Goal: Information Seeking & Learning: Learn about a topic

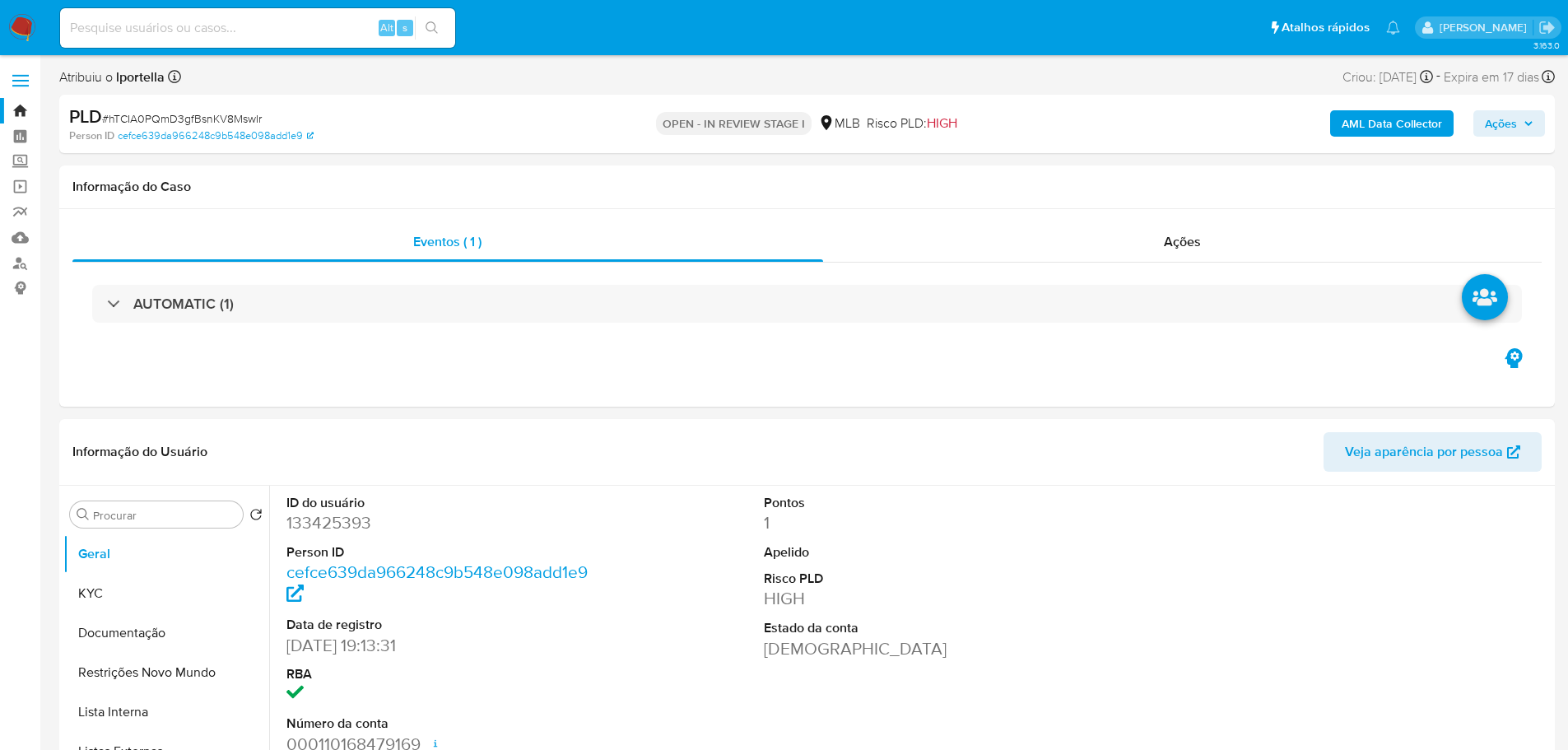
select select "10"
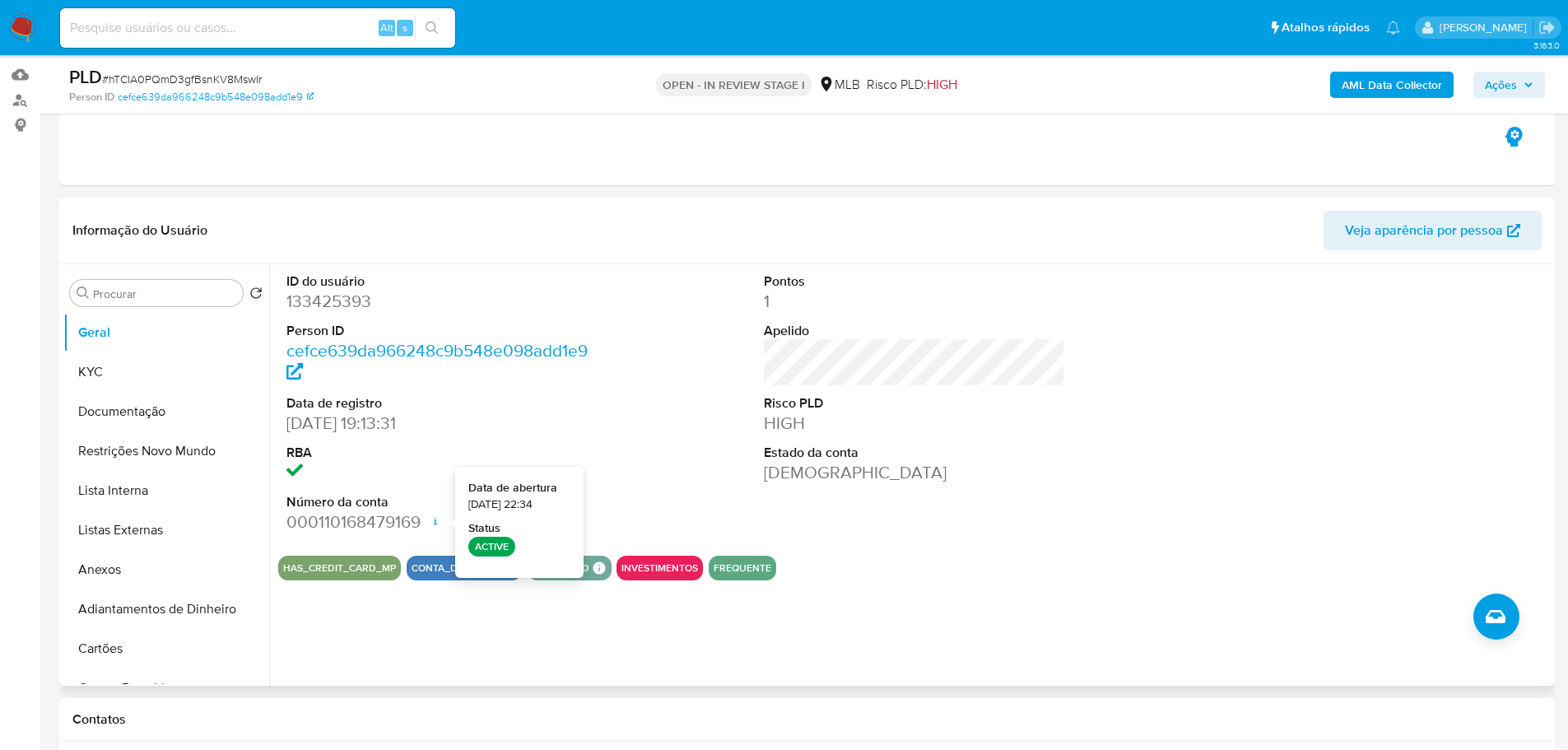
scroll to position [164, 0]
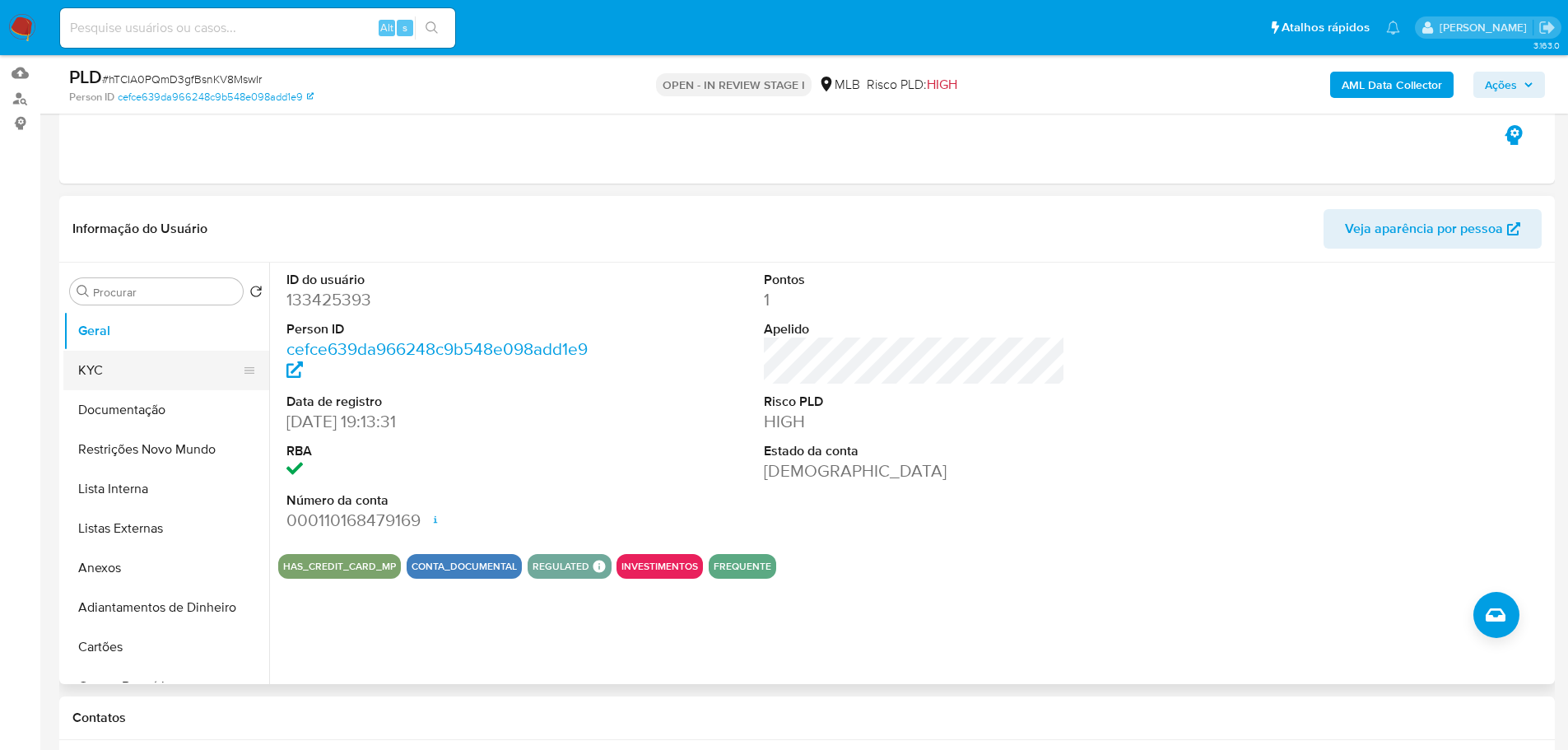
click at [103, 364] on button "KYC" at bounding box center [159, 371] width 192 height 40
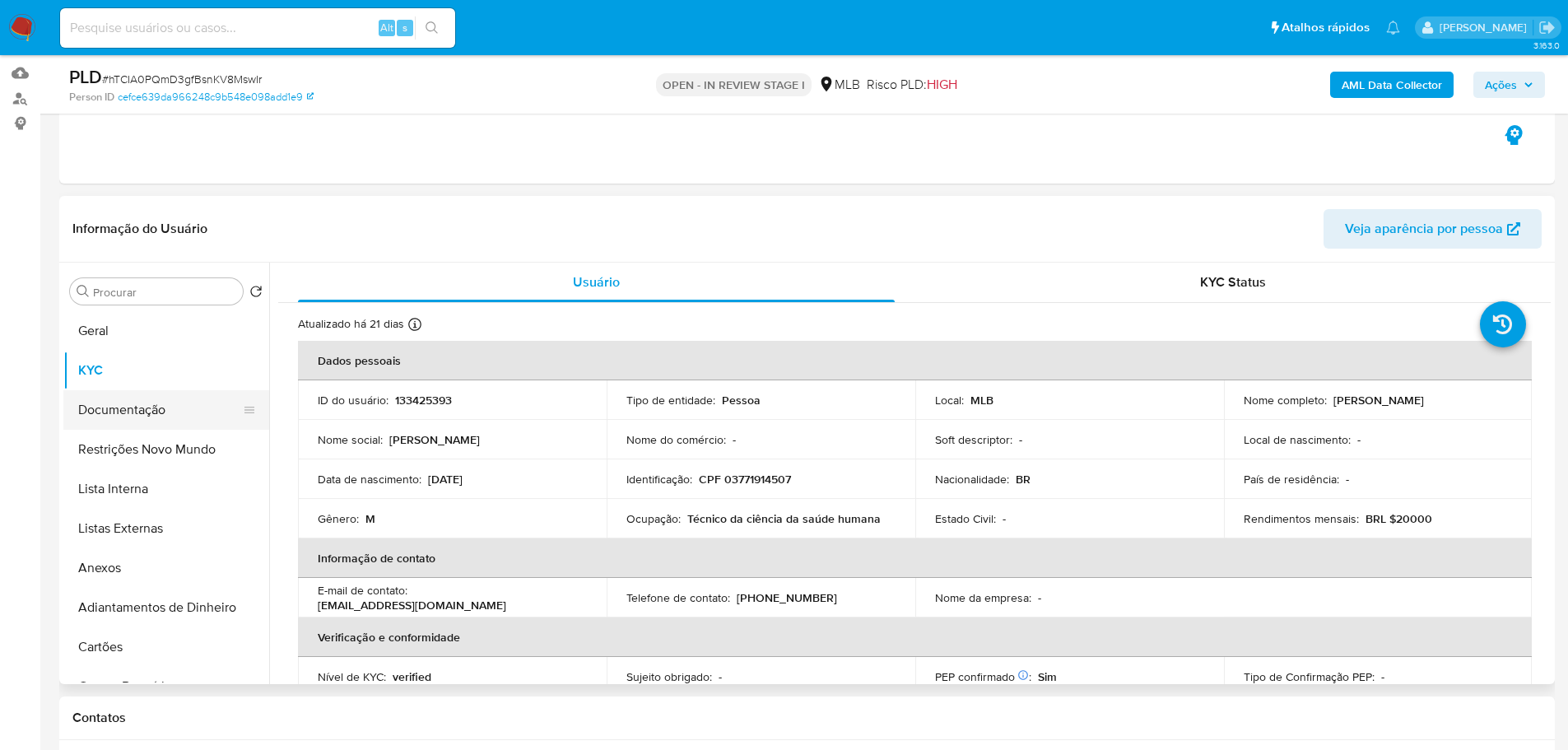
click at [163, 406] on button "Documentação" at bounding box center [159, 410] width 192 height 40
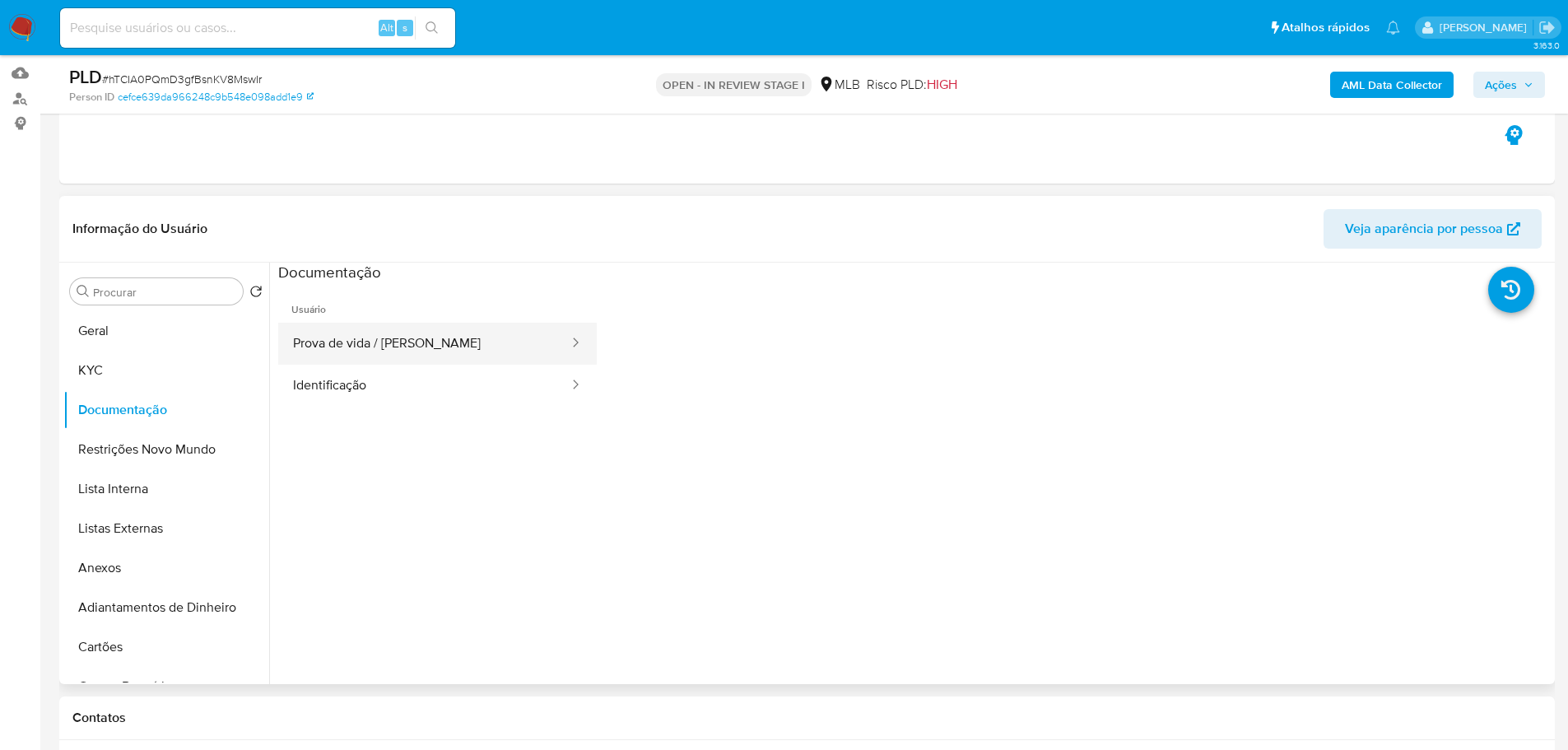
click at [335, 352] on button "Prova de vida / Selfie" at bounding box center [423, 344] width 292 height 42
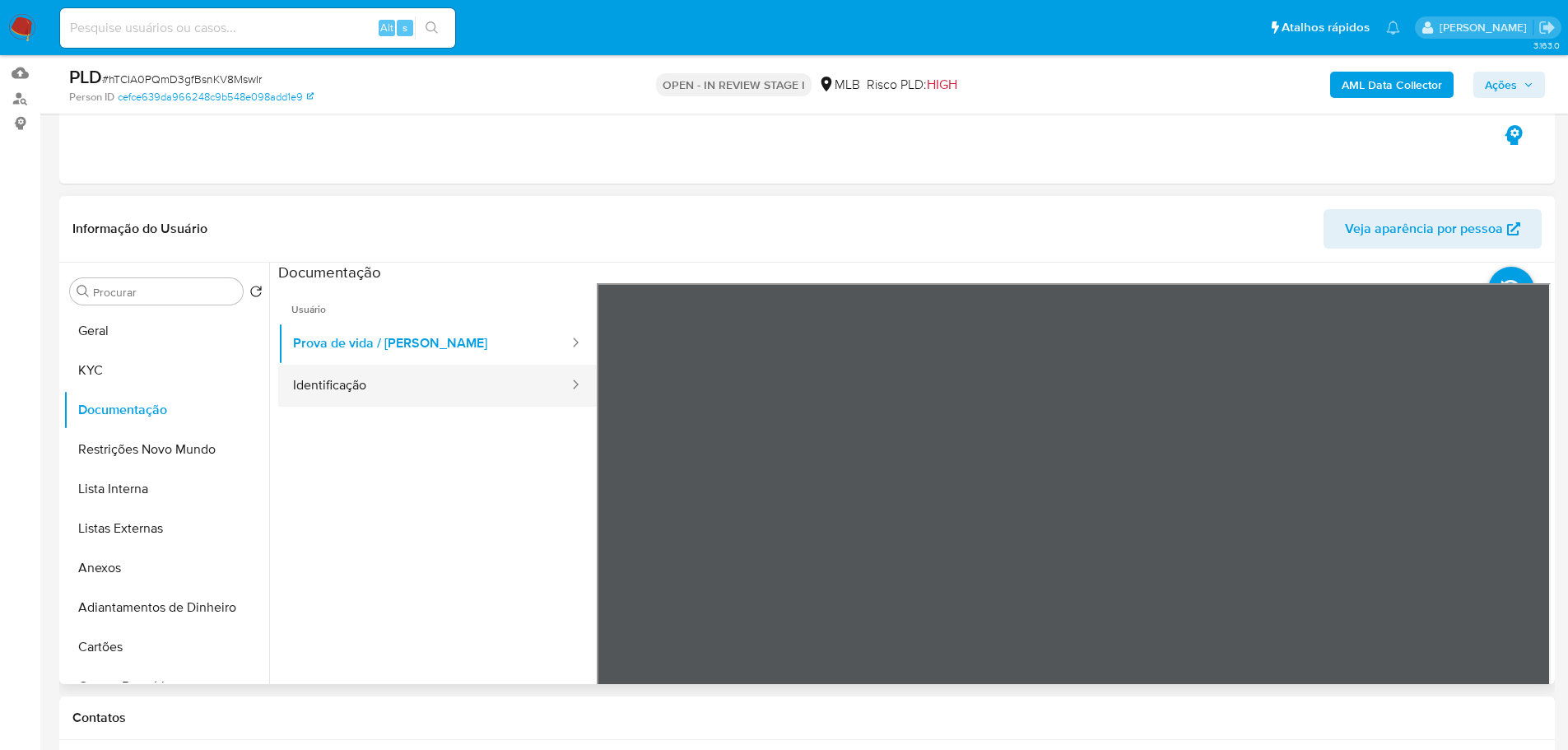
click at [421, 386] on button "Identificação" at bounding box center [423, 385] width 292 height 42
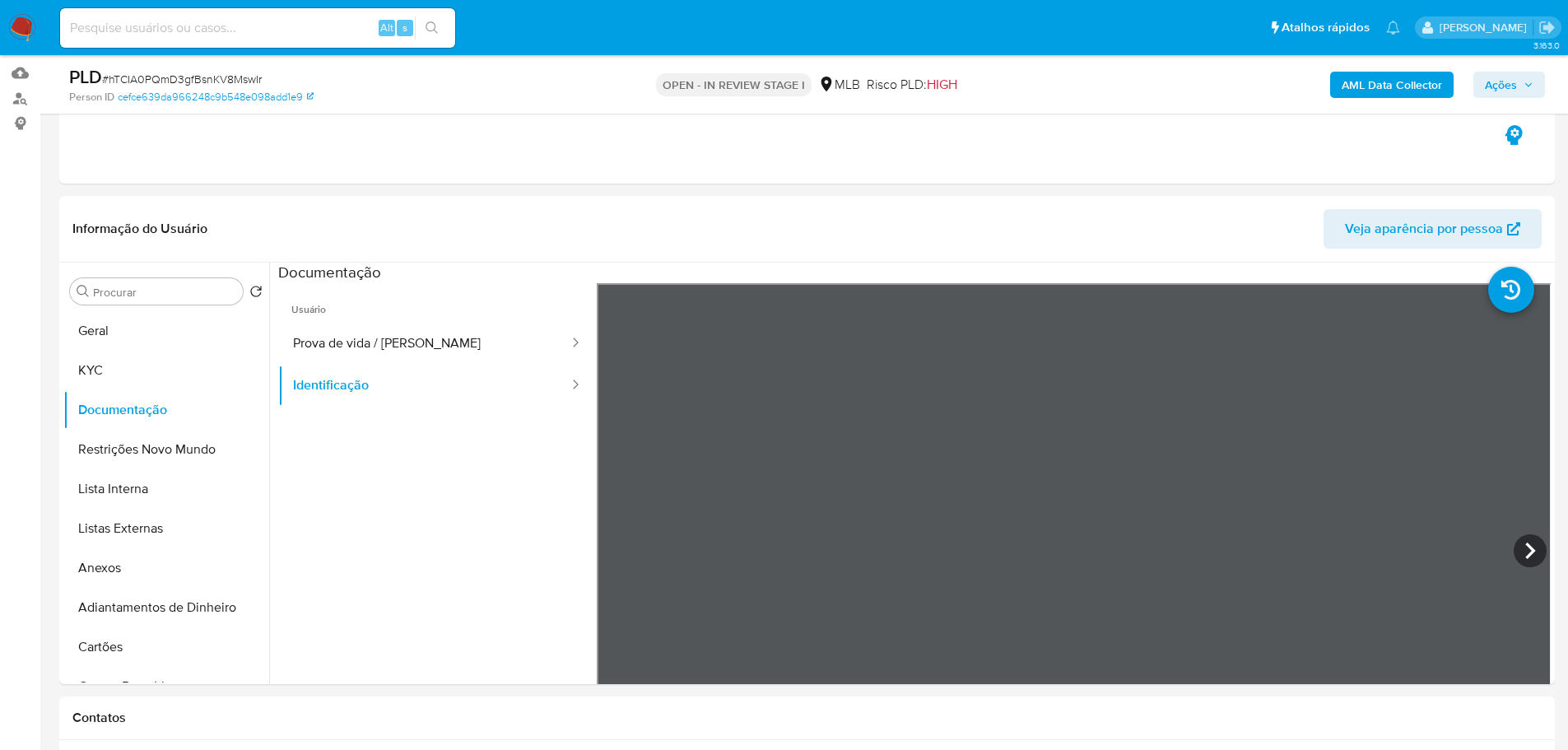
scroll to position [247, 0]
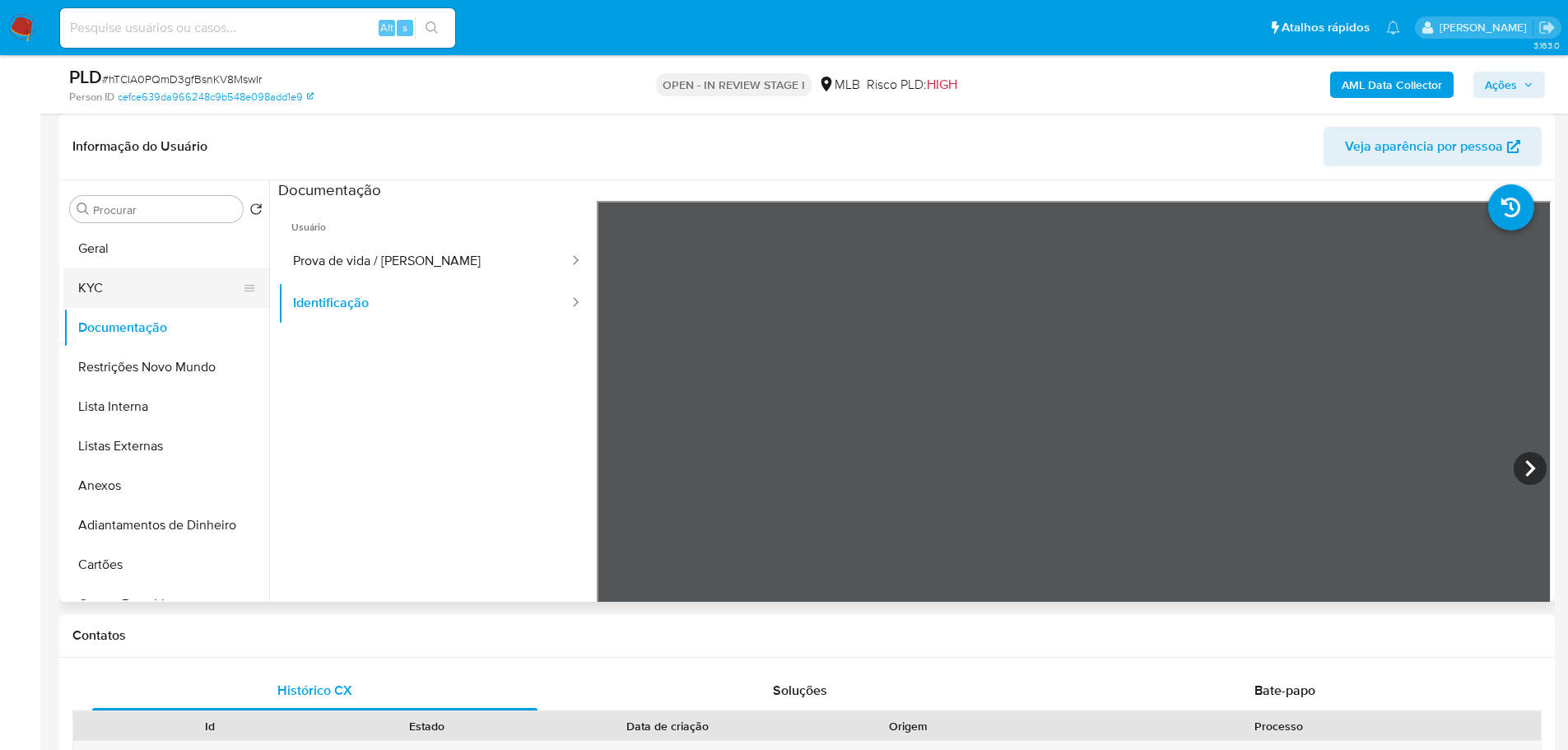
click at [157, 276] on button "KYC" at bounding box center [159, 288] width 192 height 40
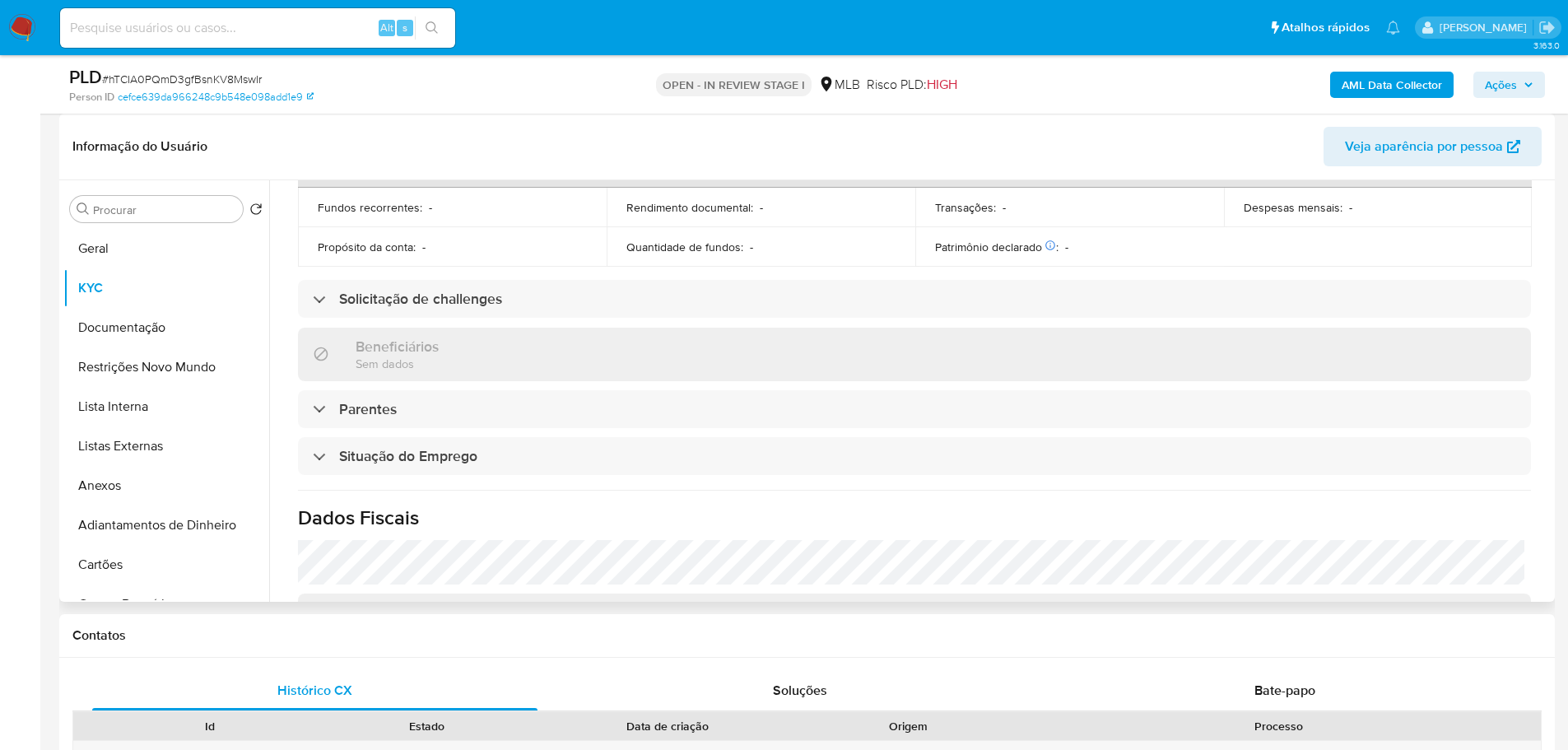
scroll to position [110, 0]
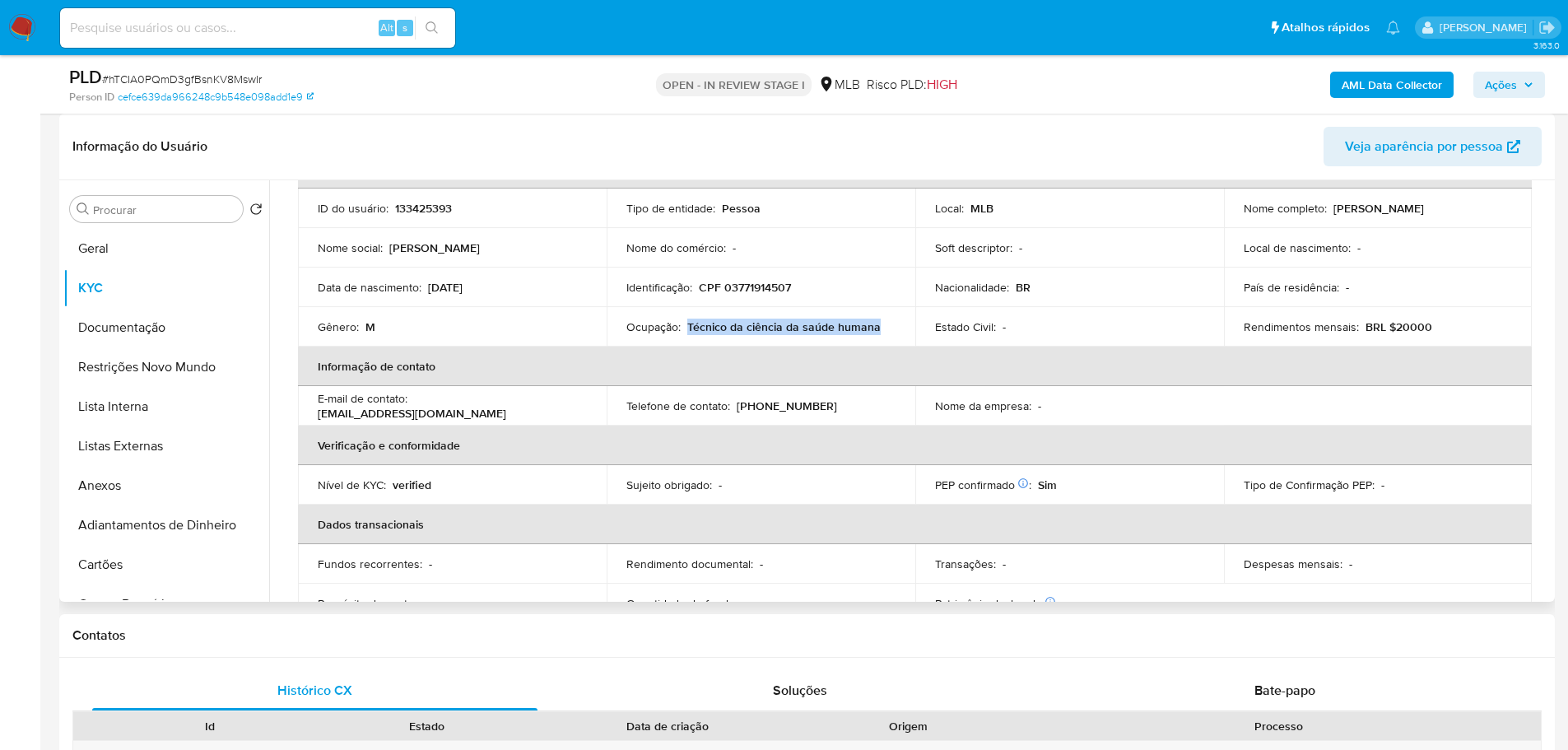
drag, startPoint x: 685, startPoint y: 329, endPoint x: 874, endPoint y: 329, distance: 189.0
click at [874, 329] on div "Ocupação : Técnico da ciência da saúde humana" at bounding box center [761, 327] width 269 height 15
copy p "Técnico da ciência da saúde humana"
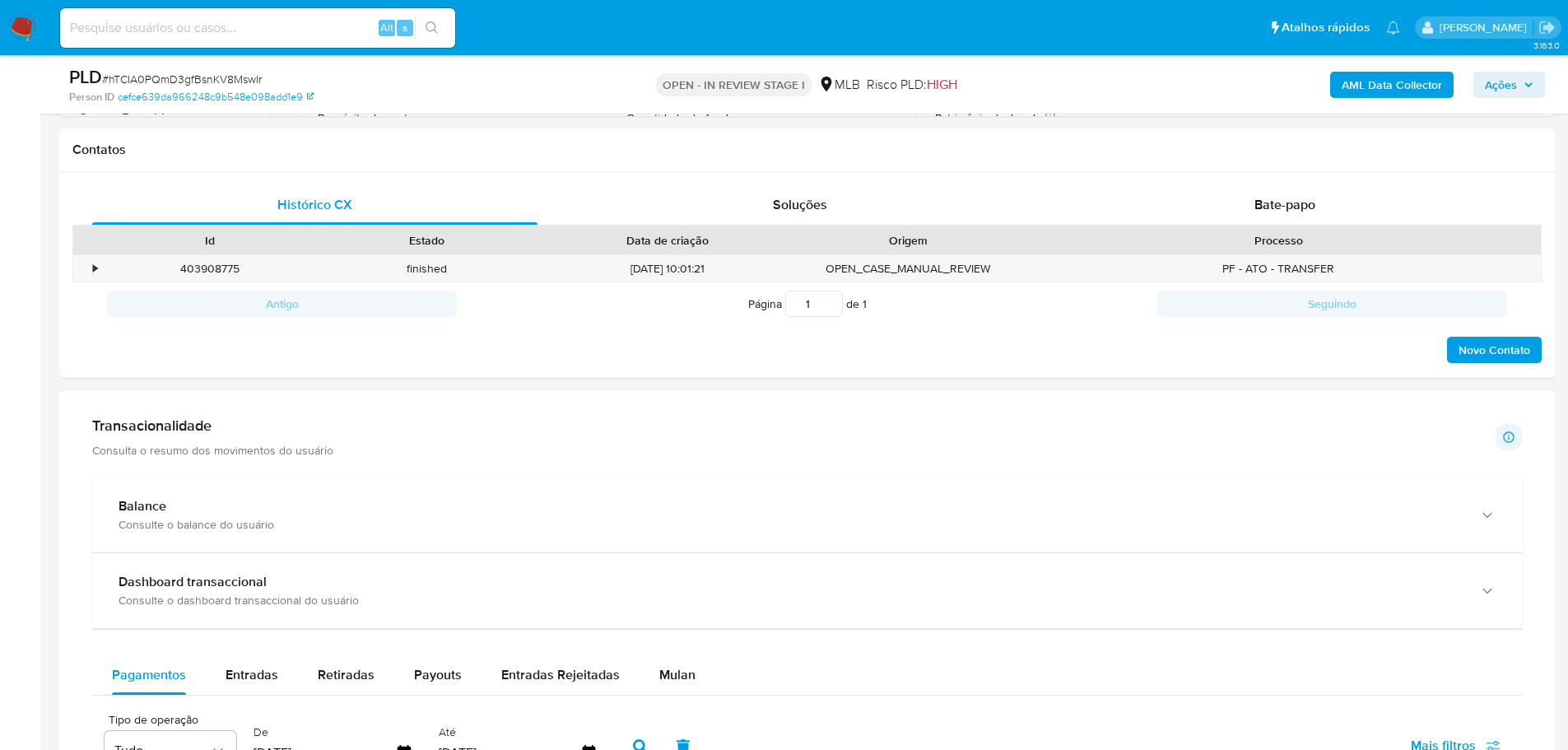
scroll to position [823, 0]
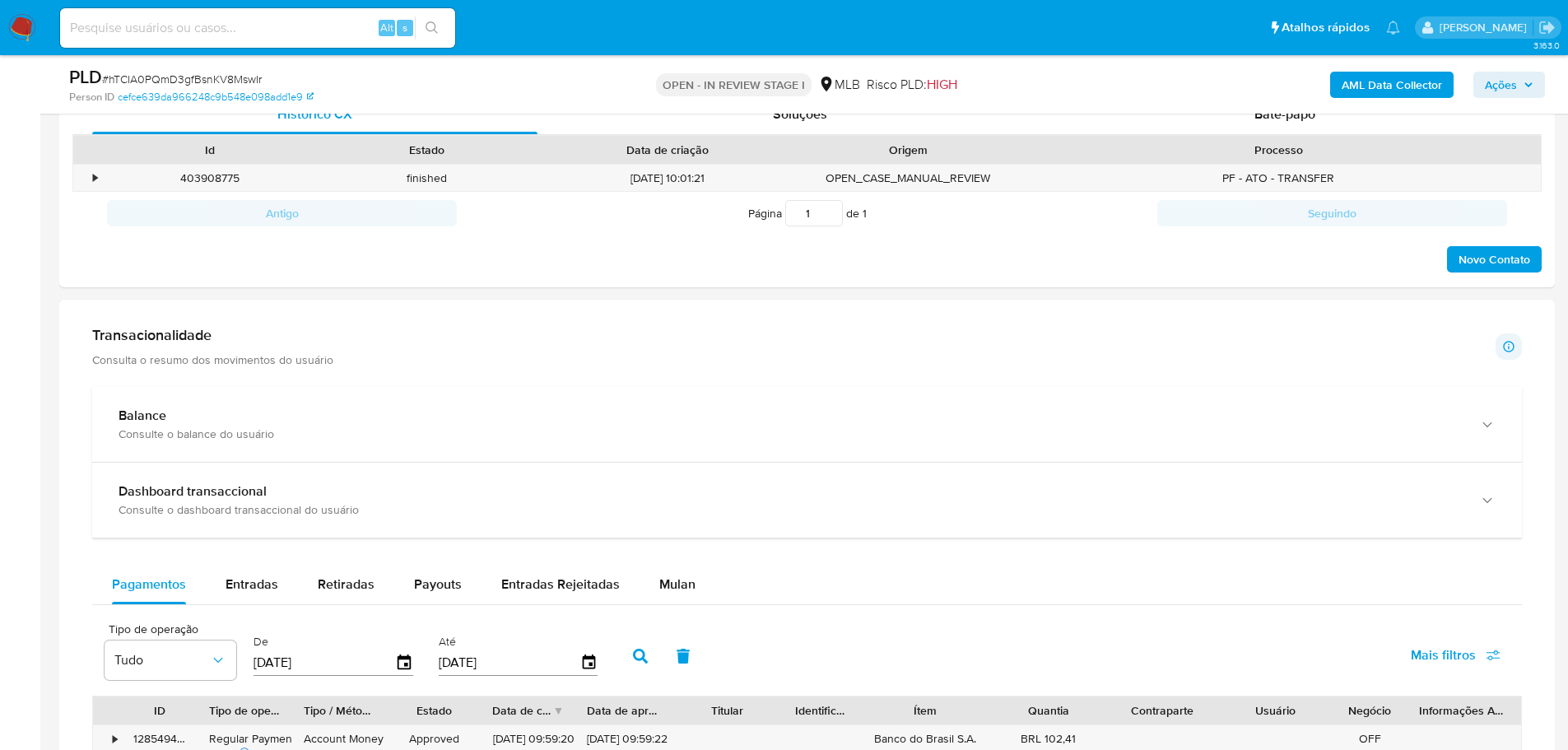
click at [229, 356] on p "Consulta o resumo dos movimentos do usuário" at bounding box center [213, 360] width 241 height 15
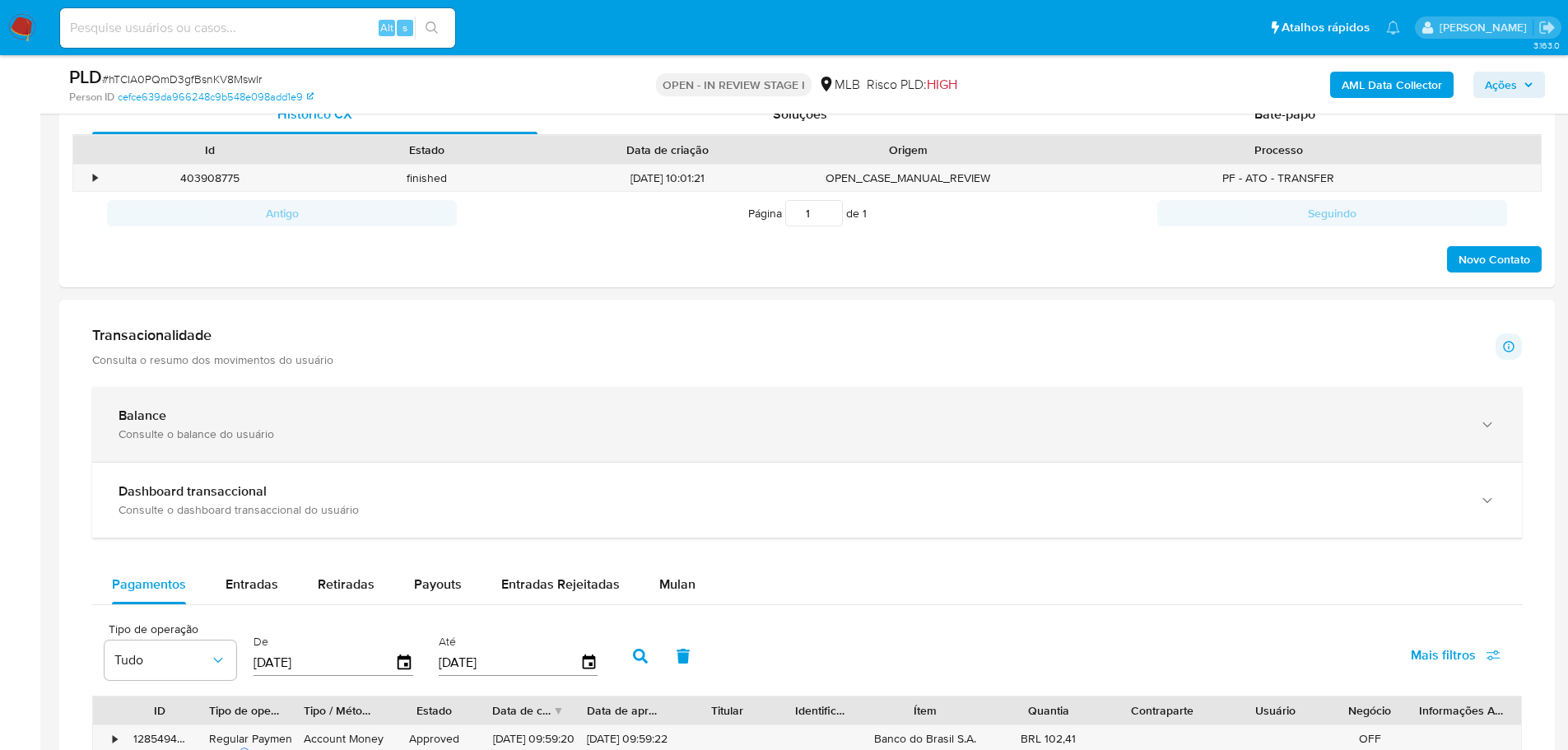
click at [331, 433] on div "Consulte o balance do usuário" at bounding box center [790, 433] width 1344 height 15
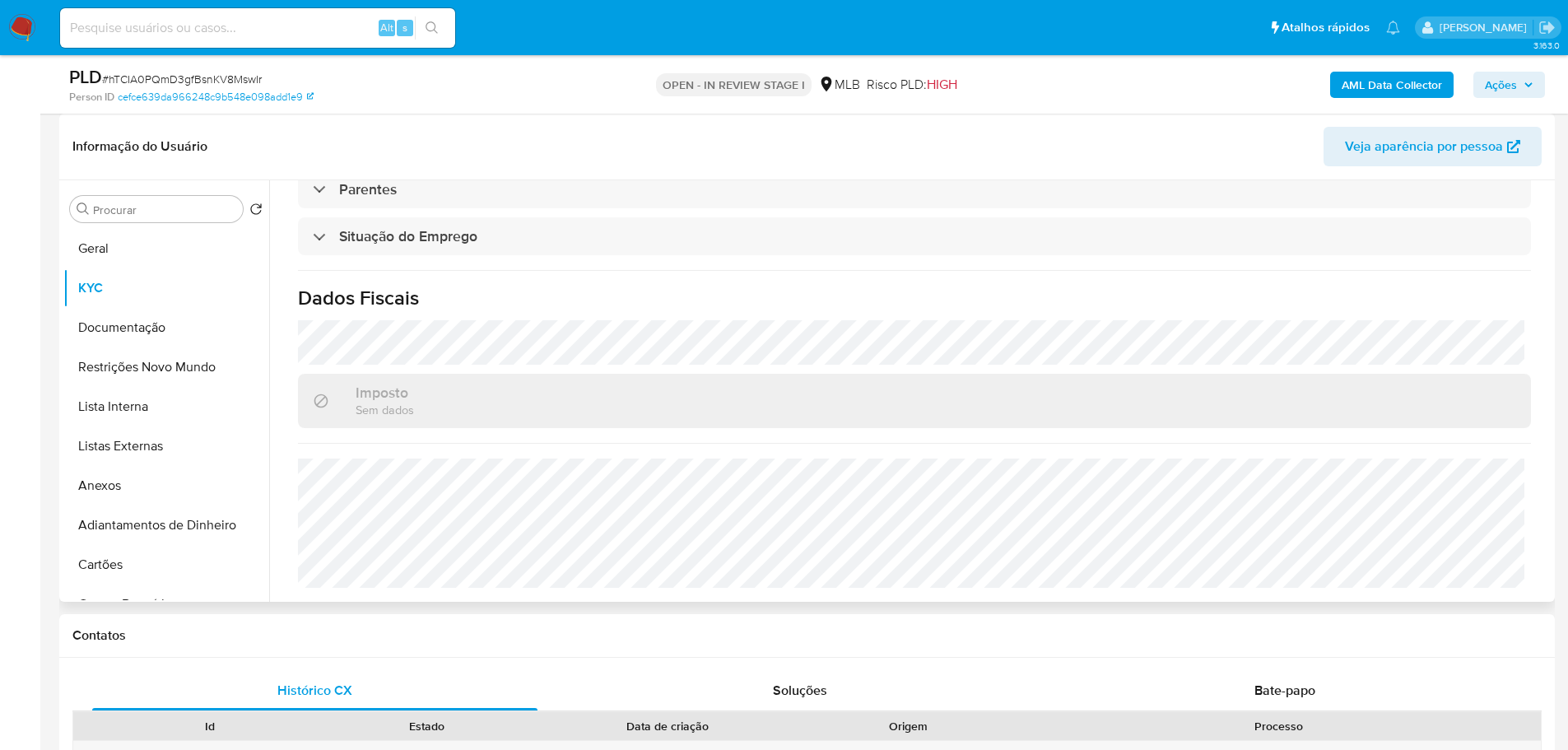
scroll to position [658, 0]
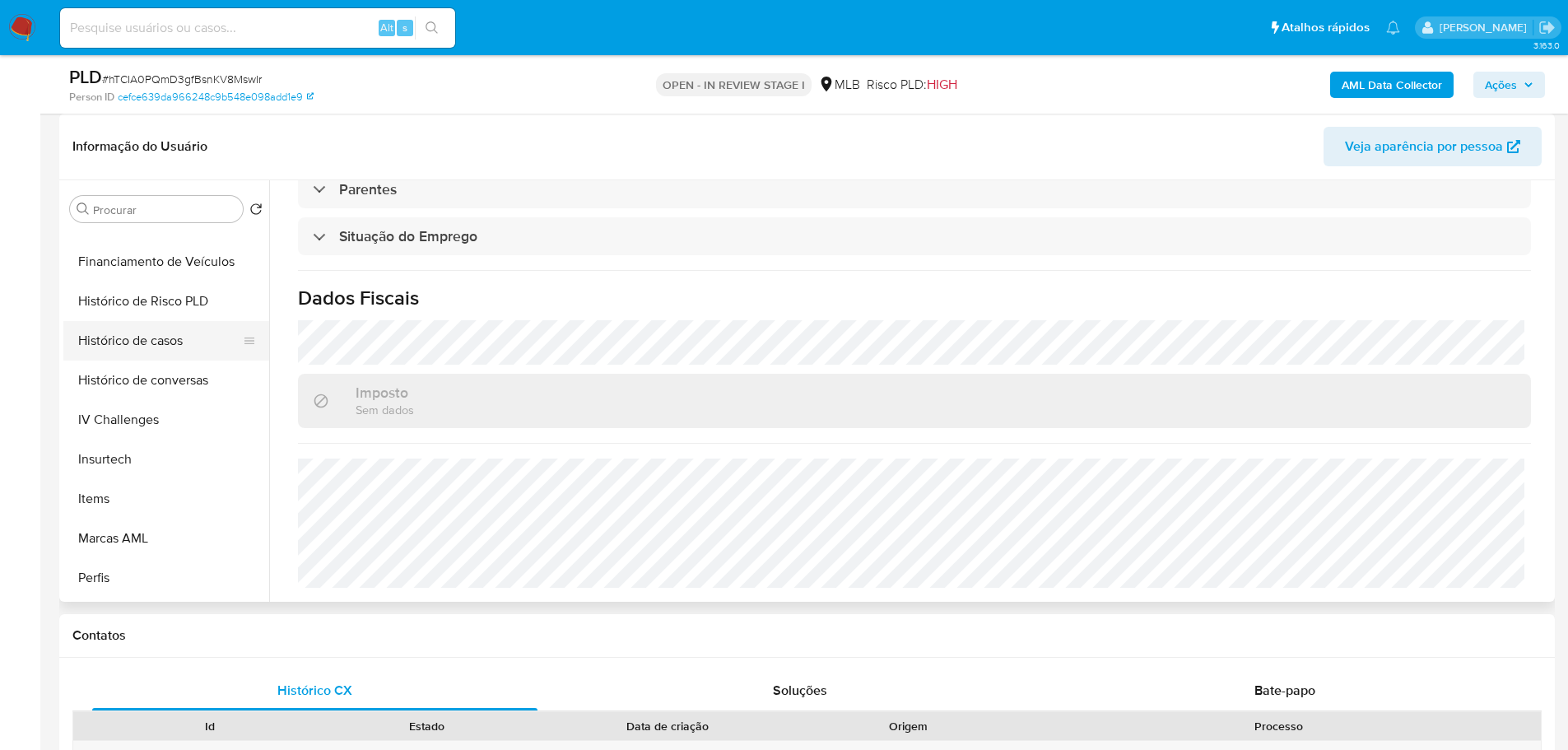
click at [157, 336] on button "Histórico de casos" at bounding box center [159, 341] width 192 height 40
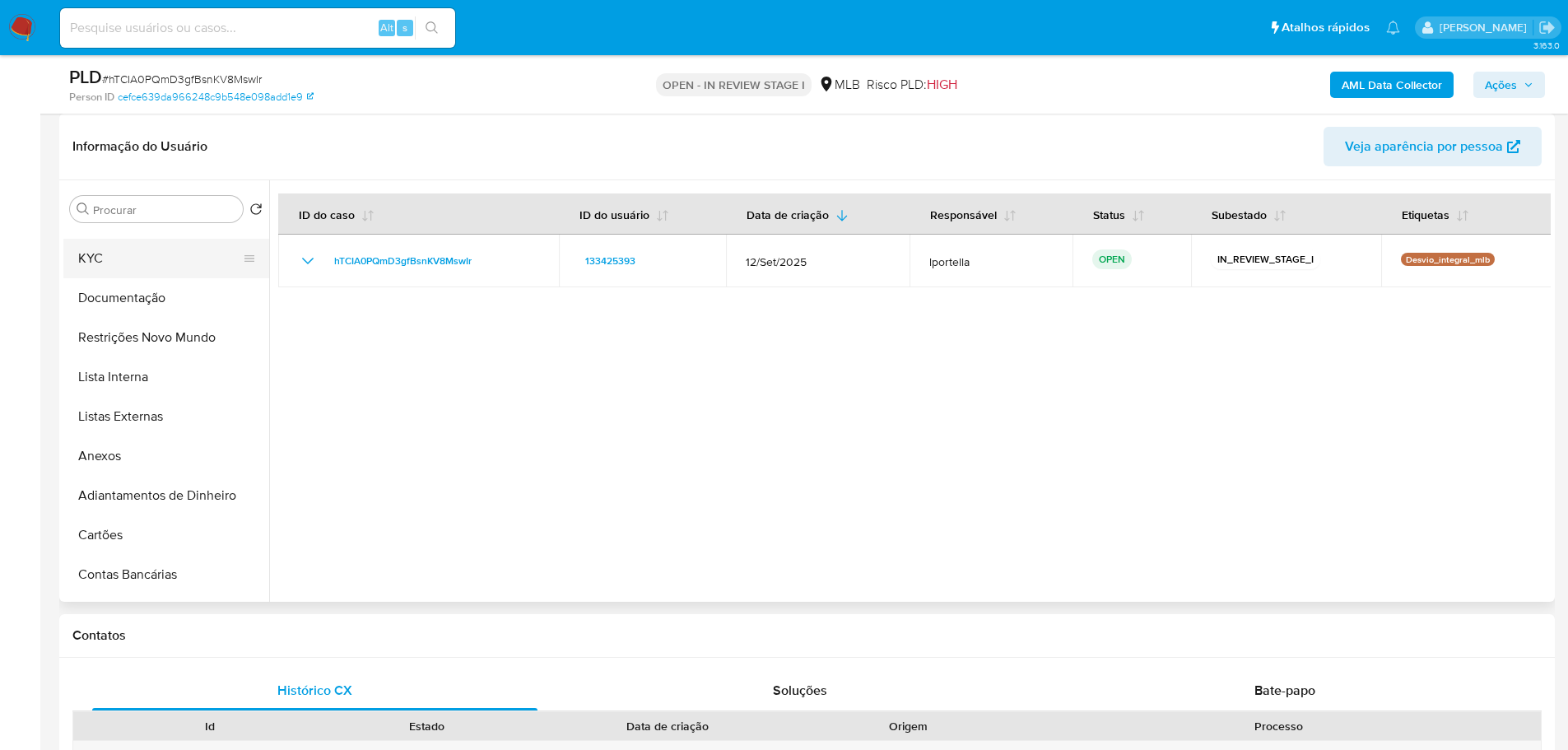
scroll to position [0, 0]
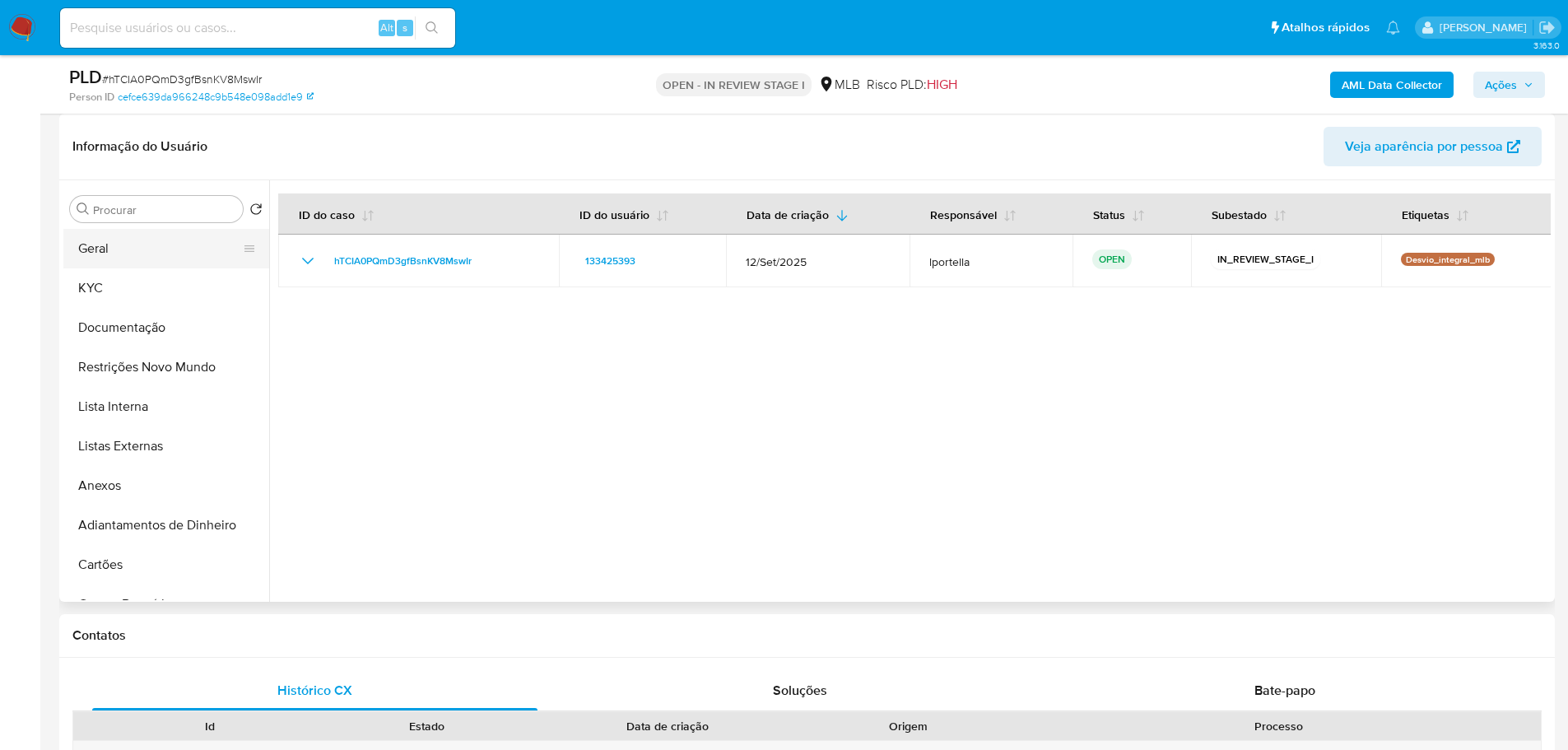
click at [116, 253] on button "Geral" at bounding box center [159, 249] width 192 height 40
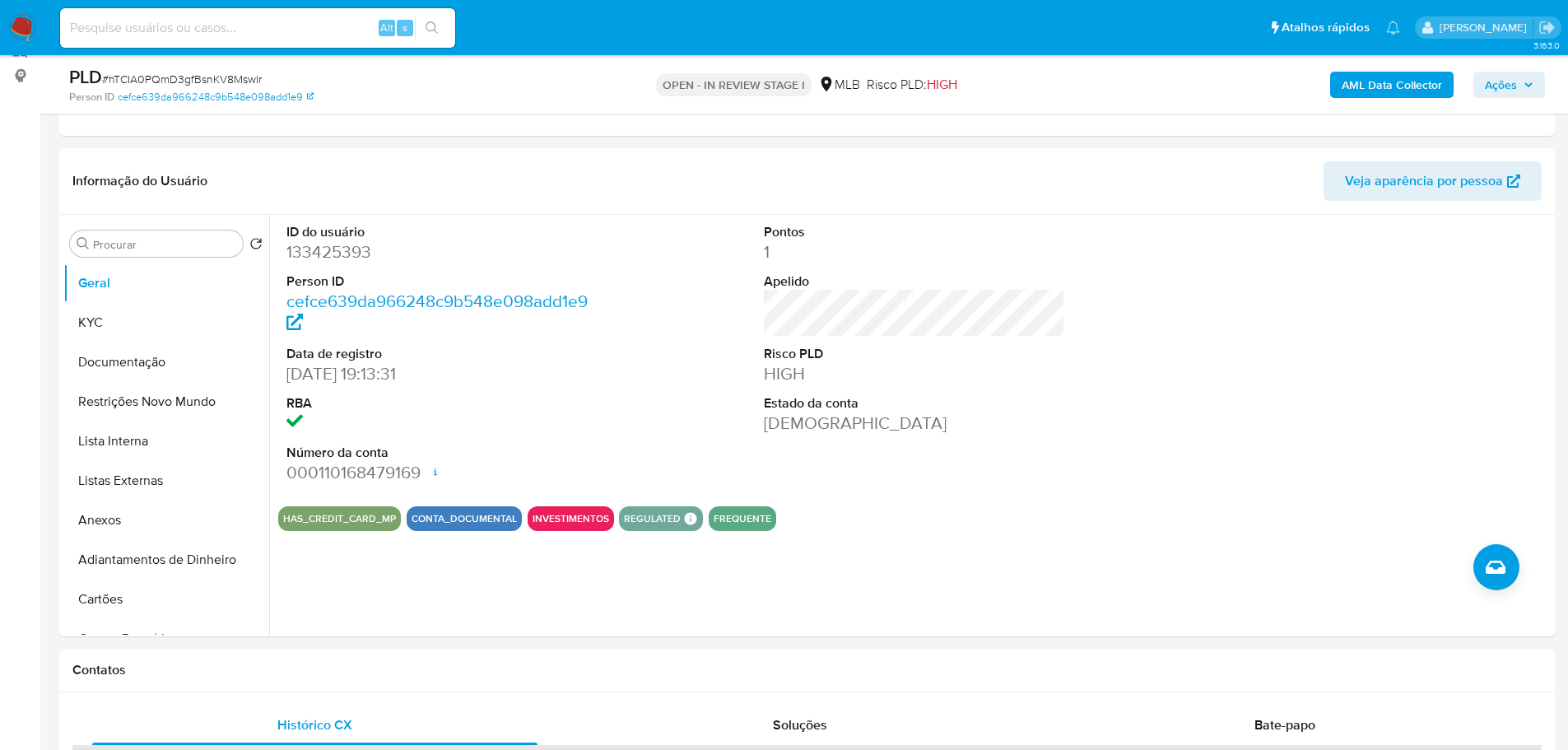
scroll to position [209, 0]
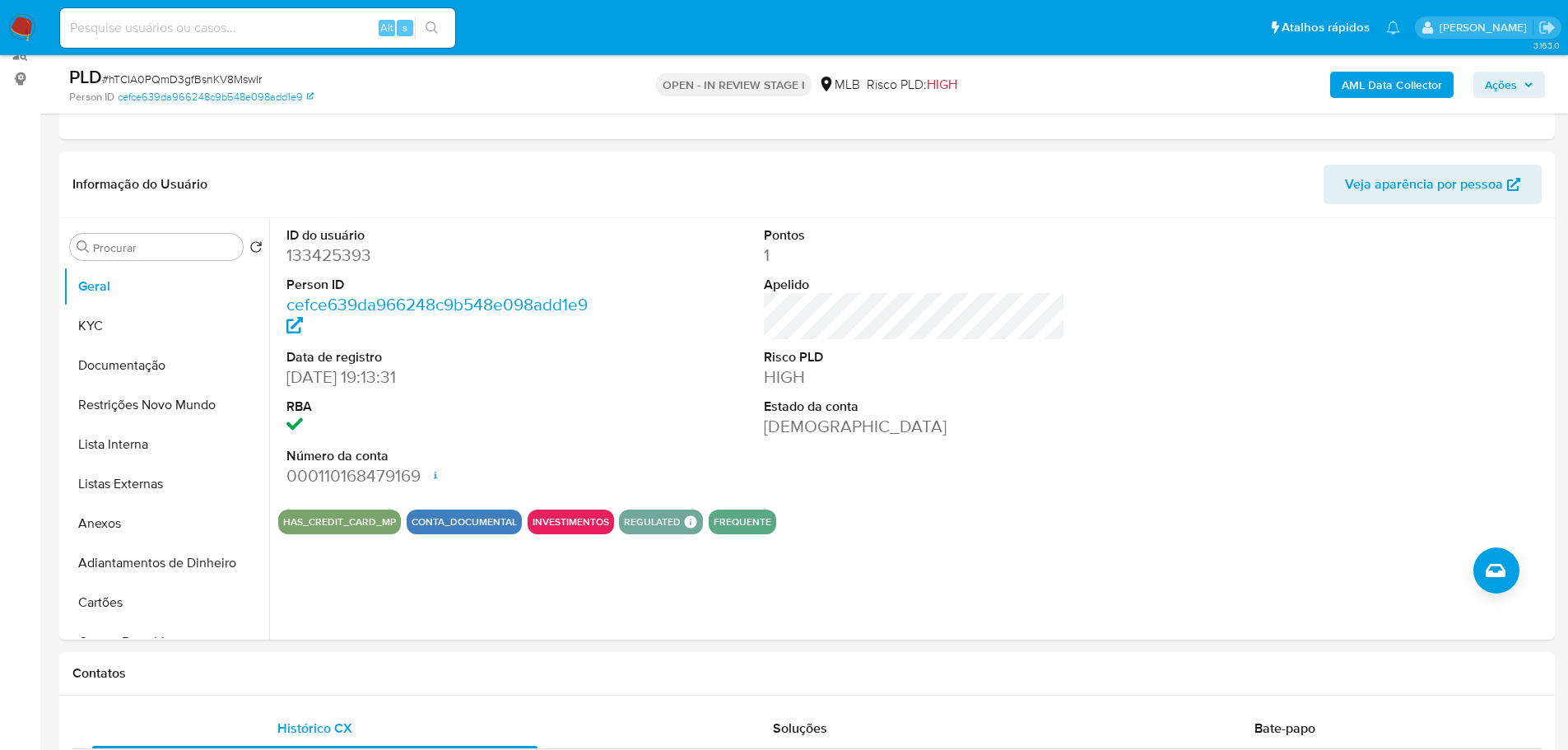
drag, startPoint x: 218, startPoint y: 685, endPoint x: 207, endPoint y: 646, distance: 40.5
click at [218, 681] on div "Contatos" at bounding box center [806, 673] width 1495 height 44
click at [131, 317] on button "KYC" at bounding box center [159, 326] width 192 height 40
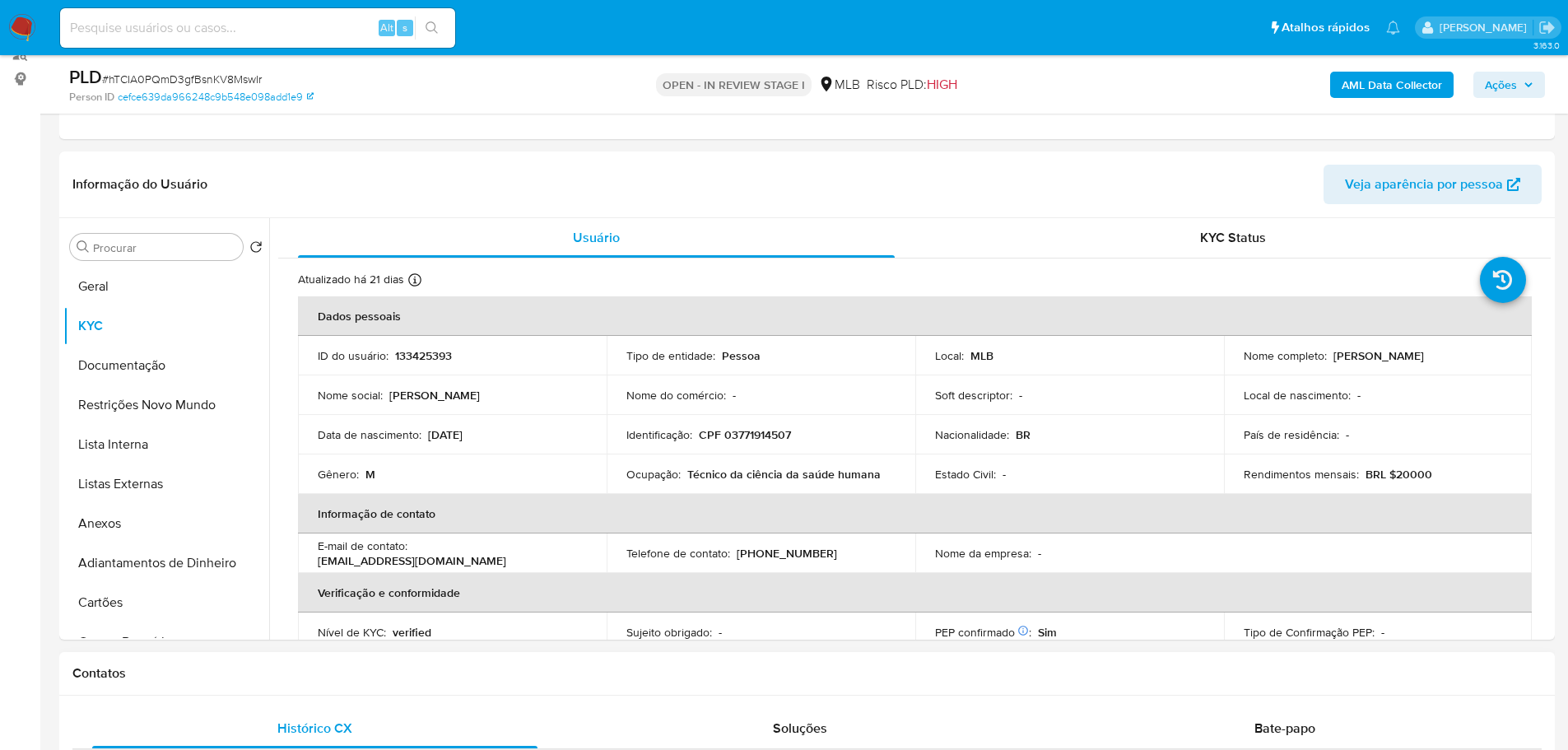
click at [201, 684] on div "Contatos" at bounding box center [806, 673] width 1495 height 44
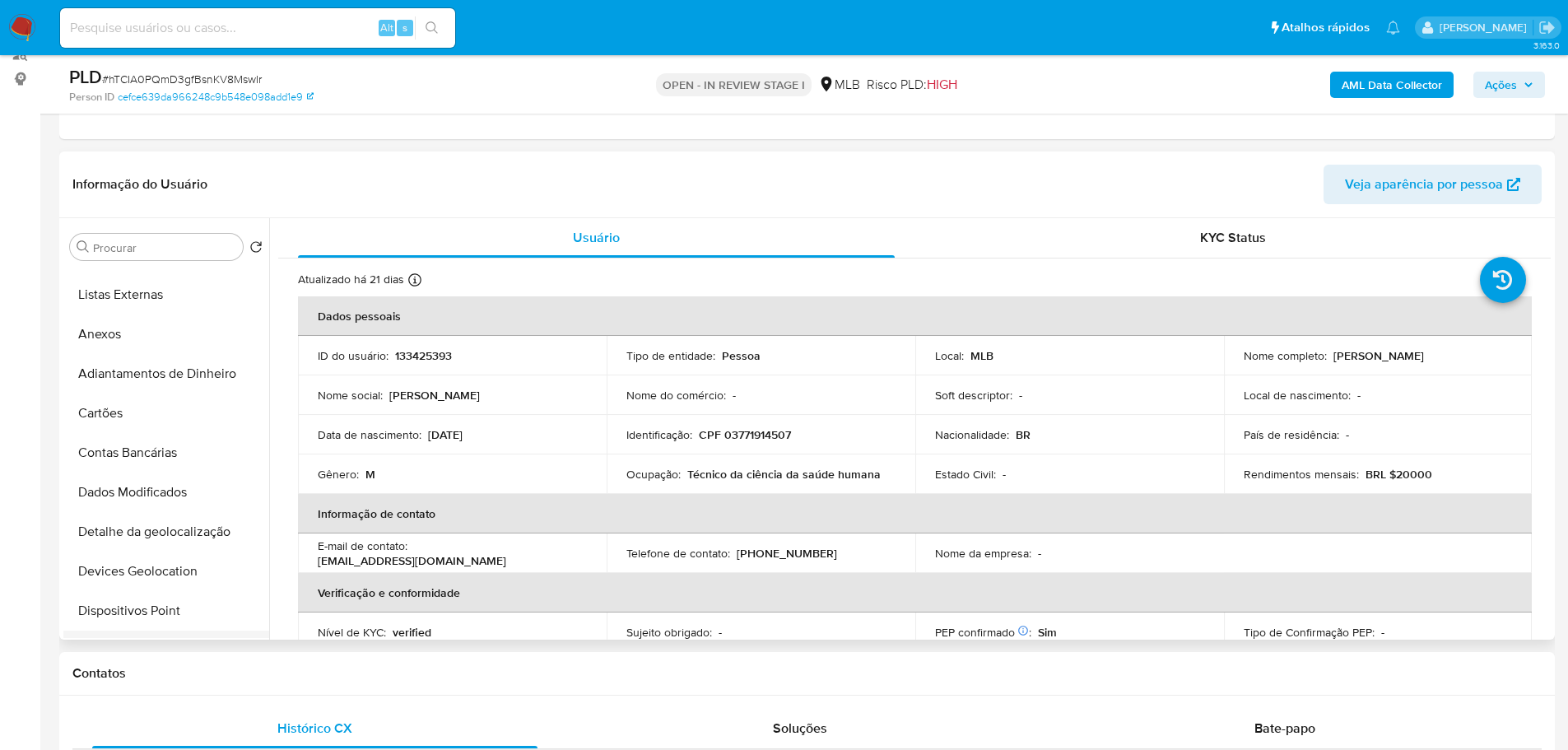
scroll to position [329, 0]
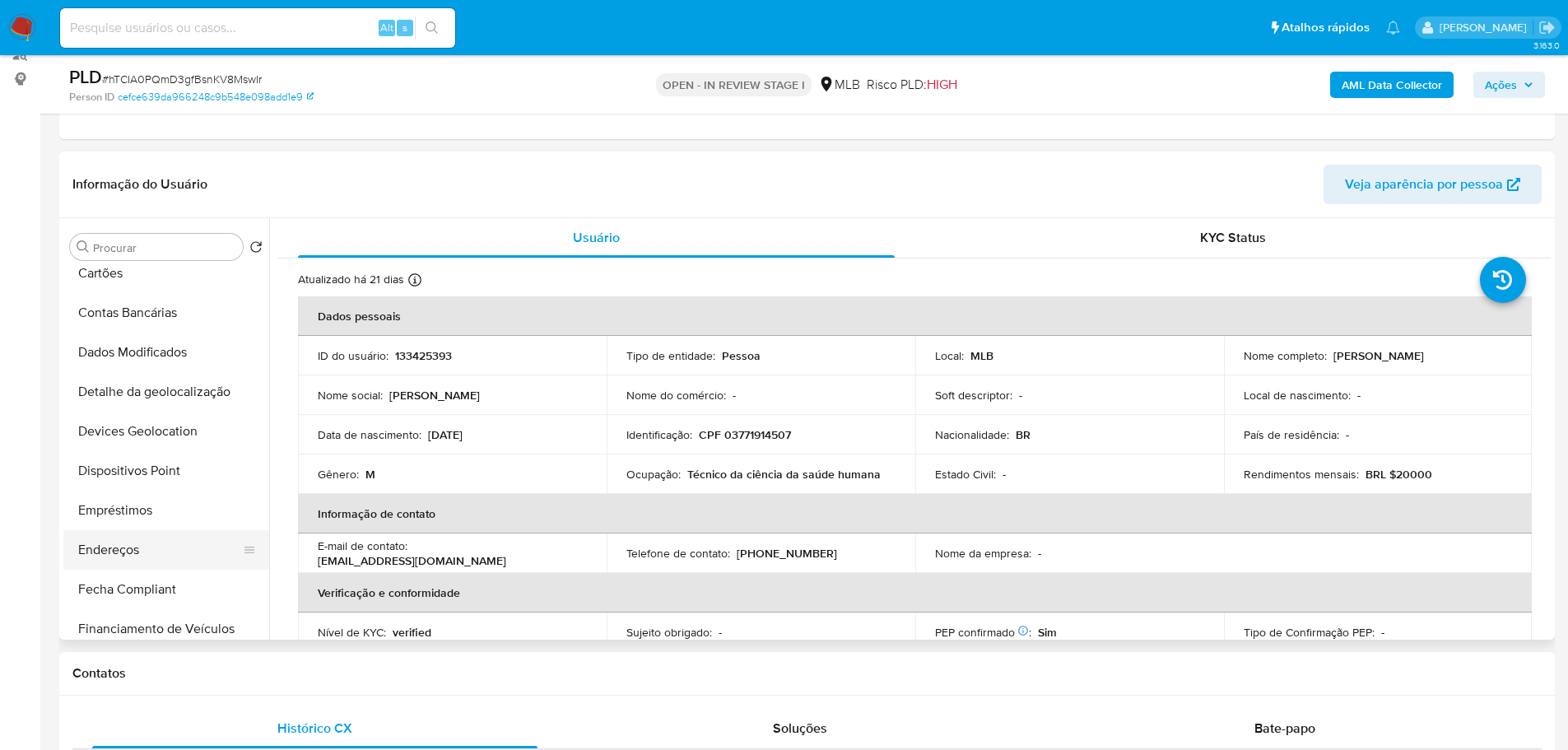
click at [130, 551] on button "Endereços" at bounding box center [159, 550] width 192 height 40
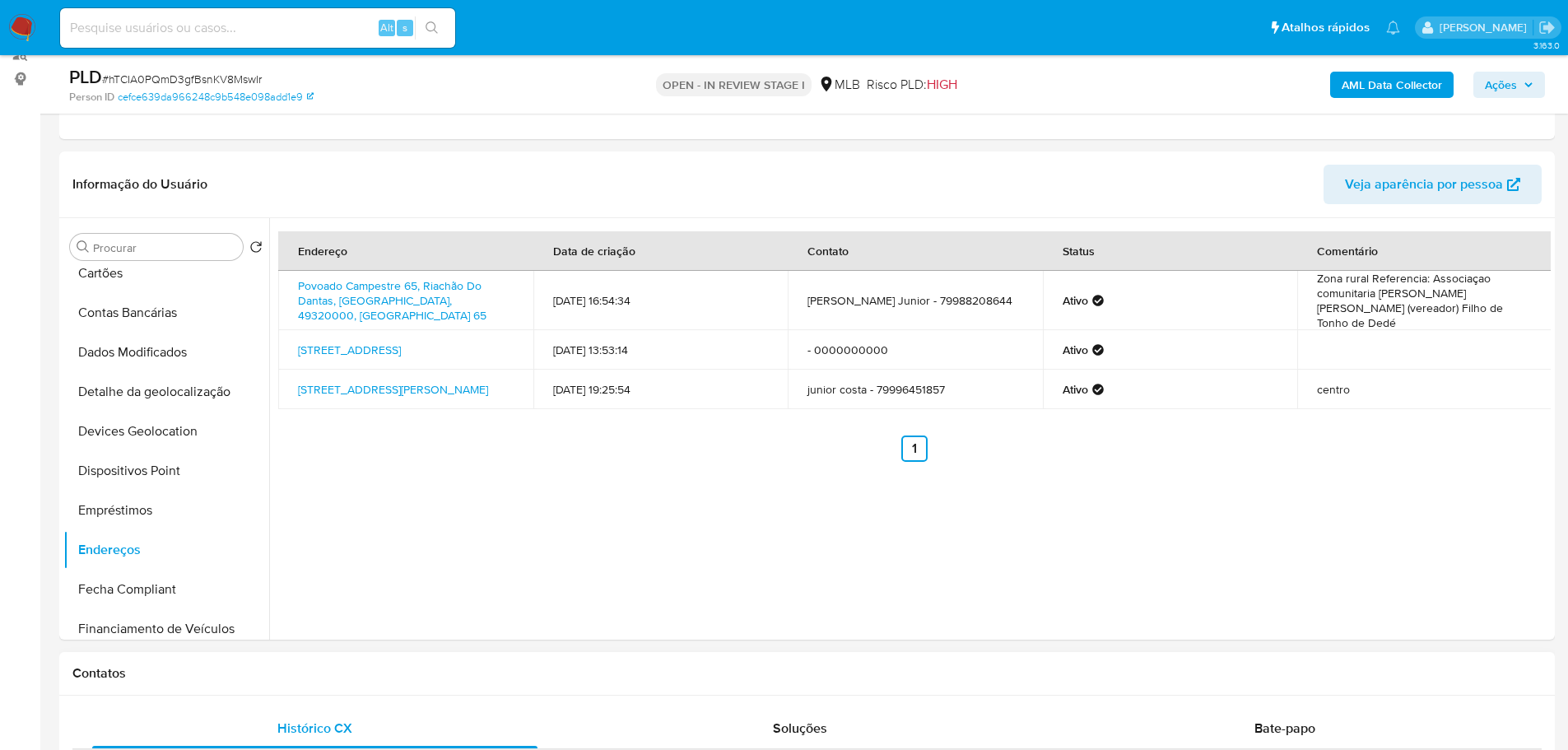
drag, startPoint x: 310, startPoint y: 673, endPoint x: 295, endPoint y: 660, distance: 19.8
click at [308, 673] on h1 "Contatos" at bounding box center [807, 673] width 1469 height 17
click at [182, 392] on button "Detalhe da geolocalização" at bounding box center [159, 391] width 192 height 40
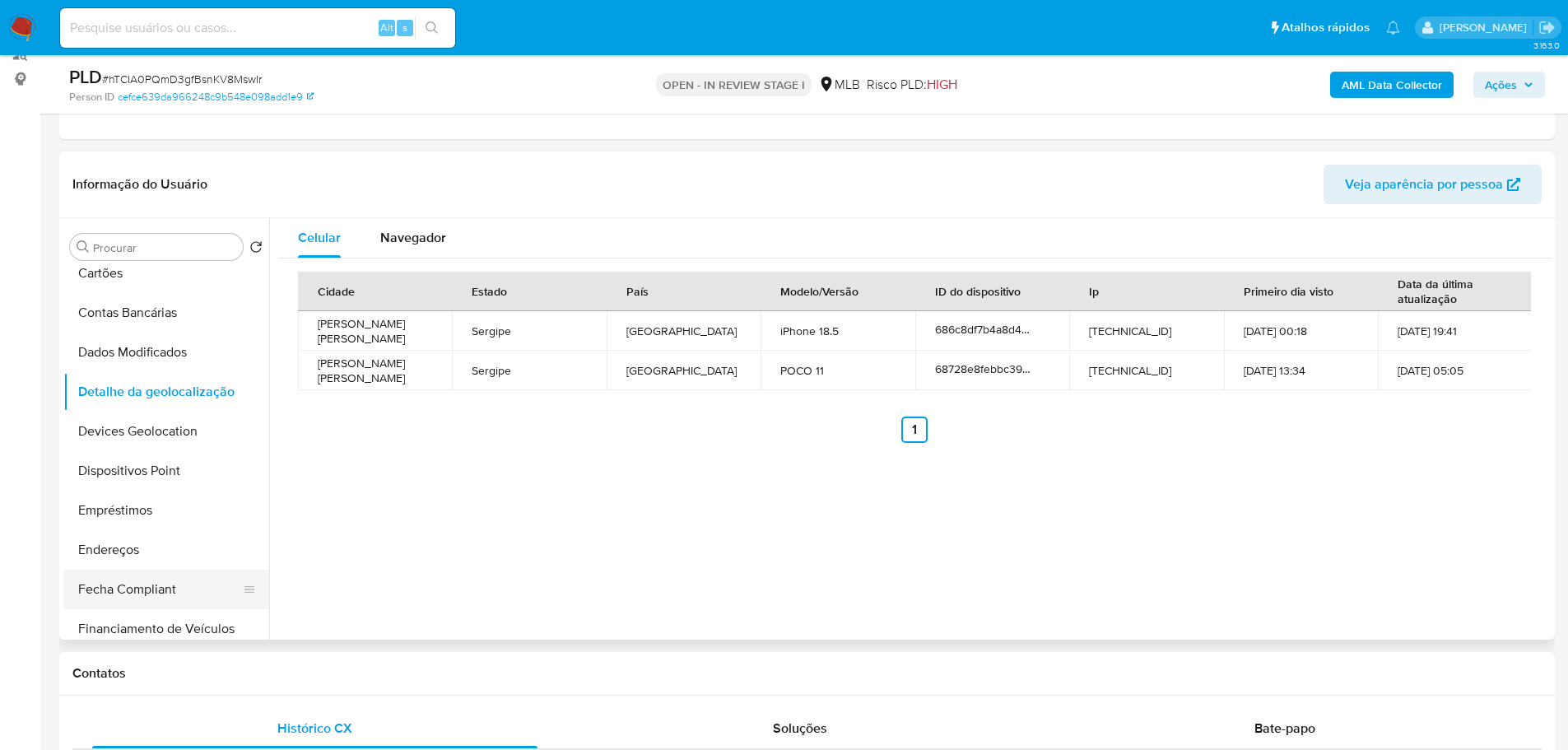
drag, startPoint x: 216, startPoint y: 679, endPoint x: 186, endPoint y: 599, distance: 85.4
click at [216, 679] on h1 "Contatos" at bounding box center [807, 673] width 1469 height 17
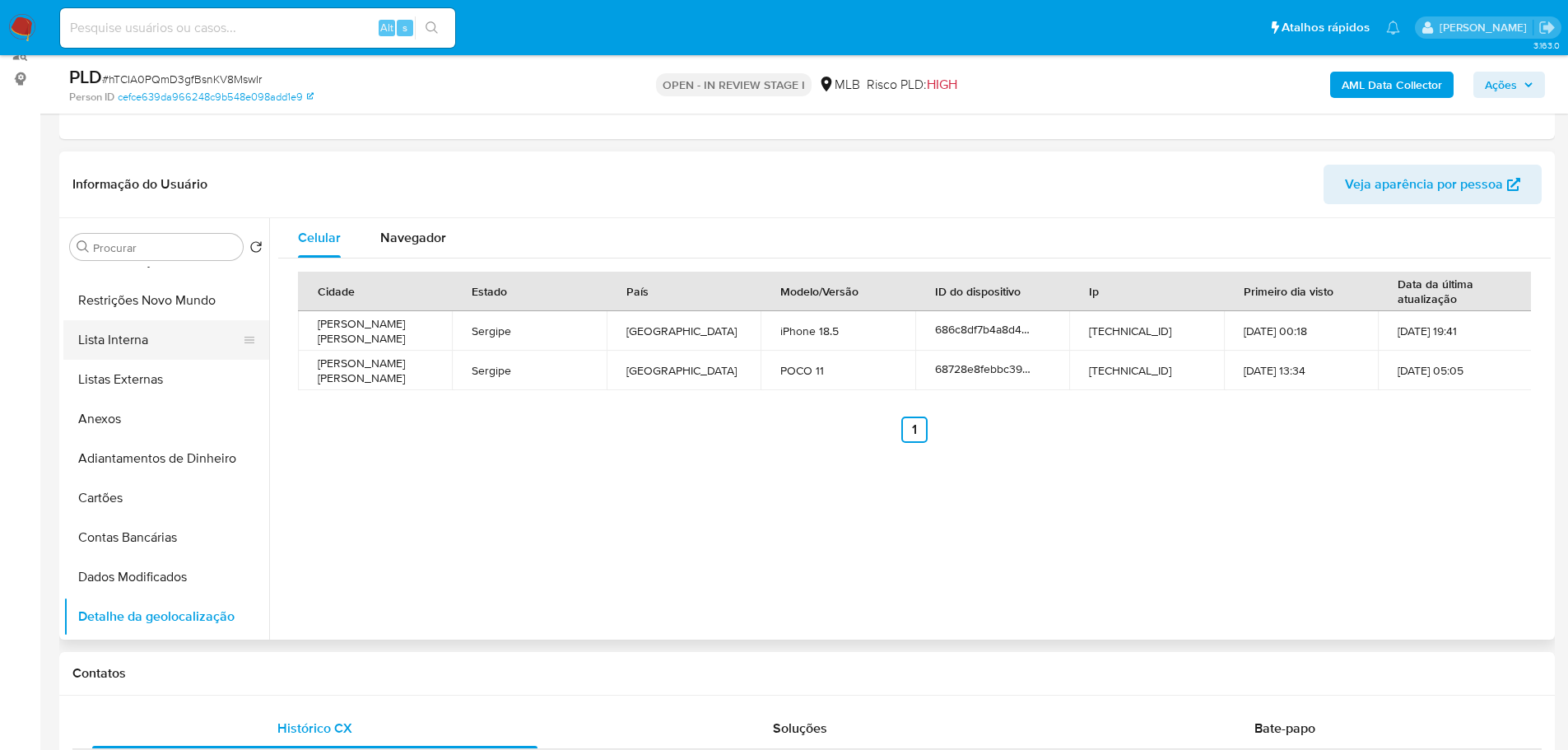
scroll to position [0, 0]
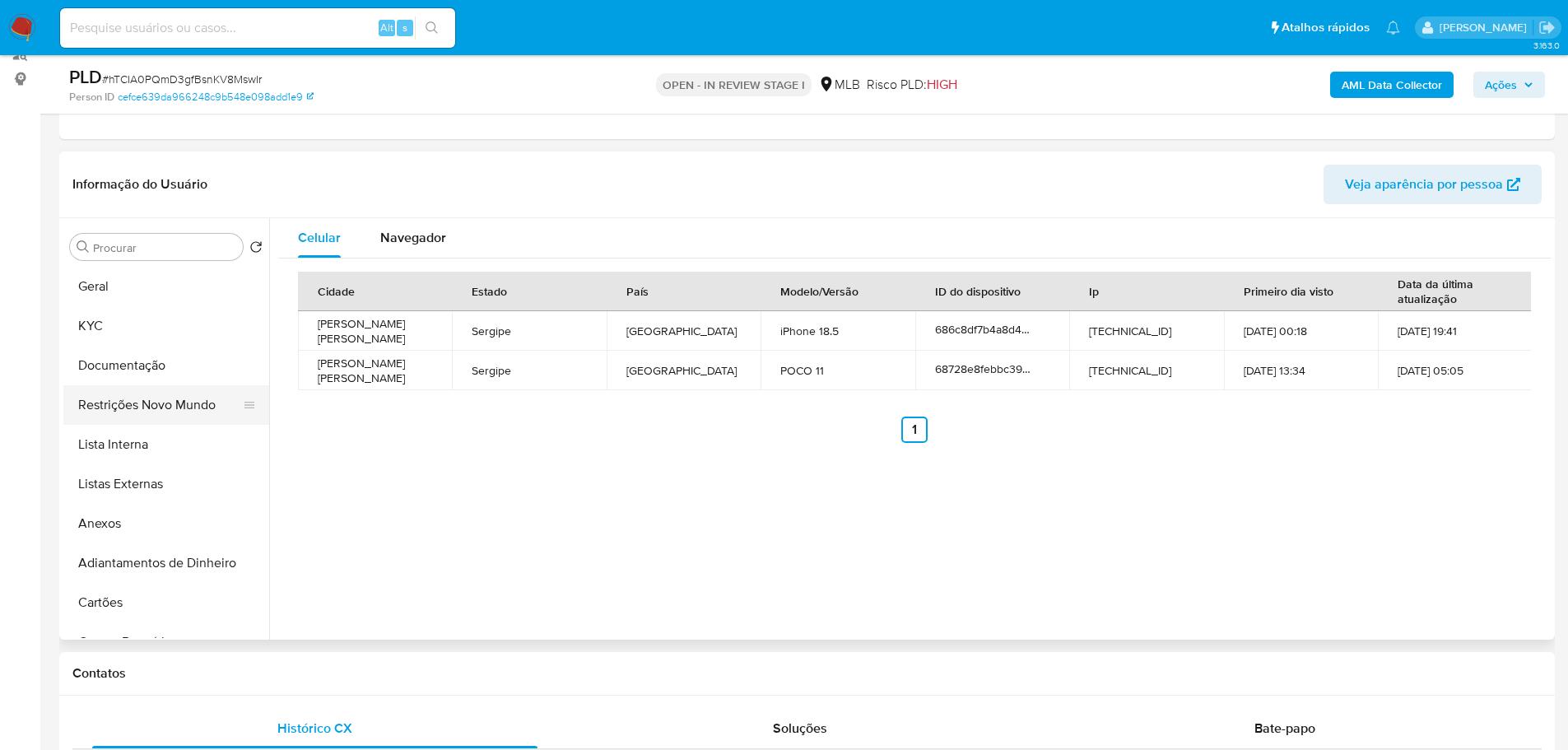
click at [154, 404] on button "Restrições Novo Mundo" at bounding box center [159, 405] width 192 height 40
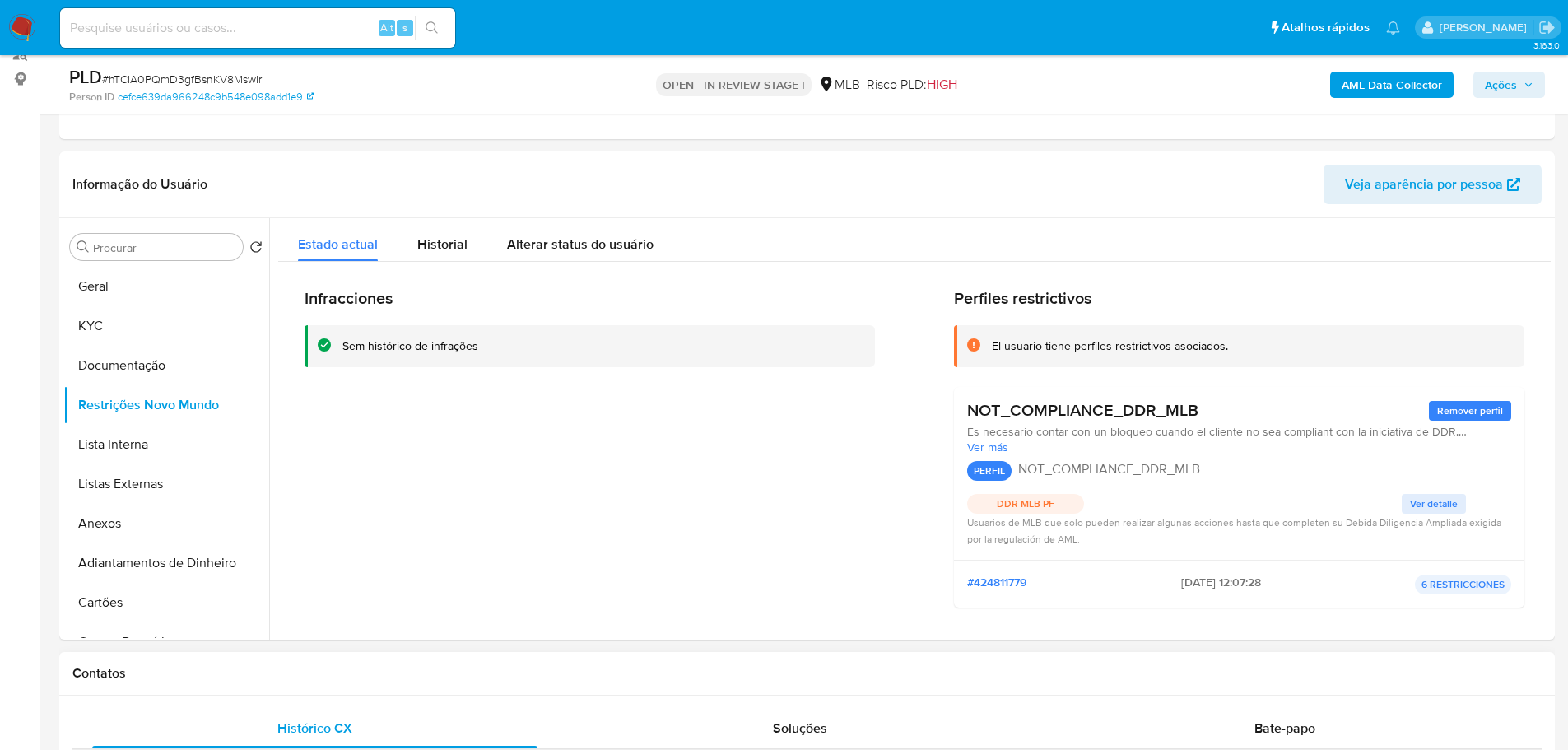
click at [341, 677] on h1 "Contatos" at bounding box center [807, 673] width 1469 height 17
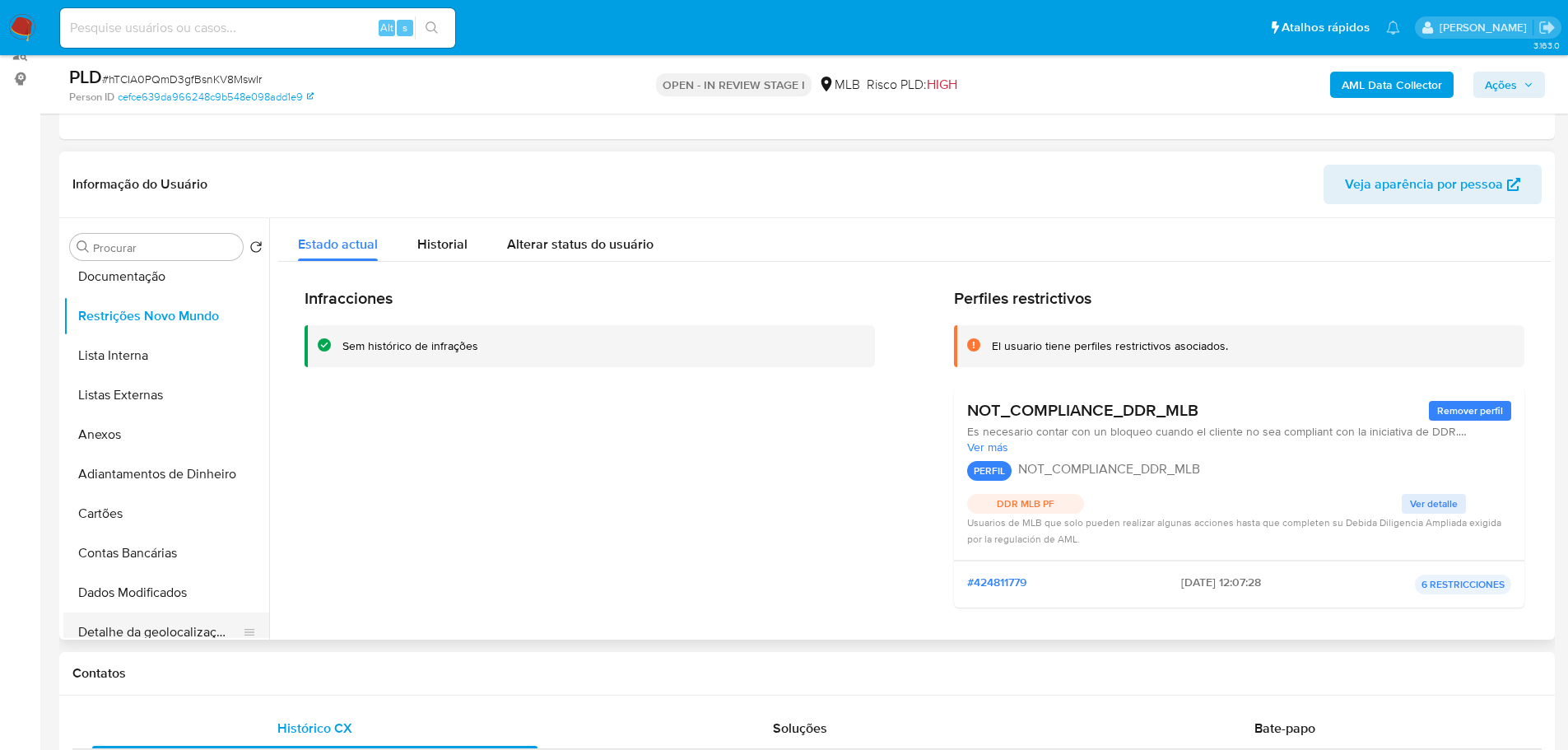
scroll to position [247, 0]
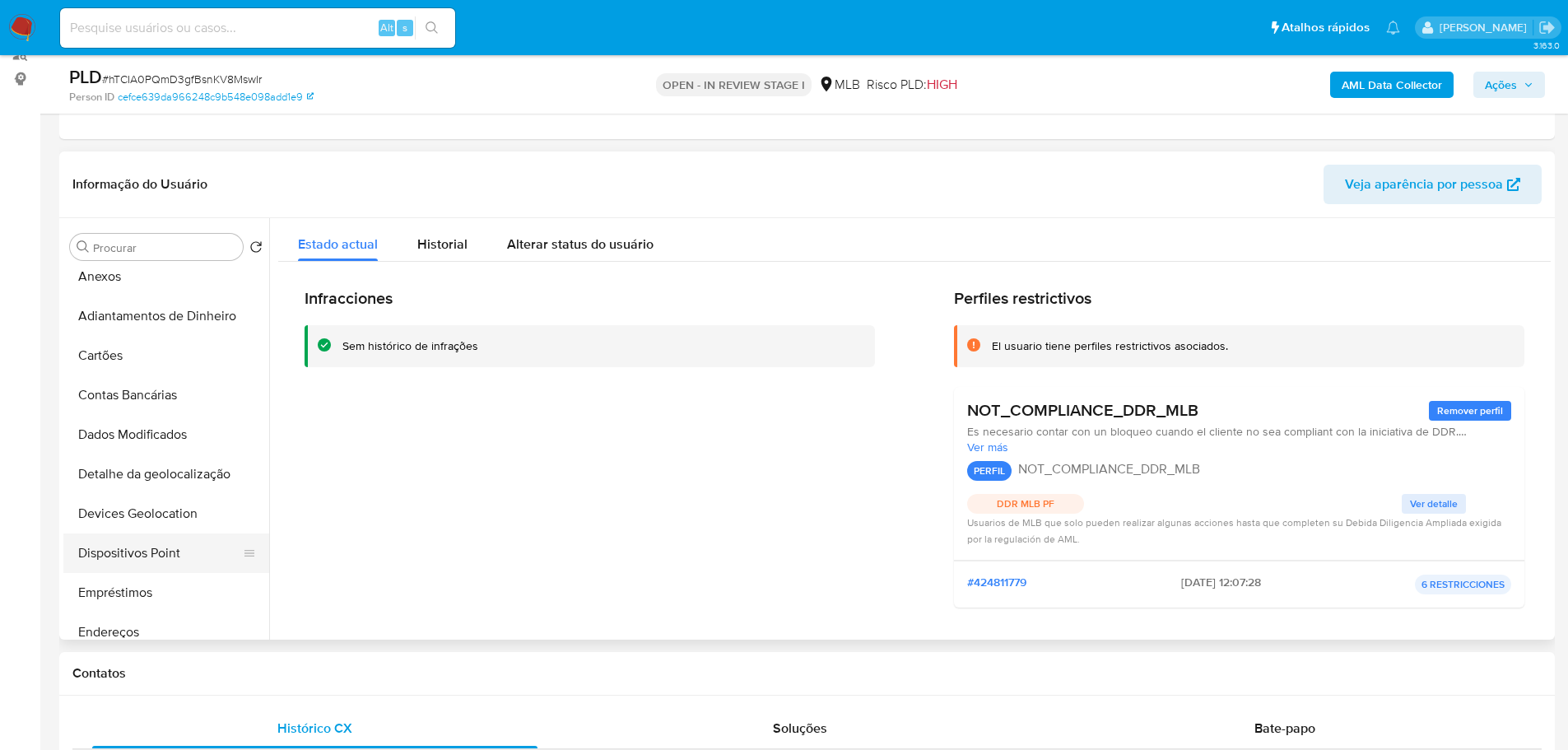
click at [153, 537] on button "Dispositivos Point" at bounding box center [159, 553] width 192 height 40
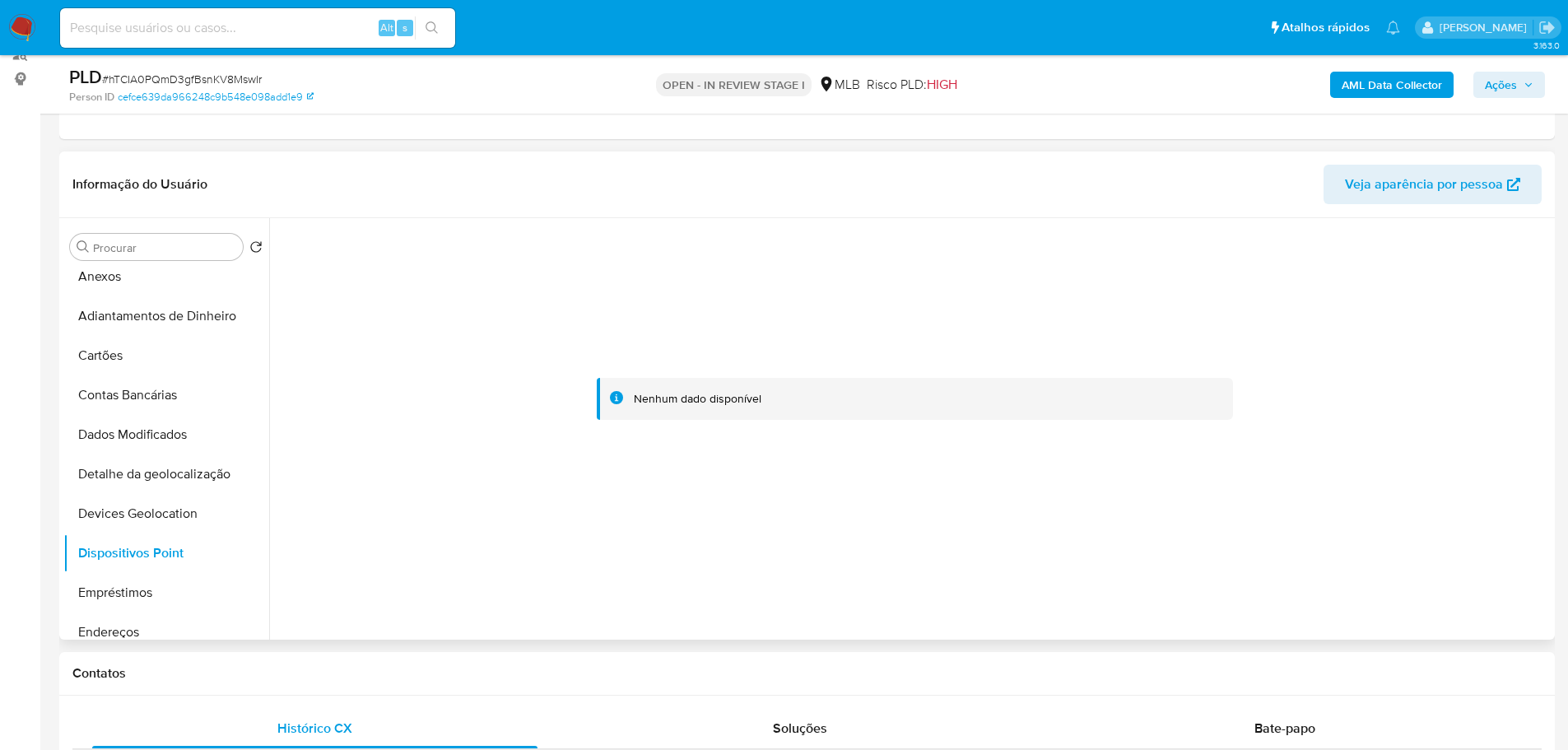
click at [1026, 518] on div at bounding box center [914, 399] width 1272 height 363
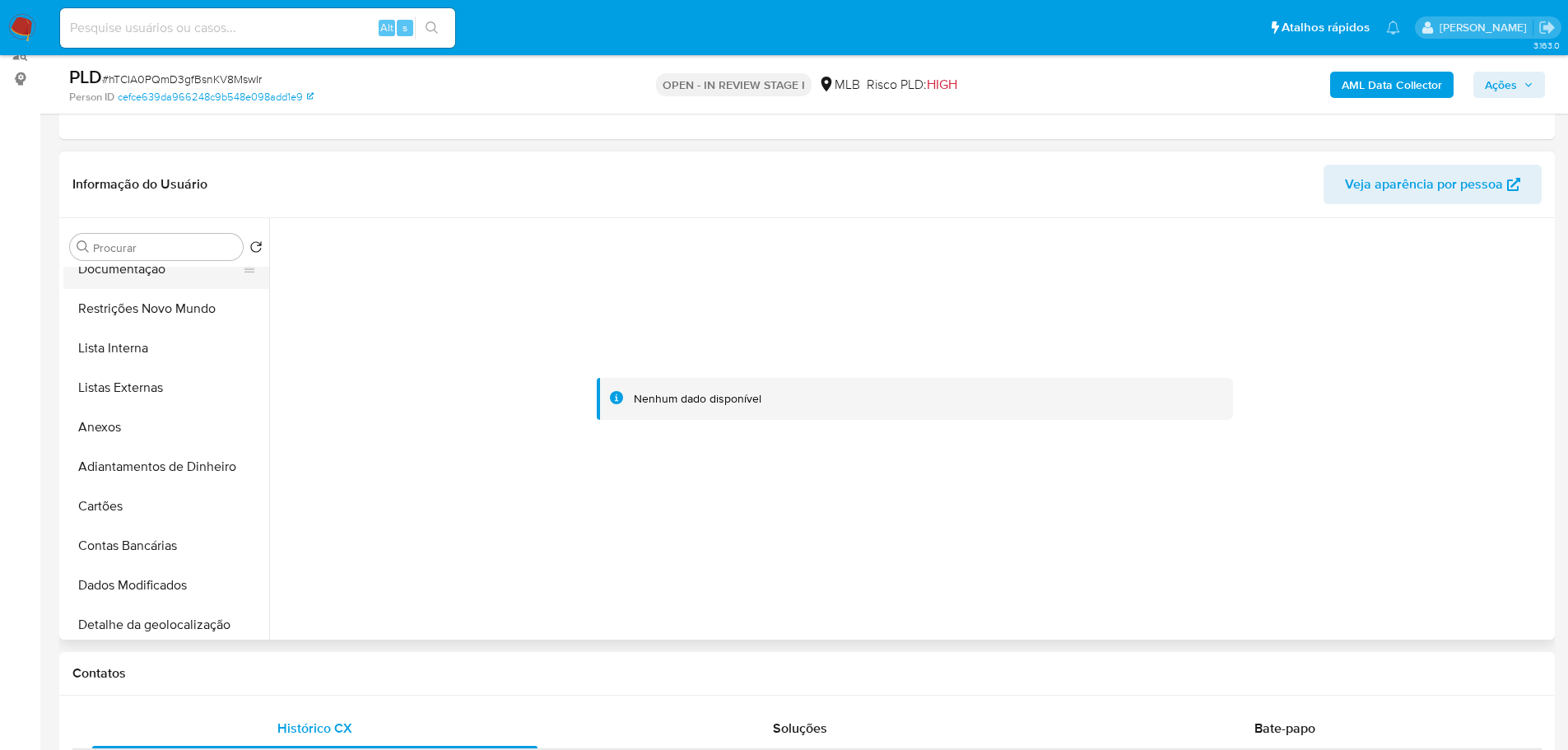
scroll to position [0, 0]
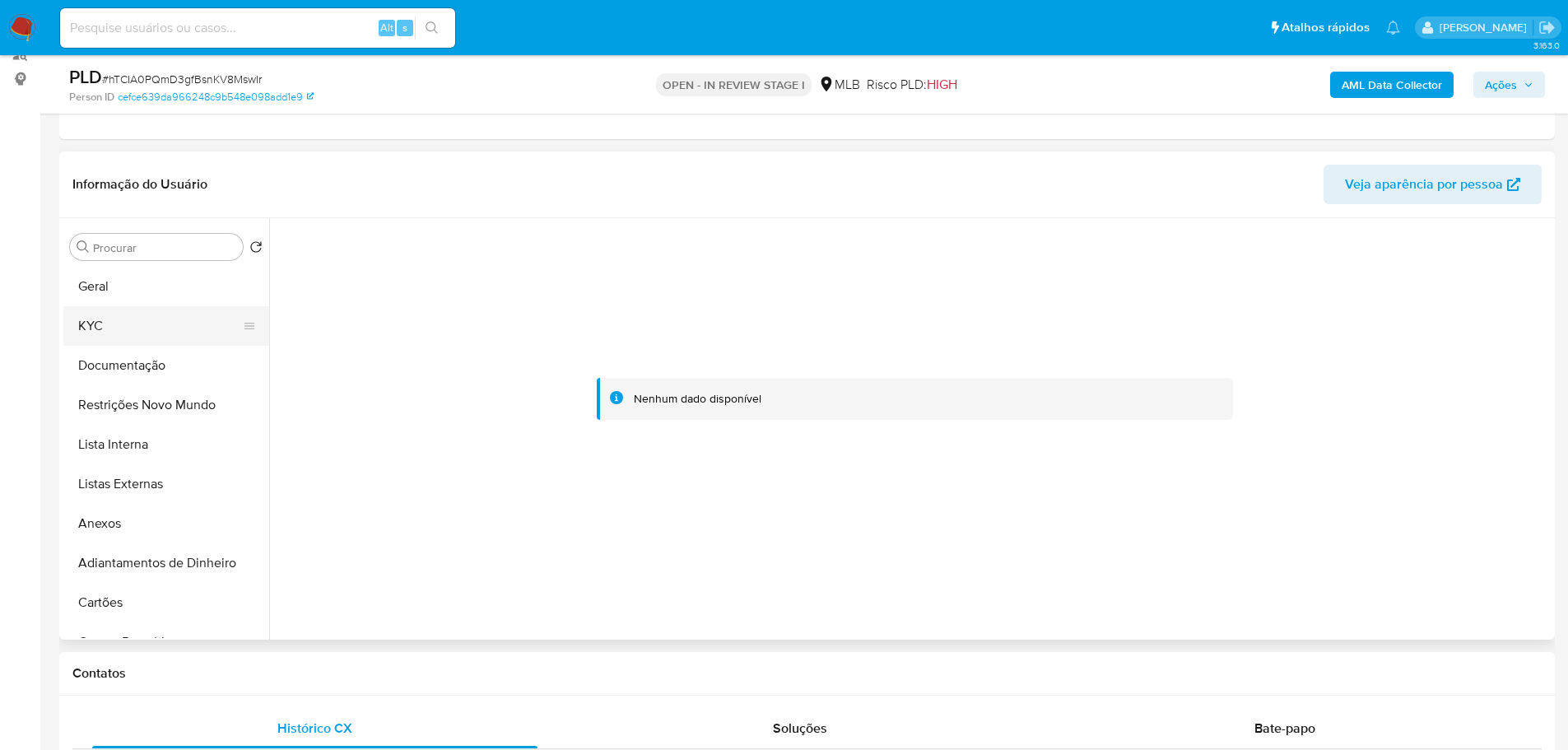
click at [113, 324] on button "KYC" at bounding box center [159, 326] width 192 height 40
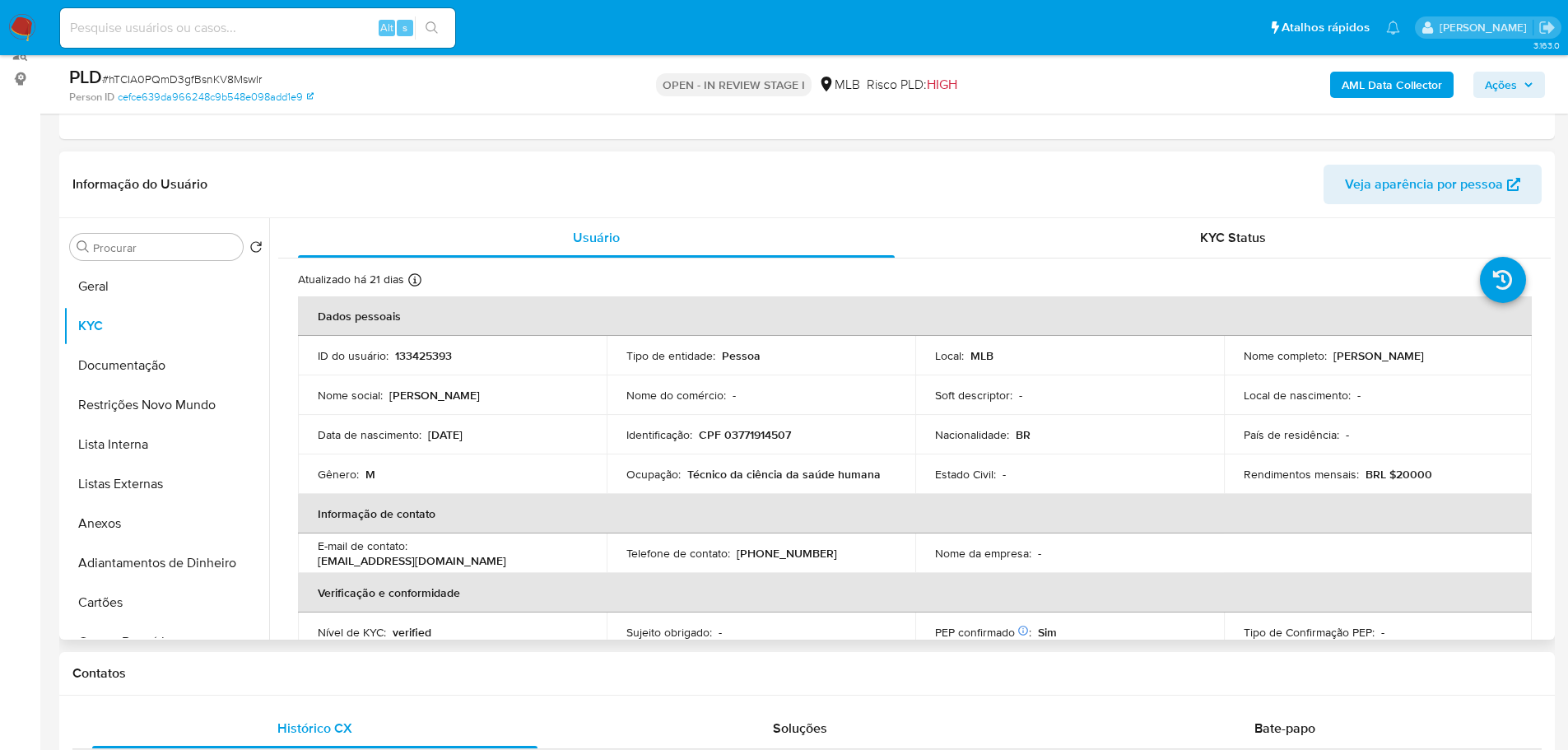
click at [747, 441] on p "CPF 03771914507" at bounding box center [744, 434] width 93 height 15
copy p "03771914507"
click at [742, 438] on p "CPF 03771914507" at bounding box center [744, 434] width 93 height 15
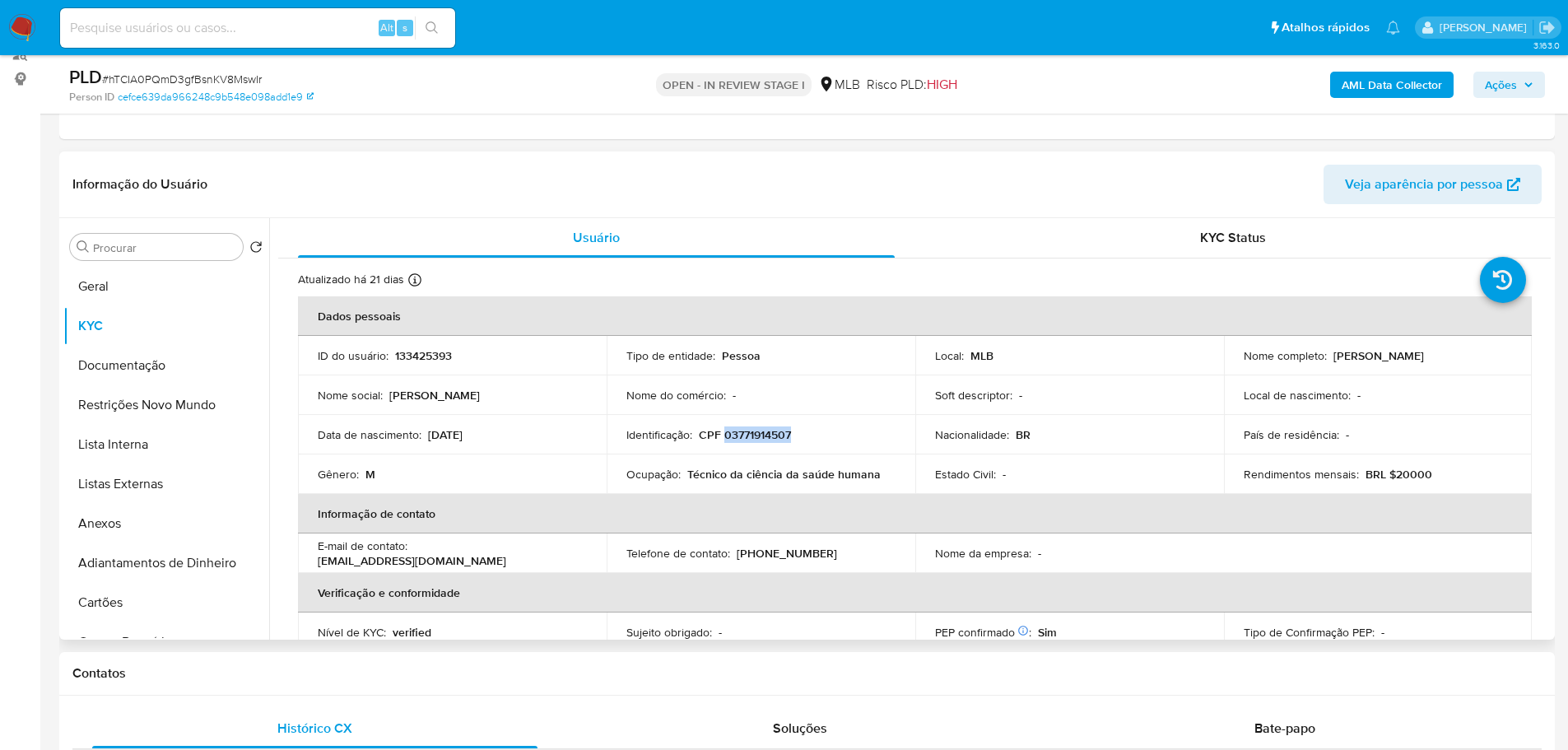
scroll to position [658, 0]
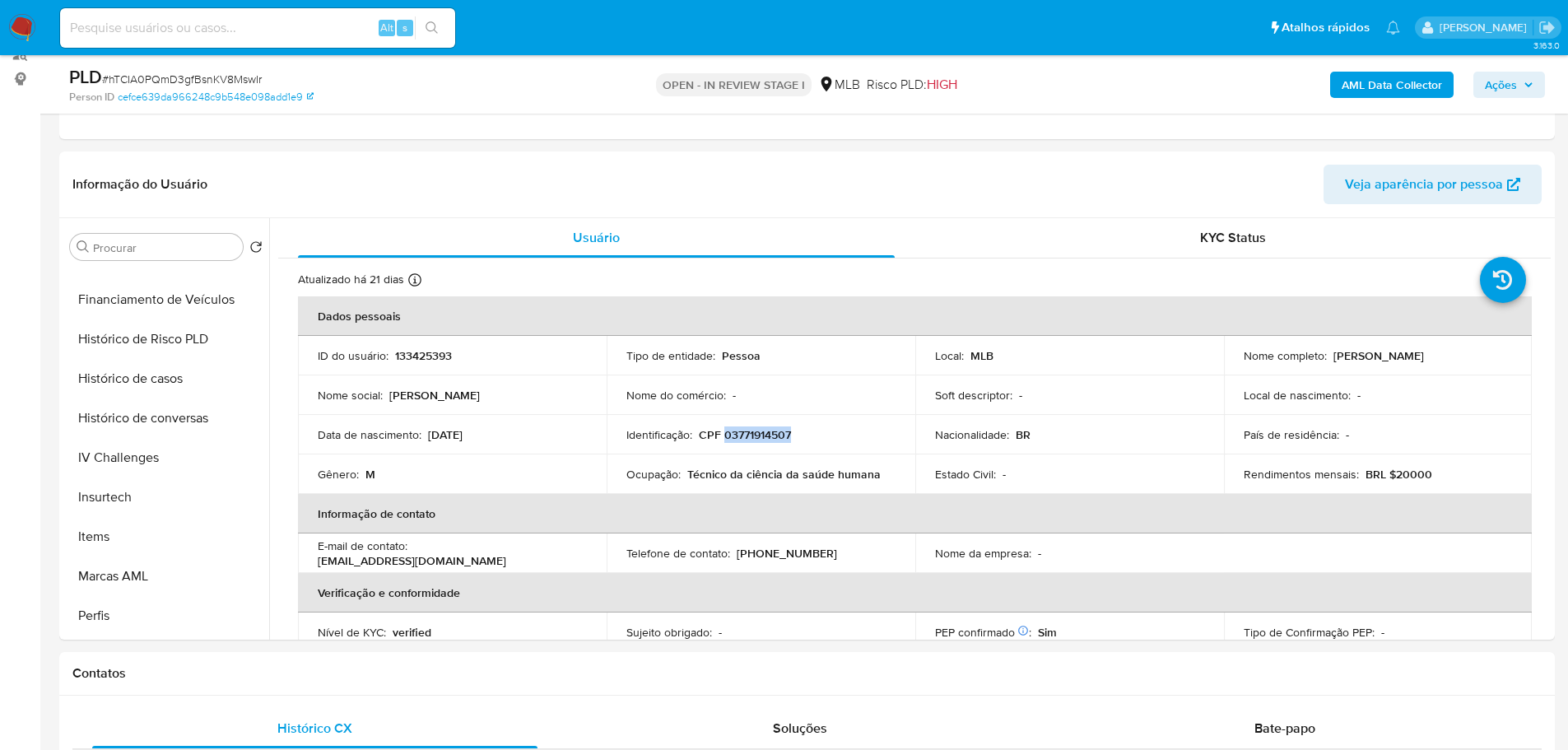
drag, startPoint x: 144, startPoint y: 374, endPoint x: 34, endPoint y: 407, distance: 114.8
click at [144, 374] on button "Histórico de casos" at bounding box center [166, 378] width 206 height 40
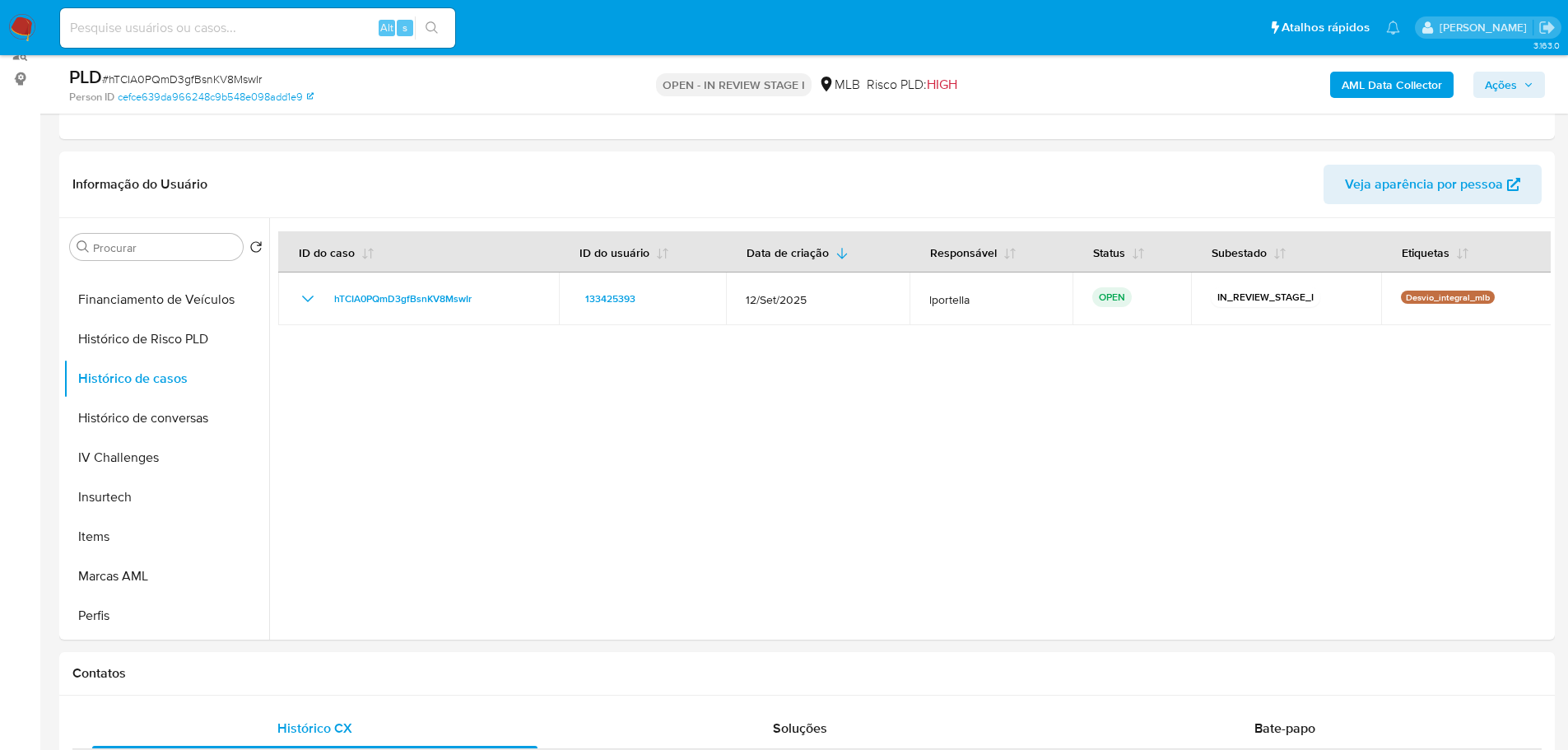
click at [1527, 88] on icon "button" at bounding box center [1528, 85] width 10 height 10
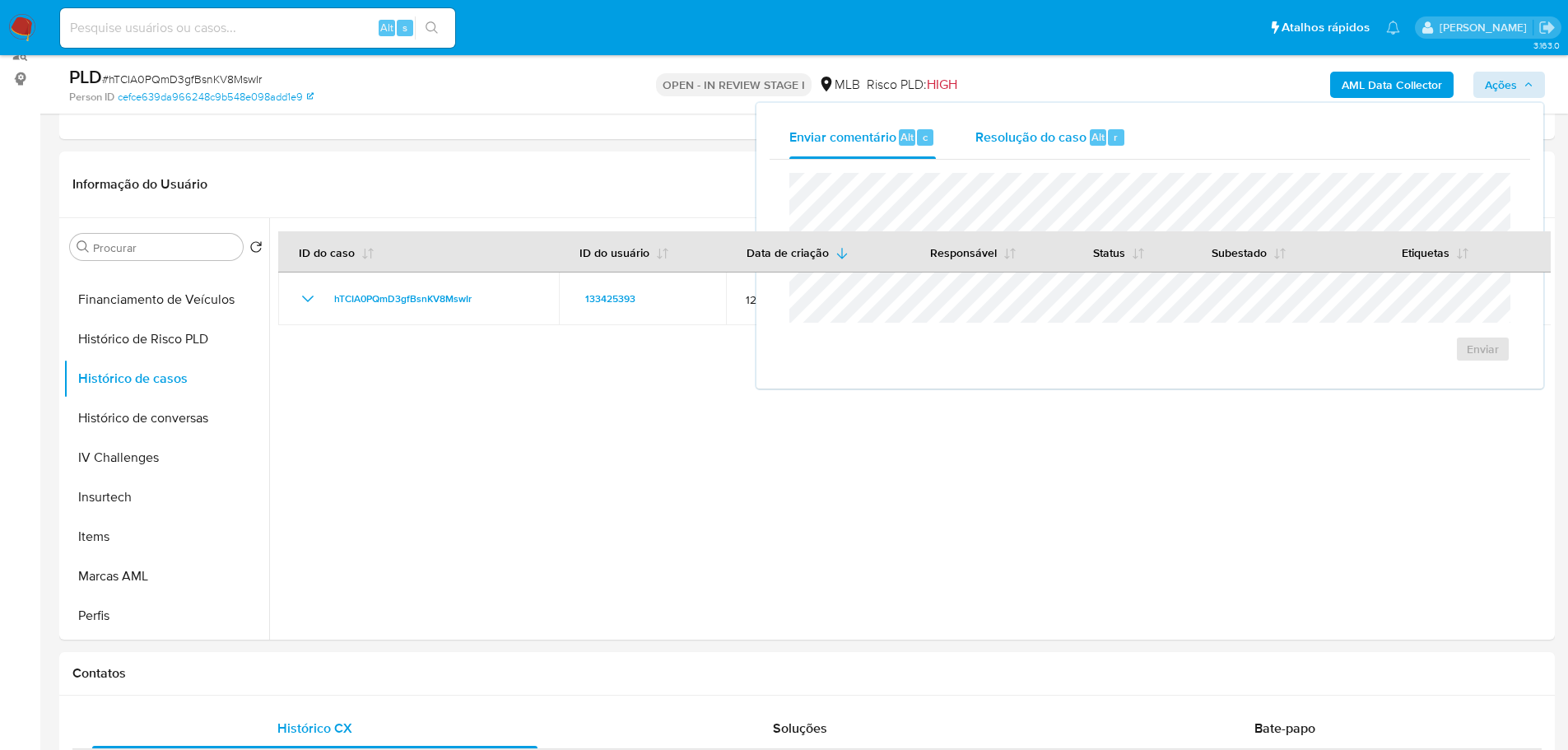
click at [1068, 143] on span "Resolução do caso" at bounding box center [1031, 135] width 112 height 19
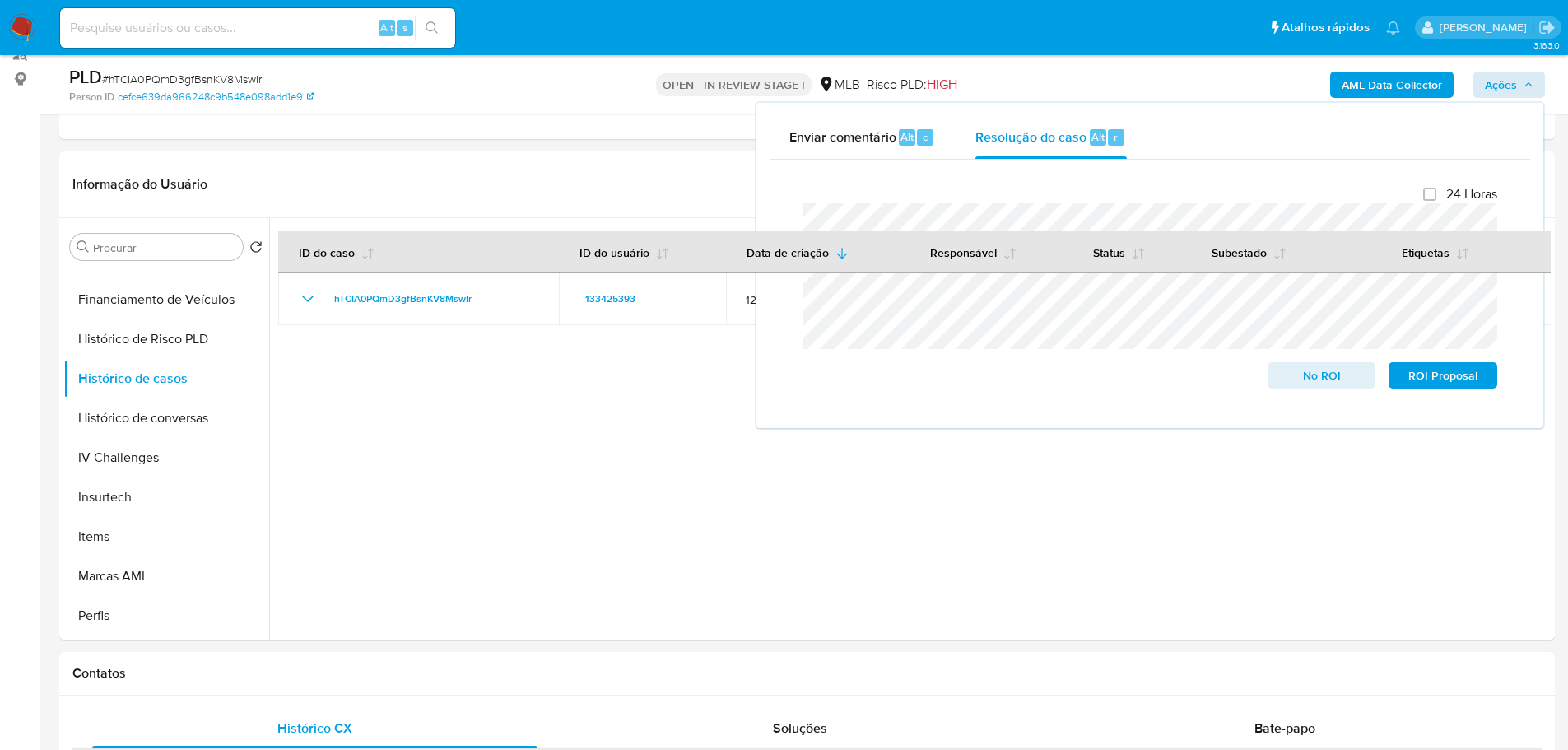
click at [1394, 77] on b "AML Data Collector" at bounding box center [1392, 85] width 101 height 26
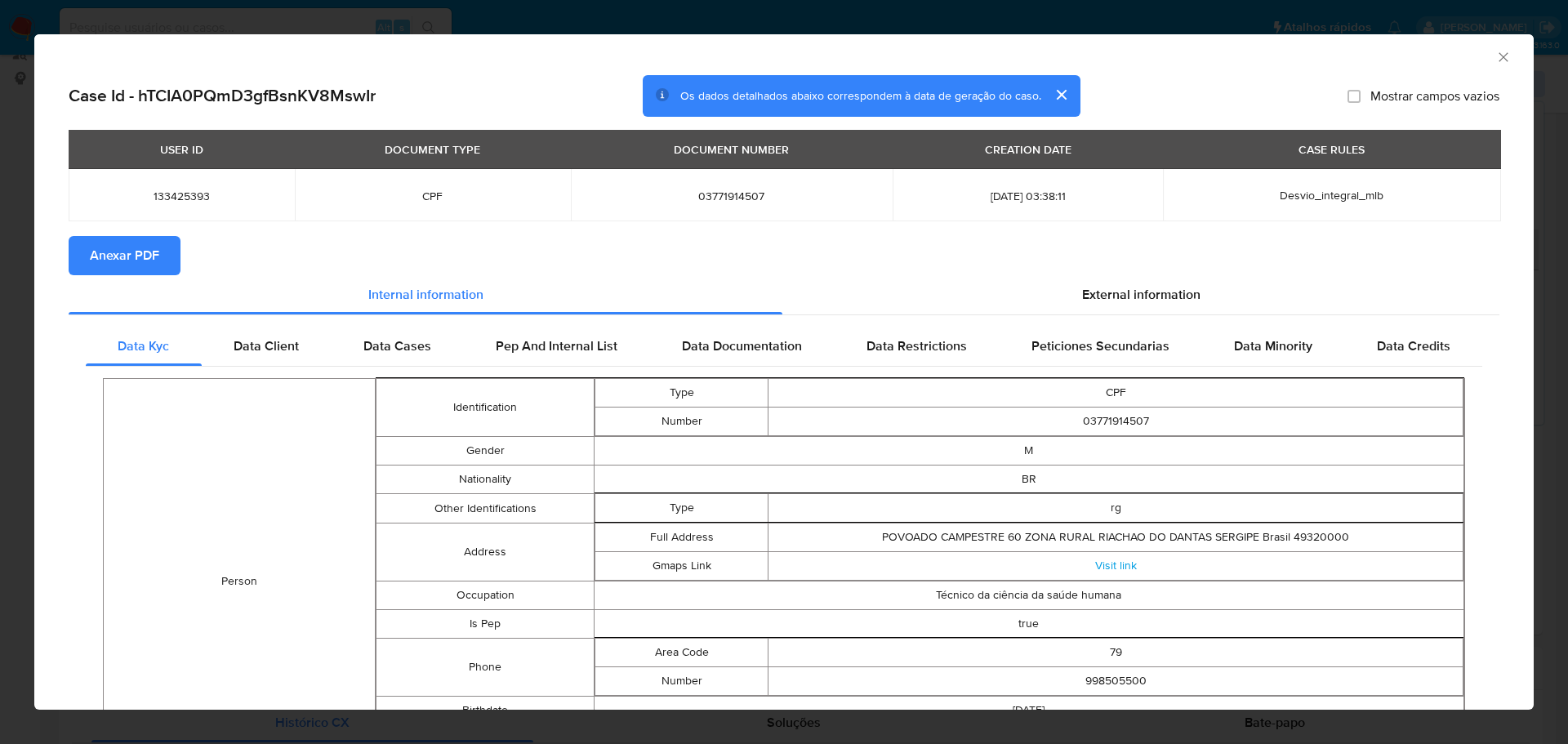
click at [145, 251] on span "Anexar PDF" at bounding box center [125, 255] width 69 height 36
click at [1496, 60] on icon "Fechar a janela" at bounding box center [1504, 57] width 17 height 17
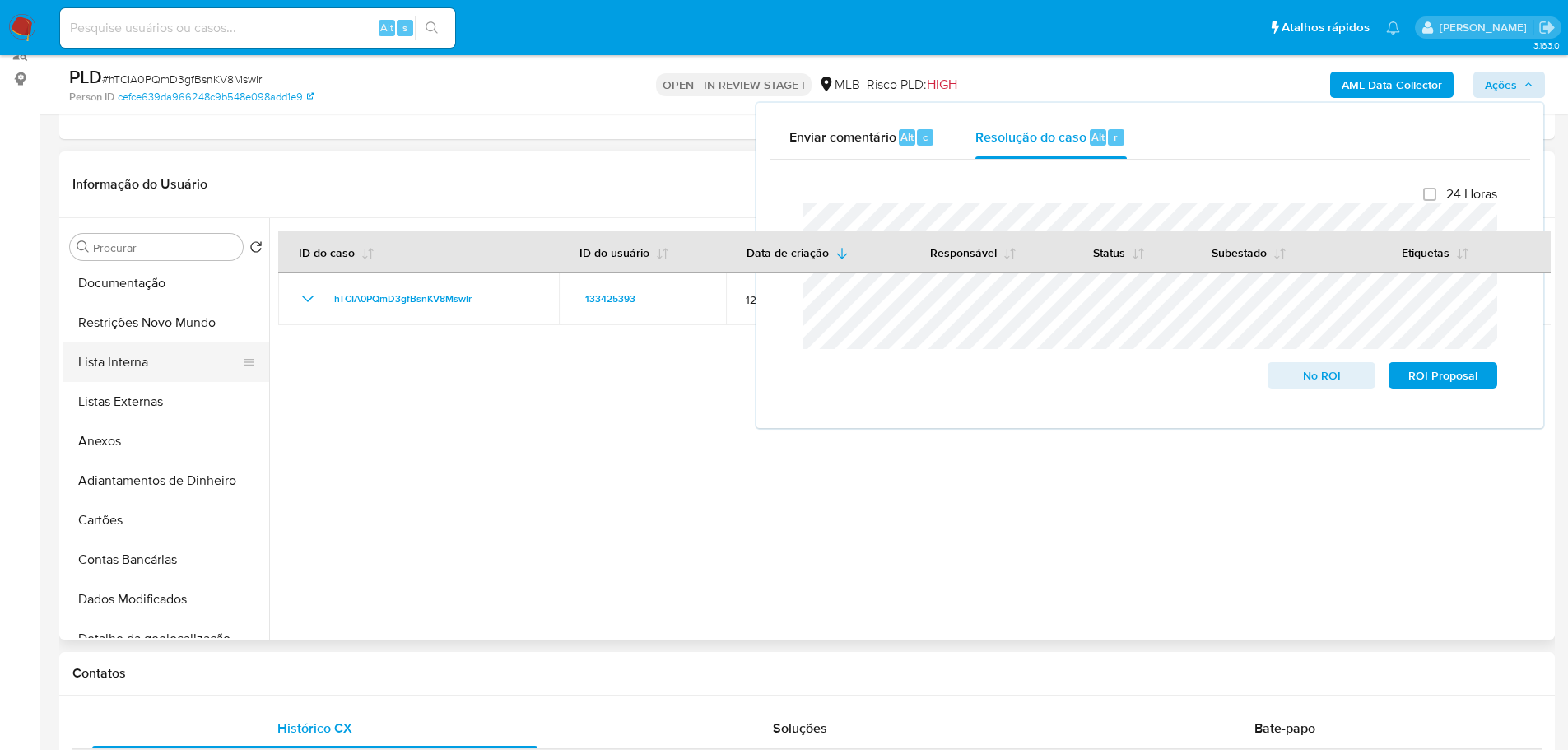
scroll to position [0, 0]
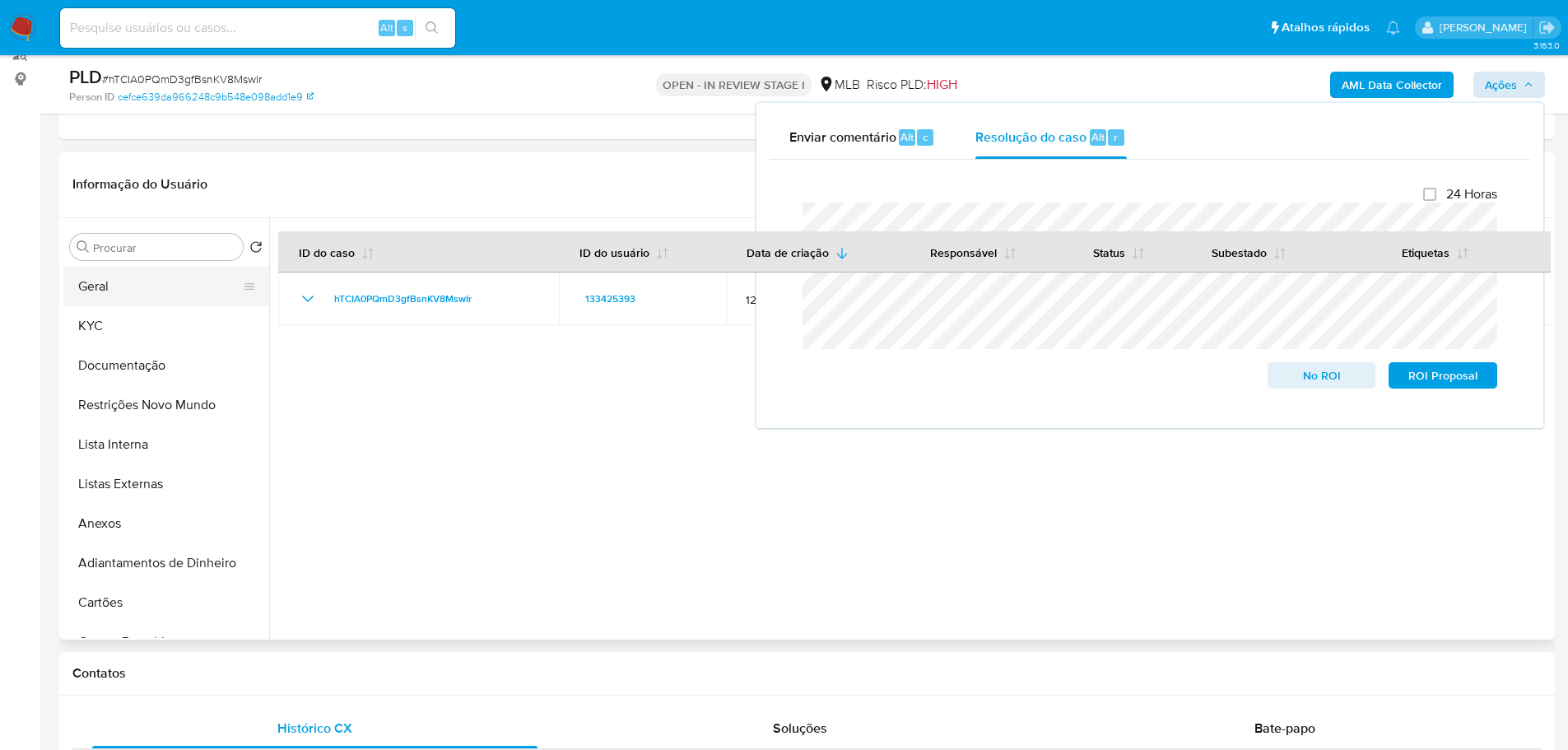
click at [141, 278] on button "Geral" at bounding box center [159, 287] width 192 height 40
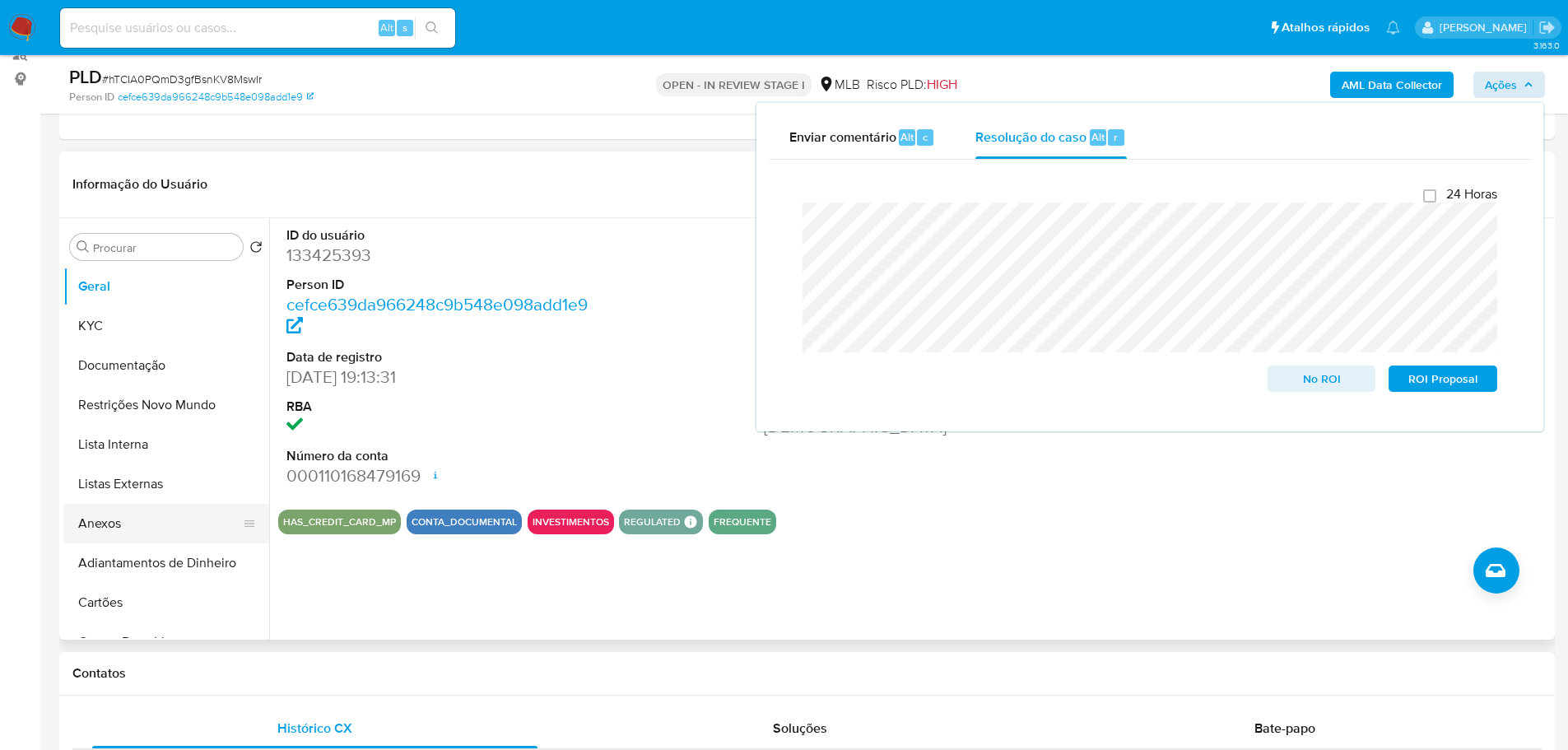
click at [129, 525] on button "Anexos" at bounding box center [159, 524] width 192 height 40
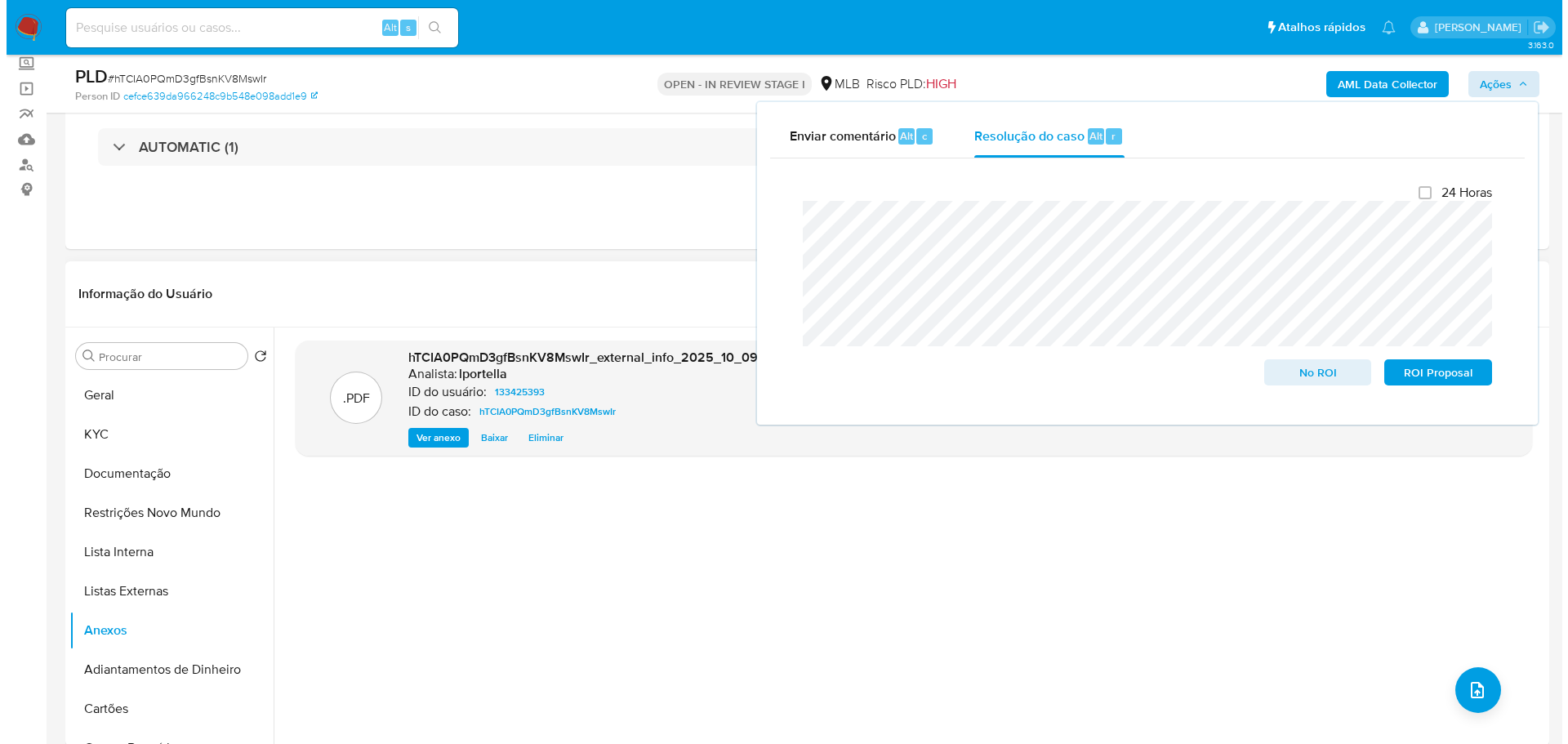
scroll to position [125, 0]
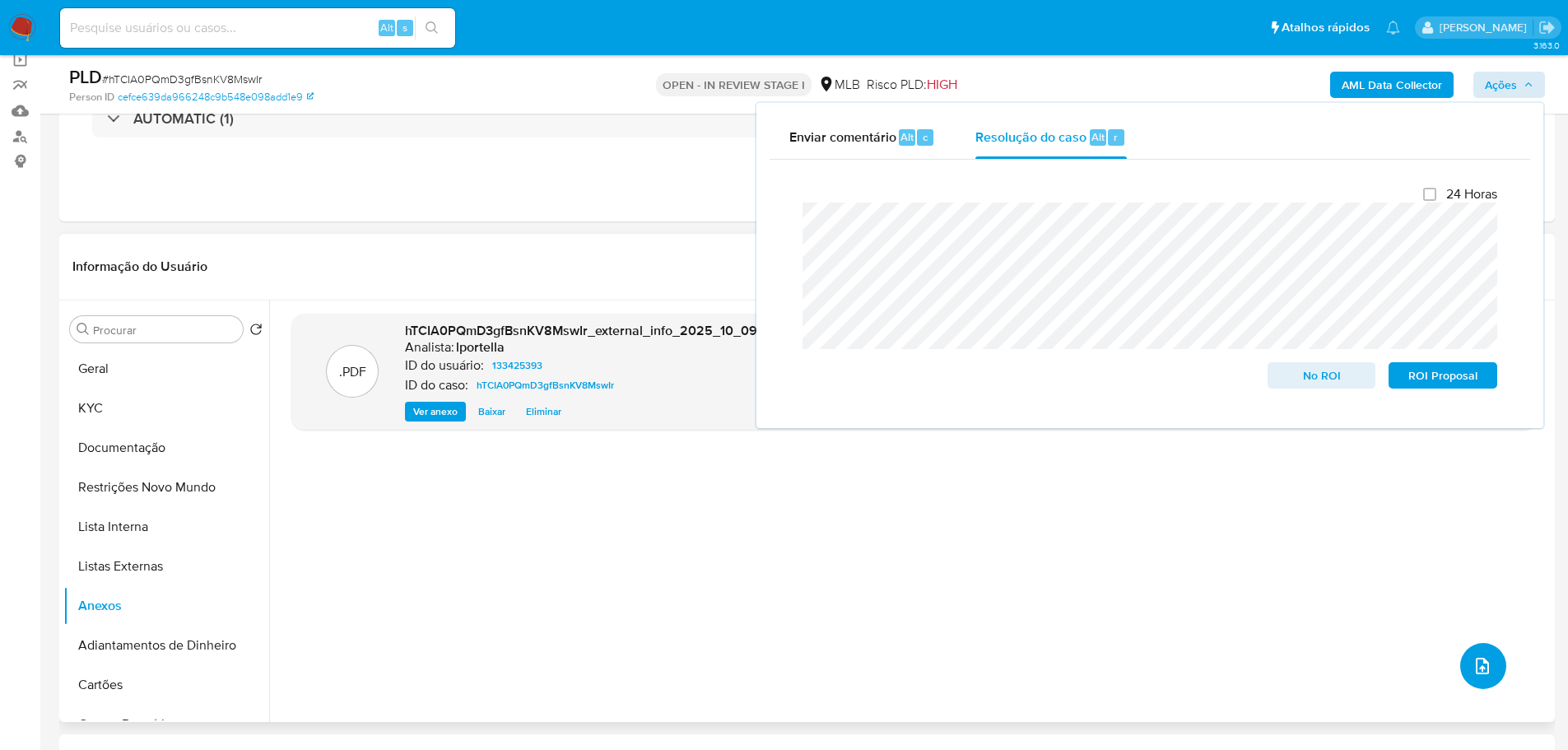
click at [1483, 649] on button "upload-file" at bounding box center [1483, 665] width 46 height 46
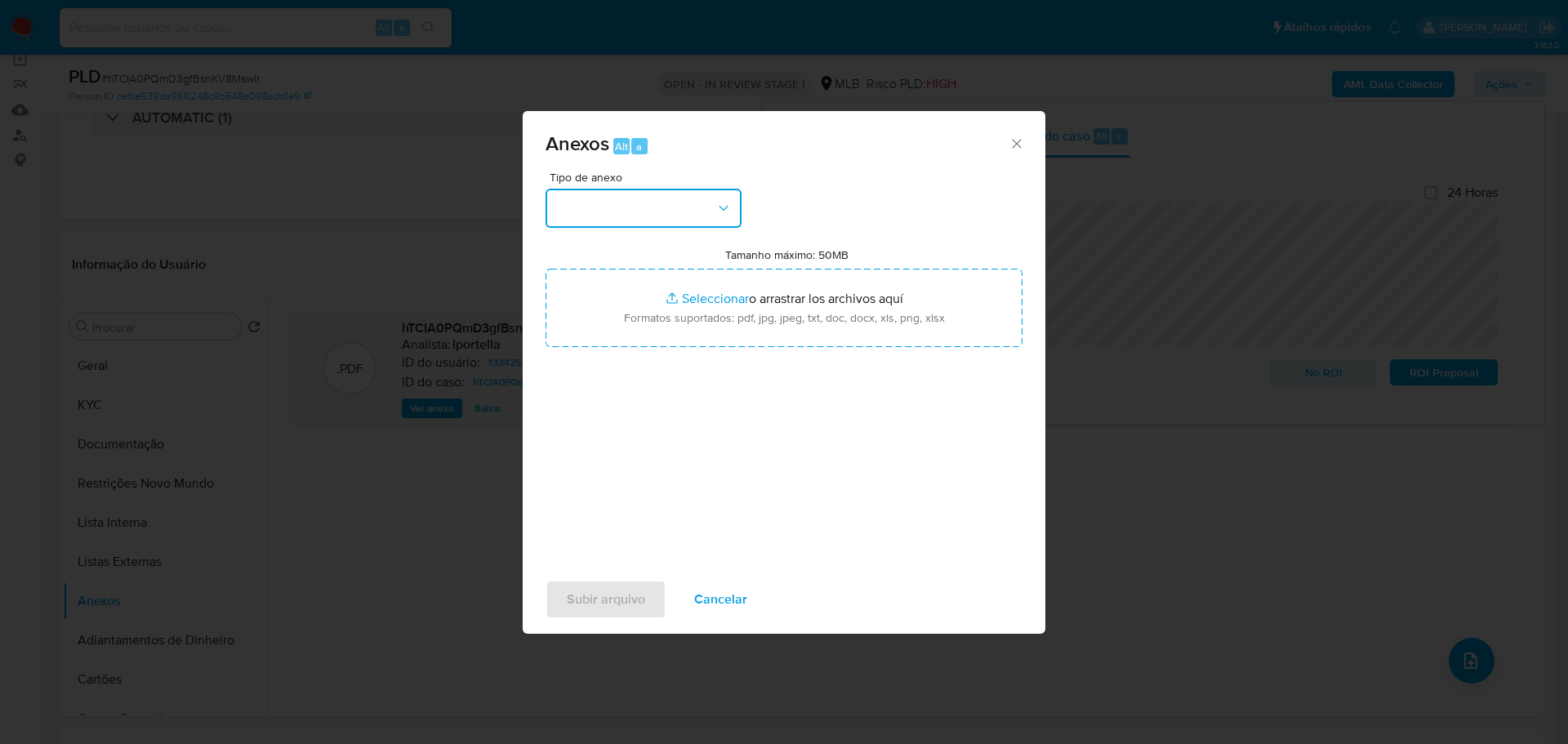
click at [615, 205] on button "button" at bounding box center [644, 208] width 196 height 40
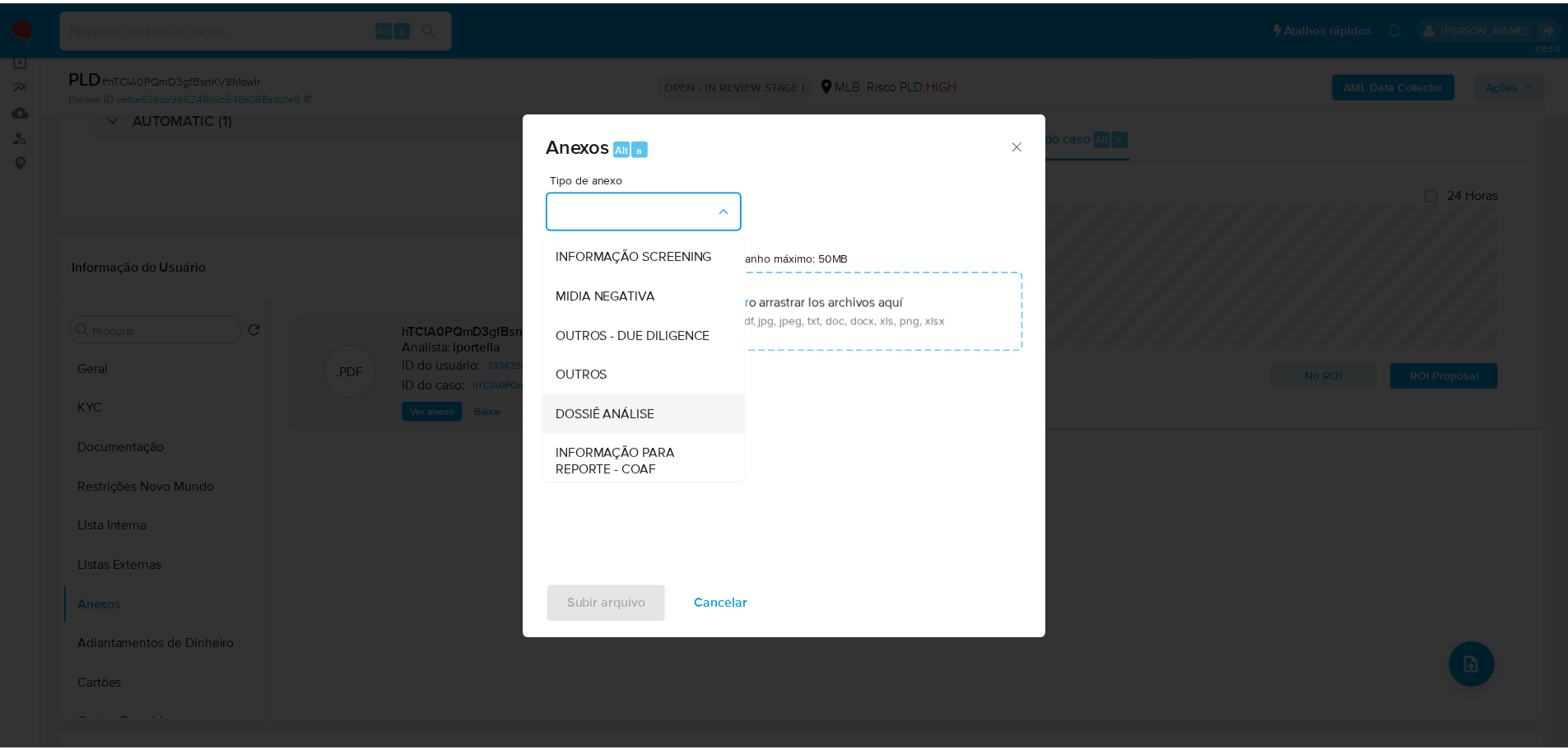
scroll to position [247, 0]
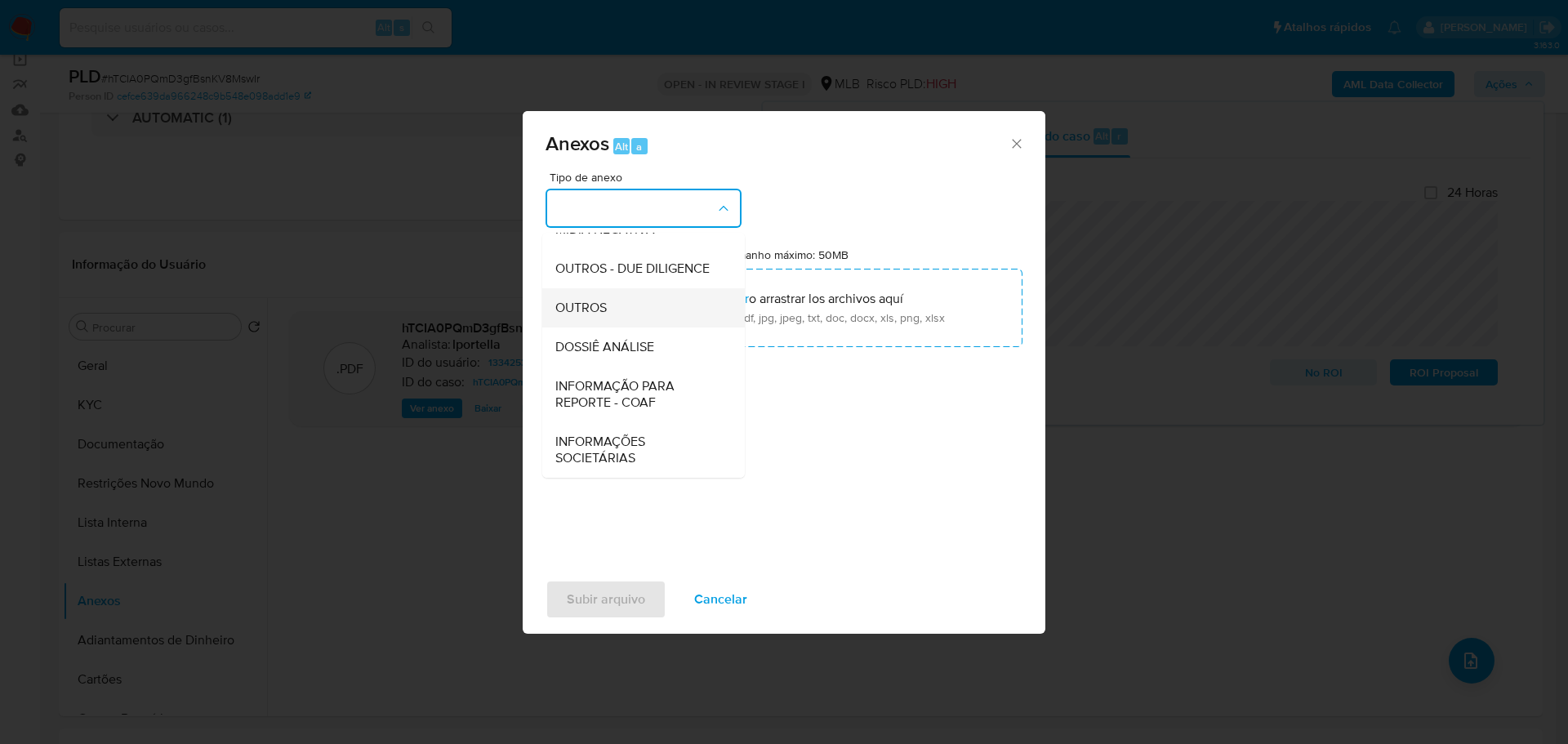
click at [599, 315] on span "OUTROS" at bounding box center [581, 307] width 51 height 17
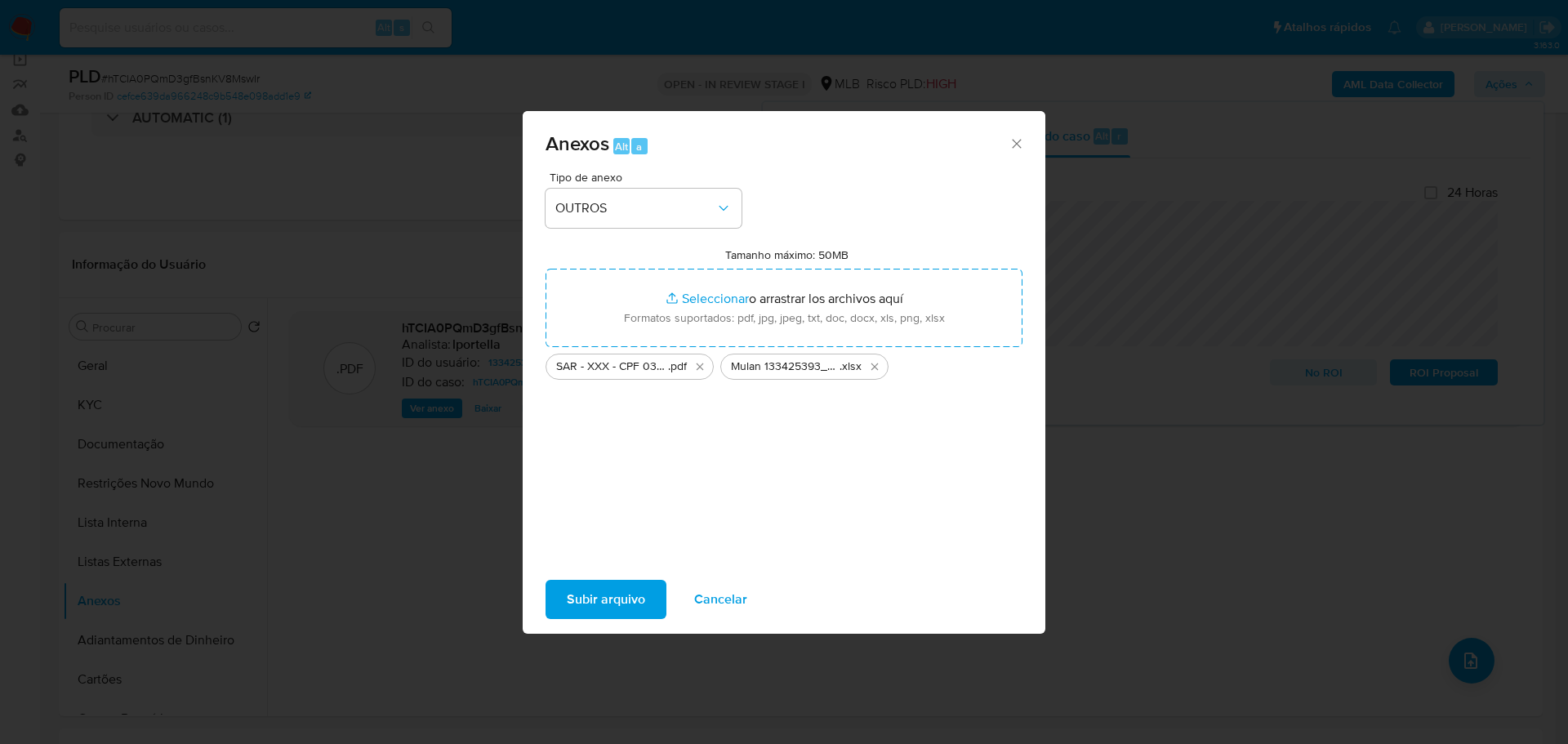
click at [619, 600] on span "Subir arquivo" at bounding box center [605, 599] width 78 height 36
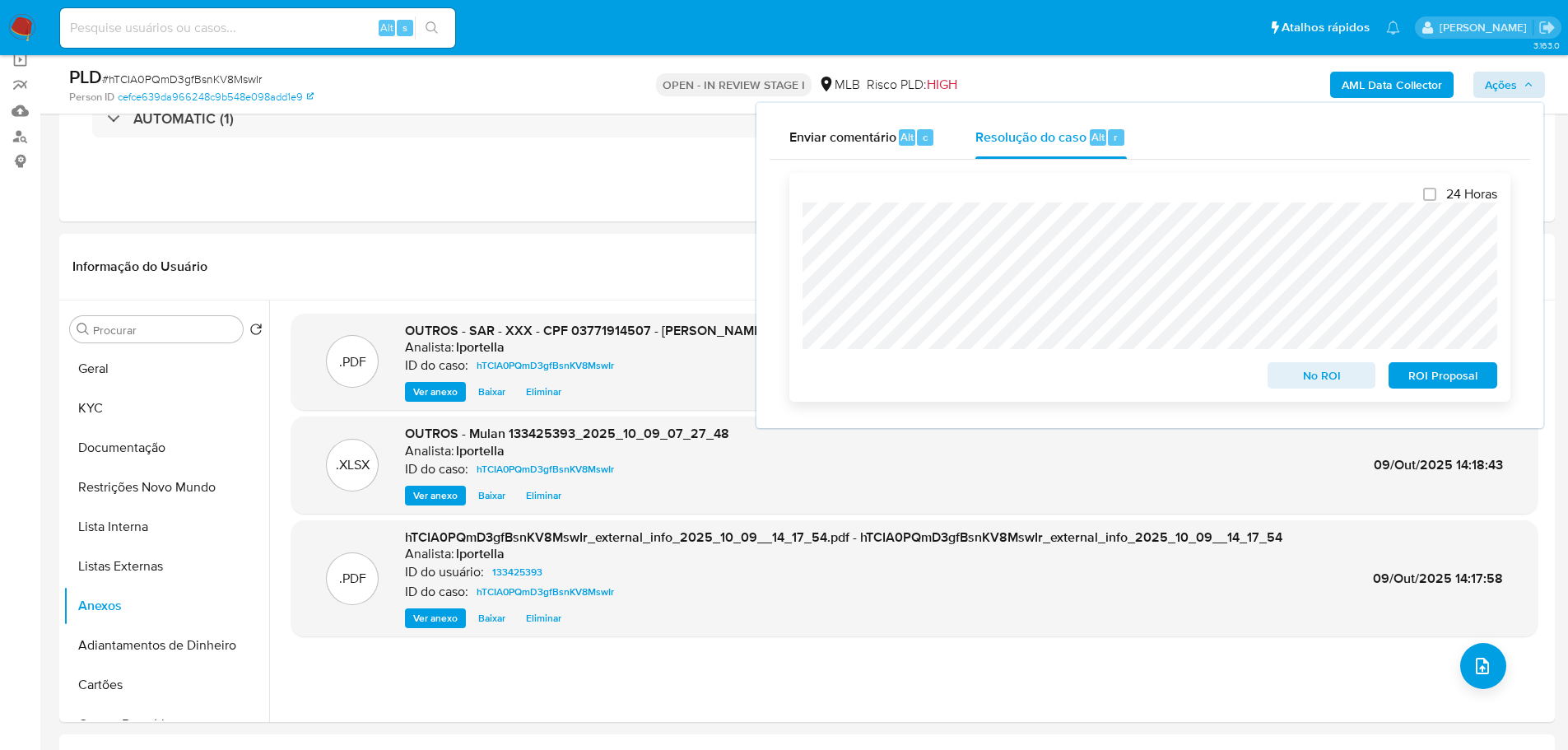
click at [1447, 377] on span "ROI Proposal" at bounding box center [1442, 375] width 86 height 23
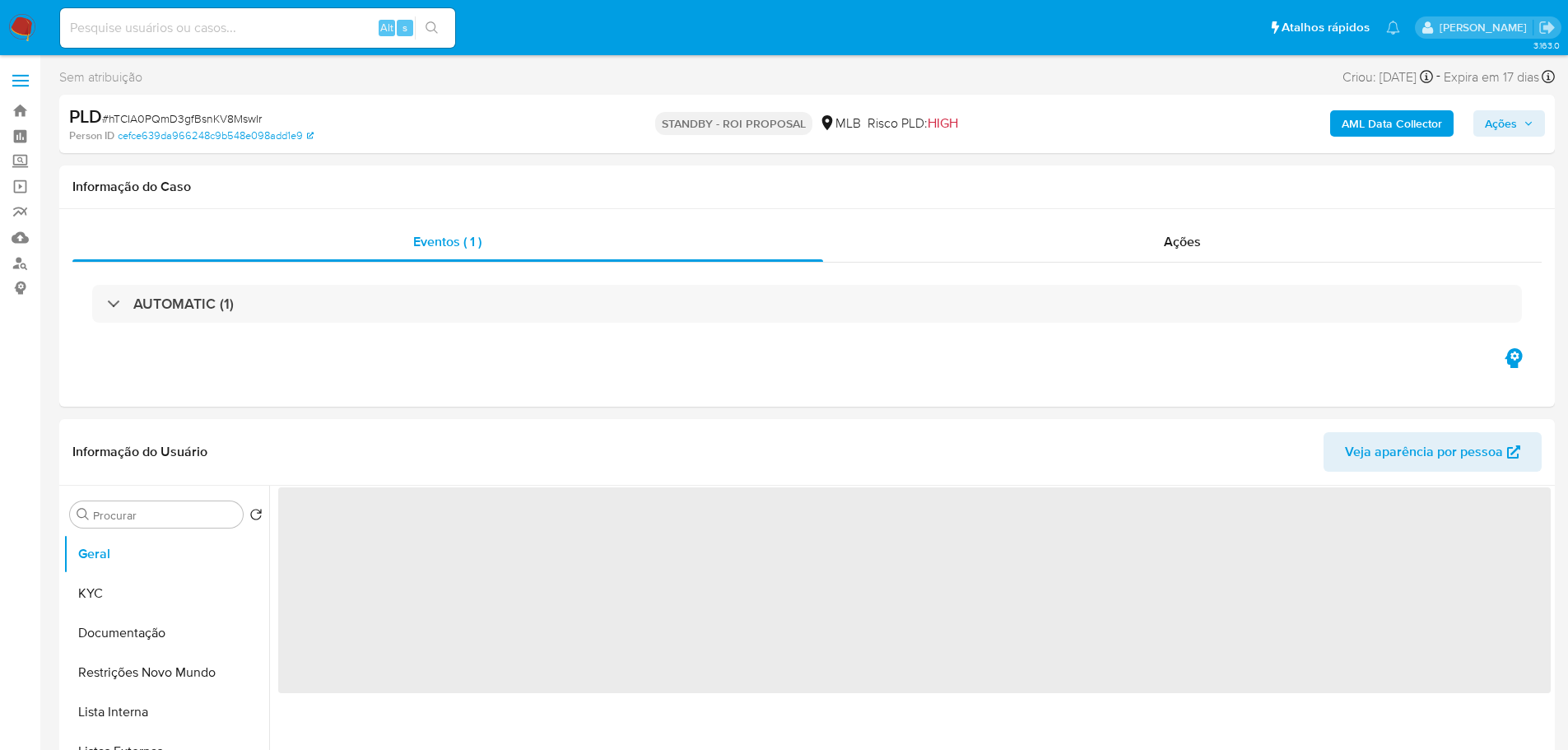
select select "10"
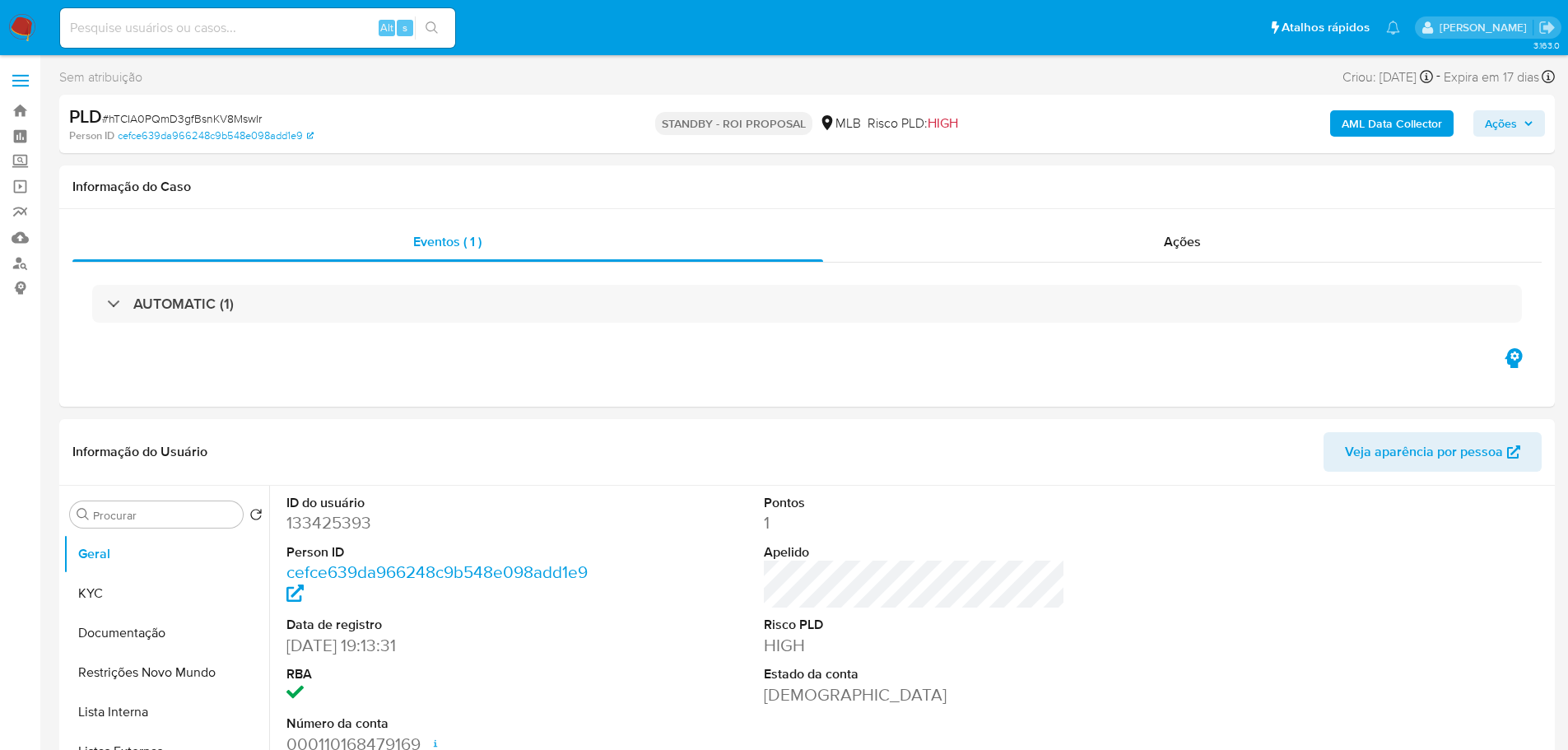
click at [206, 120] on span "# hTCIA0PQmD3gfBsnKV8MswIr" at bounding box center [181, 119] width 159 height 17
copy span "hTCIA0PQmD3gfBsnKV8MswIr"
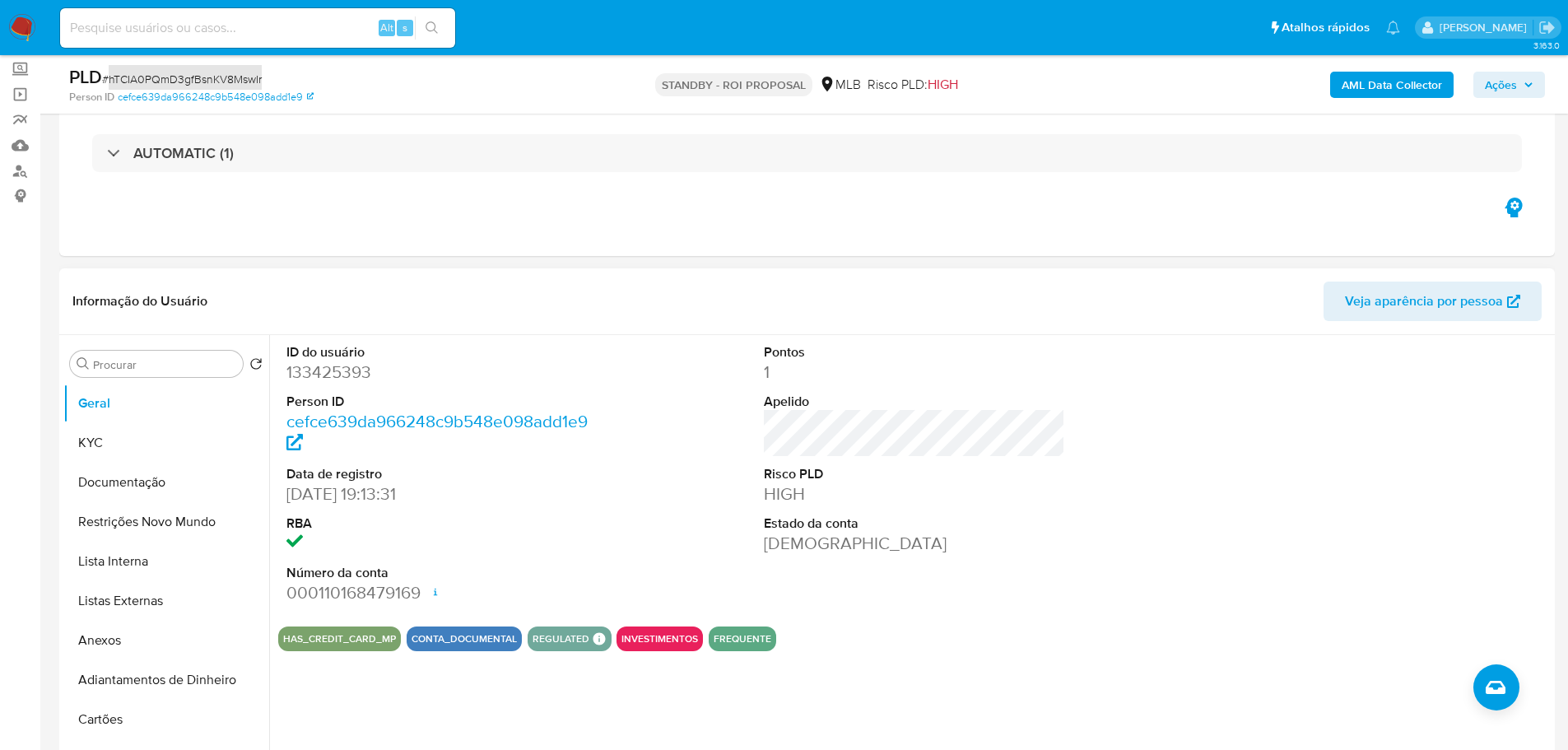
scroll to position [164, 0]
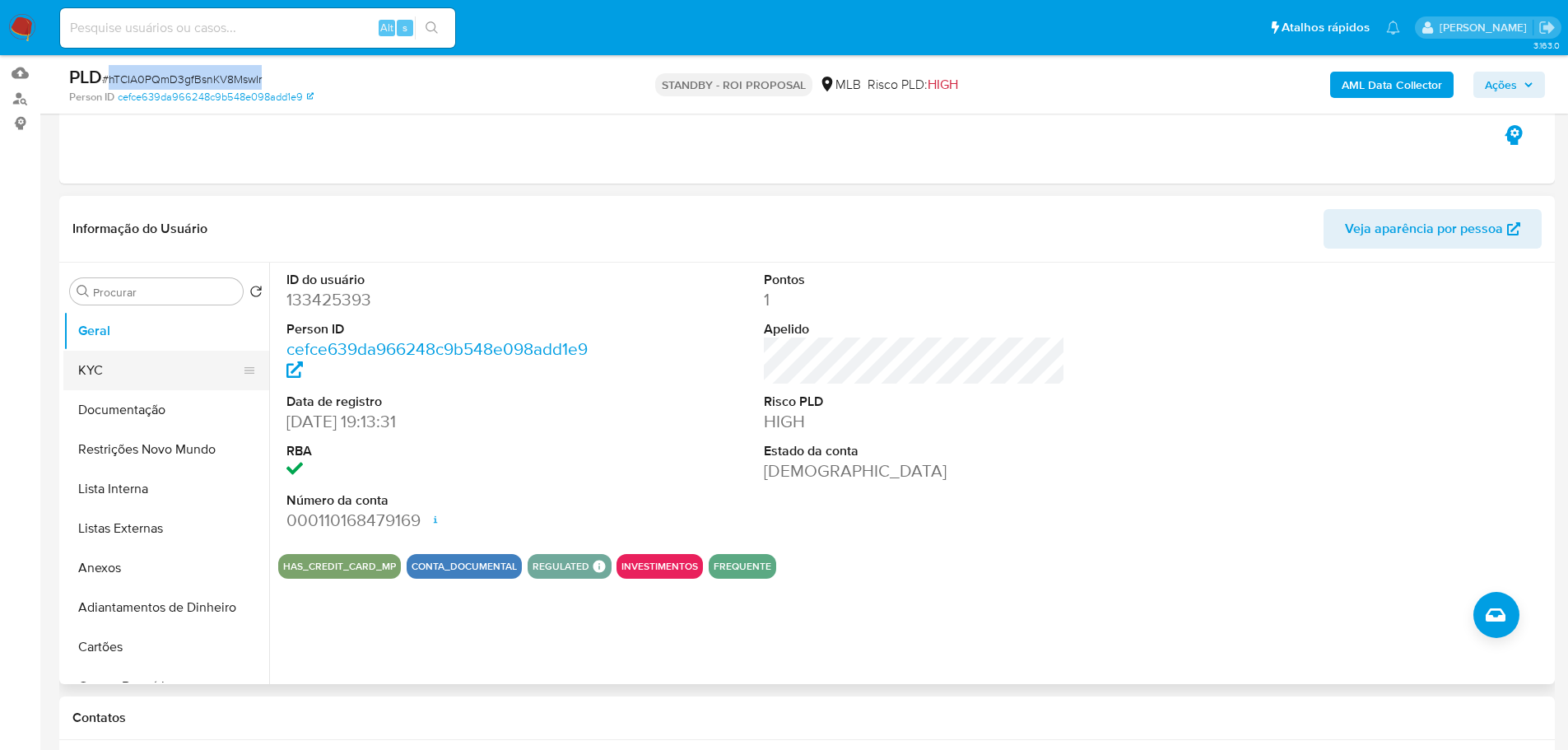
click at [168, 379] on button "KYC" at bounding box center [159, 371] width 192 height 40
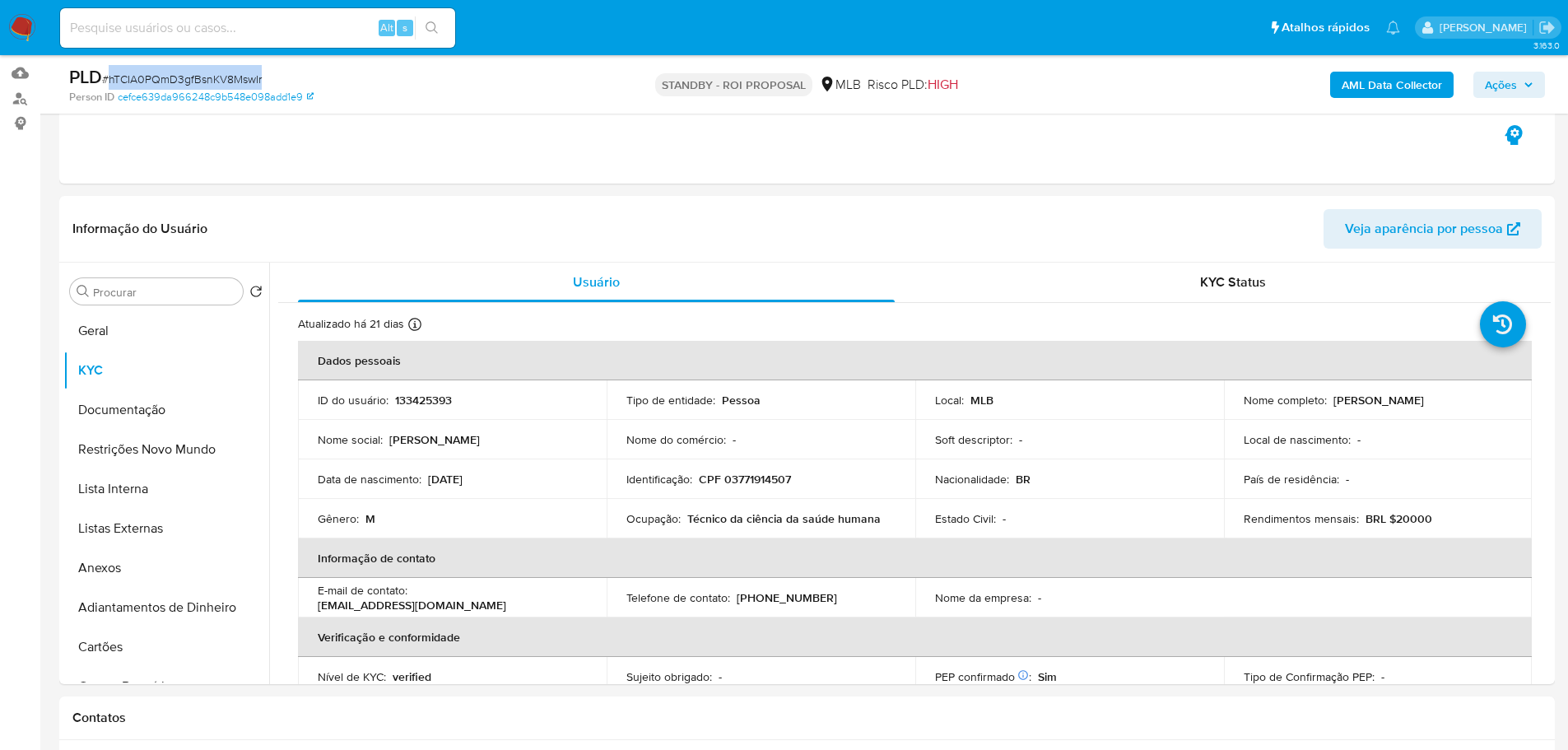
click at [26, 27] on img at bounding box center [22, 28] width 28 height 28
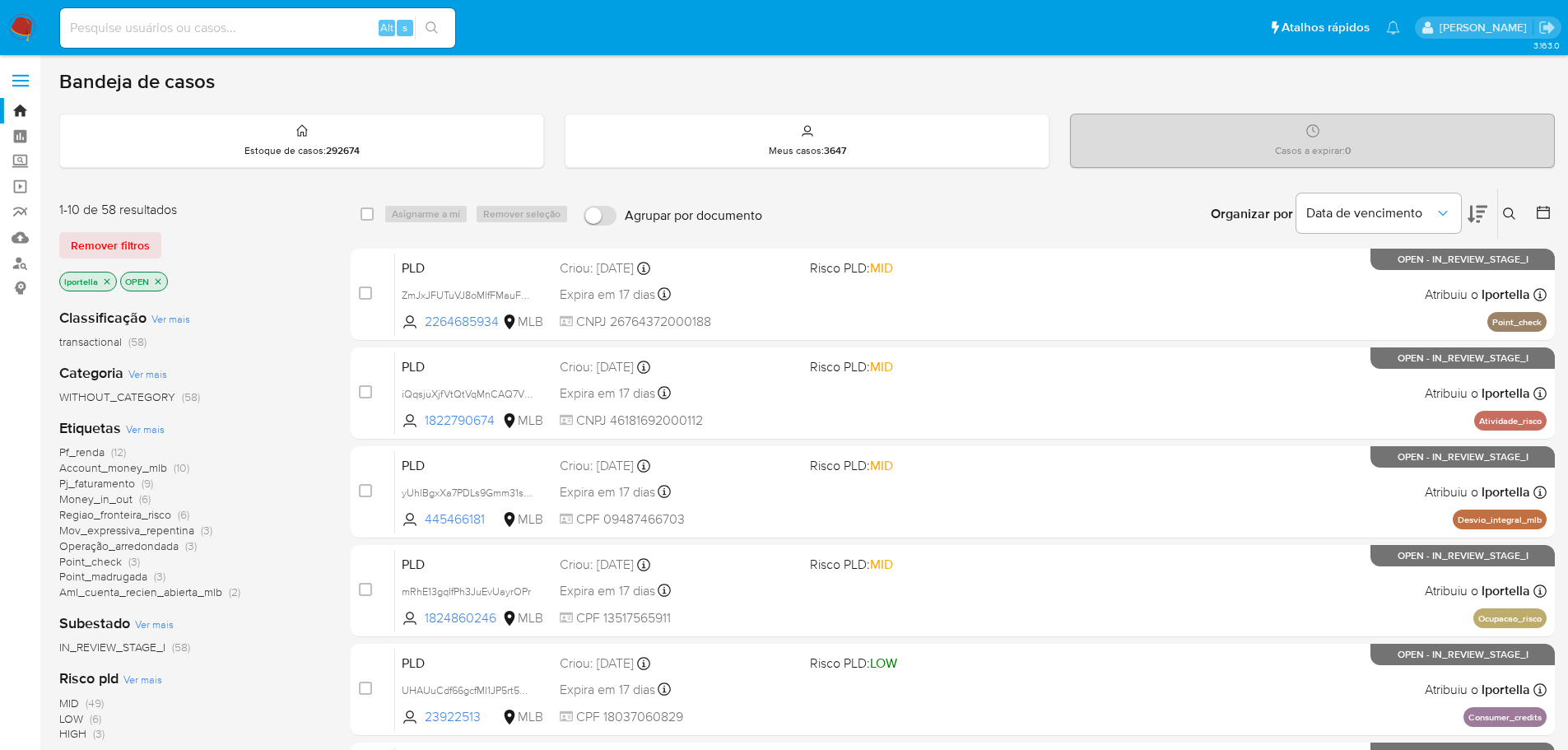
click at [211, 41] on div "Alt s" at bounding box center [257, 28] width 395 height 40
click at [208, 33] on input at bounding box center [257, 27] width 395 height 21
paste input "eRhPi1LTKSmBLzd8INAv6nF7"
type input "eRhPi1LTKSmBLzd8INAv6nF7"
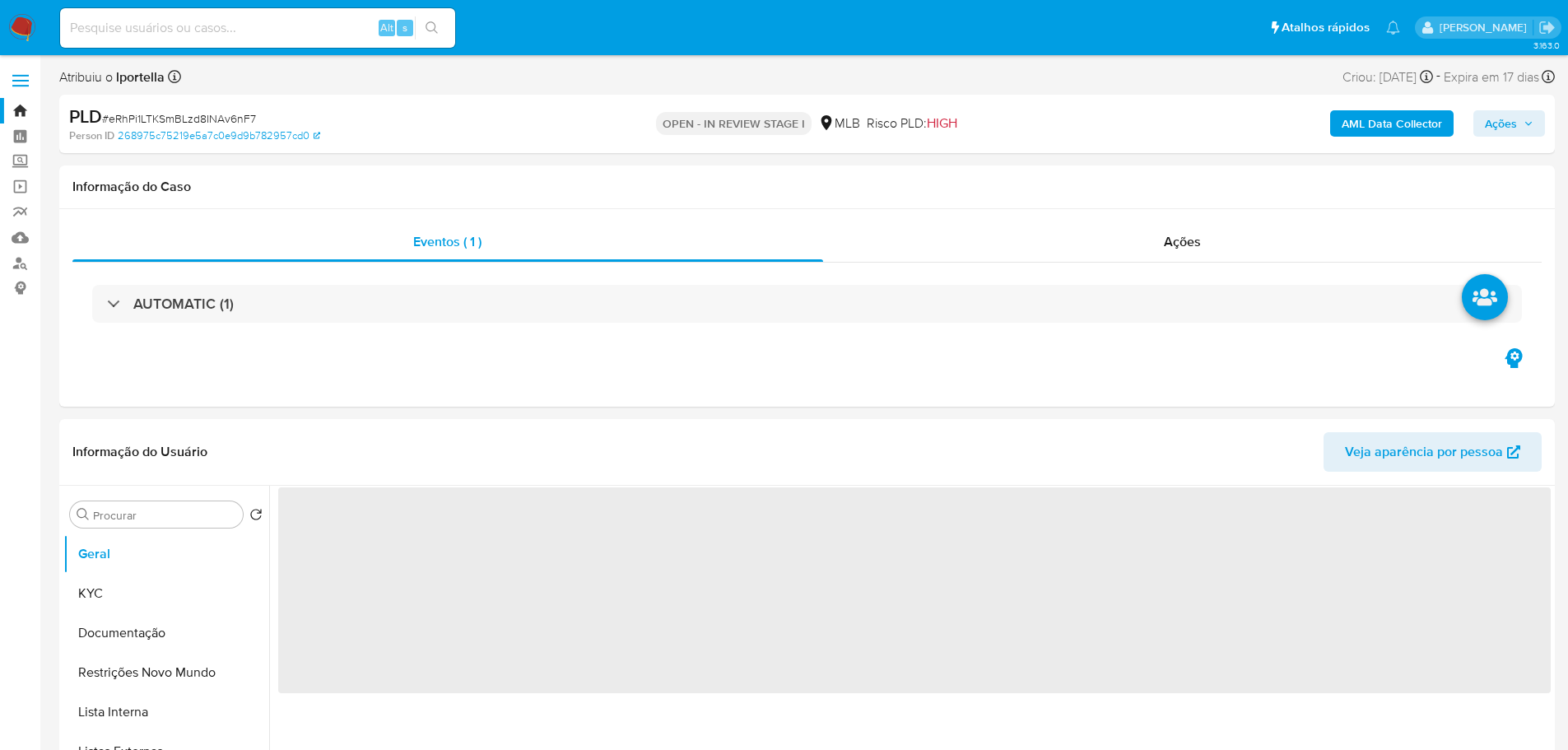
select select "10"
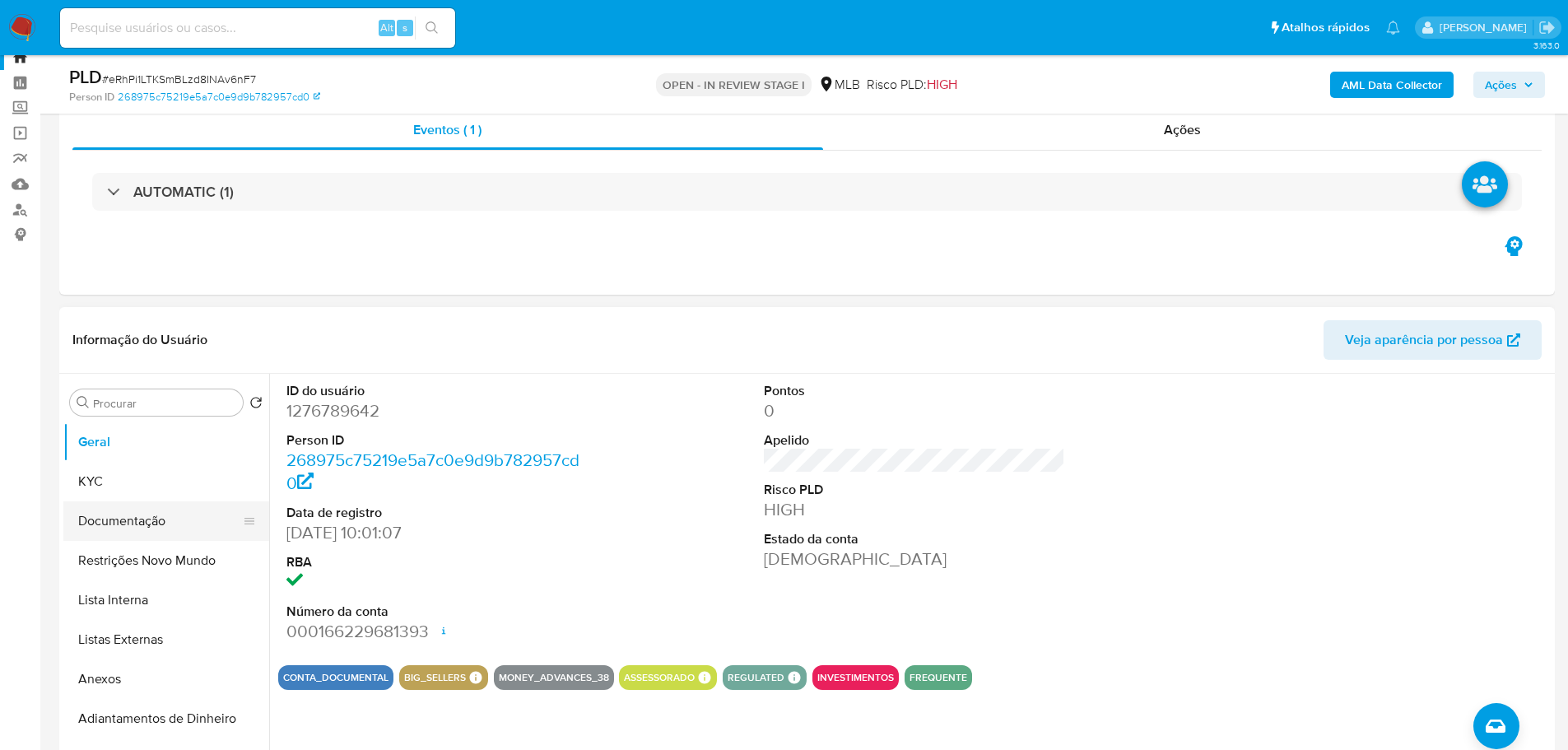
scroll to position [83, 0]
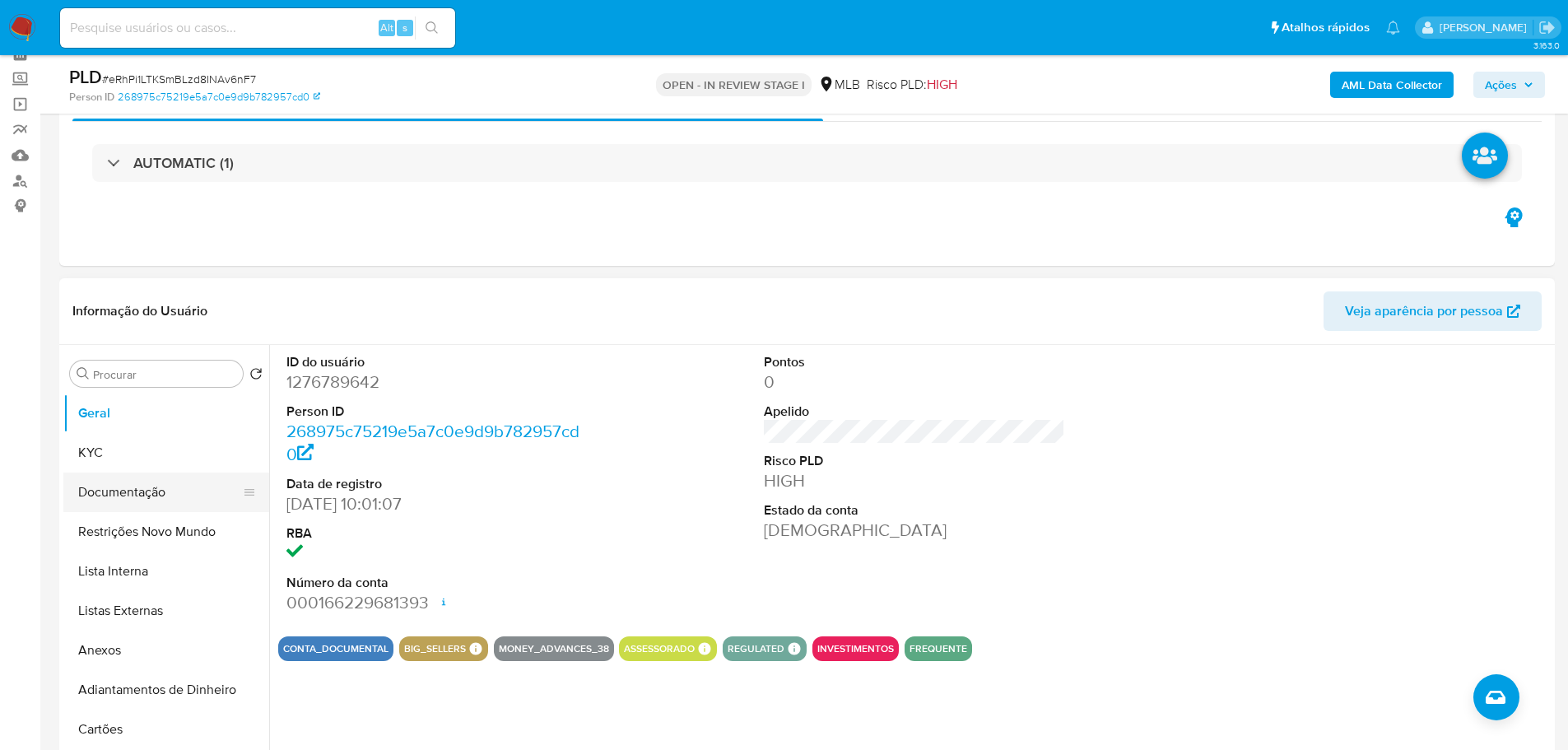
click at [146, 489] on button "Documentação" at bounding box center [159, 492] width 192 height 40
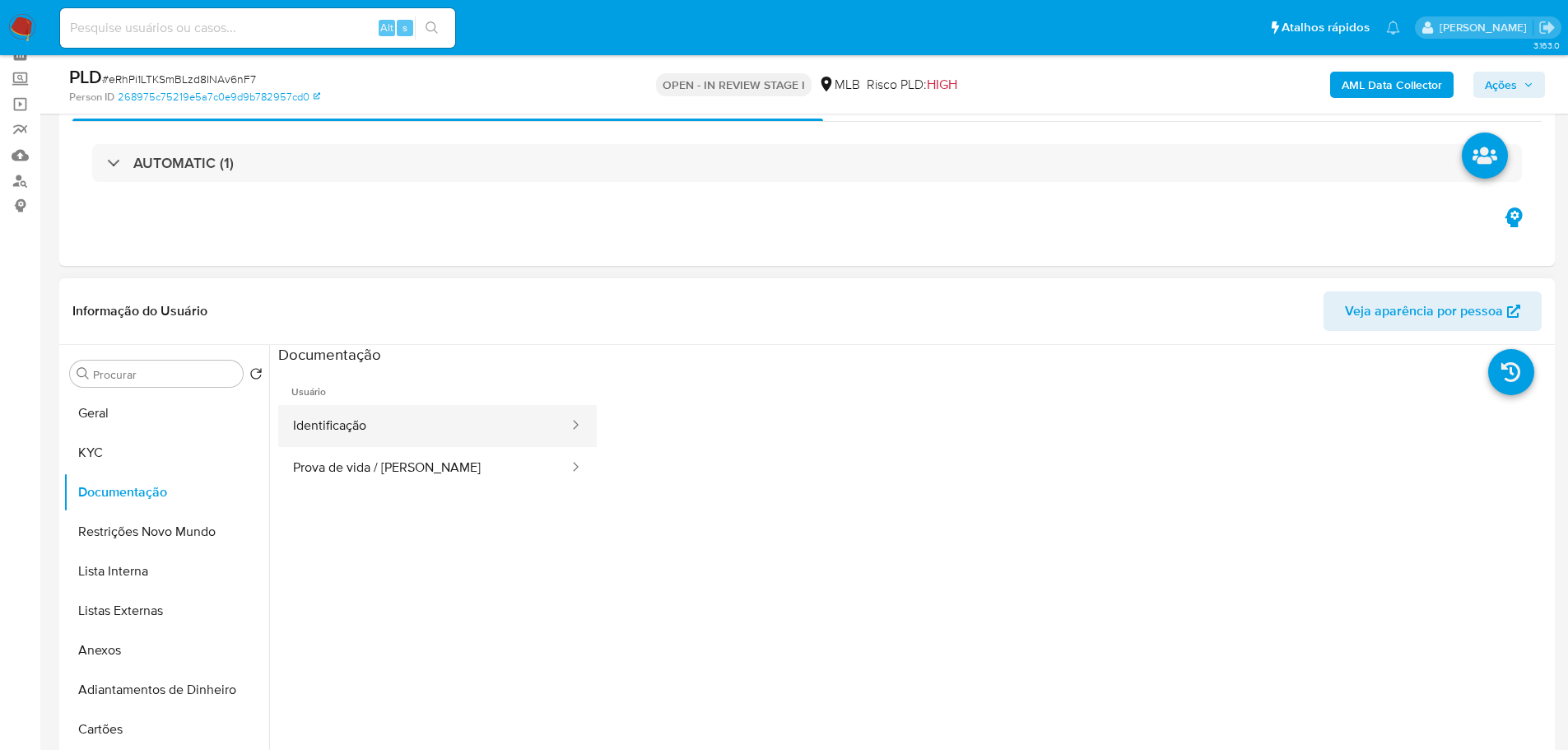
click at [305, 421] on button "Identificação" at bounding box center [423, 425] width 292 height 42
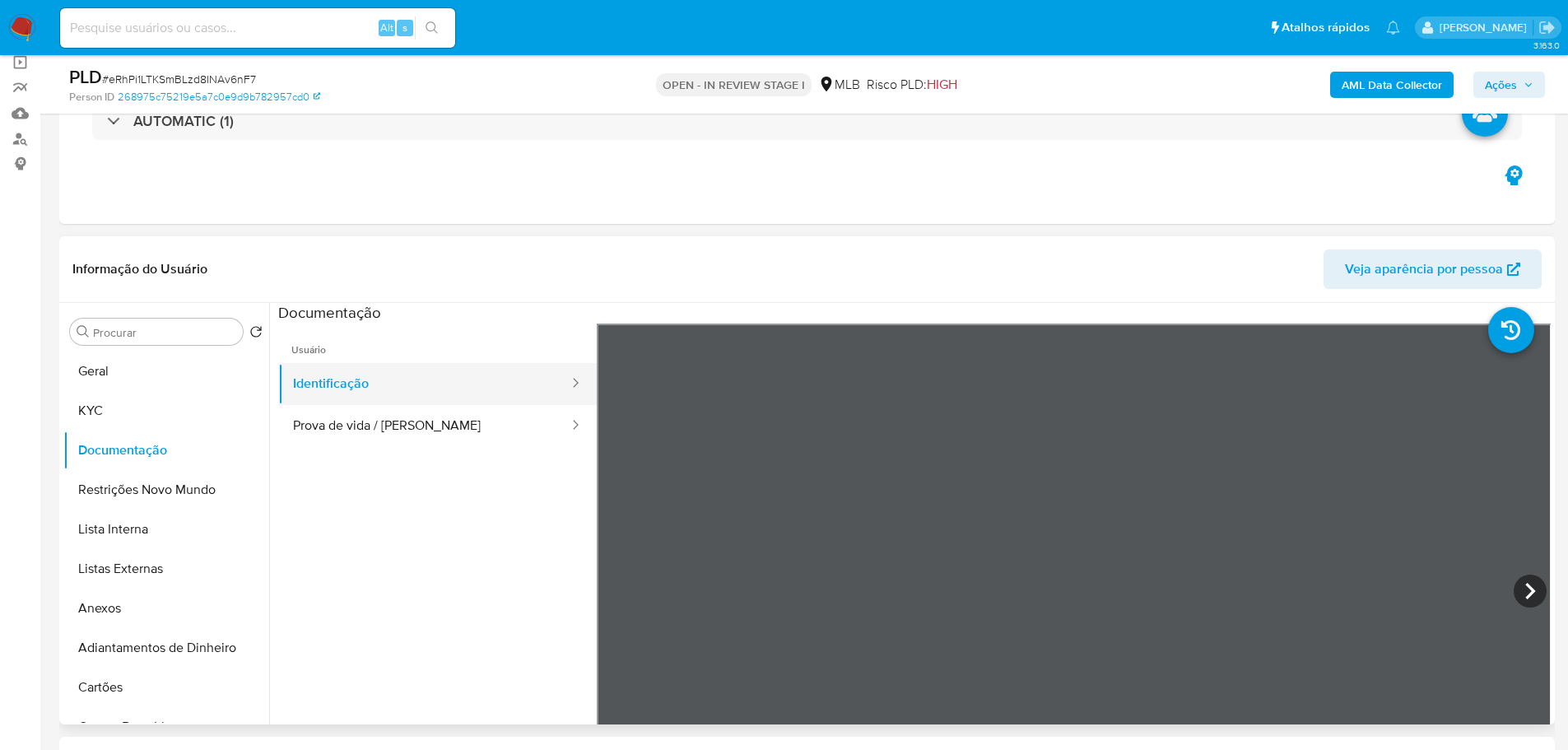
scroll to position [164, 0]
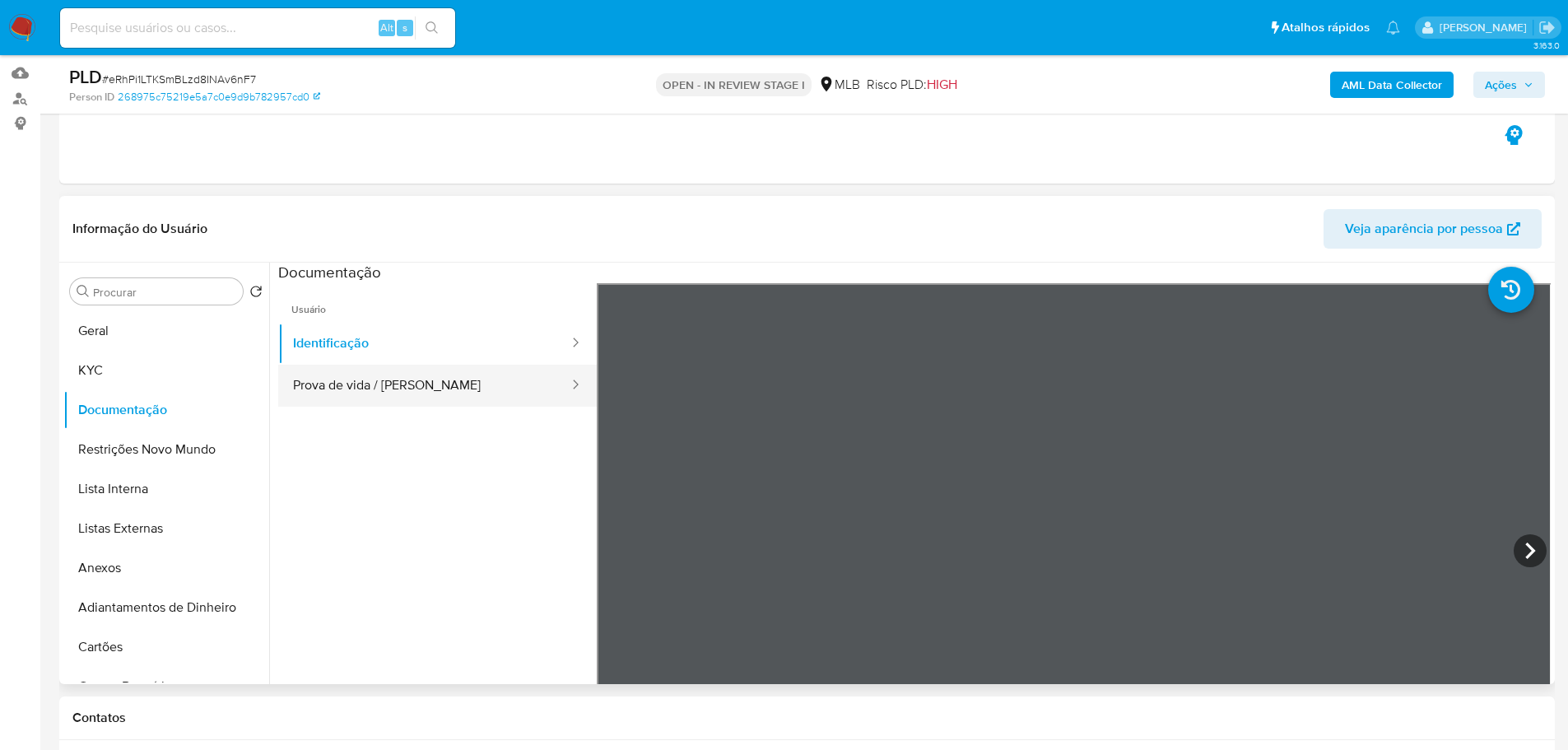
click at [457, 391] on button "Prova de vida / Selfie" at bounding box center [423, 385] width 292 height 42
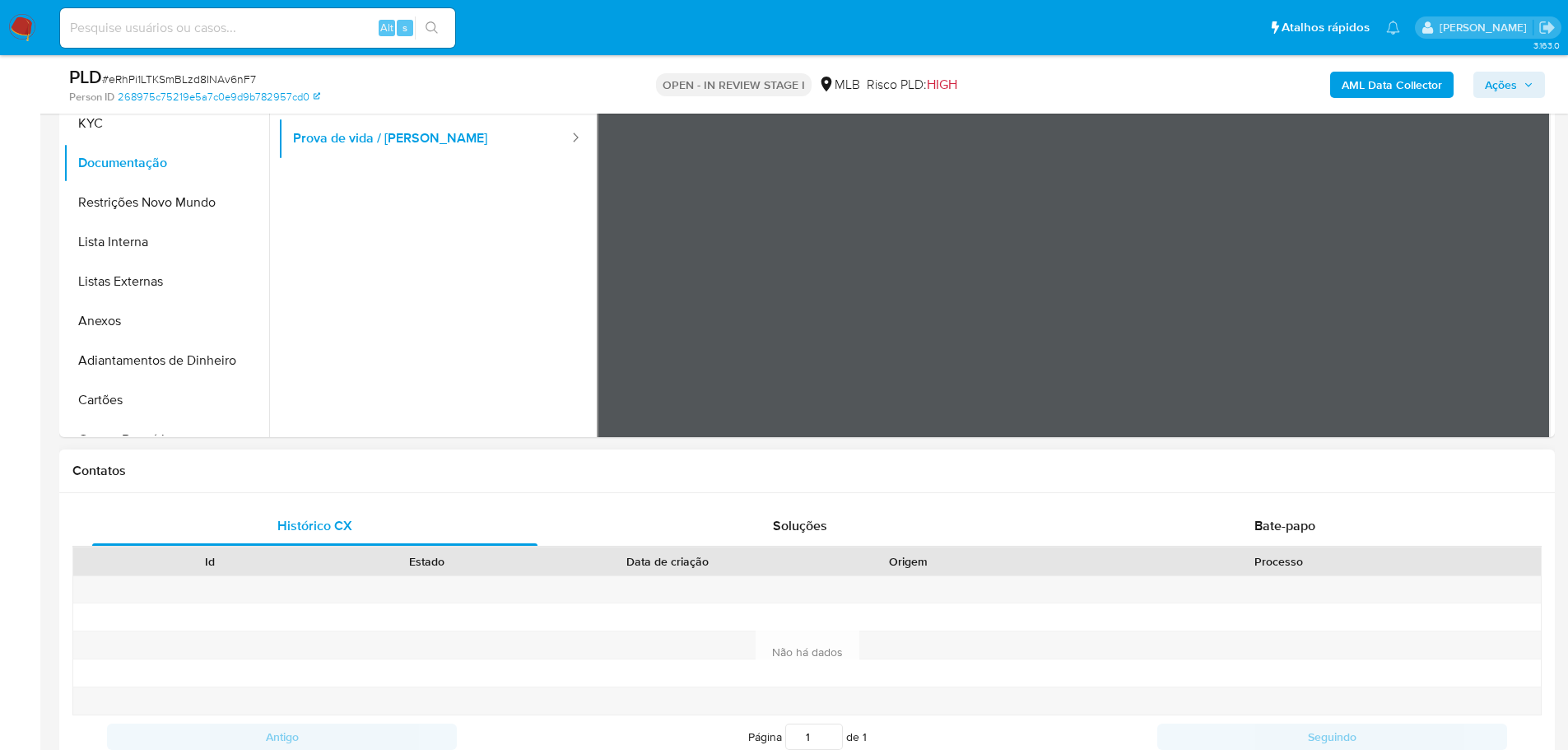
scroll to position [658, 0]
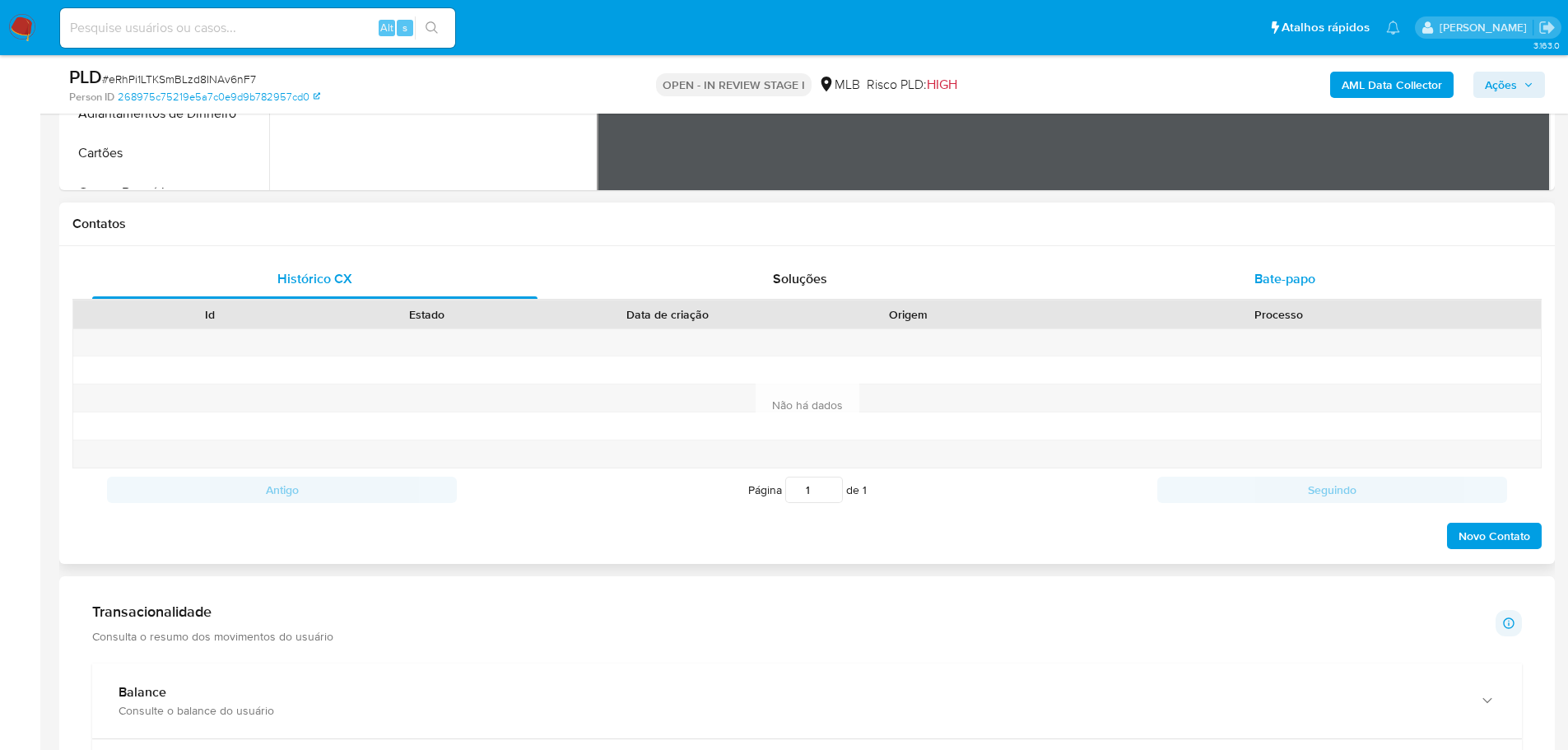
click at [1309, 277] on span "Bate-papo" at bounding box center [1284, 278] width 61 height 19
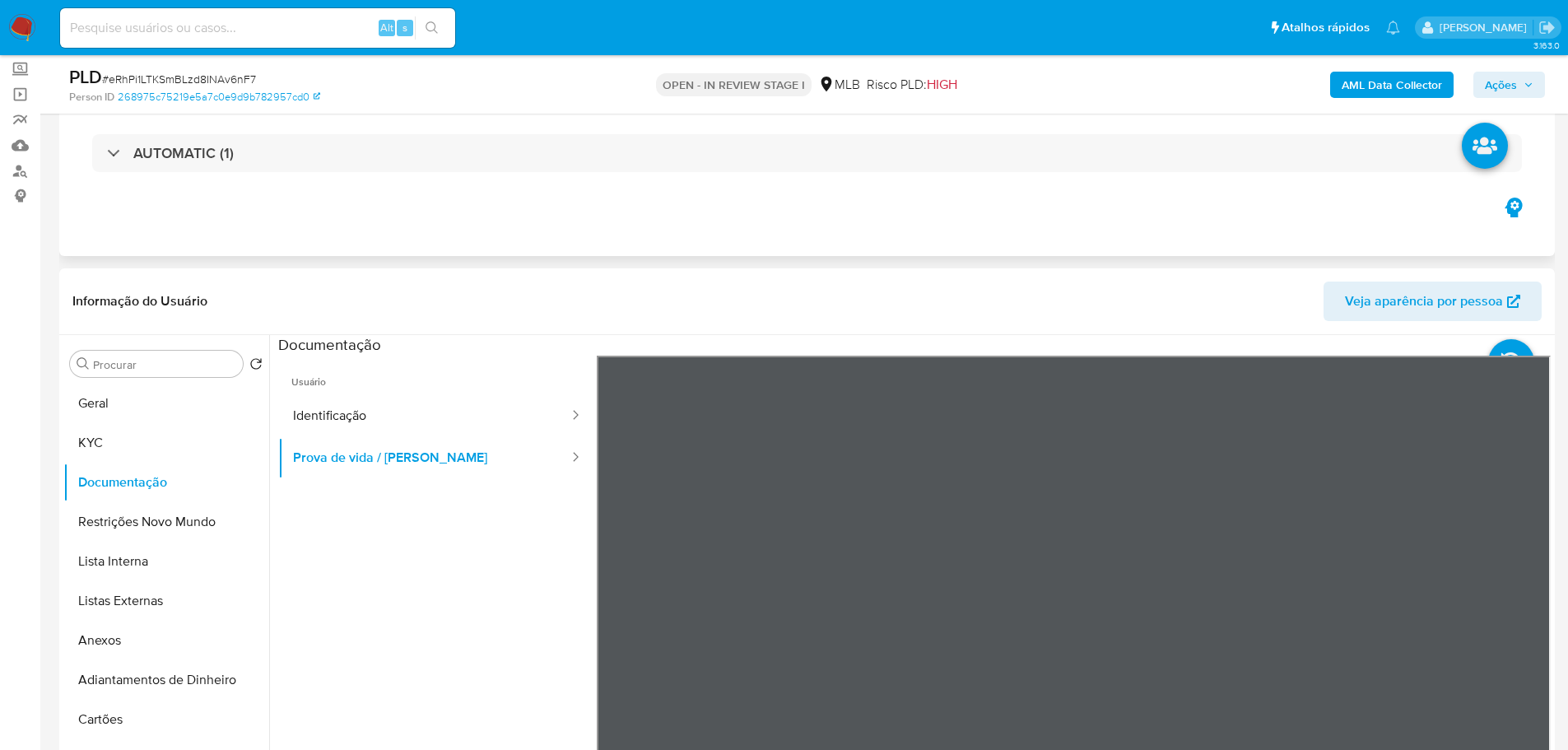
scroll to position [0, 0]
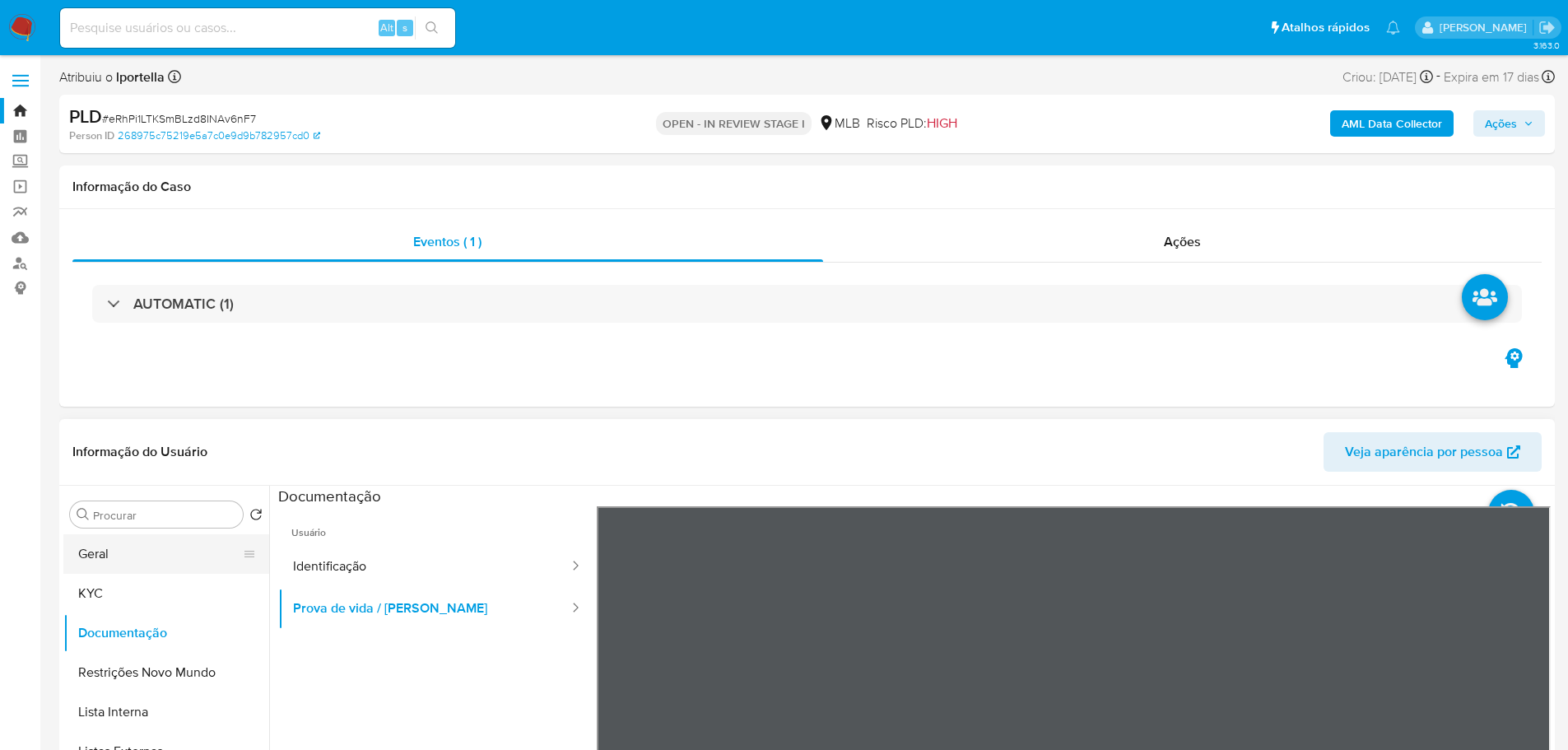
click at [150, 547] on button "Geral" at bounding box center [159, 554] width 192 height 40
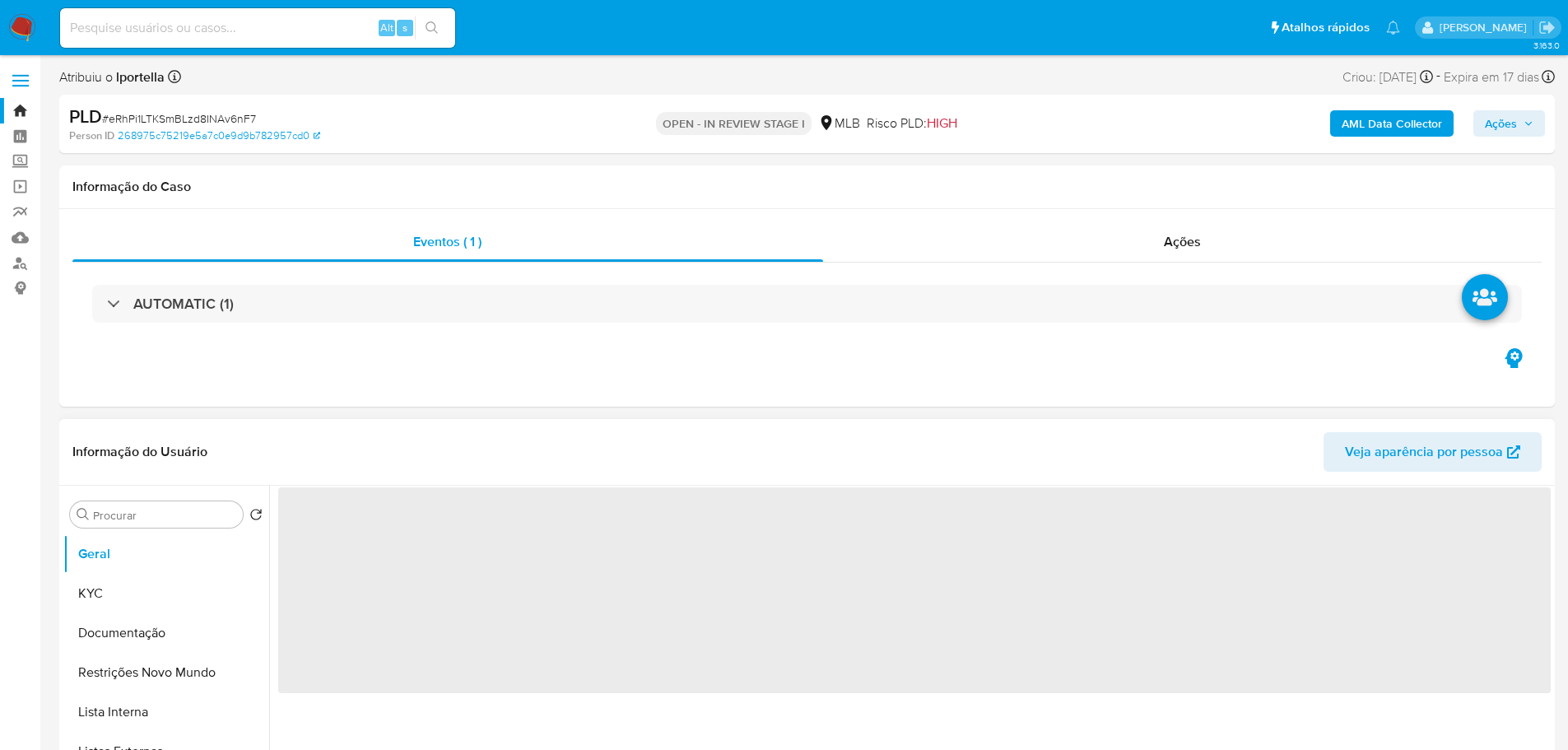
scroll to position [83, 0]
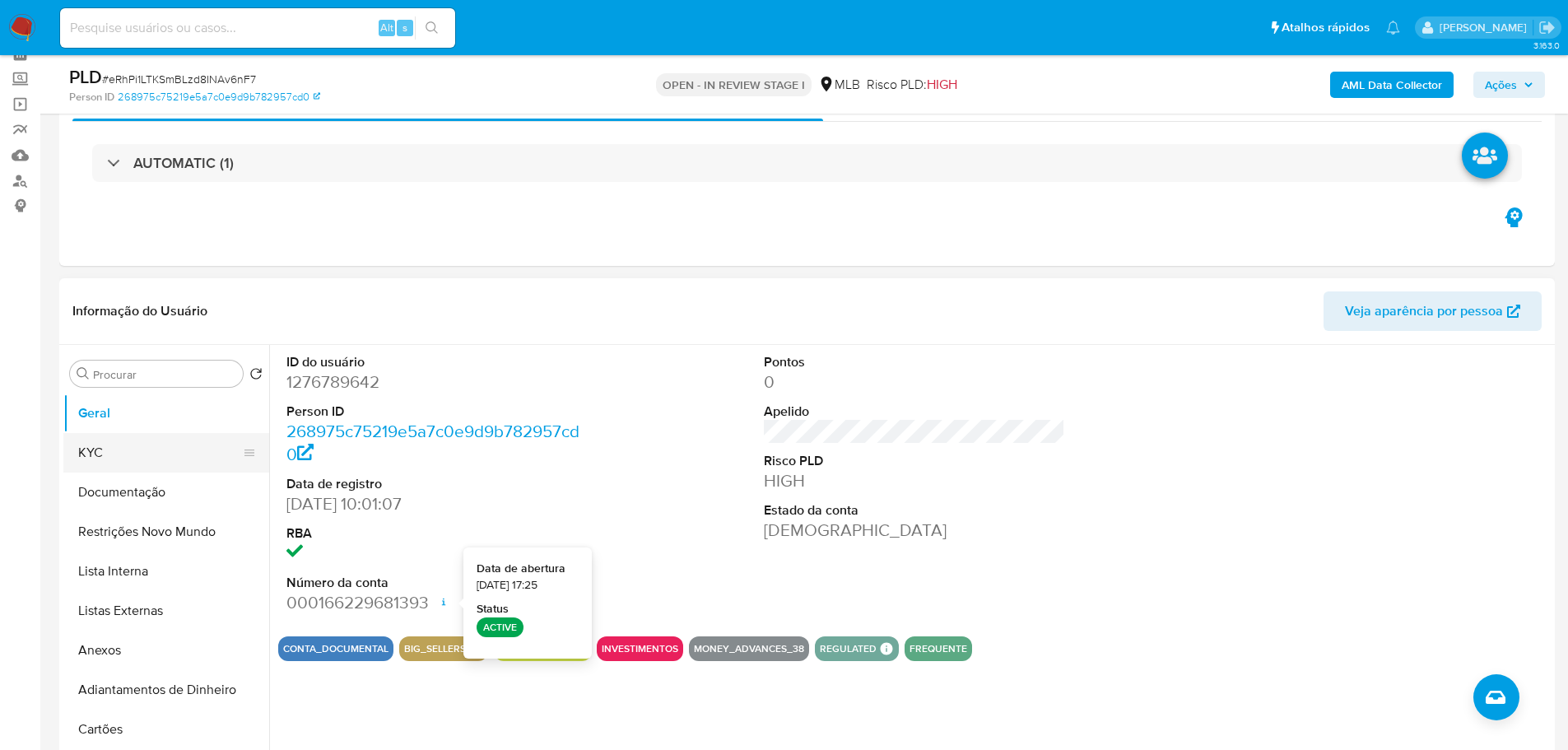
click at [117, 456] on button "KYC" at bounding box center [159, 453] width 192 height 40
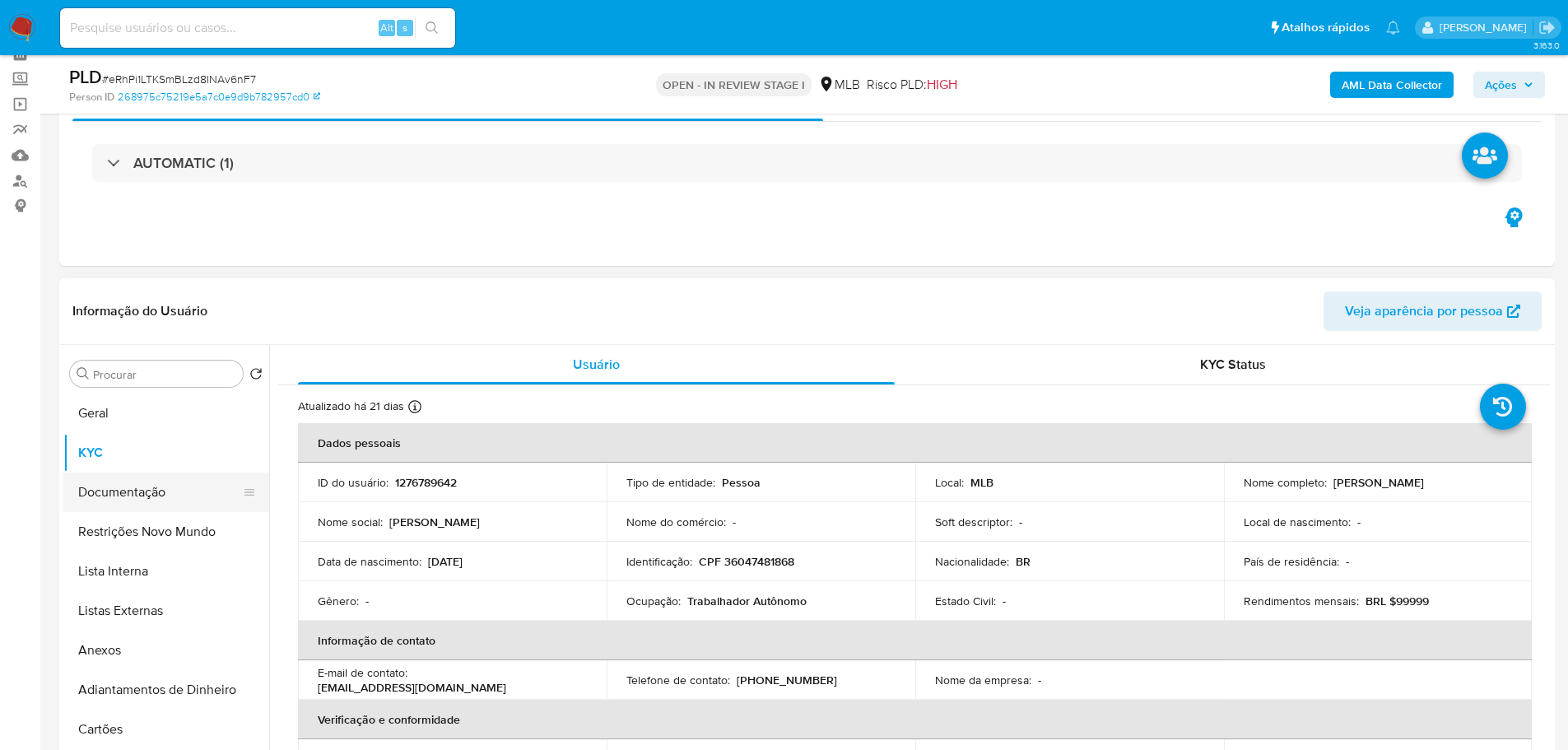
click at [161, 503] on button "Documentação" at bounding box center [159, 492] width 192 height 40
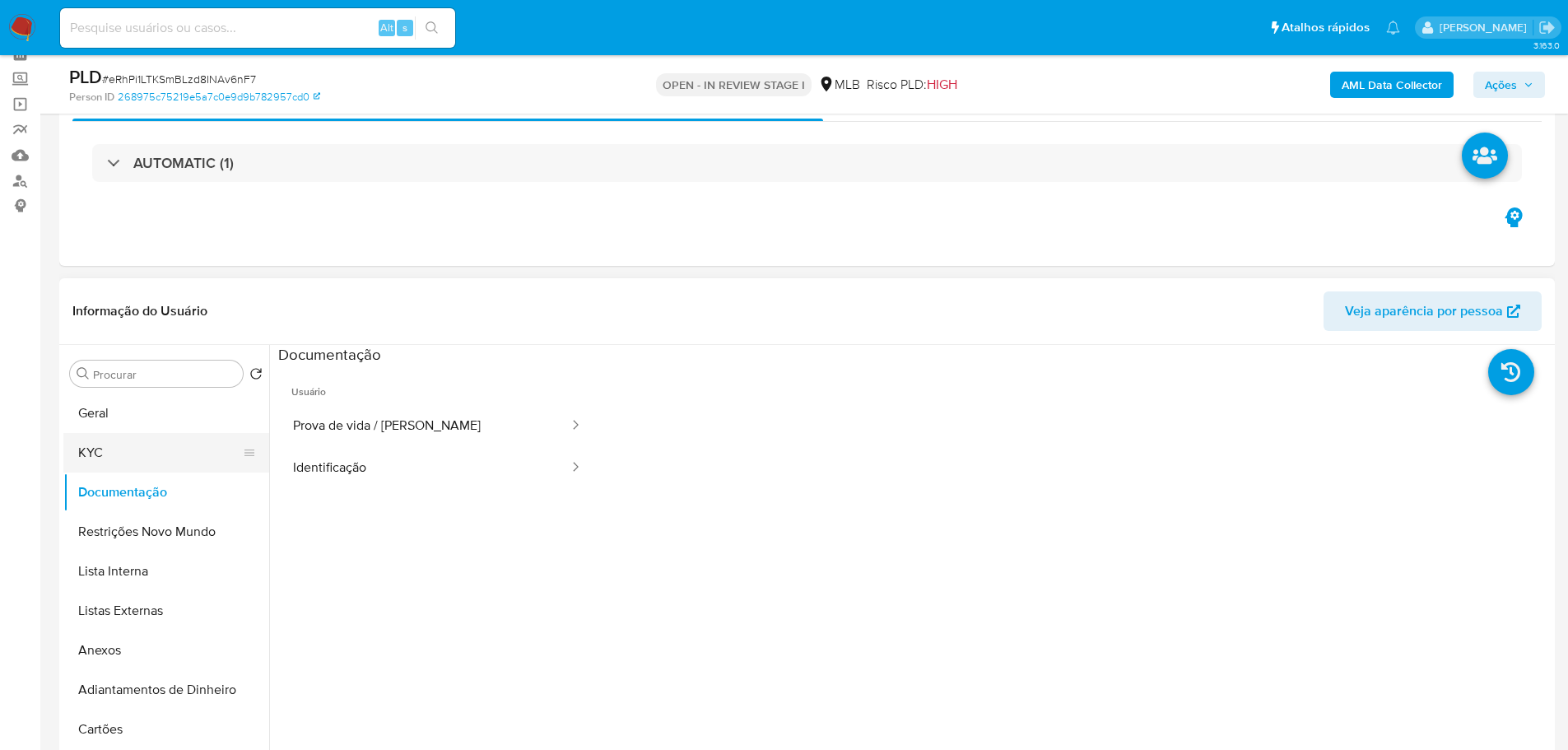
click at [121, 454] on button "KYC" at bounding box center [159, 453] width 192 height 40
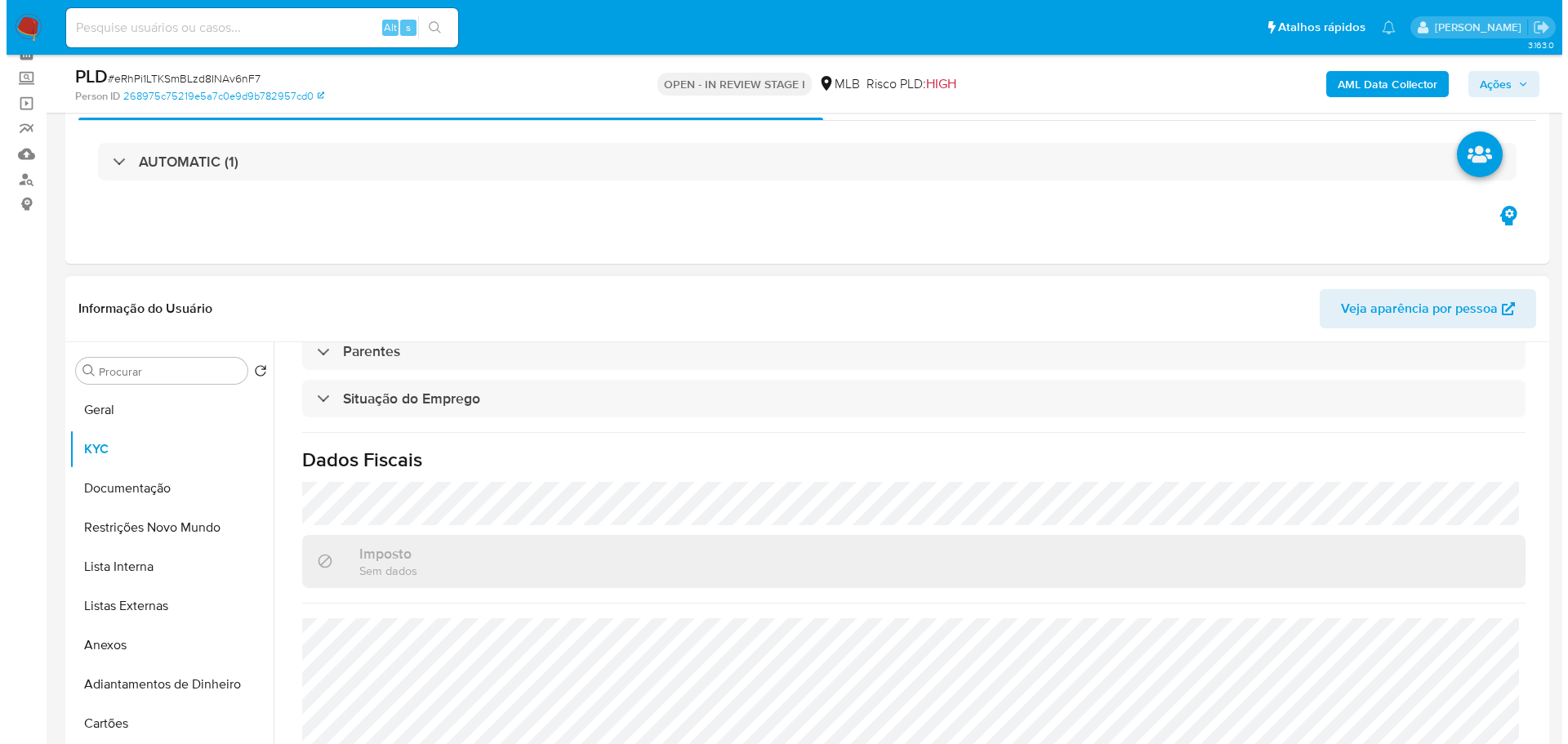
scroll to position [680, 0]
click at [1359, 89] on b "AML Data Collector" at bounding box center [1381, 84] width 100 height 26
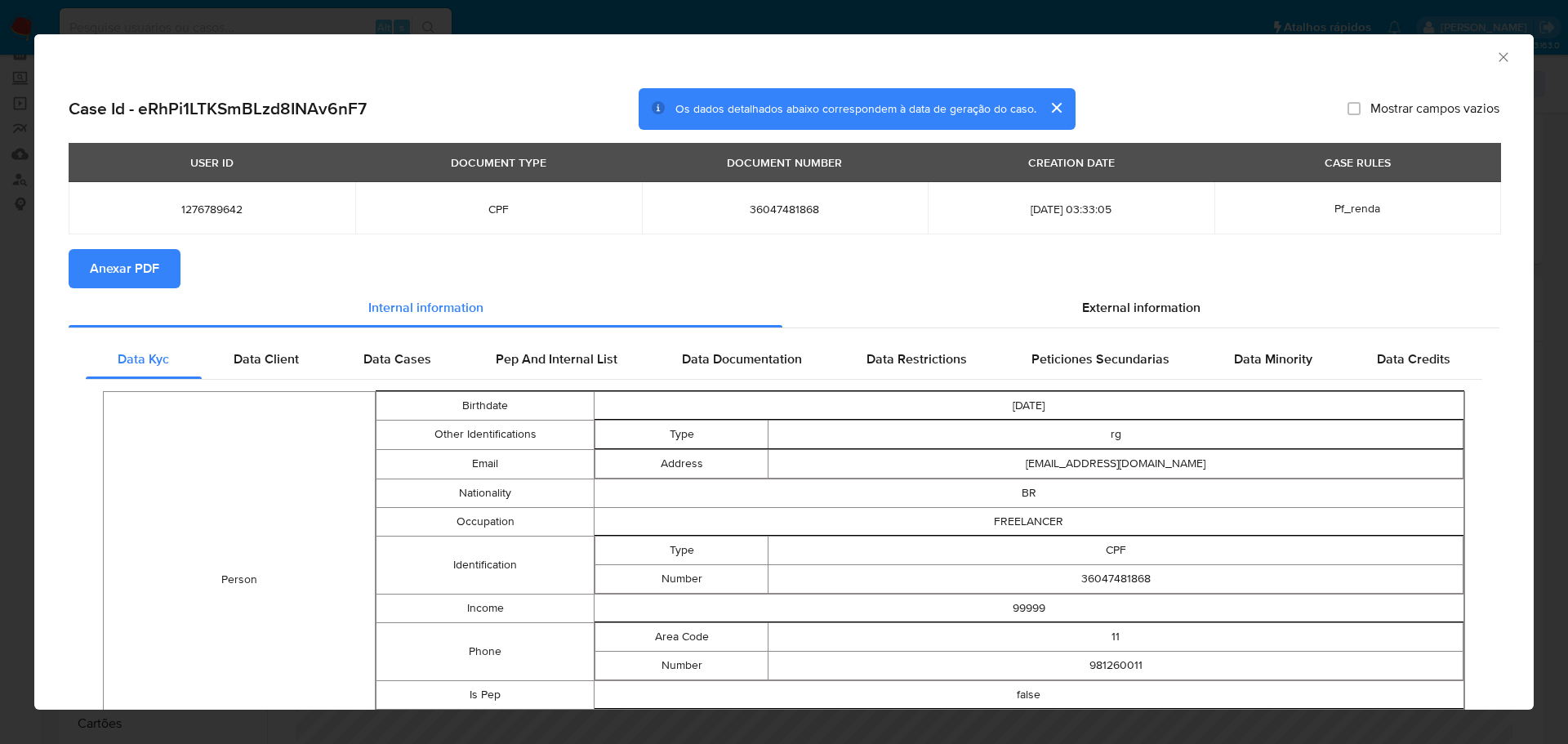
click at [120, 262] on span "Anexar PDF" at bounding box center [125, 269] width 69 height 36
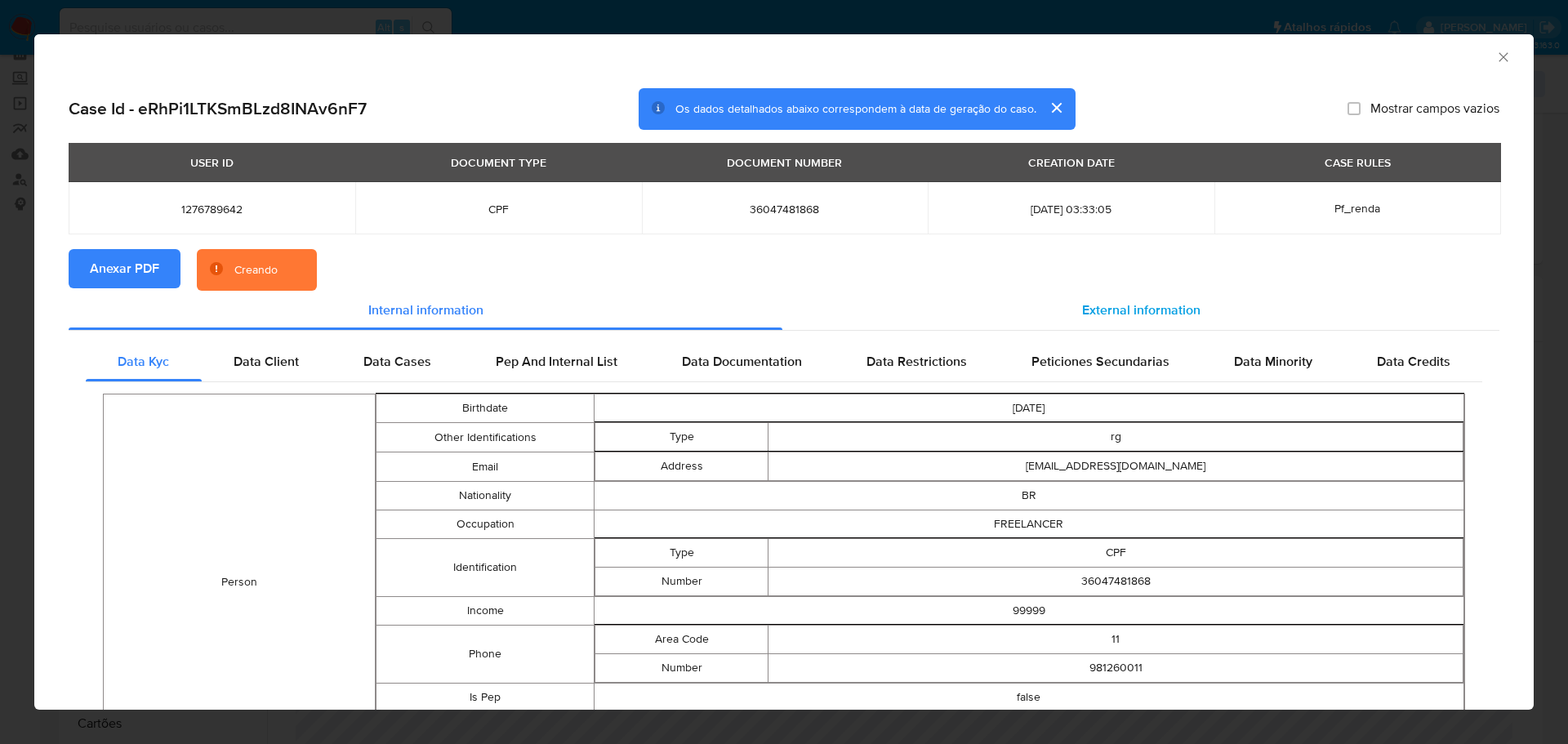
click at [1137, 302] on span "External information" at bounding box center [1142, 309] width 119 height 19
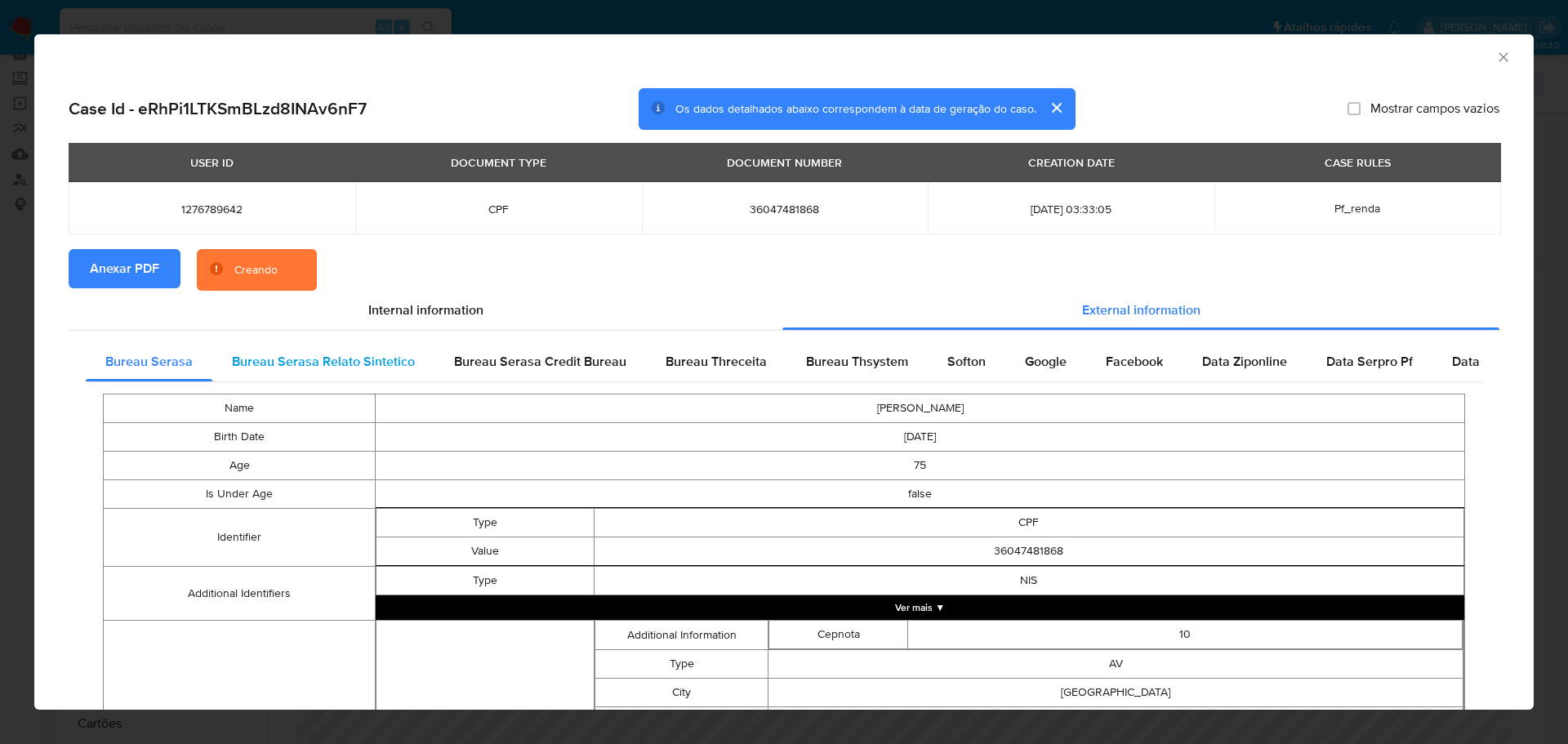
drag, startPoint x: 294, startPoint y: 363, endPoint x: 314, endPoint y: 363, distance: 20.0
click at [295, 362] on span "Bureau Serasa Relato Sintetico" at bounding box center [323, 361] width 183 height 19
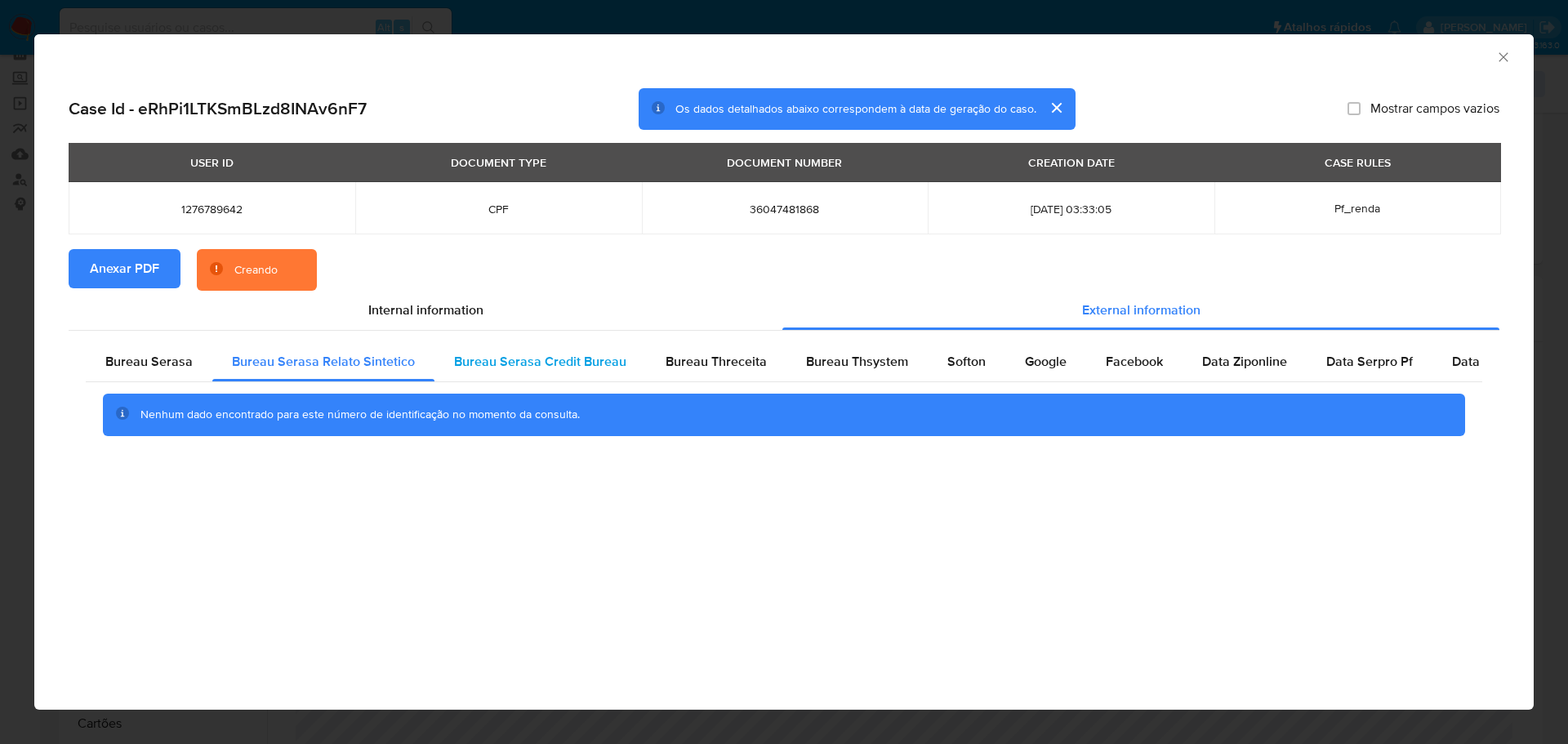
drag, startPoint x: 492, startPoint y: 372, endPoint x: 511, endPoint y: 372, distance: 19.0
click at [494, 372] on div "Bureau Serasa Credit Bureau" at bounding box center [541, 362] width 212 height 40
drag, startPoint x: 677, startPoint y: 371, endPoint x: 706, endPoint y: 366, distance: 29.4
click at [677, 370] on span "Bureau Threceita" at bounding box center [716, 361] width 101 height 19
drag, startPoint x: 854, startPoint y: 364, endPoint x: 973, endPoint y: 361, distance: 119.0
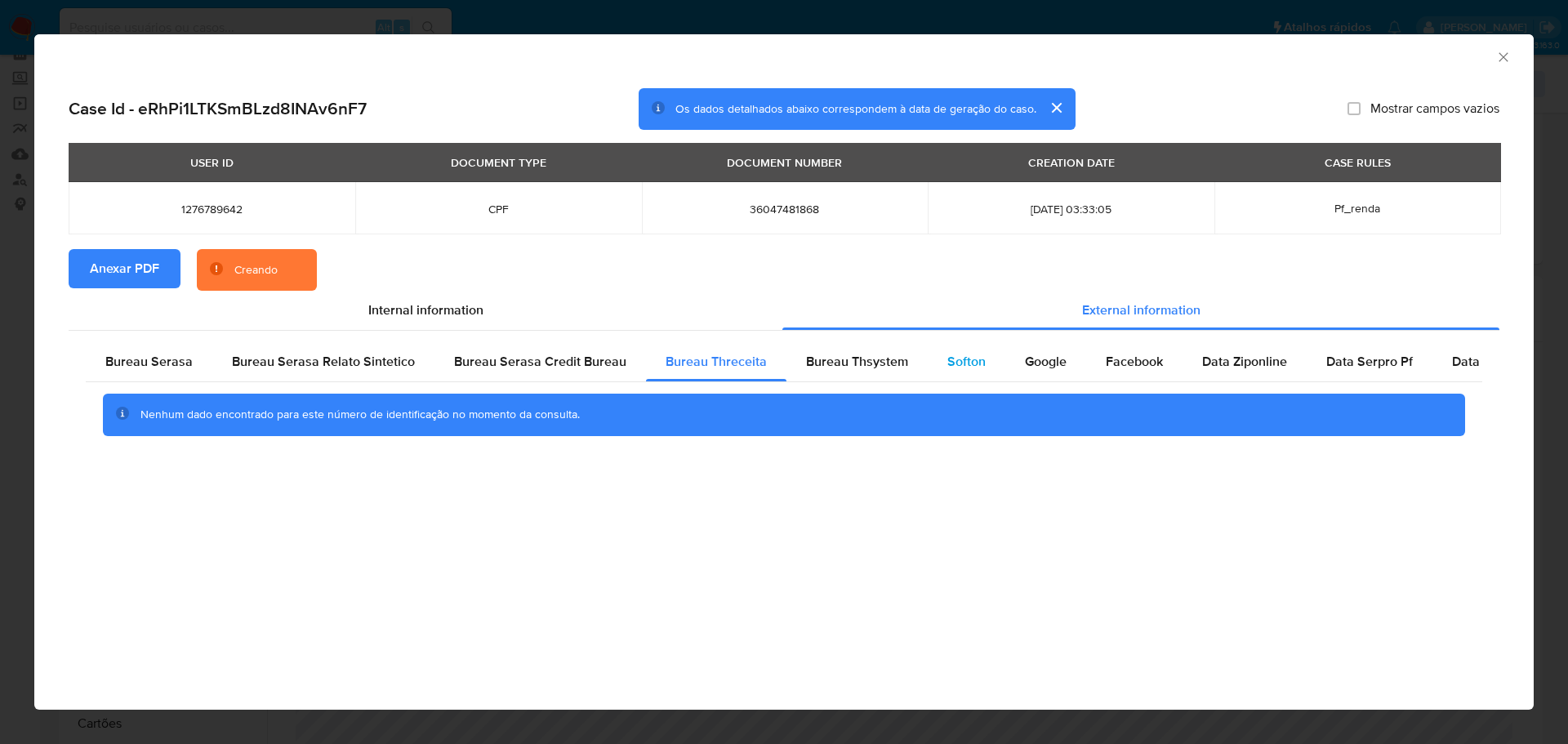
click at [855, 364] on span "Bureau Thsystem" at bounding box center [856, 361] width 102 height 19
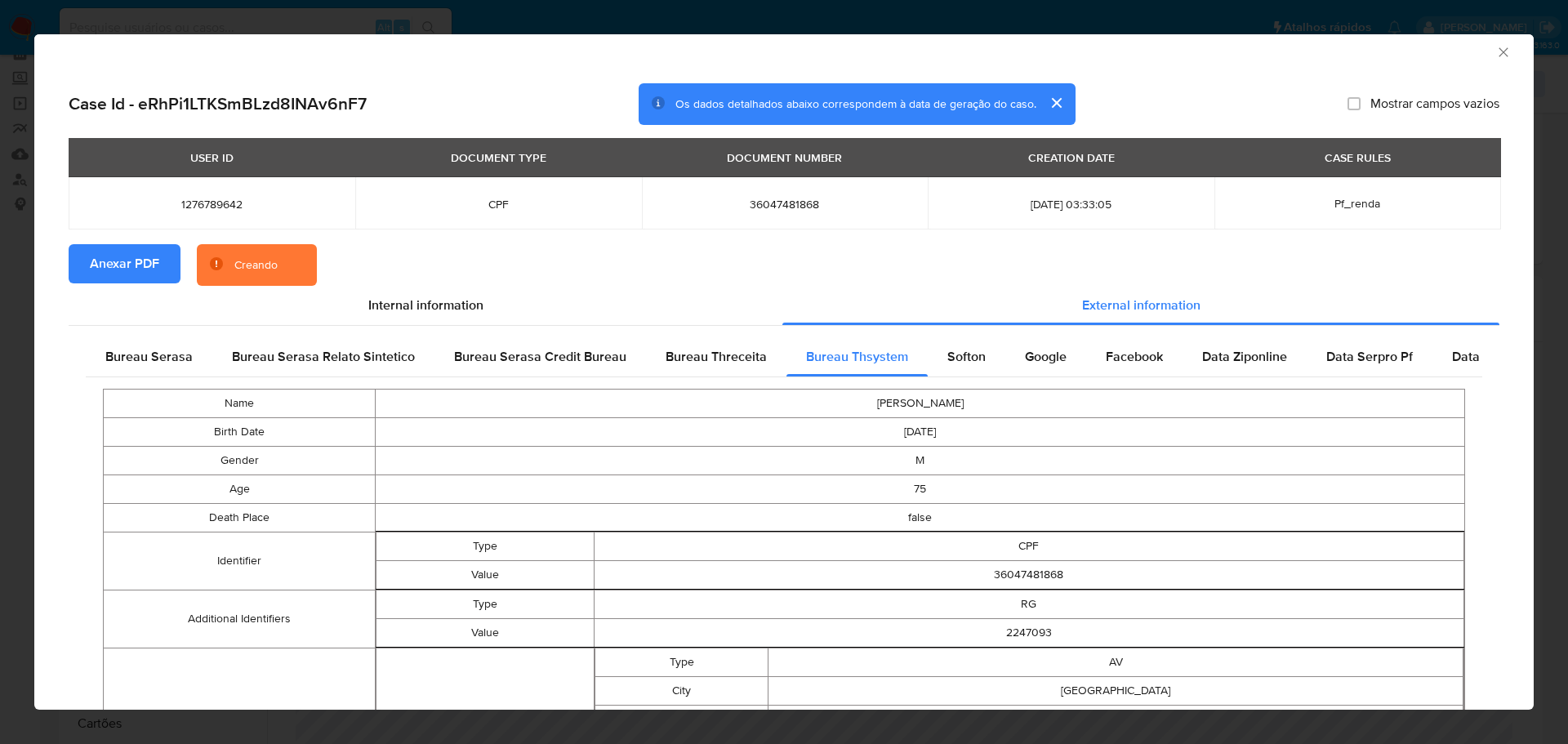
scroll to position [0, 0]
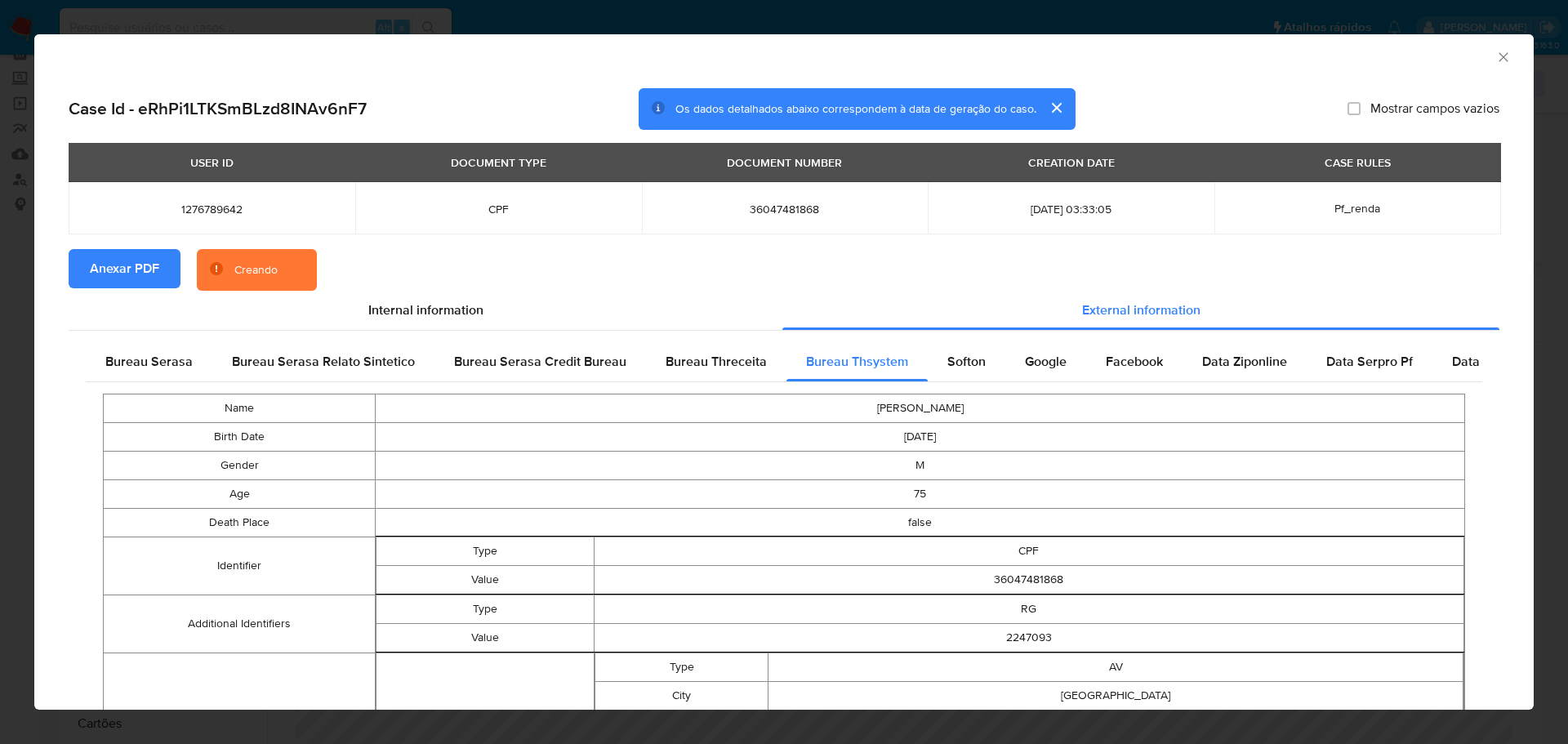
drag, startPoint x: 150, startPoint y: 356, endPoint x: 417, endPoint y: 425, distance: 275.8
click at [154, 355] on span "Bureau Serasa" at bounding box center [149, 361] width 87 height 19
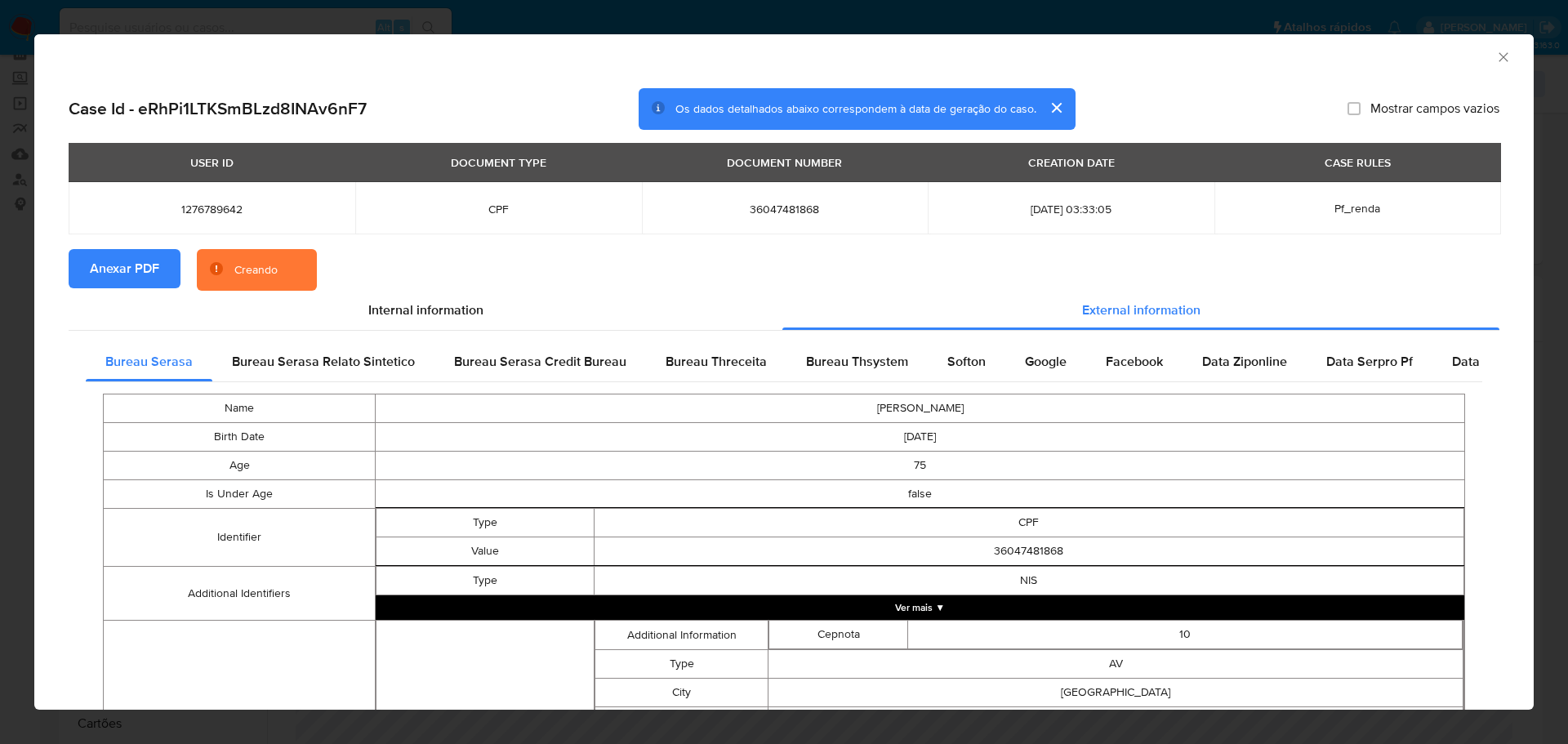
drag, startPoint x: 308, startPoint y: 364, endPoint x: 500, endPoint y: 386, distance: 193.3
click at [315, 365] on span "Bureau Serasa Relato Sintetico" at bounding box center [323, 361] width 183 height 19
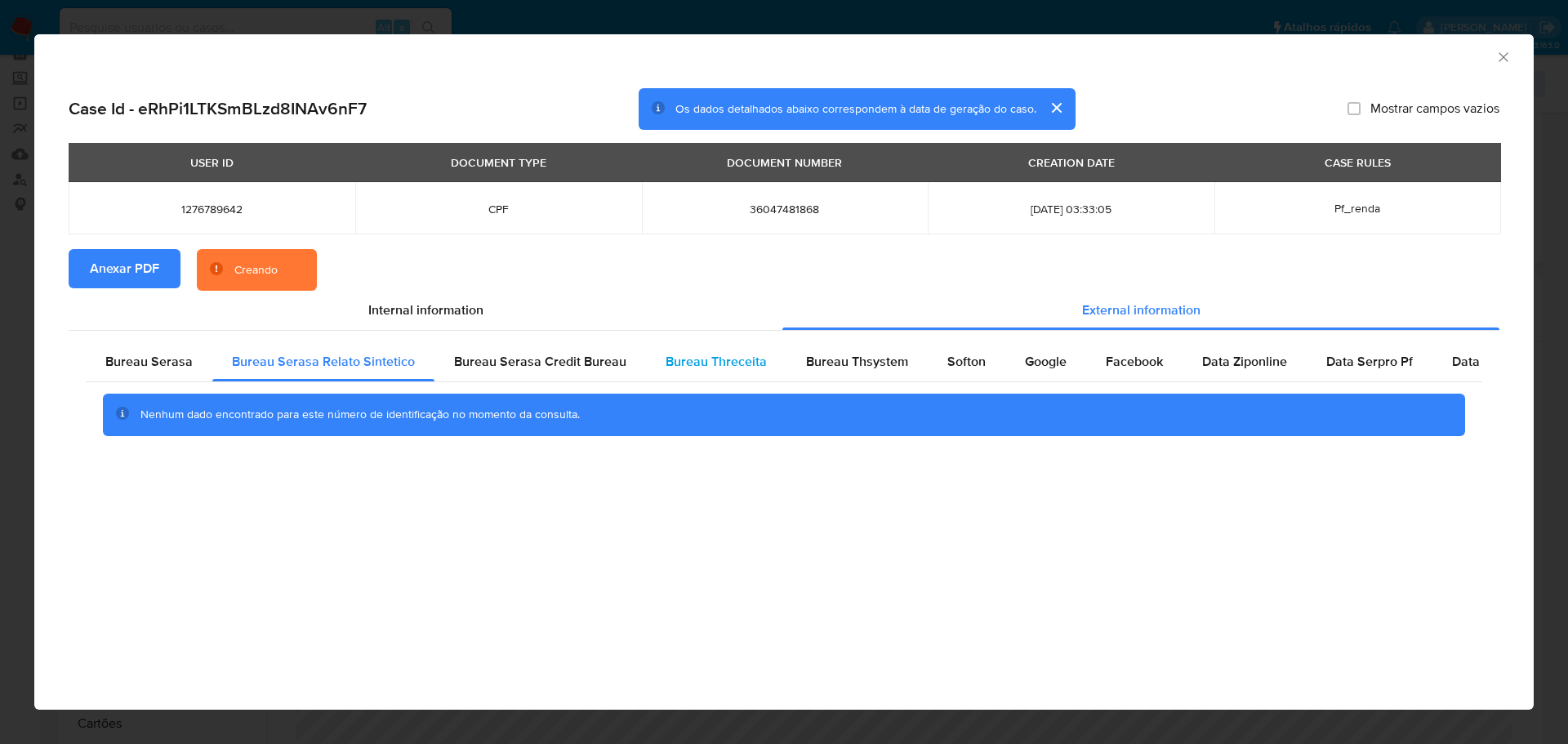
drag, startPoint x: 549, startPoint y: 377, endPoint x: 660, endPoint y: 372, distance: 111.1
click at [554, 375] on div "Bureau Serasa Credit Bureau" at bounding box center [541, 362] width 212 height 40
drag, startPoint x: 698, startPoint y: 369, endPoint x: 717, endPoint y: 366, distance: 19.2
click at [703, 369] on span "Bureau Threceita" at bounding box center [716, 361] width 101 height 19
click at [866, 365] on span "Bureau Thsystem" at bounding box center [856, 361] width 102 height 19
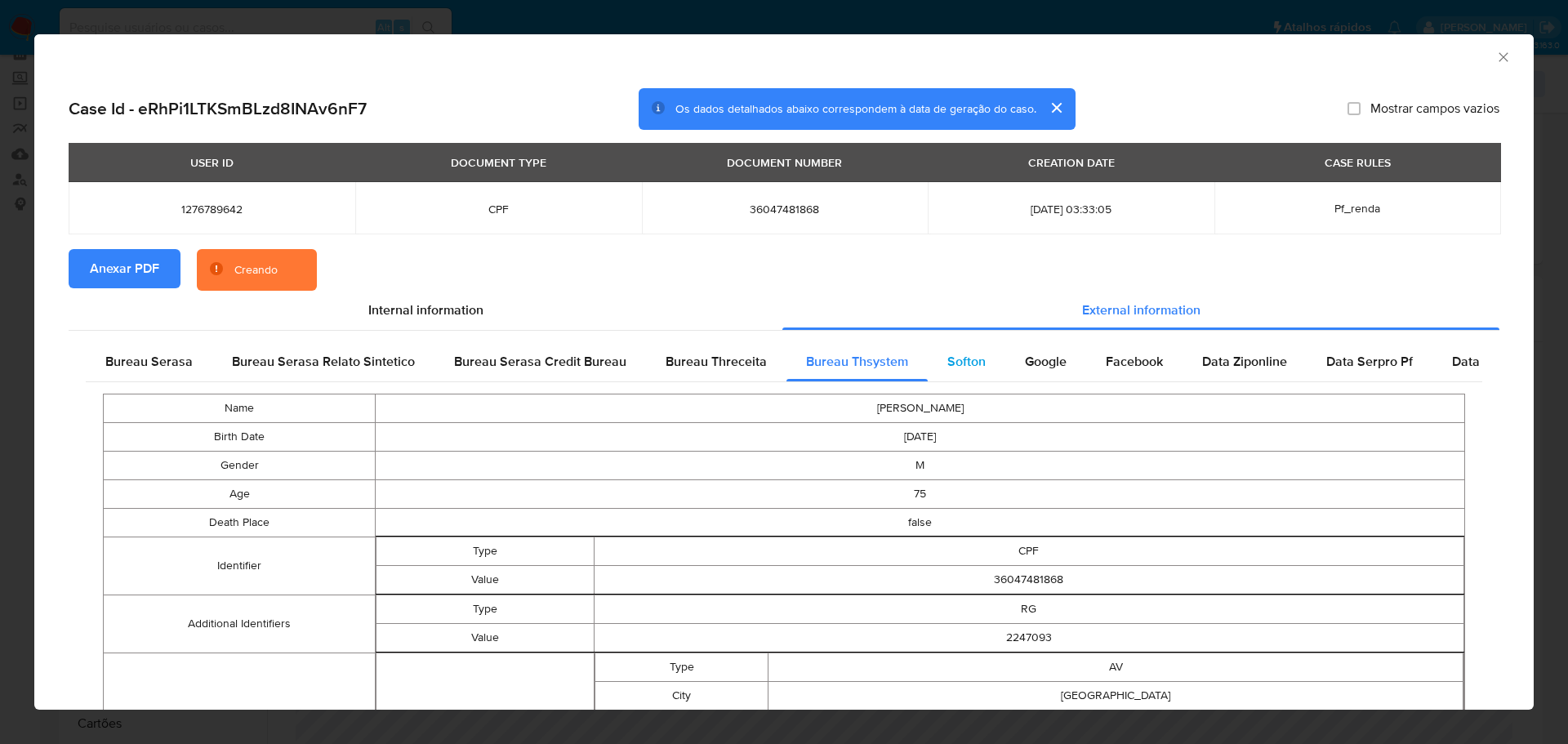
click at [975, 364] on span "Softon" at bounding box center [966, 361] width 39 height 19
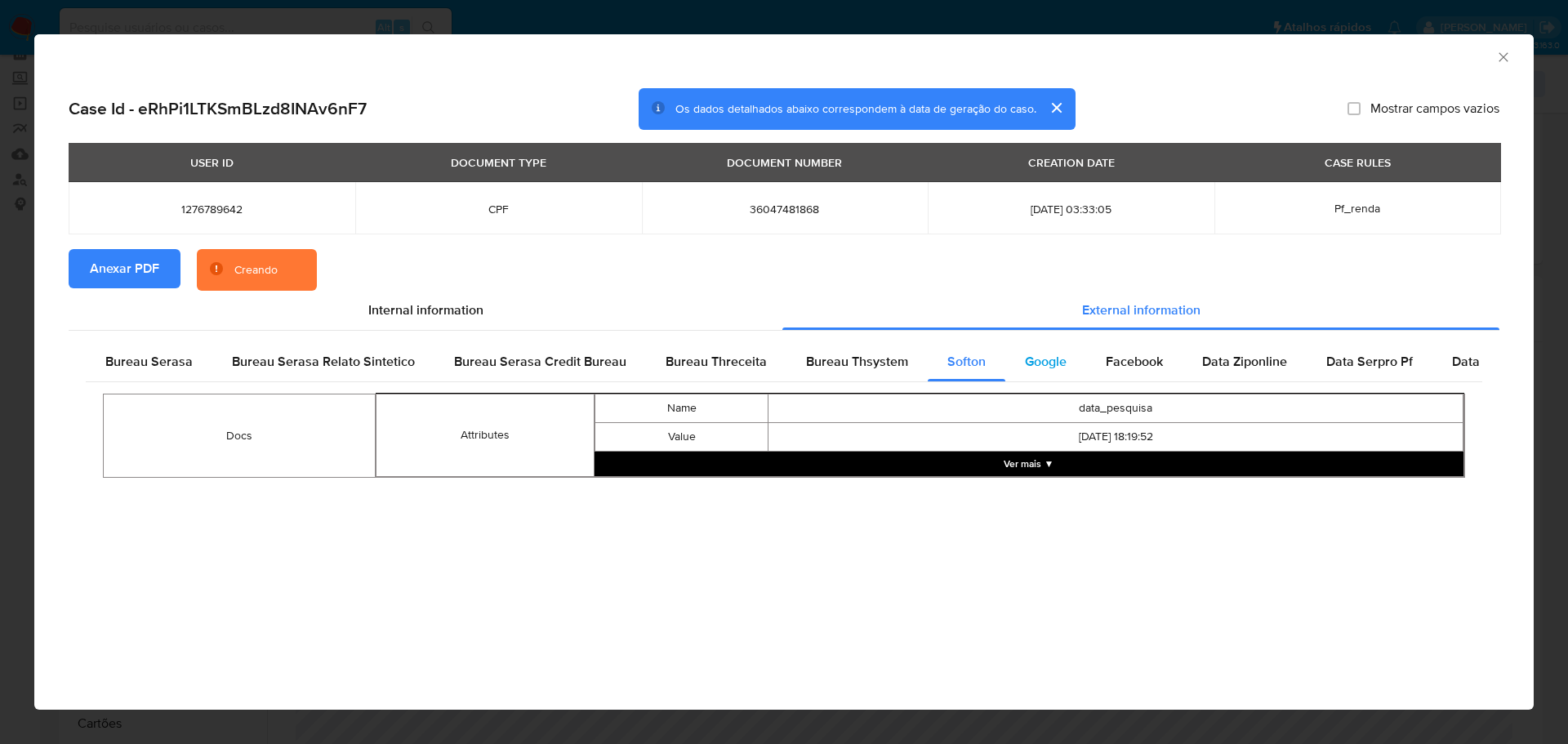
click at [1041, 362] on span "Google" at bounding box center [1046, 361] width 42 height 19
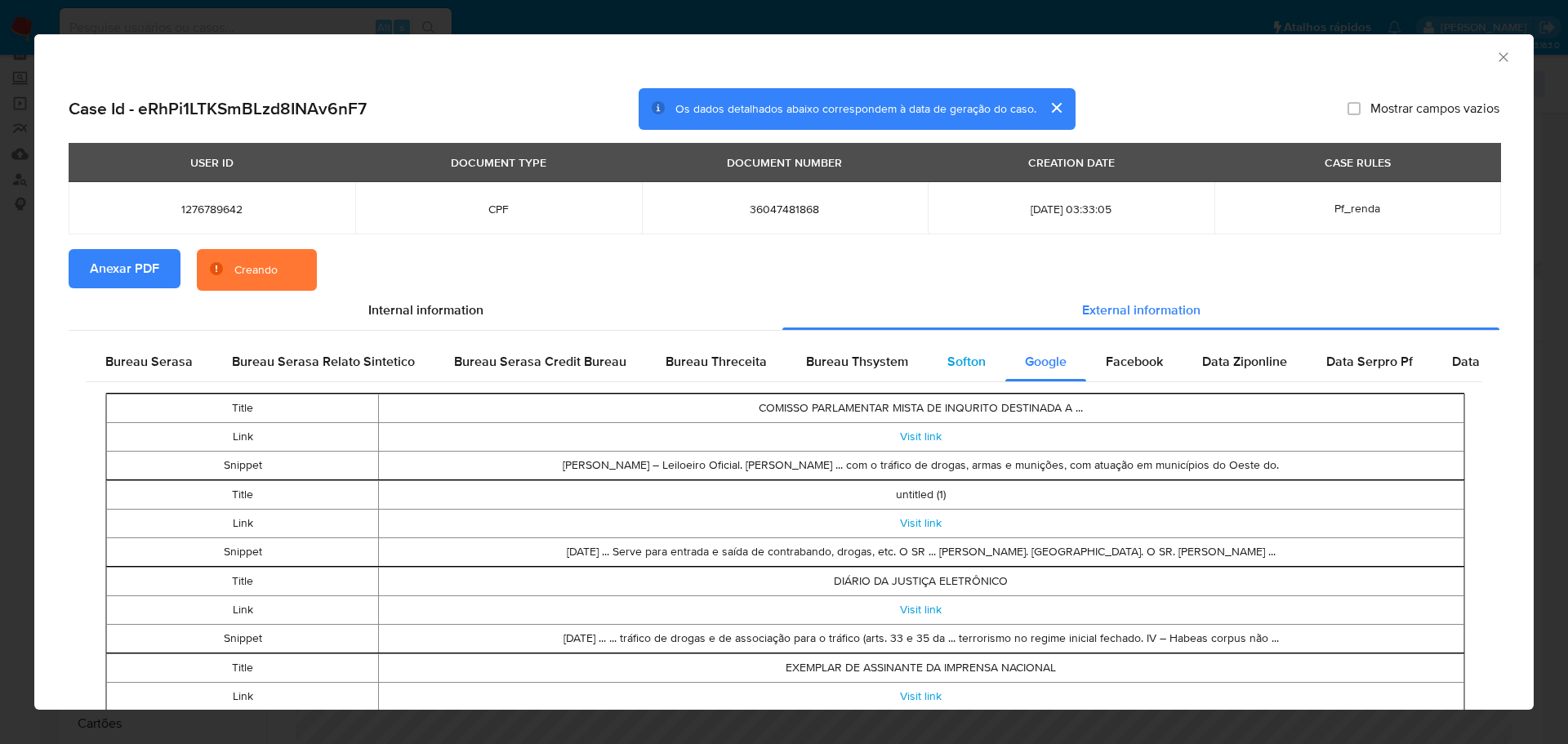
click at [947, 363] on span "Softon" at bounding box center [966, 361] width 39 height 19
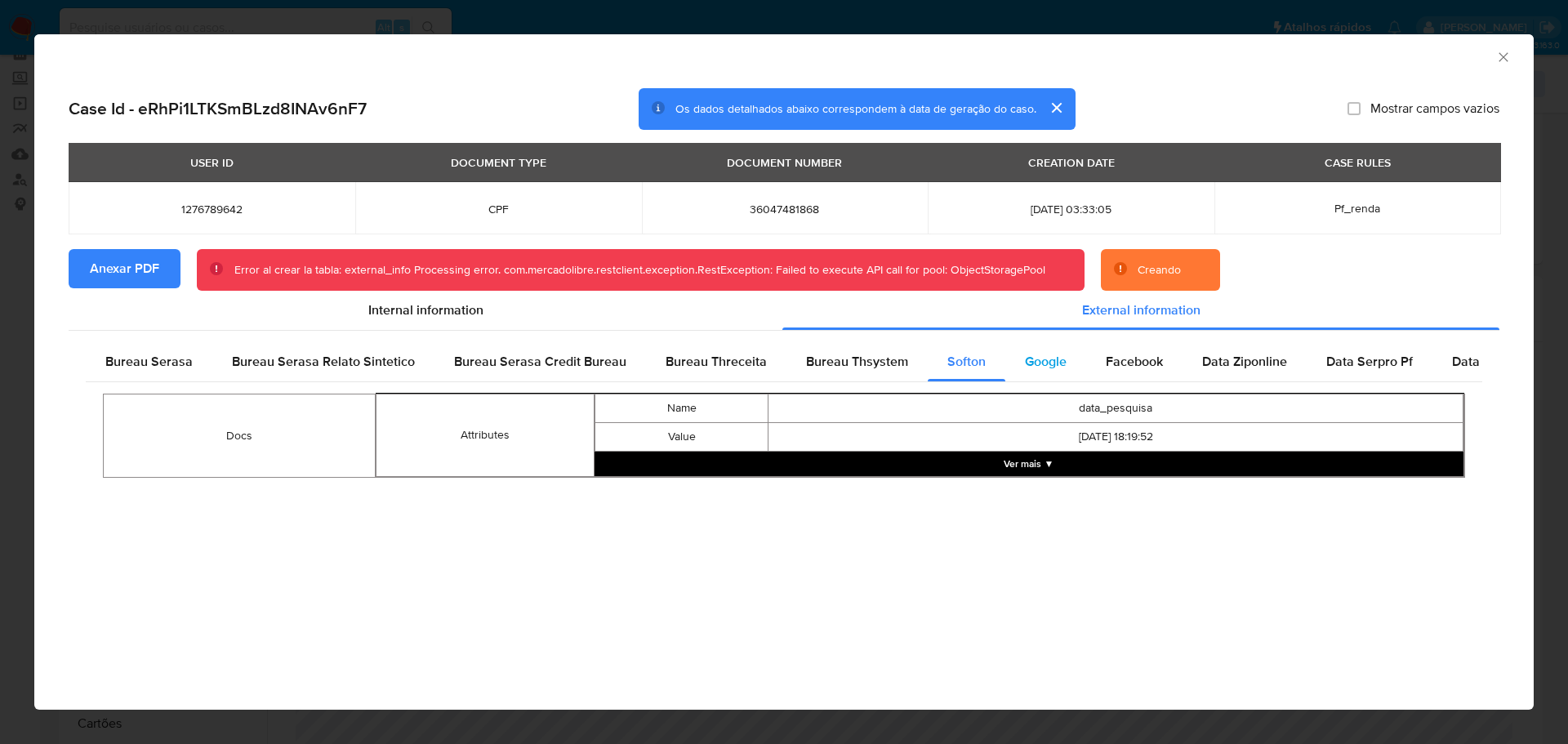
click at [1027, 366] on span "Google" at bounding box center [1046, 361] width 42 height 19
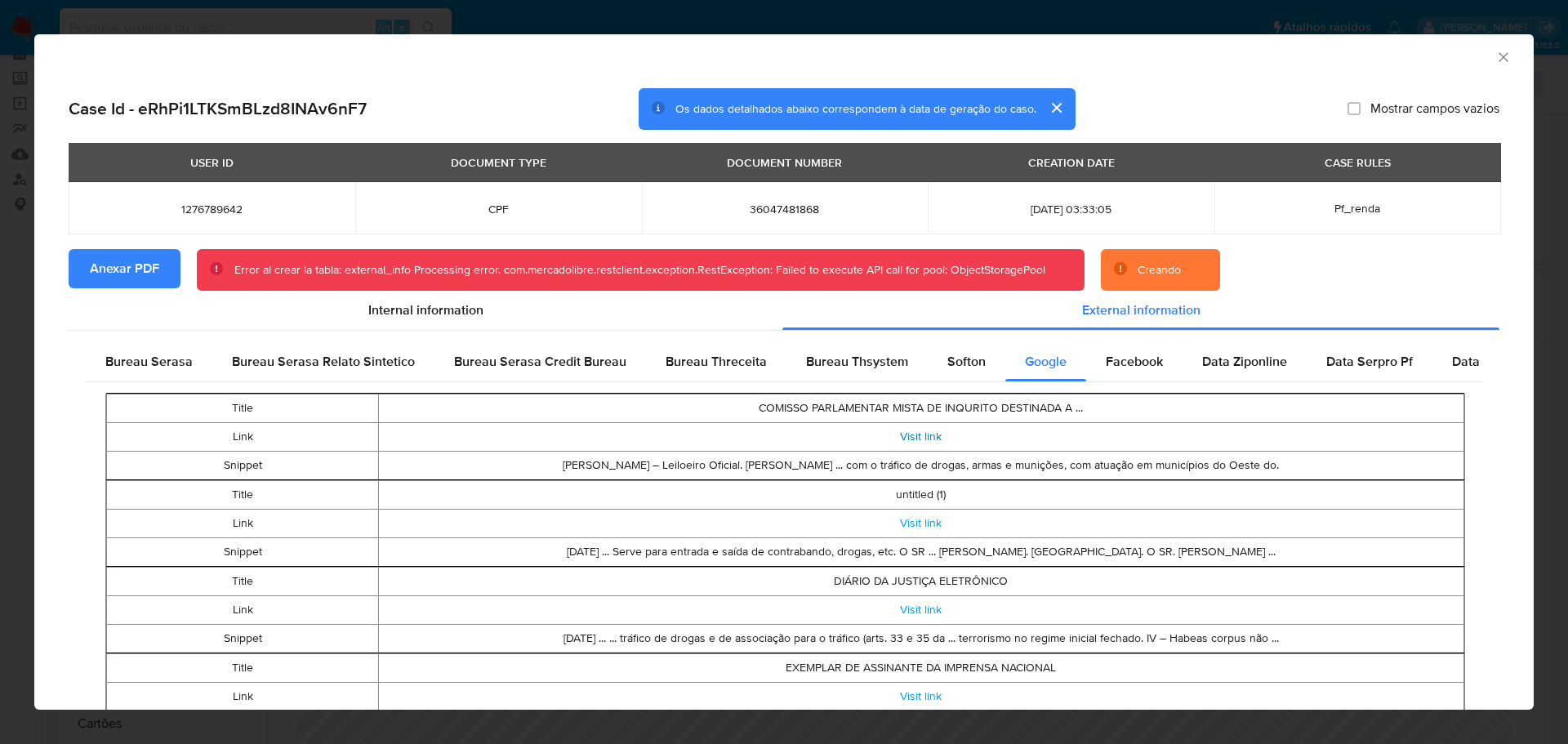
click at [912, 438] on link "Visit link" at bounding box center [920, 436] width 42 height 17
click at [909, 524] on link "Visit link" at bounding box center [920, 522] width 42 height 17
click at [1124, 363] on span "Facebook" at bounding box center [1135, 361] width 57 height 19
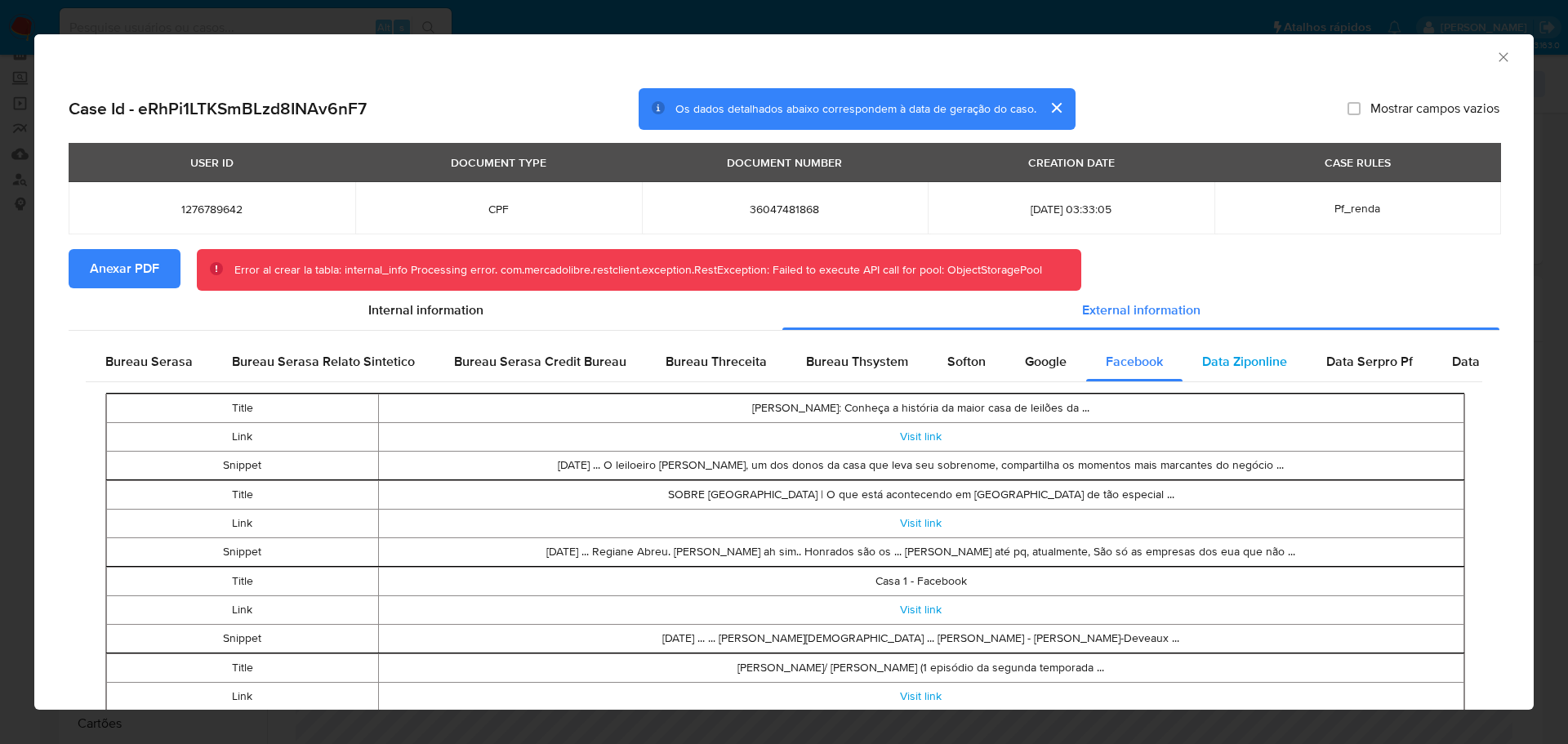
click at [1228, 372] on div "Data Ziponline" at bounding box center [1245, 362] width 125 height 40
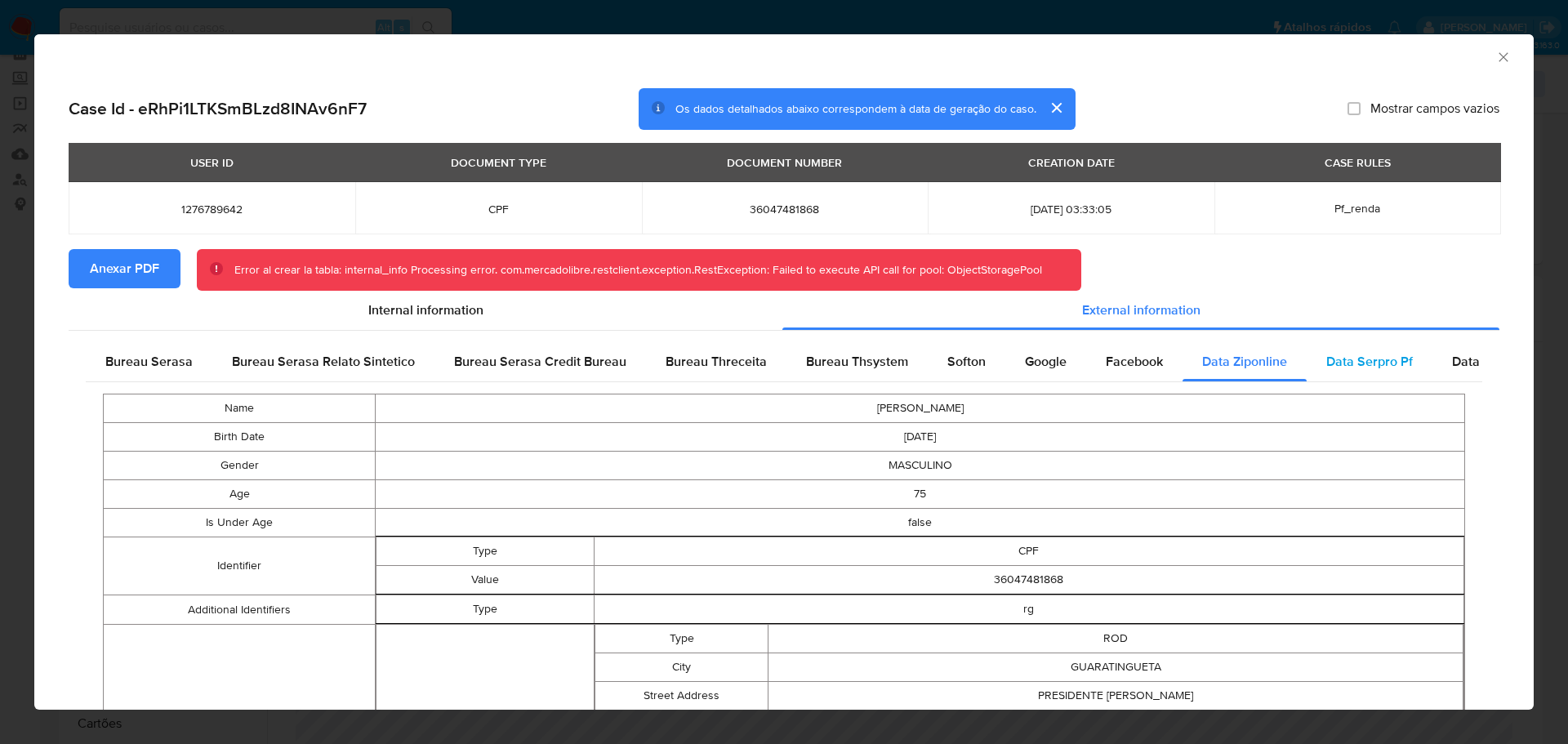
click at [1335, 367] on span "Data Serpro Pf" at bounding box center [1370, 361] width 87 height 19
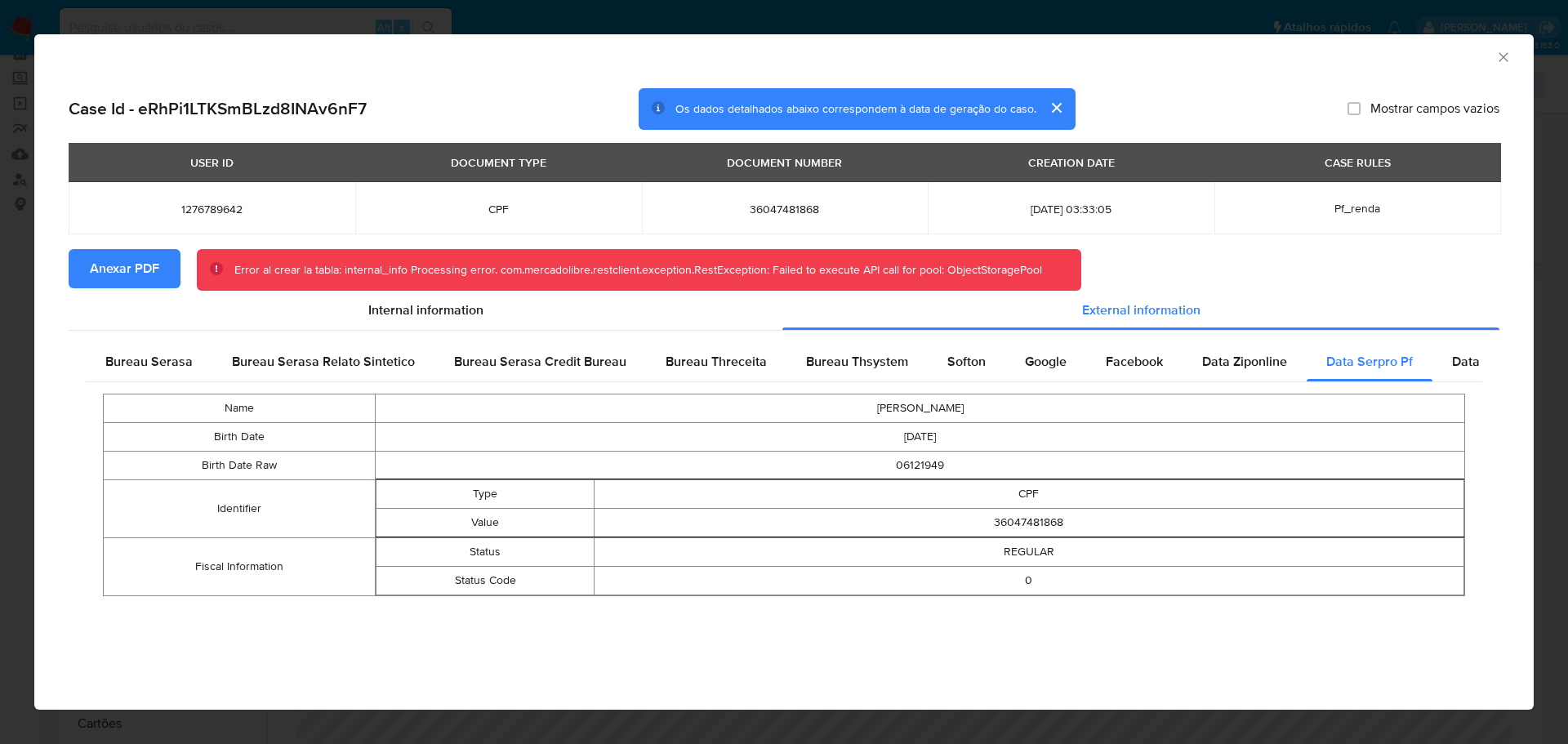
click at [1501, 57] on icon "Fechar a janela" at bounding box center [1504, 57] width 17 height 17
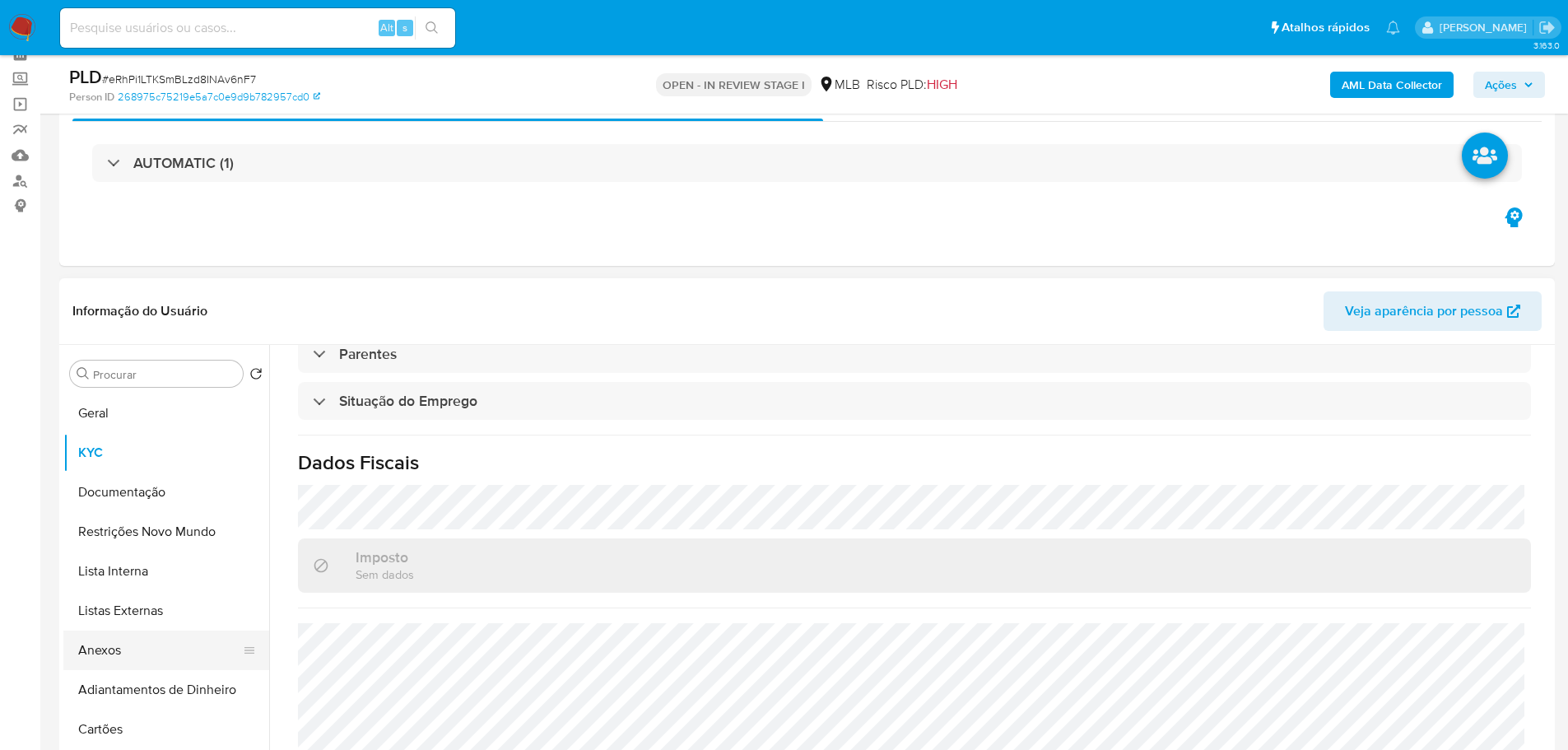
click at [102, 638] on button "Anexos" at bounding box center [159, 650] width 192 height 40
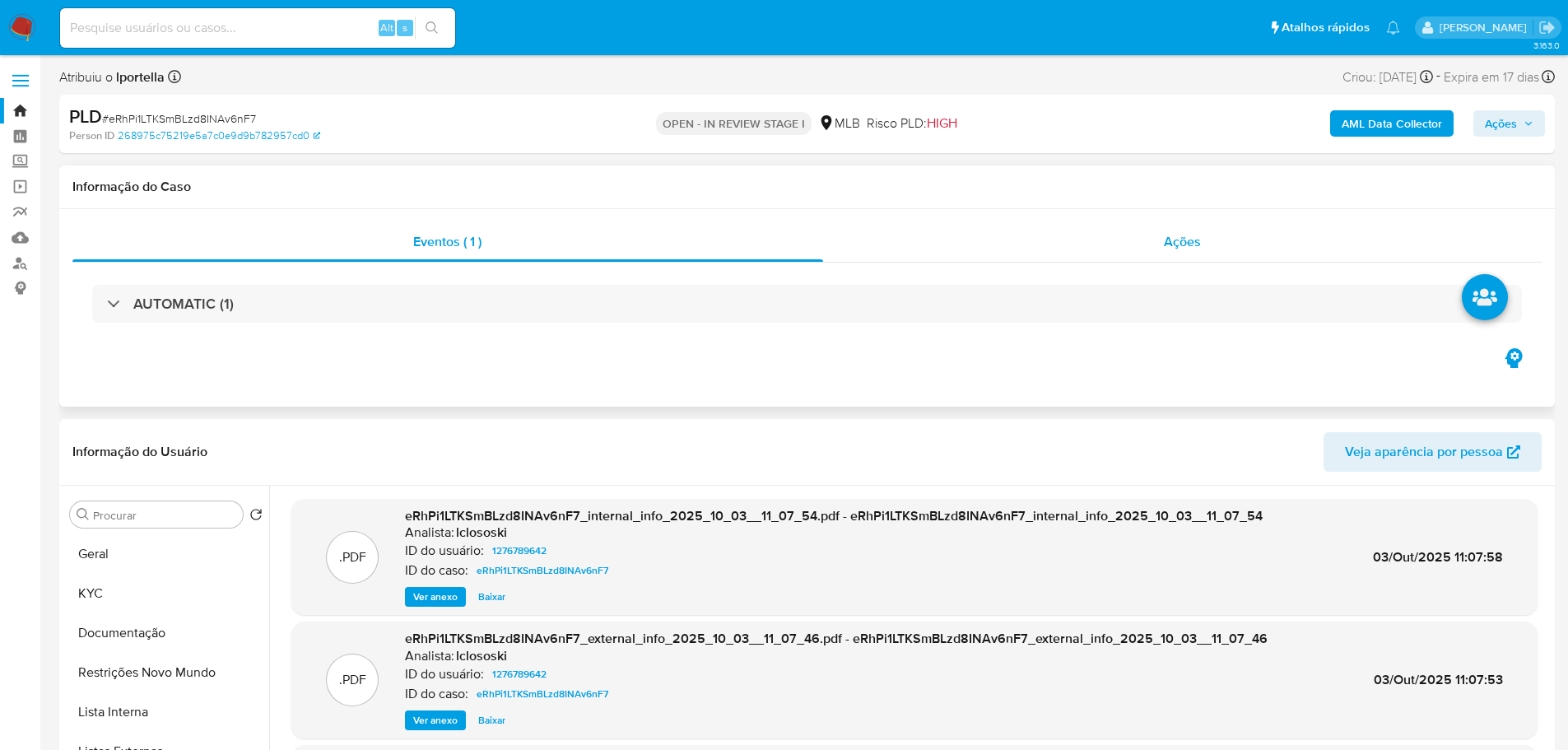
click at [1228, 249] on div "Ações" at bounding box center [1182, 242] width 719 height 40
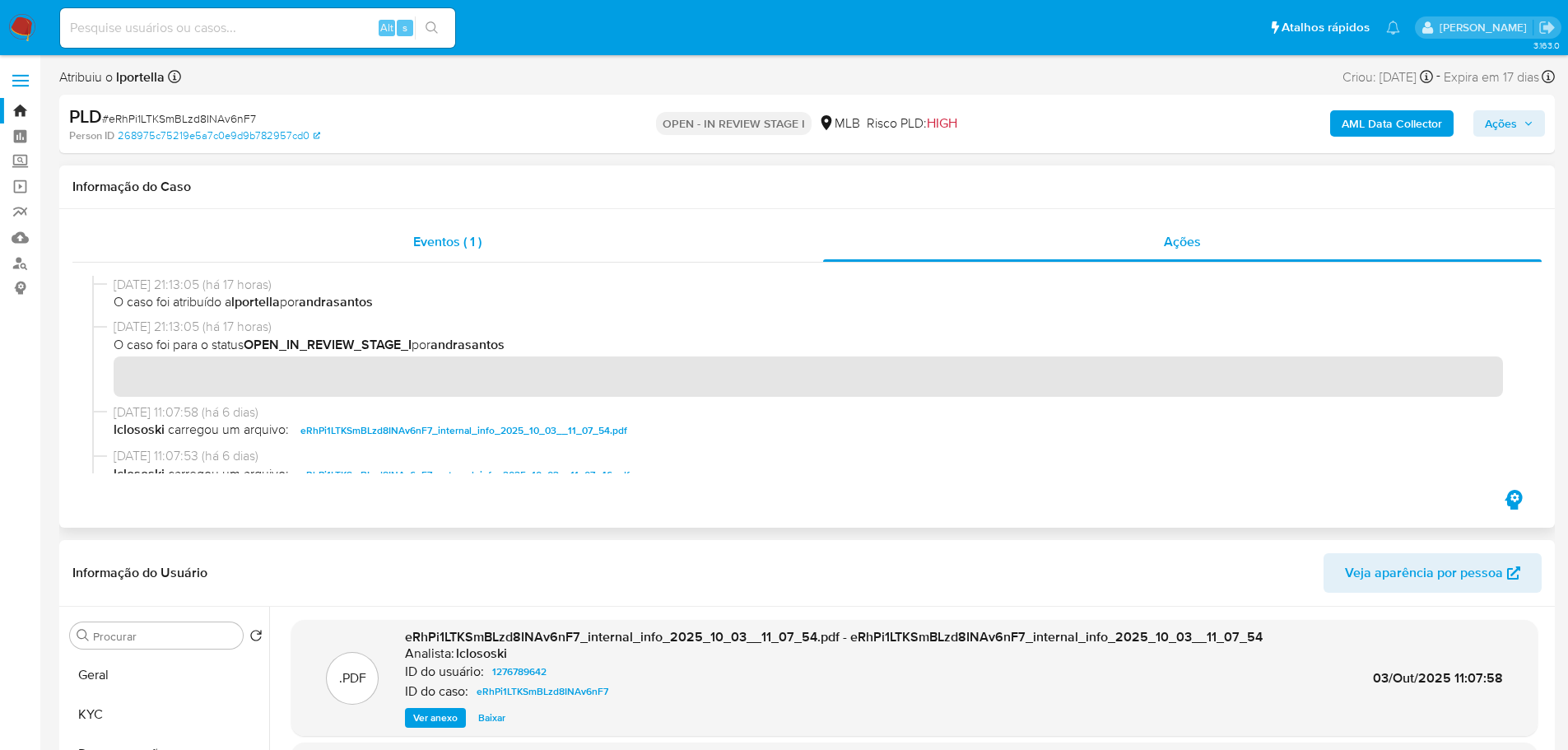
click at [320, 239] on div "Eventos ( 1 )" at bounding box center [447, 242] width 750 height 40
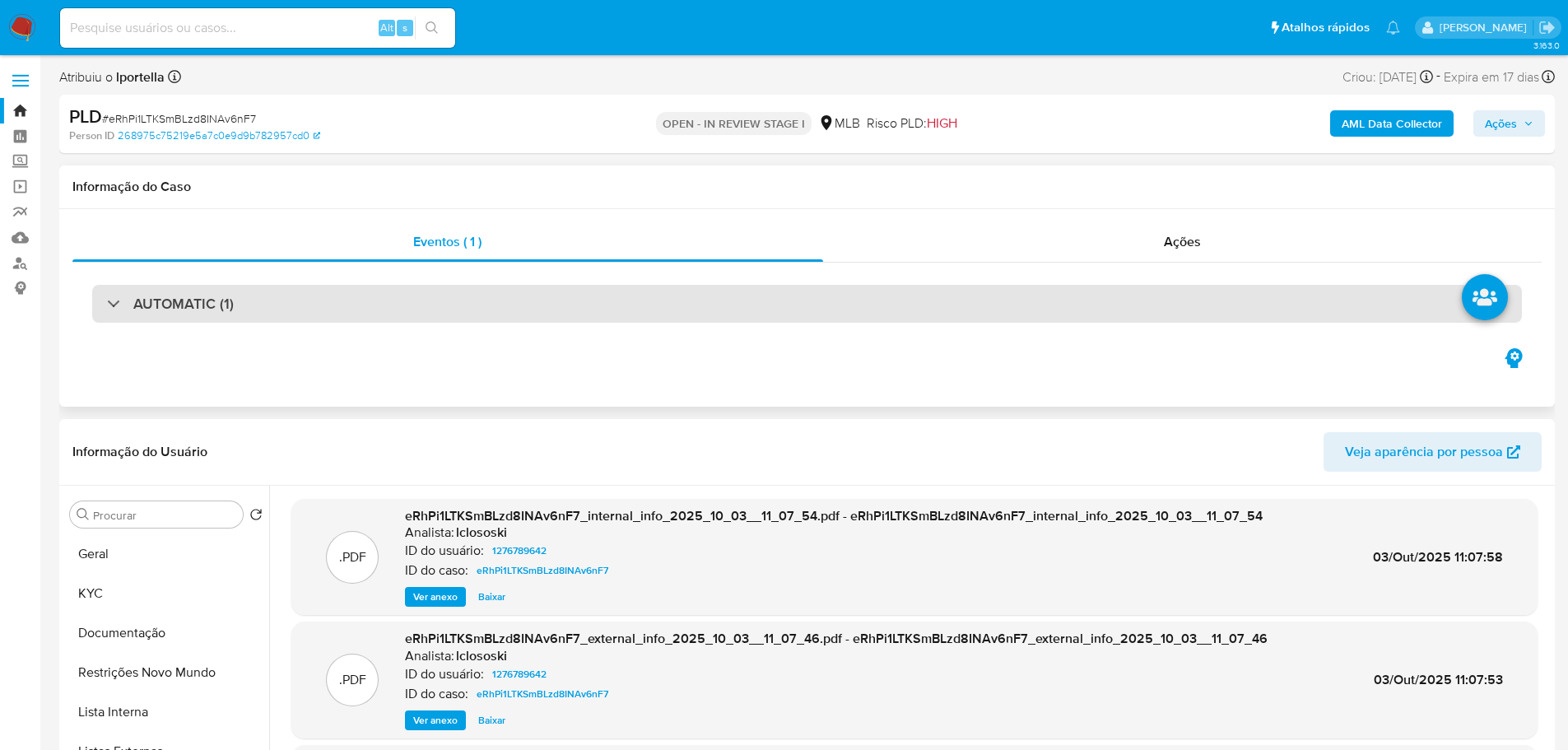
click at [543, 303] on div "AUTOMATIC (1)" at bounding box center [807, 304] width 1430 height 38
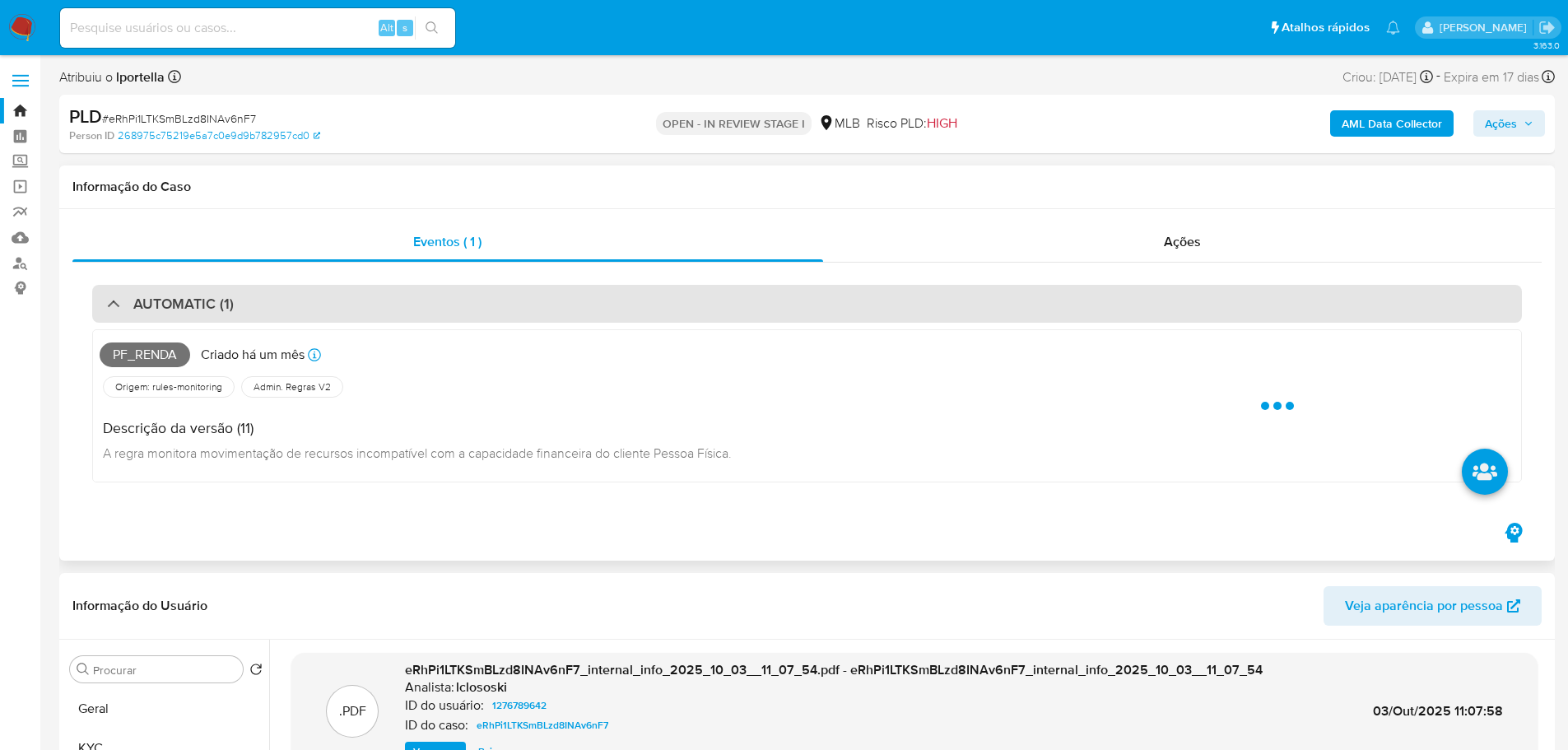
click at [542, 301] on div "AUTOMATIC (1)" at bounding box center [807, 304] width 1430 height 38
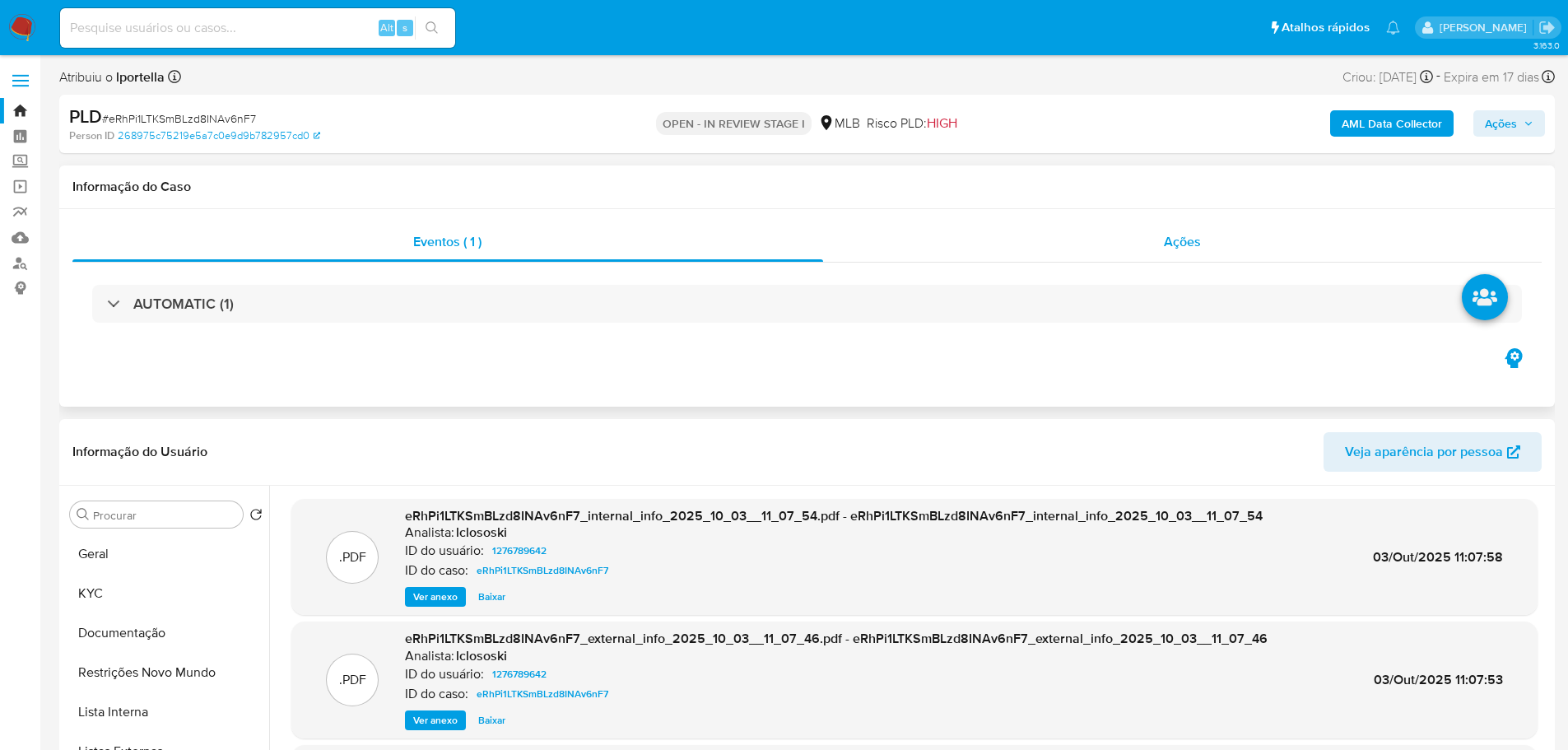
click at [1247, 257] on div "Ações" at bounding box center [1182, 242] width 719 height 40
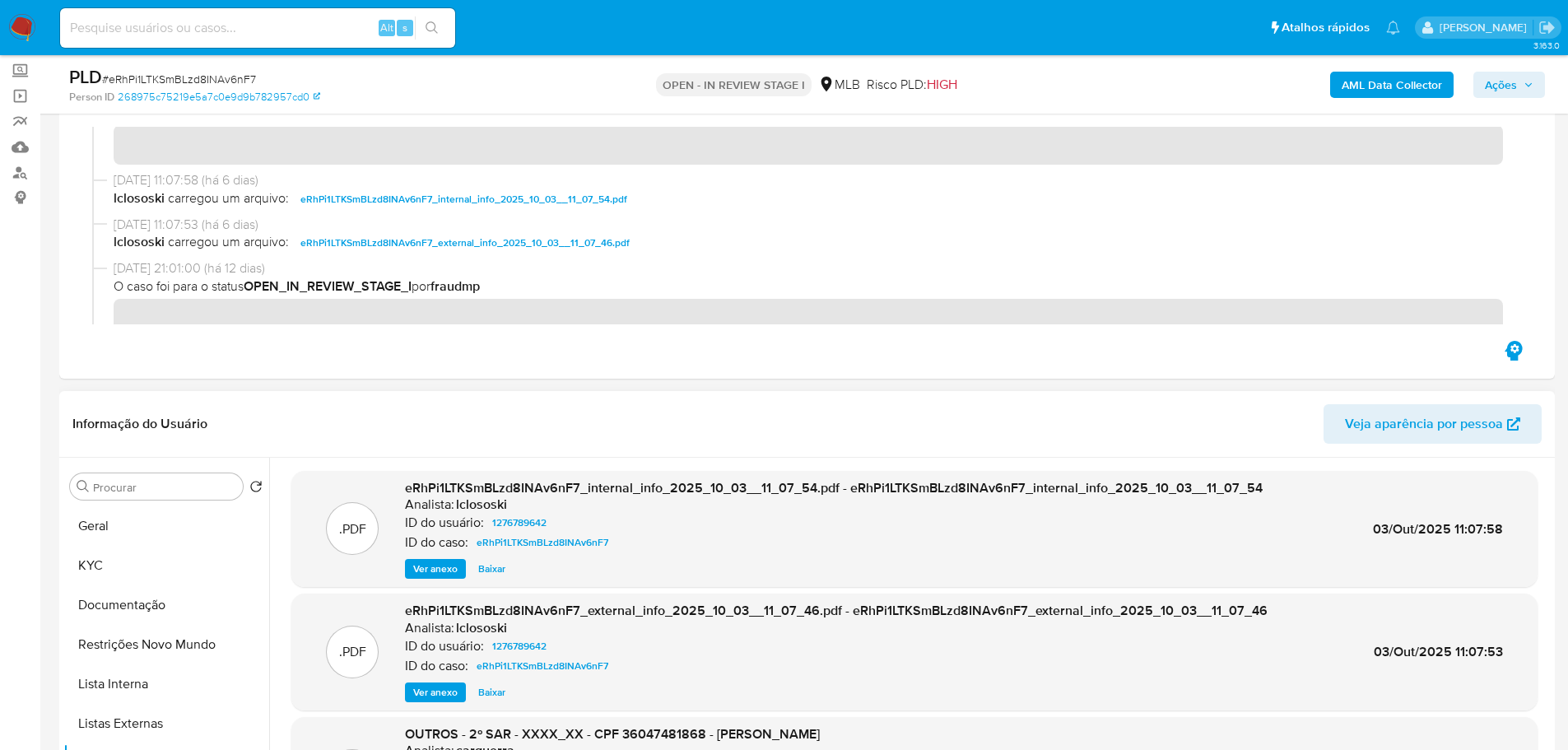
scroll to position [247, 0]
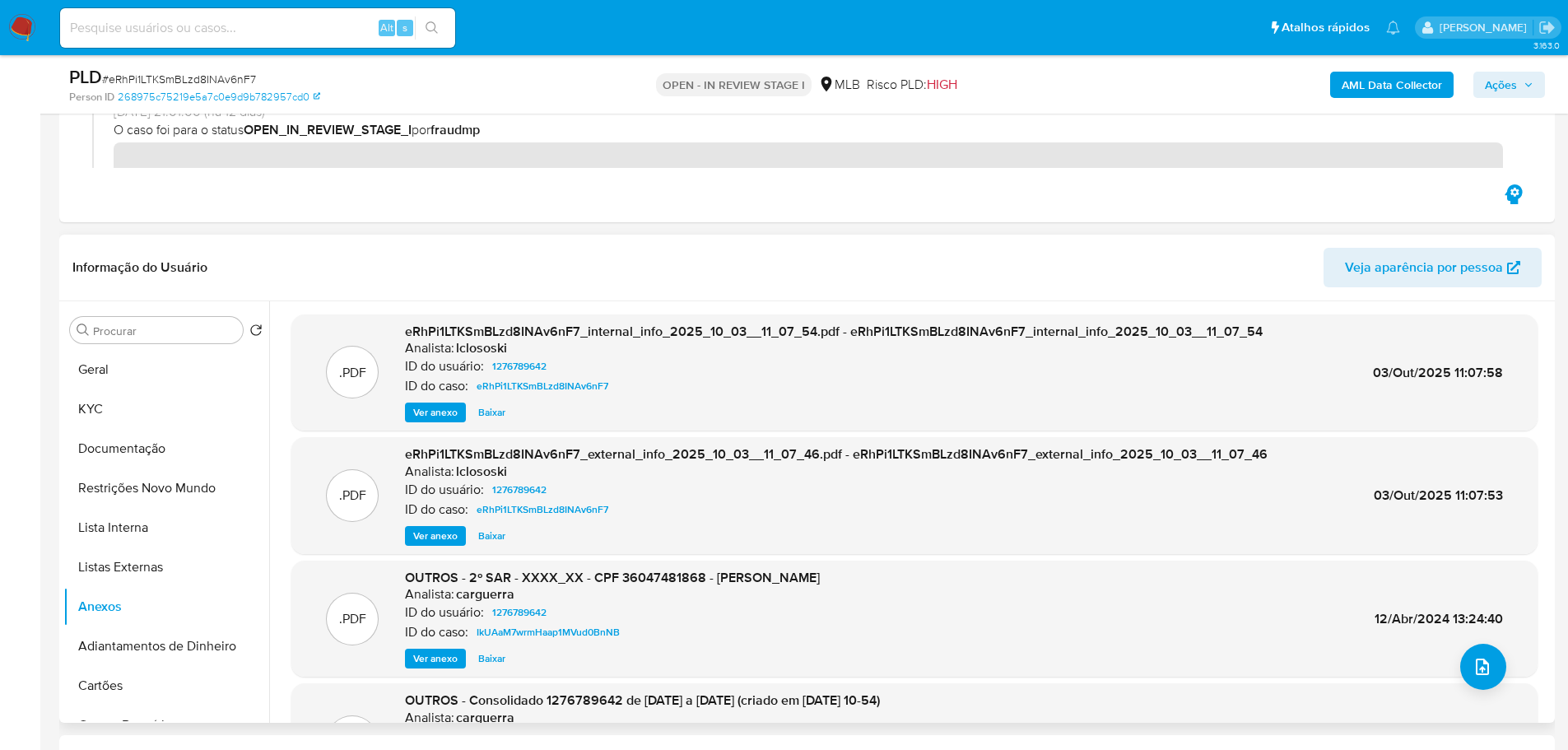
click at [447, 408] on span "Ver anexo" at bounding box center [435, 412] width 45 height 17
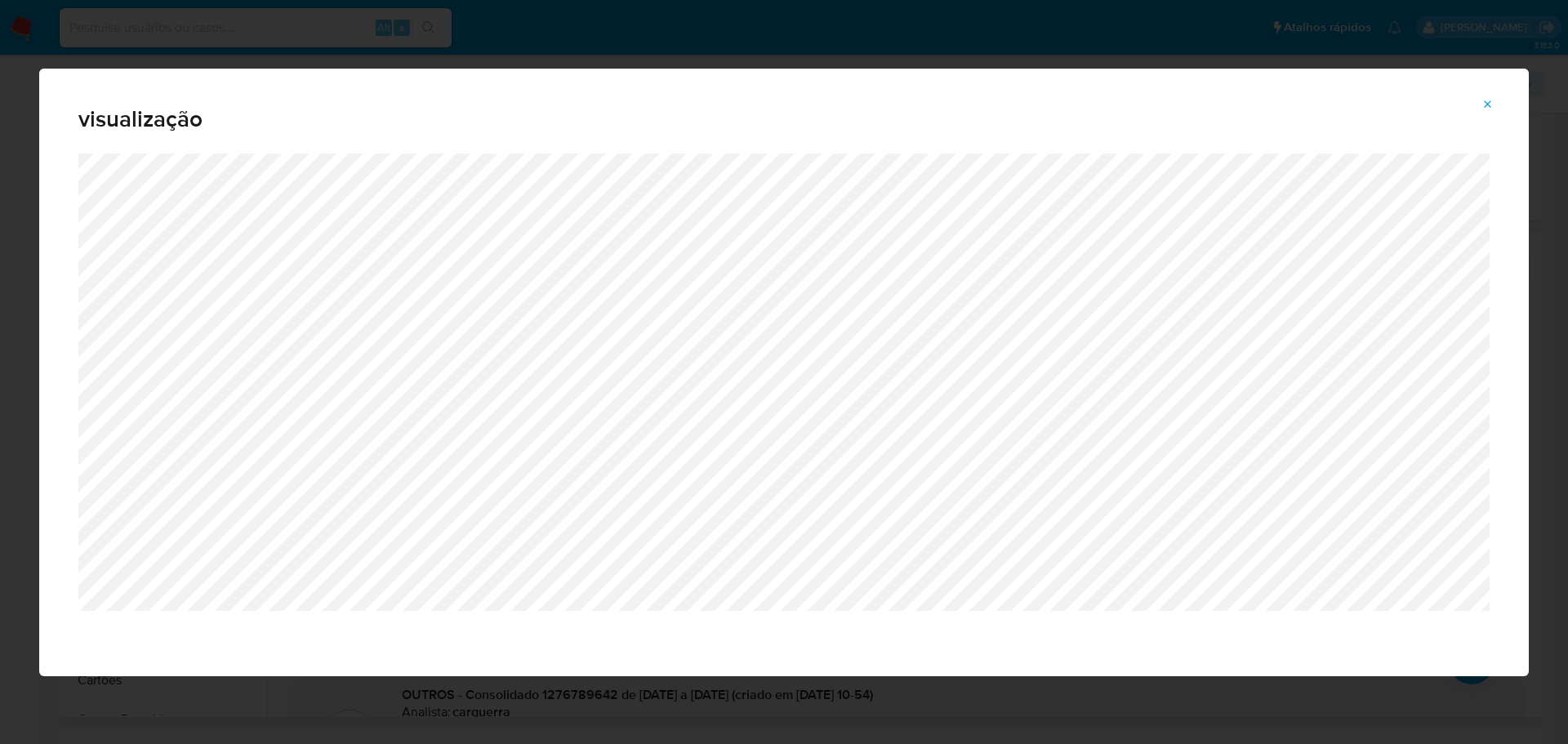
click at [1504, 104] on button "Attachment preview" at bounding box center [1488, 105] width 36 height 26
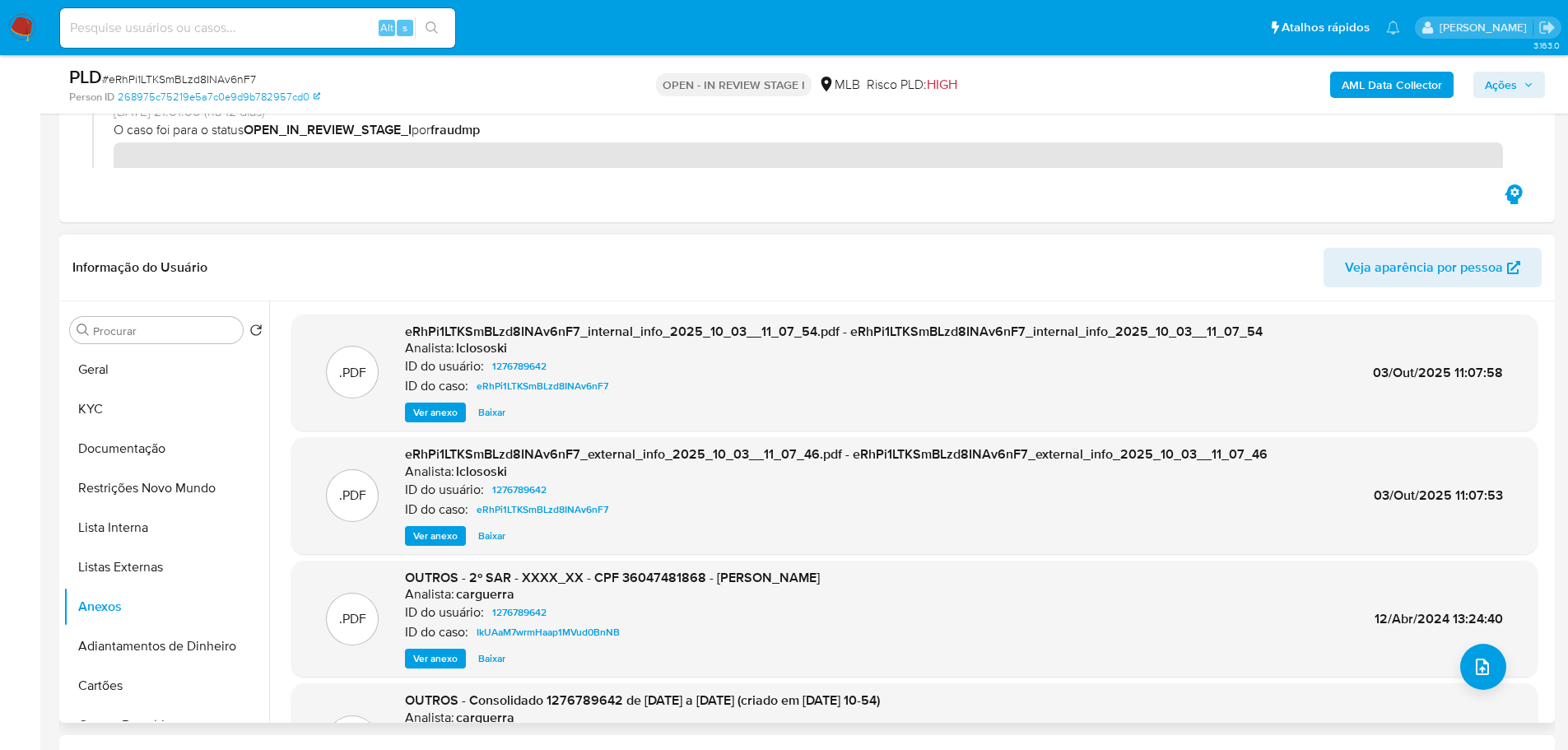
click at [442, 539] on span "Ver anexo" at bounding box center [435, 536] width 45 height 17
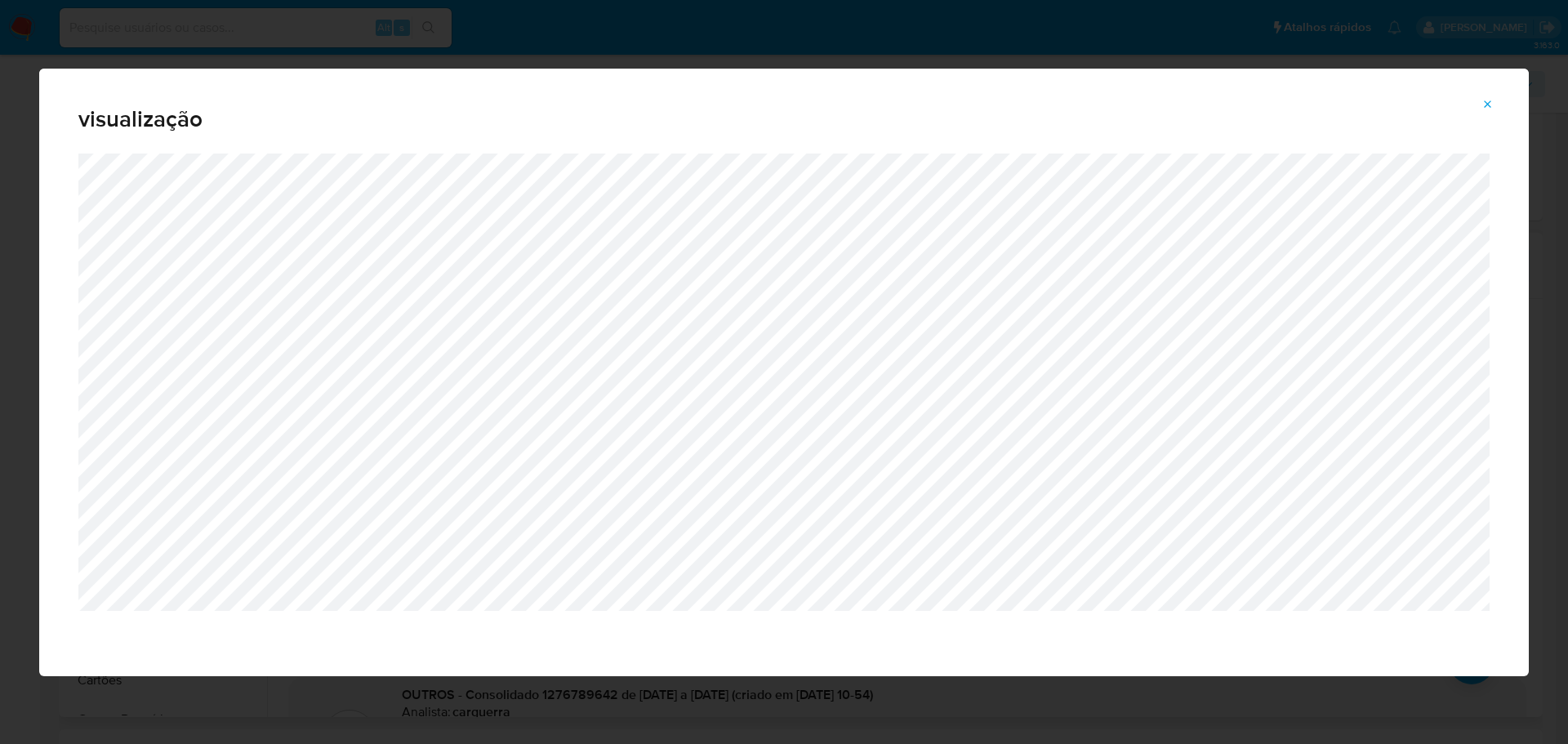
click at [1492, 106] on icon "Attachment preview" at bounding box center [1488, 104] width 13 height 13
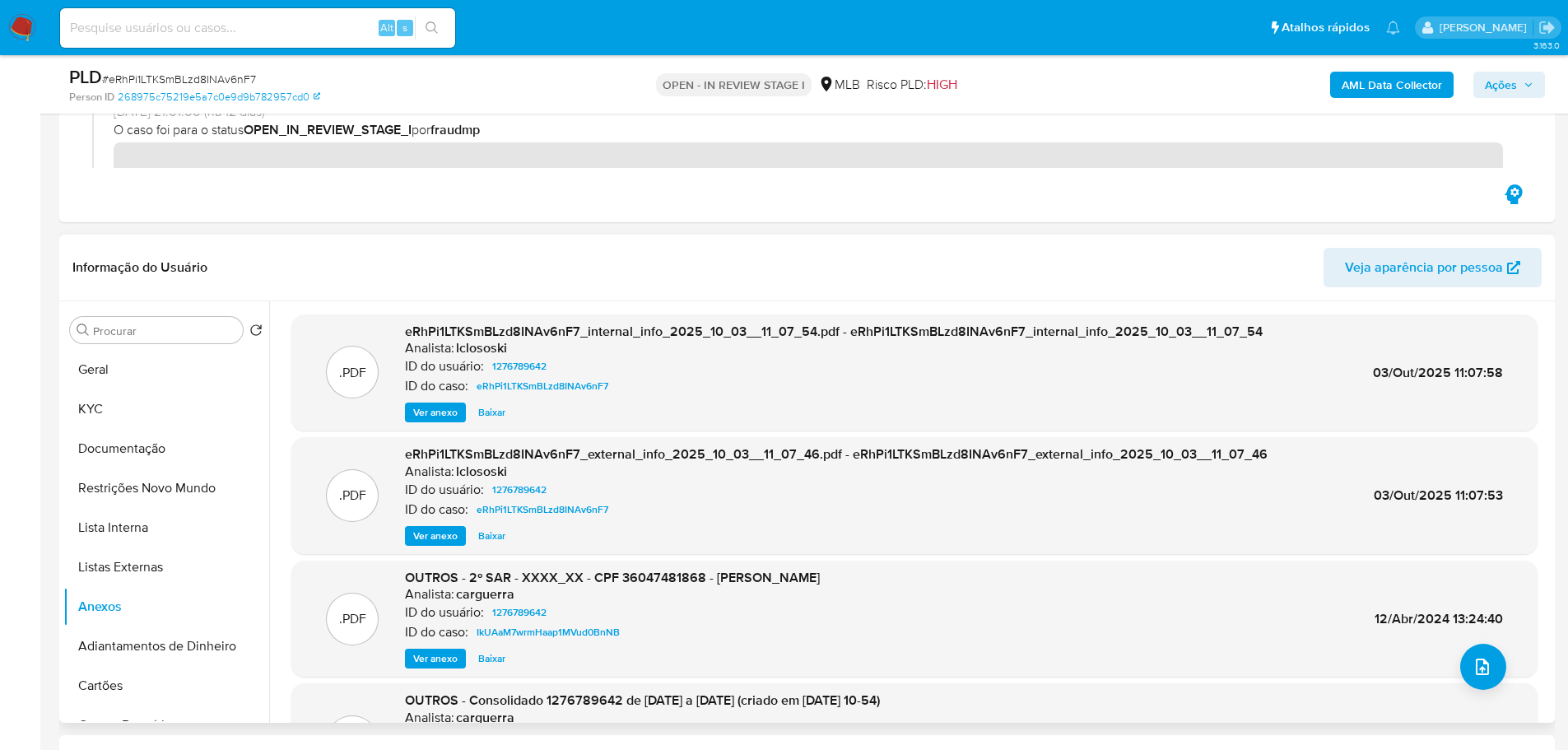
click at [441, 404] on span "Ver anexo" at bounding box center [435, 412] width 45 height 17
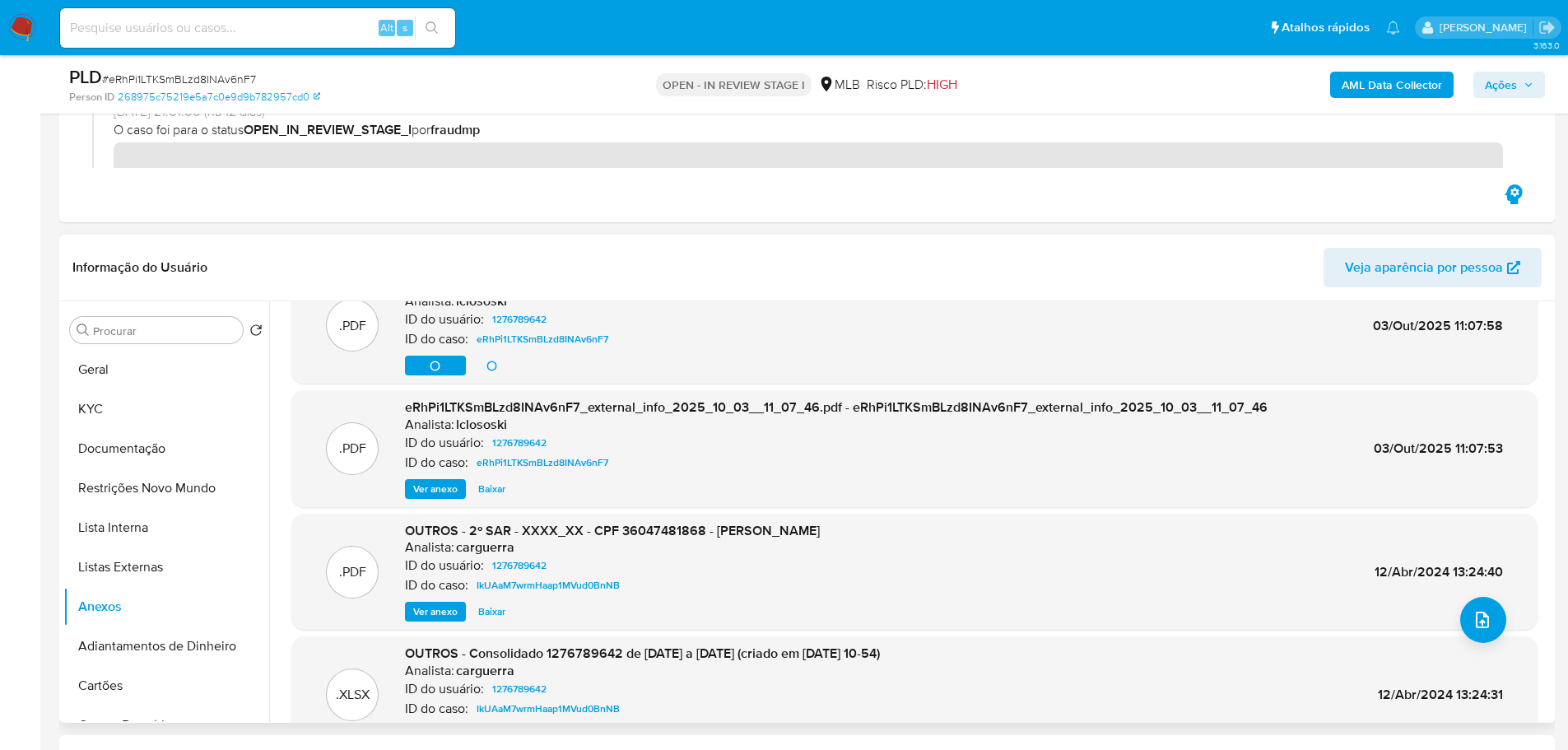
scroll to position [83, 0]
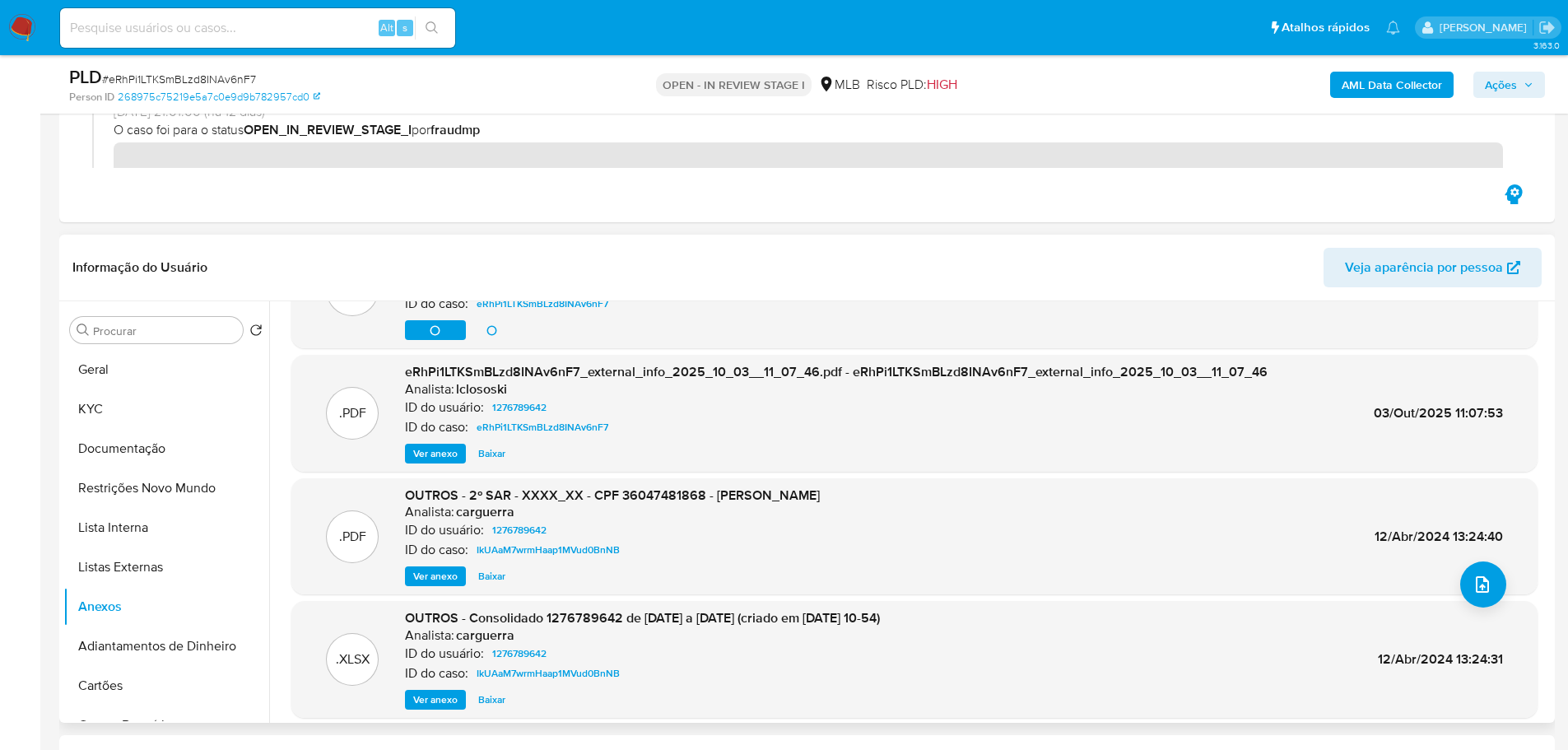
click at [454, 584] on span "Ver anexo" at bounding box center [435, 576] width 45 height 17
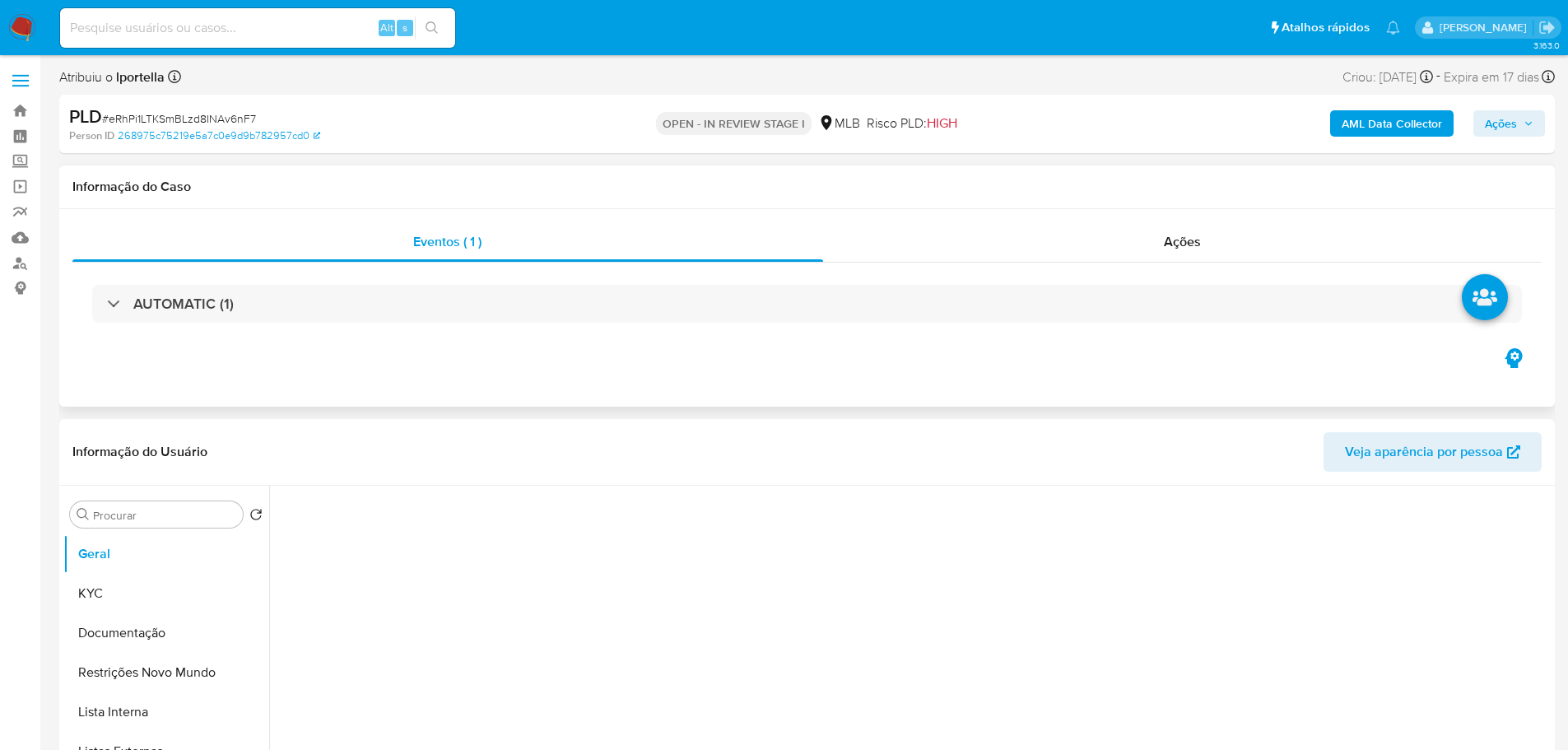
select select "10"
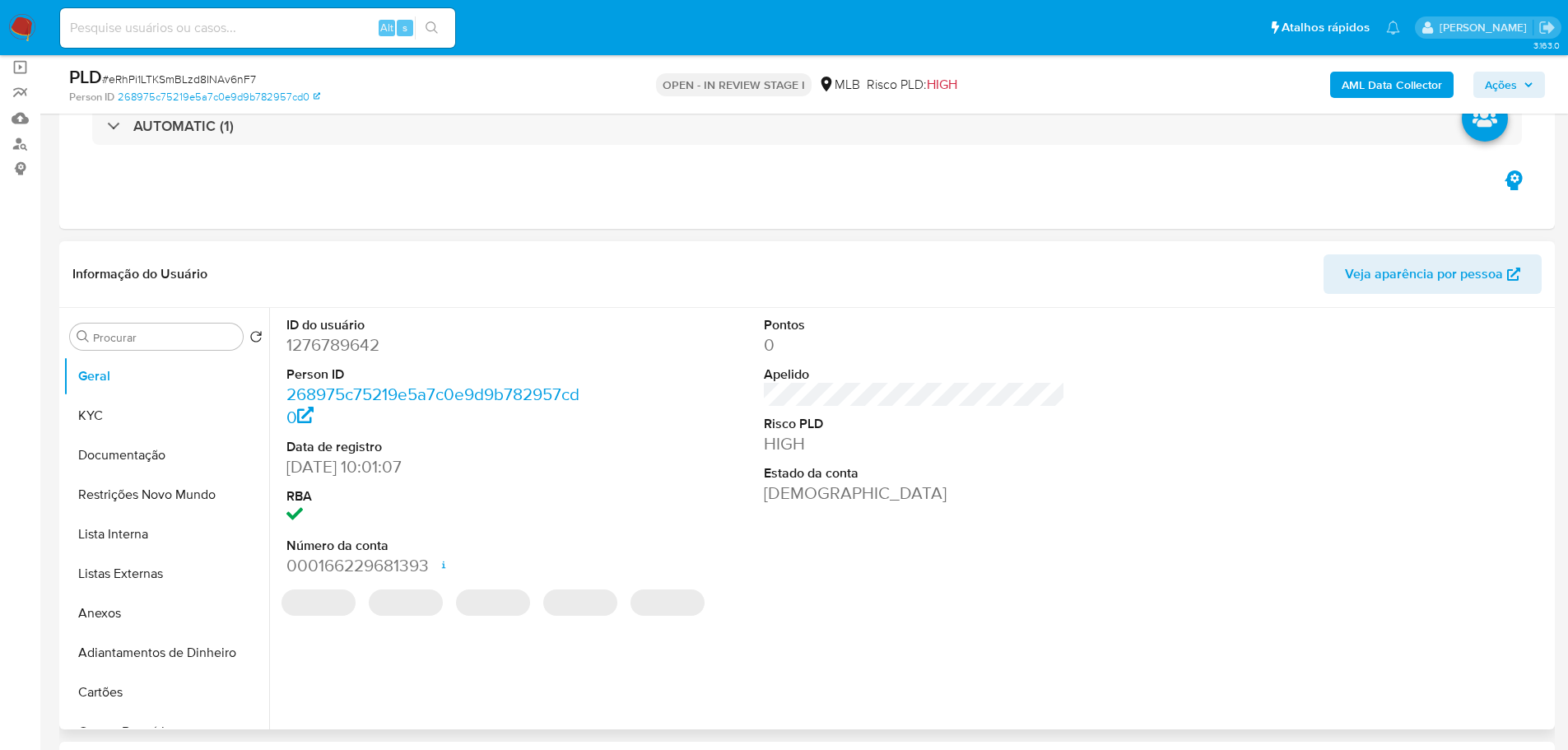
scroll to position [247, 0]
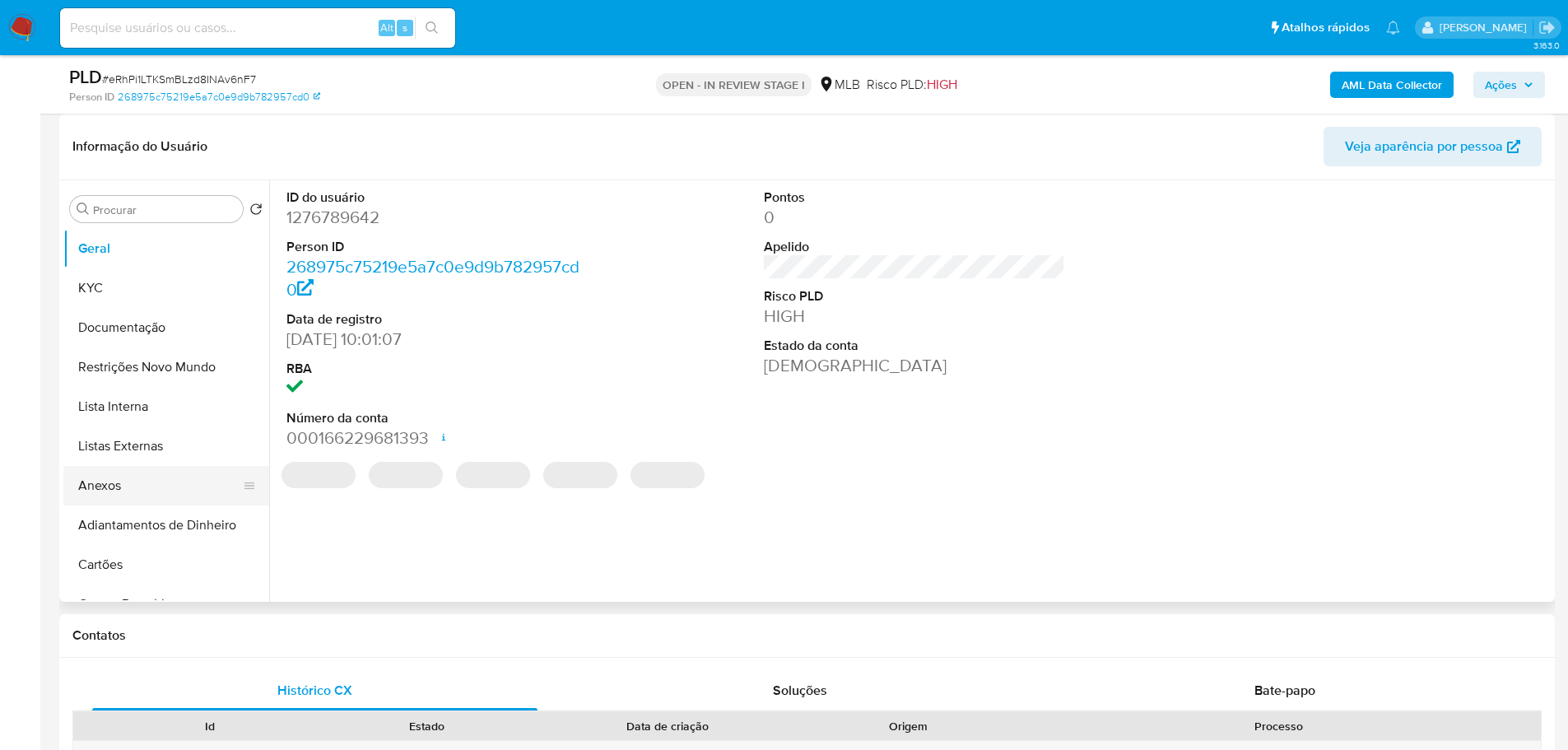
click at [127, 489] on button "Anexos" at bounding box center [159, 486] width 192 height 40
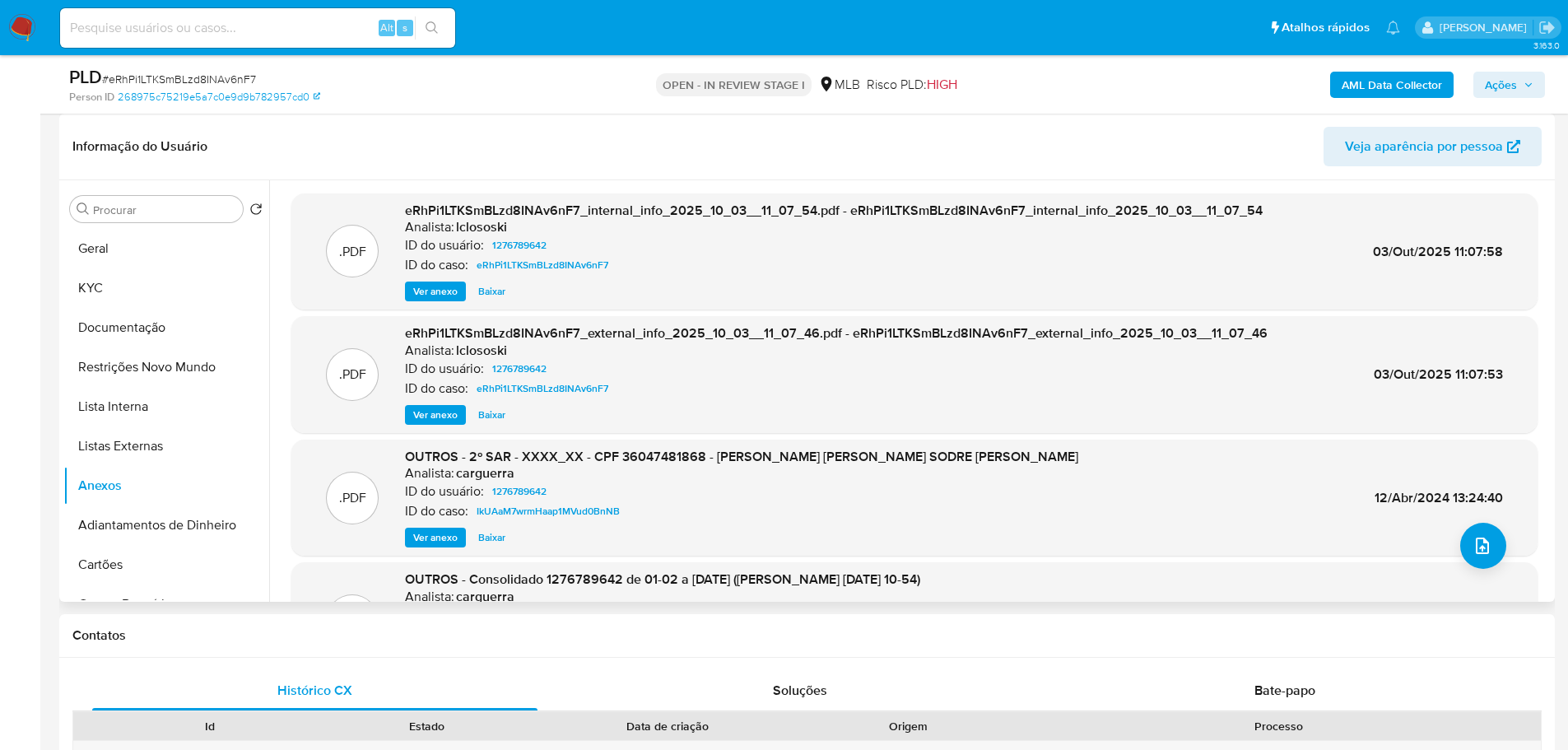
click at [441, 534] on span "Ver anexo" at bounding box center [435, 537] width 45 height 17
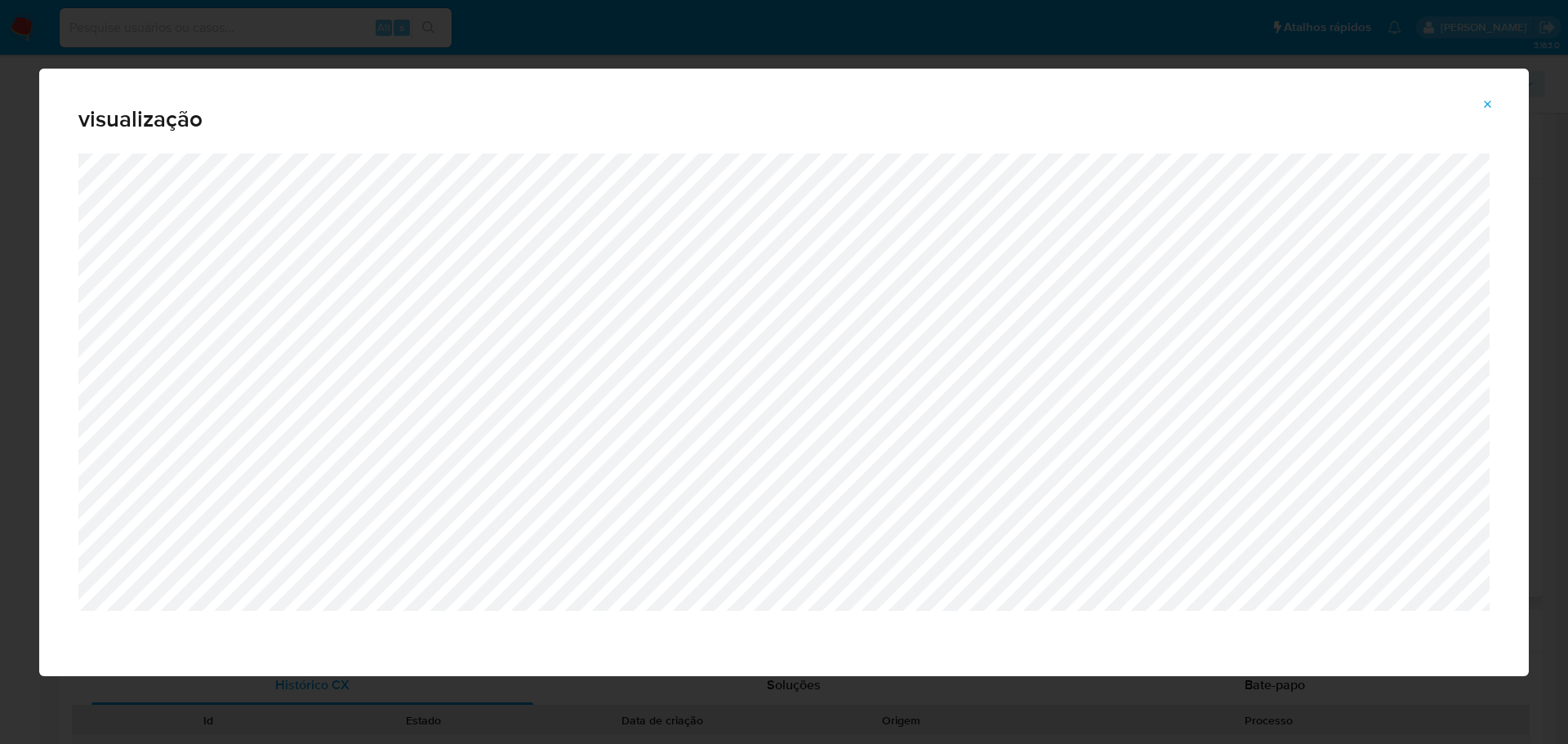
click at [1492, 105] on icon "Attachment preview" at bounding box center [1488, 104] width 13 height 13
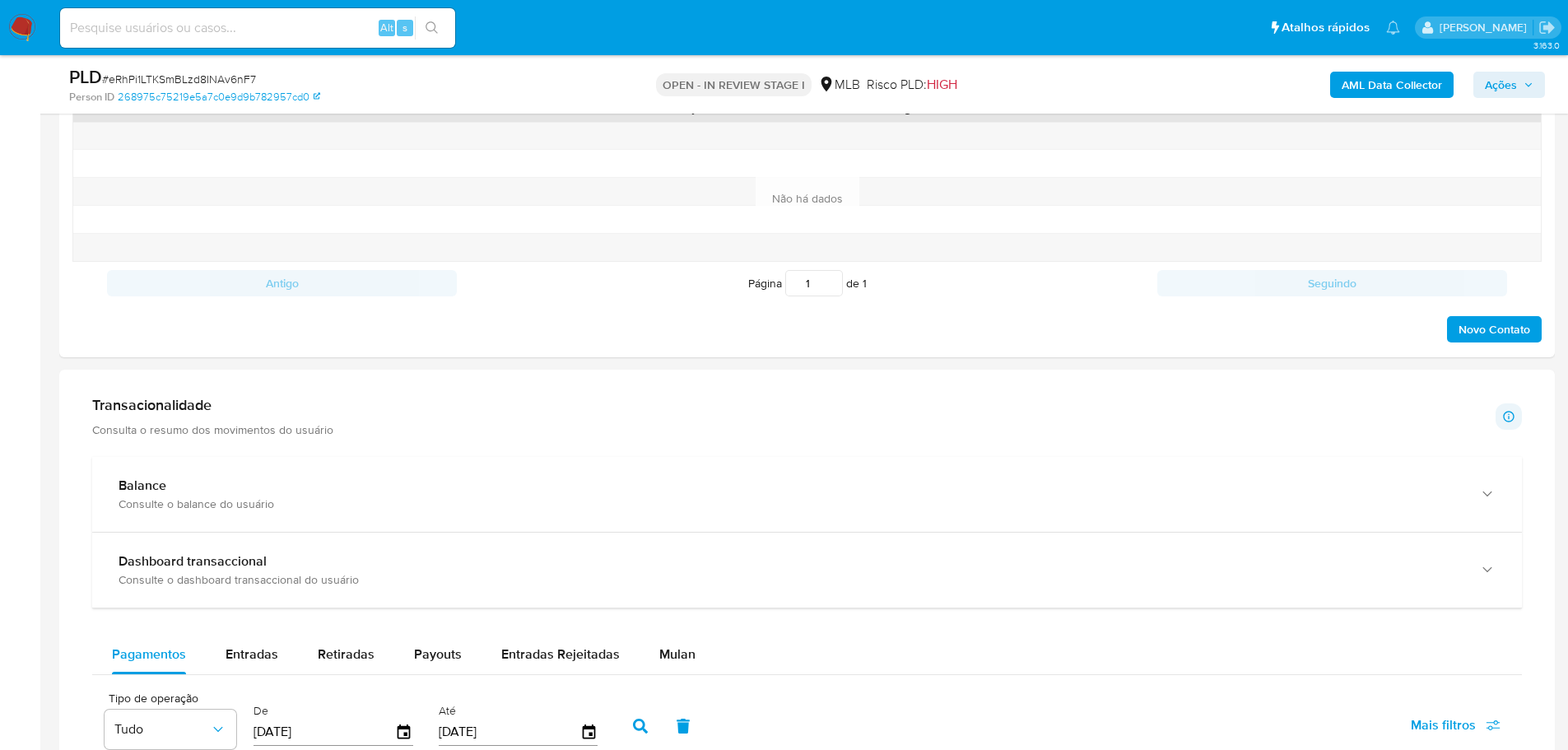
scroll to position [987, 0]
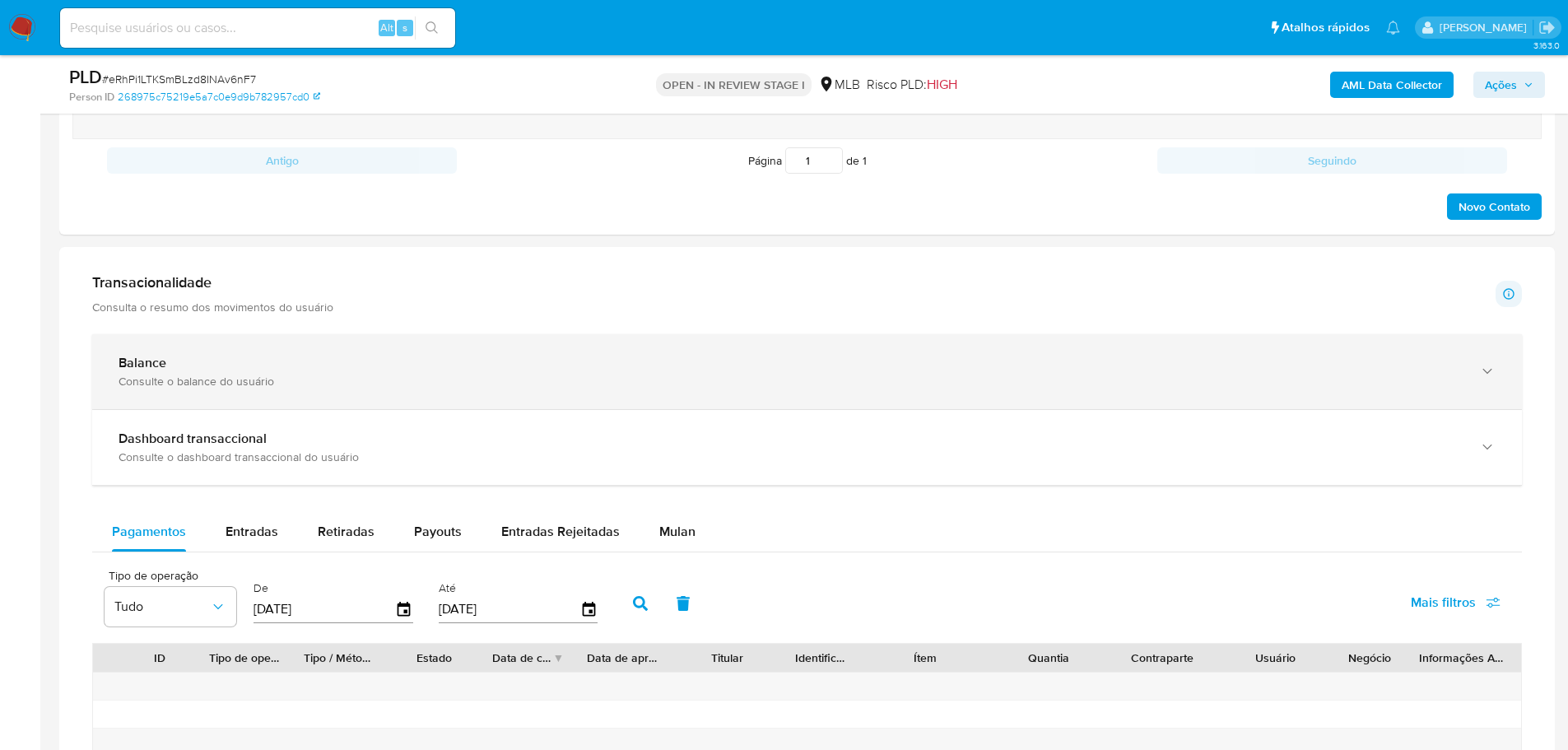
click at [253, 375] on div "Consulte o balance do usuário" at bounding box center [790, 380] width 1344 height 15
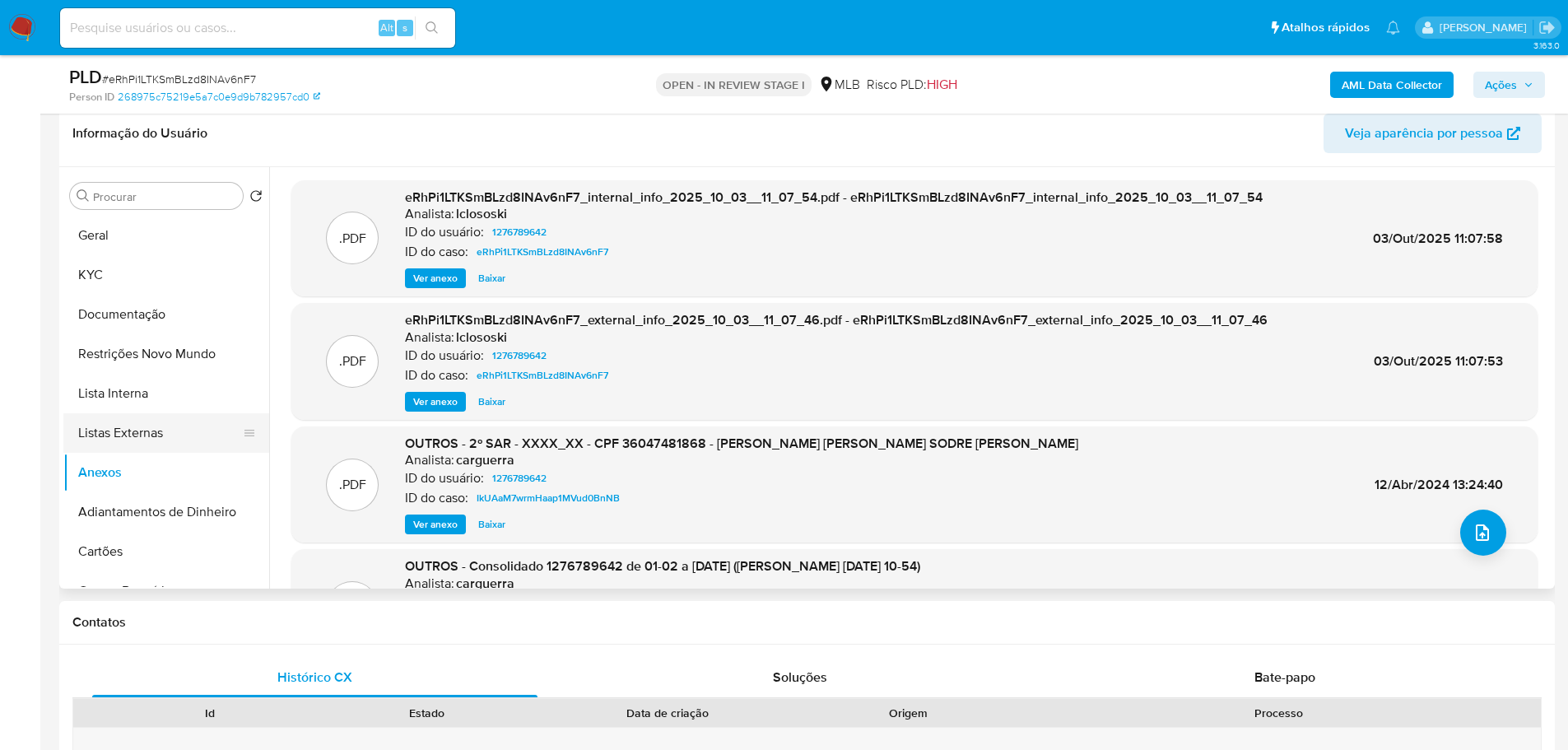
scroll to position [164, 0]
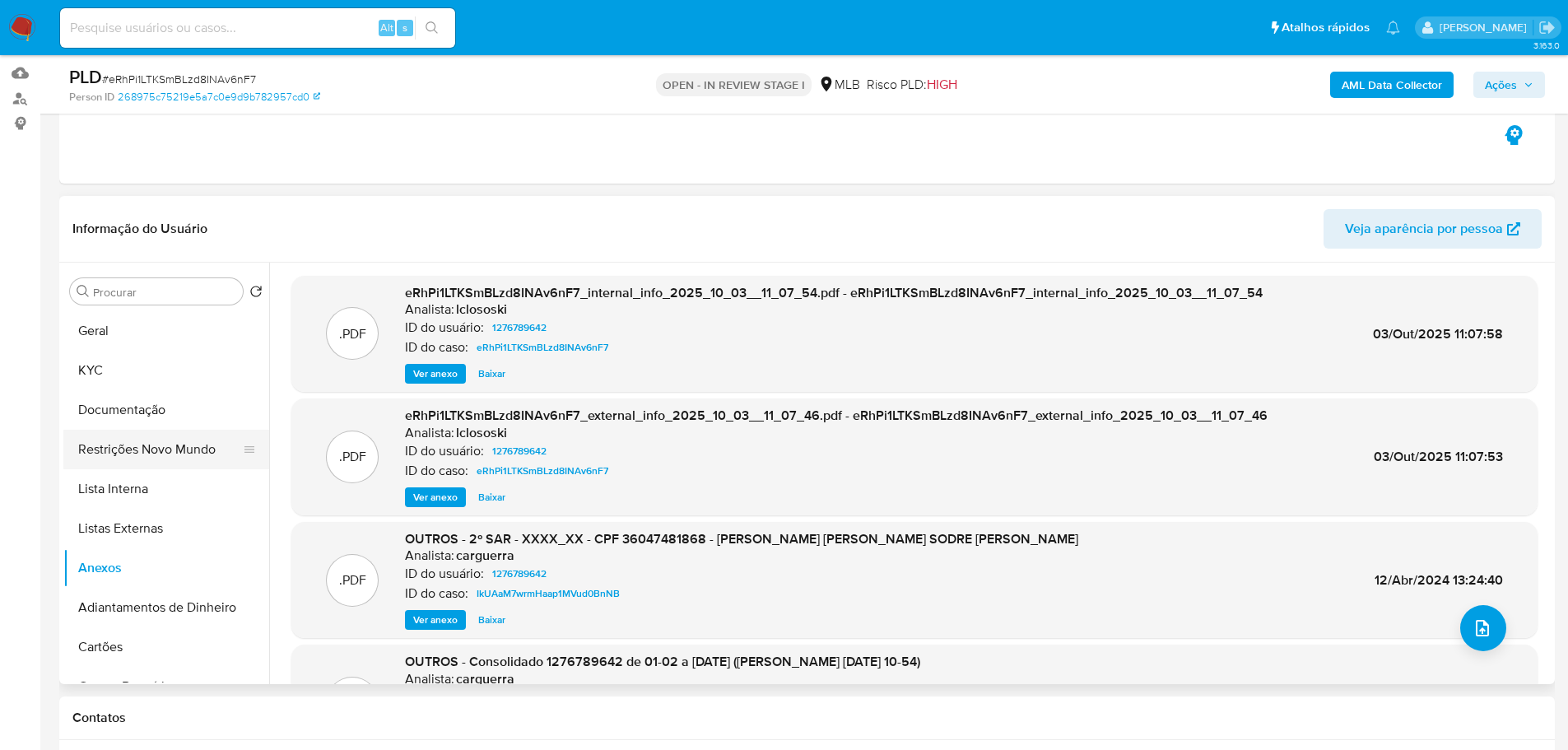
click at [149, 457] on button "Restrições Novo Mundo" at bounding box center [159, 449] width 192 height 40
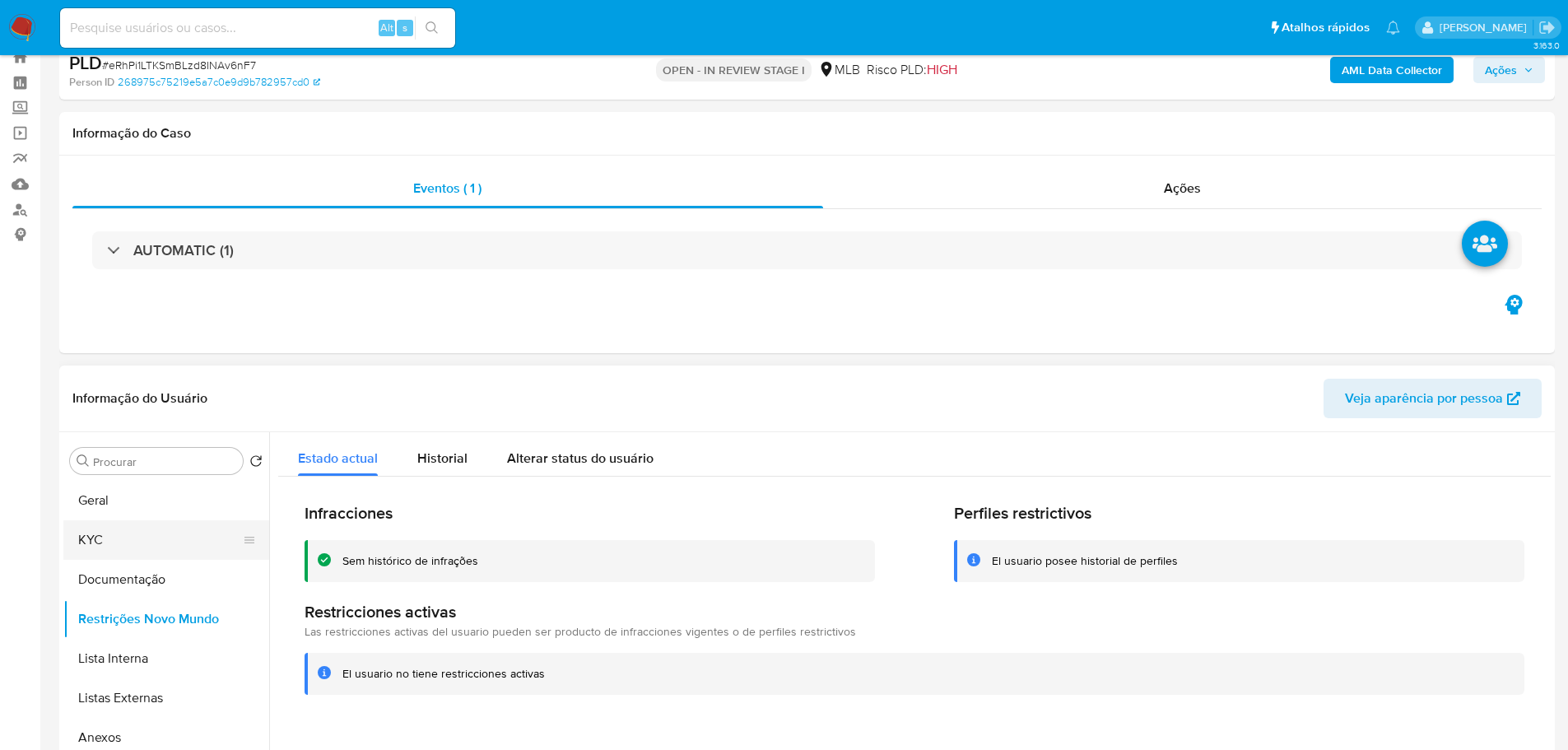
scroll to position [83, 0]
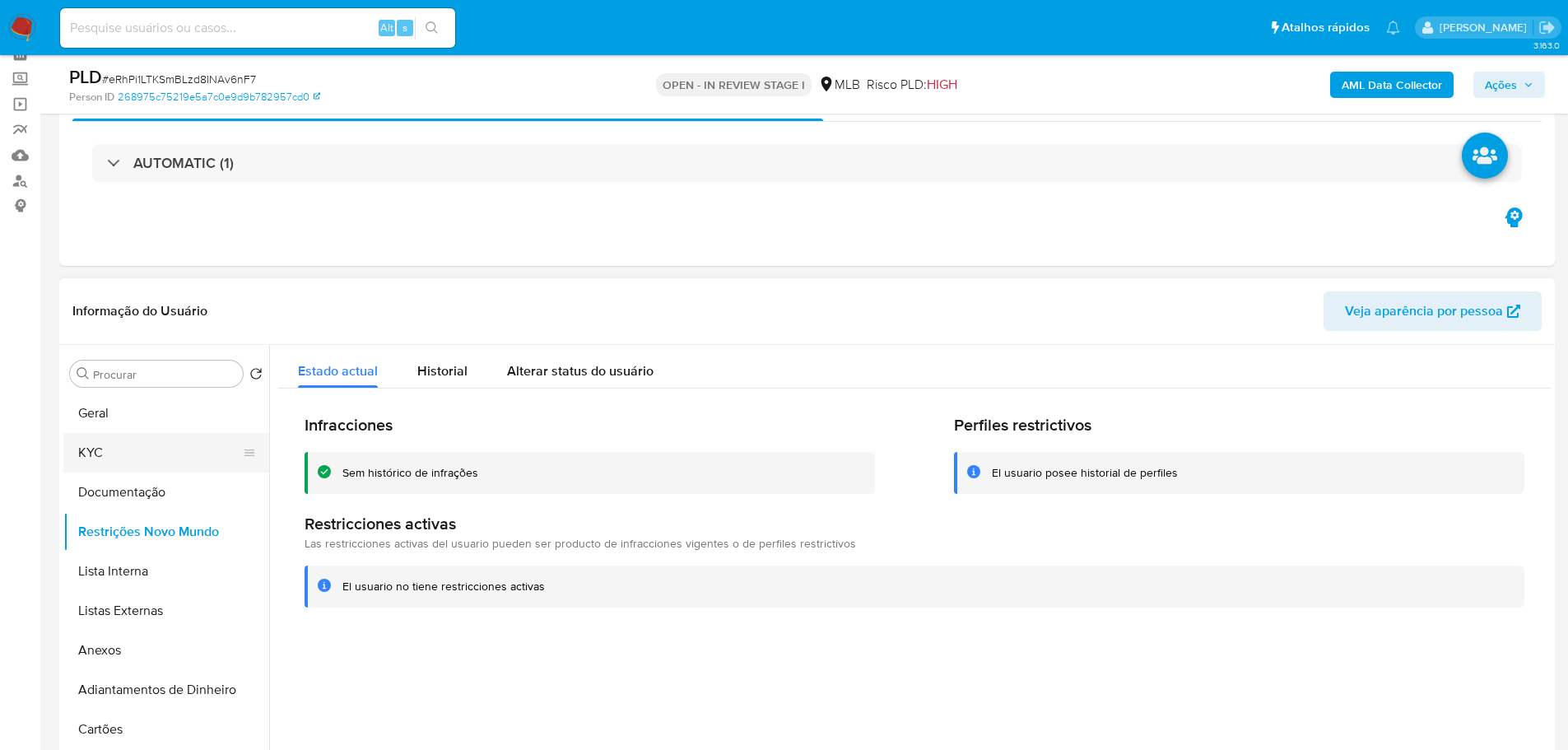
click at [134, 451] on button "KYC" at bounding box center [159, 453] width 192 height 40
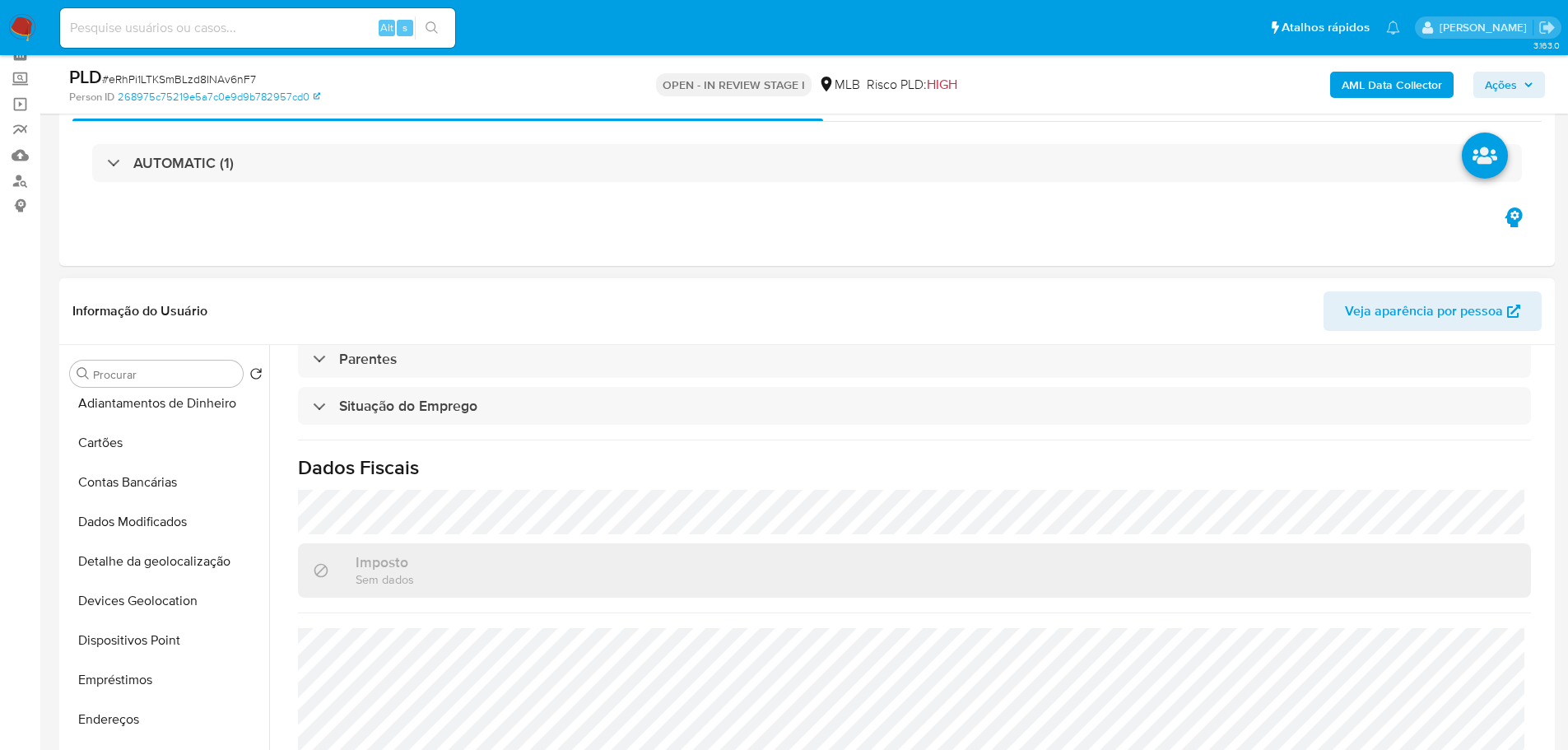
scroll to position [576, 0]
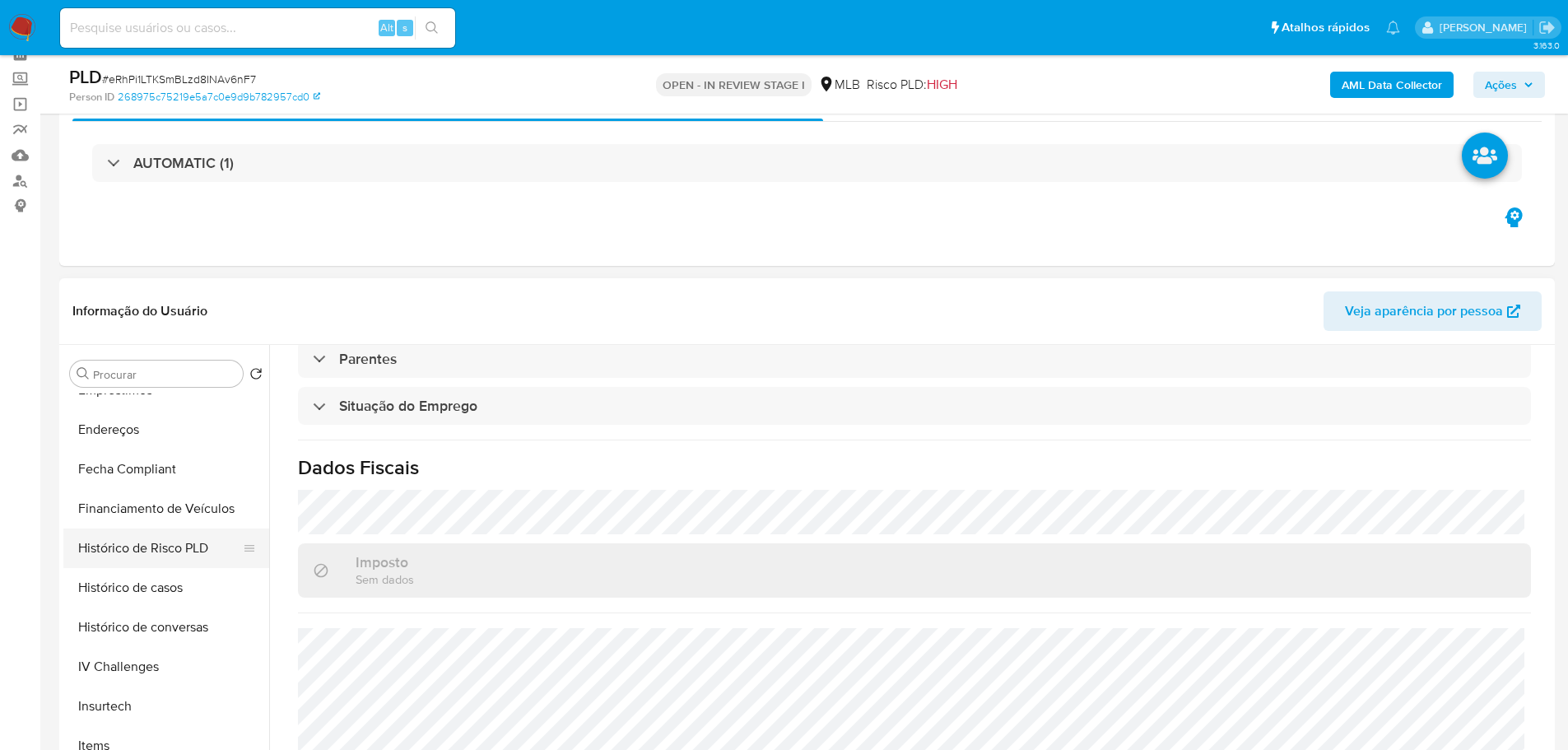
click at [171, 547] on button "Histórico de Risco PLD" at bounding box center [159, 548] width 192 height 40
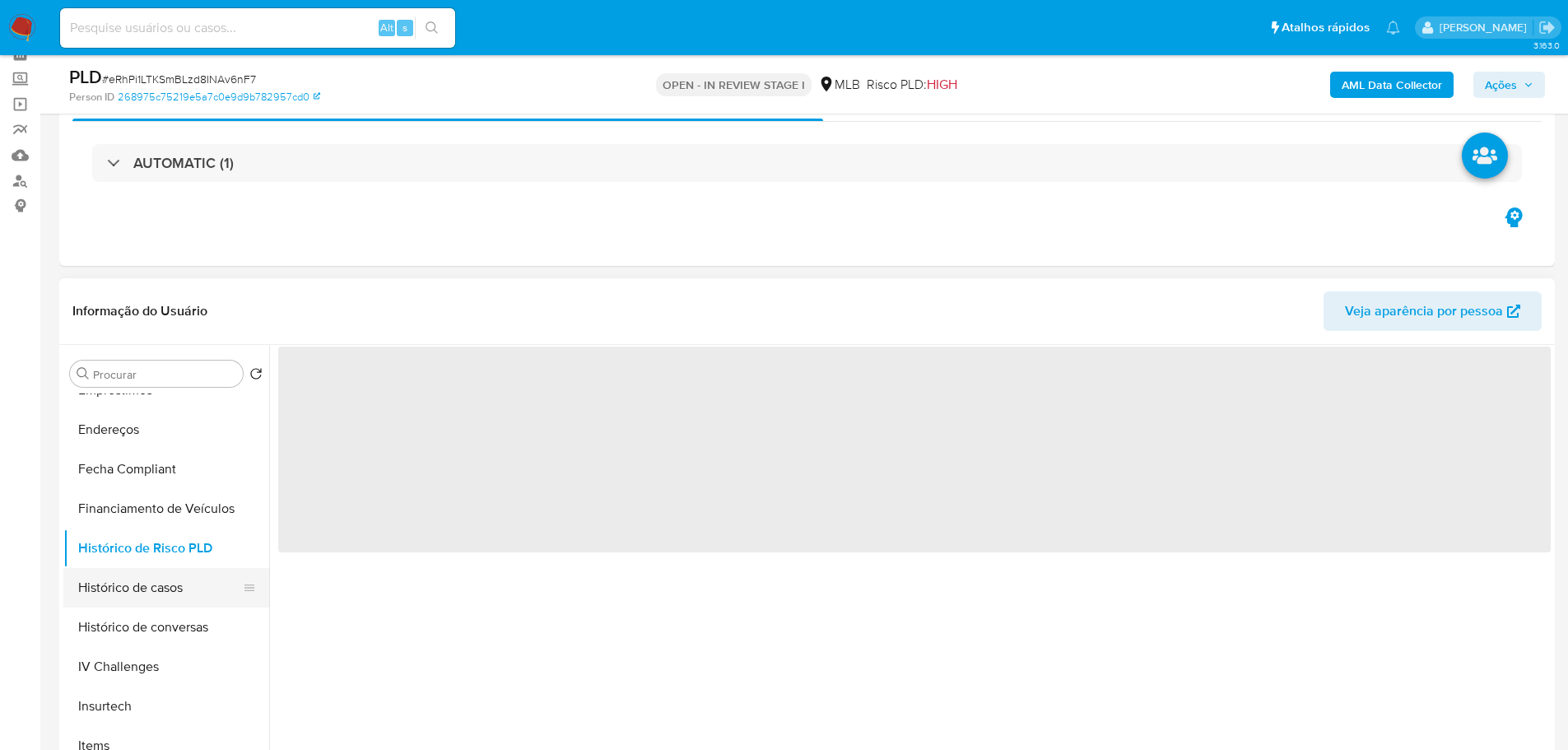
scroll to position [0, 0]
click at [164, 580] on button "Histórico de casos" at bounding box center [159, 588] width 192 height 40
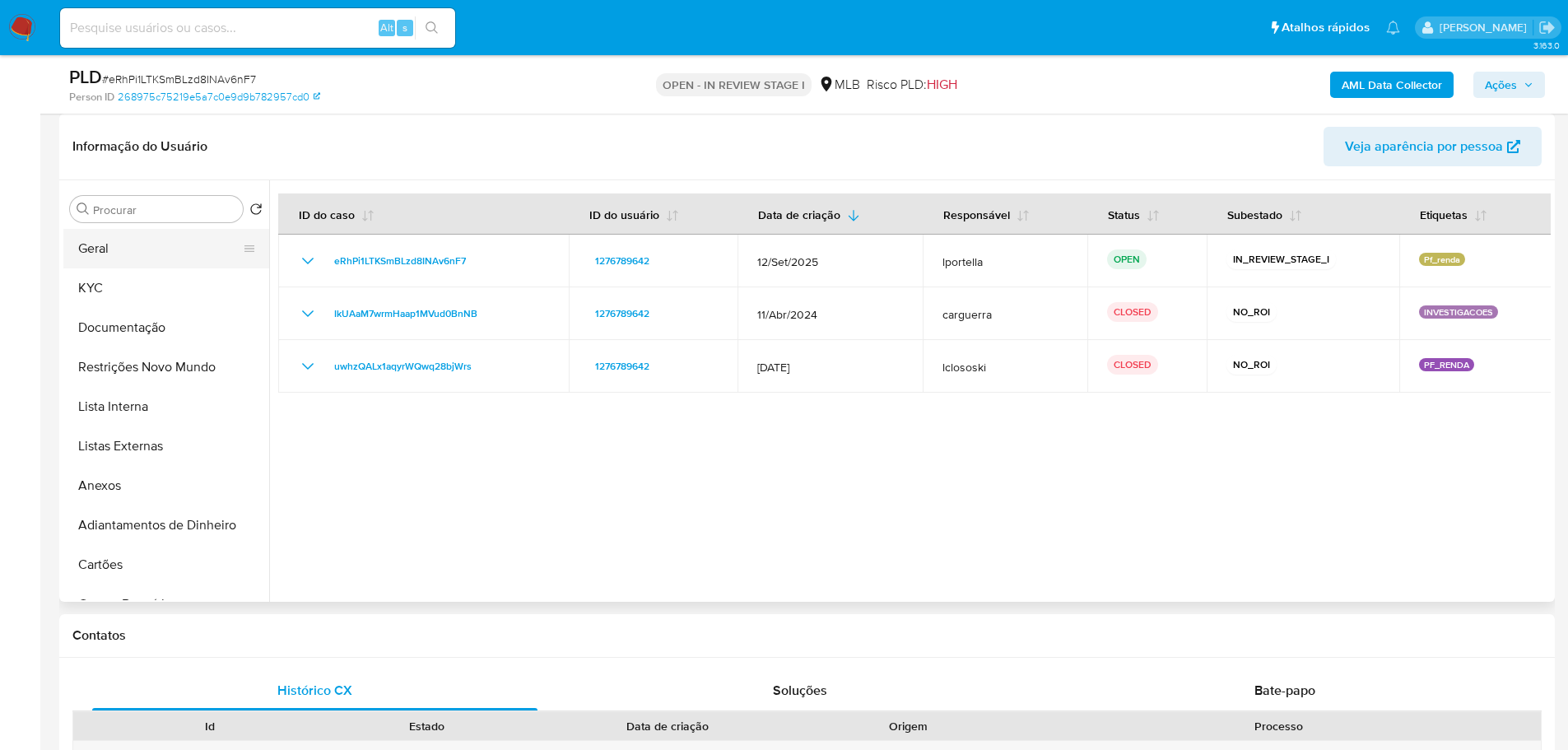
click at [145, 260] on button "Geral" at bounding box center [159, 249] width 192 height 40
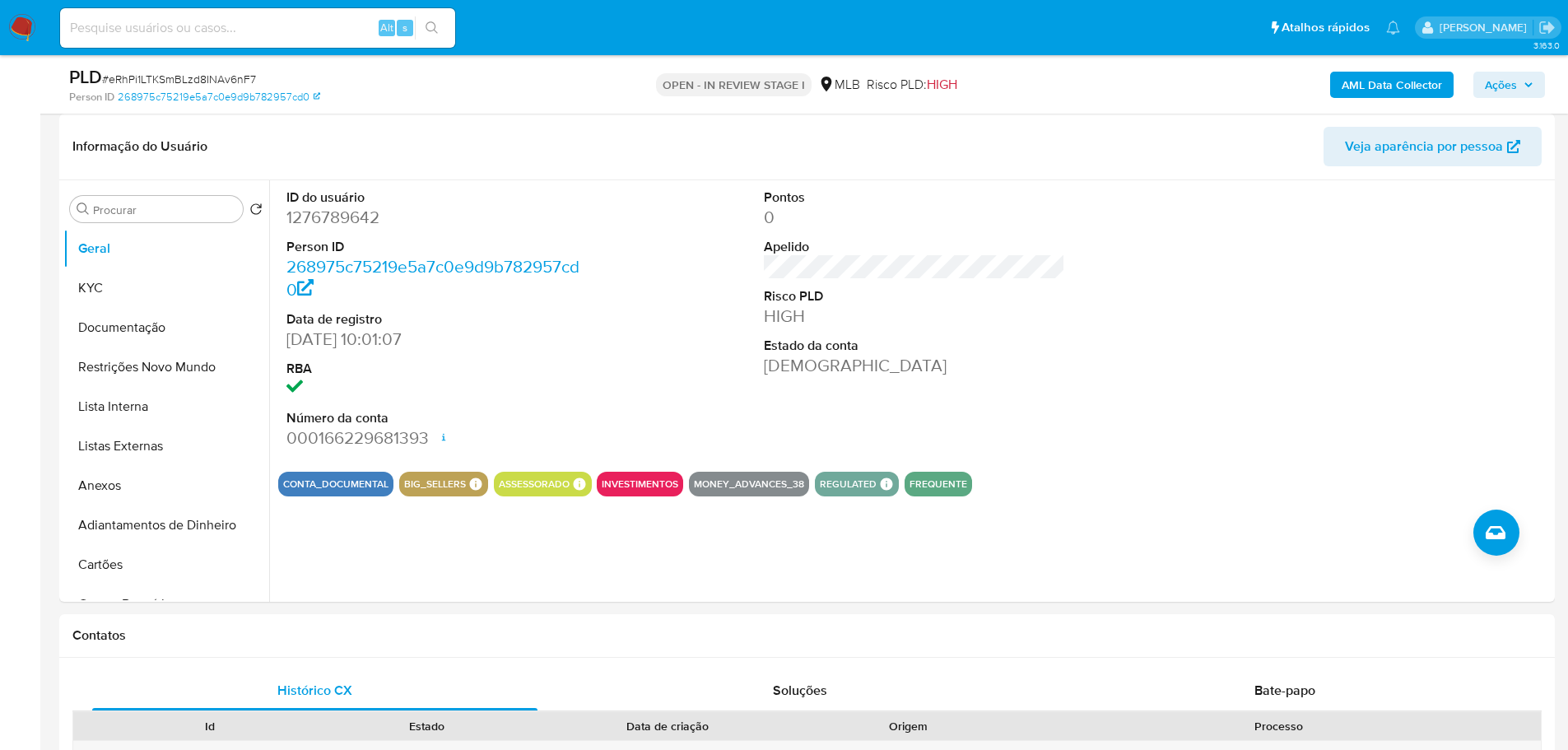
scroll to position [329, 0]
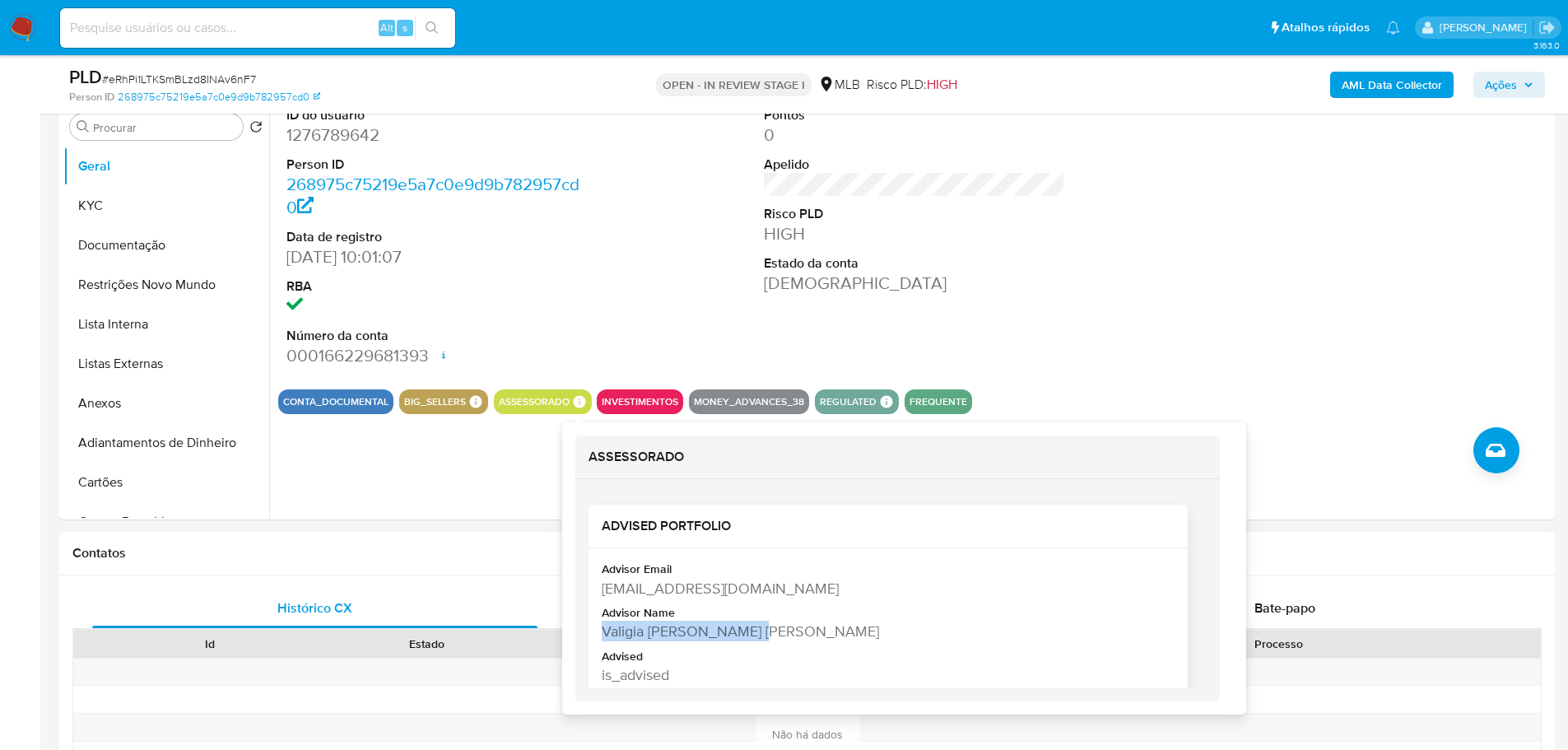
drag, startPoint x: 758, startPoint y: 628, endPoint x: 596, endPoint y: 622, distance: 162.1
click at [596, 622] on div "Advisor Email valigia.vlima@mercadopago.com.br Advisor Name Valigia Pereira De …" at bounding box center [888, 625] width 599 height 156
copy div "[PERSON_NAME]"
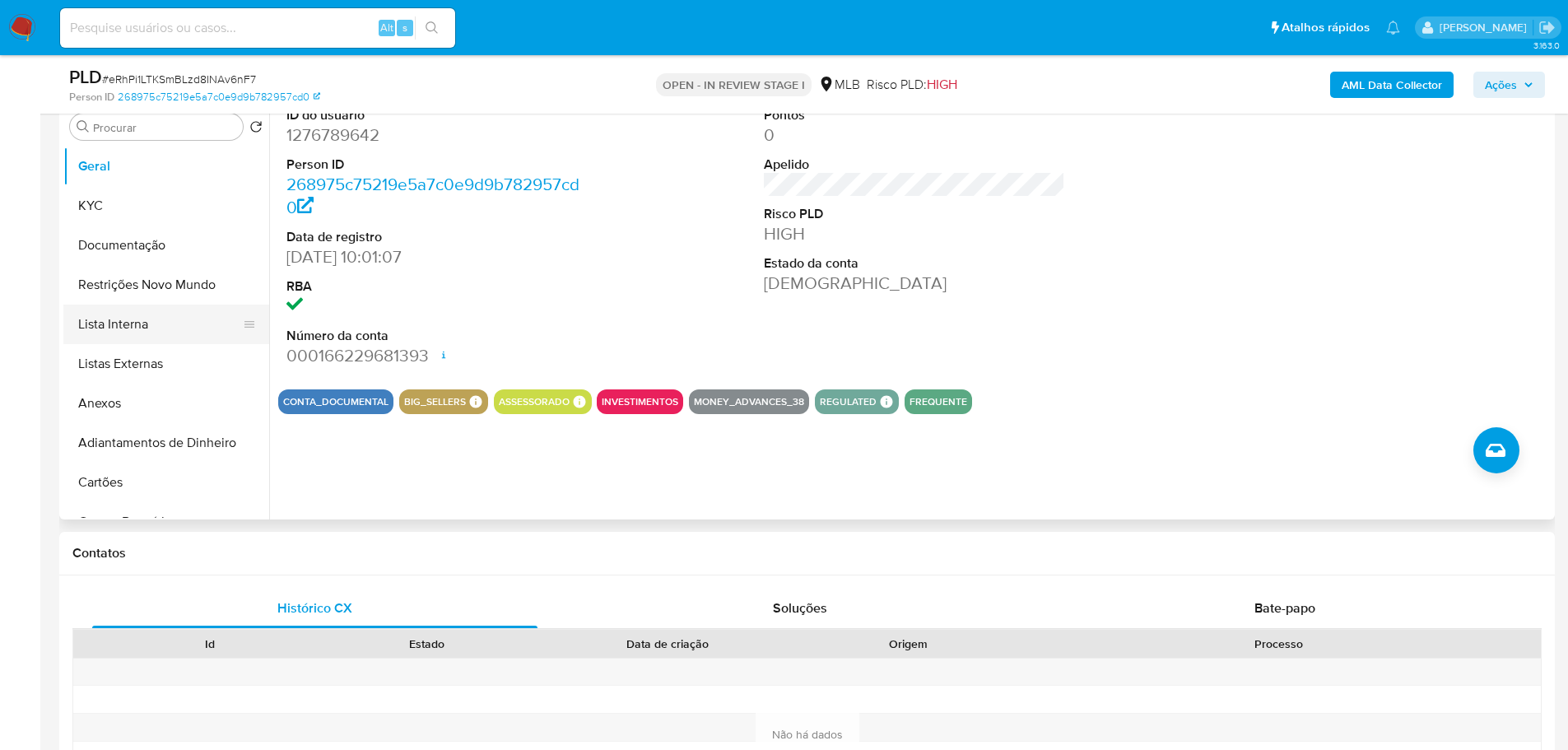
click at [159, 323] on button "Lista Interna" at bounding box center [159, 325] width 192 height 40
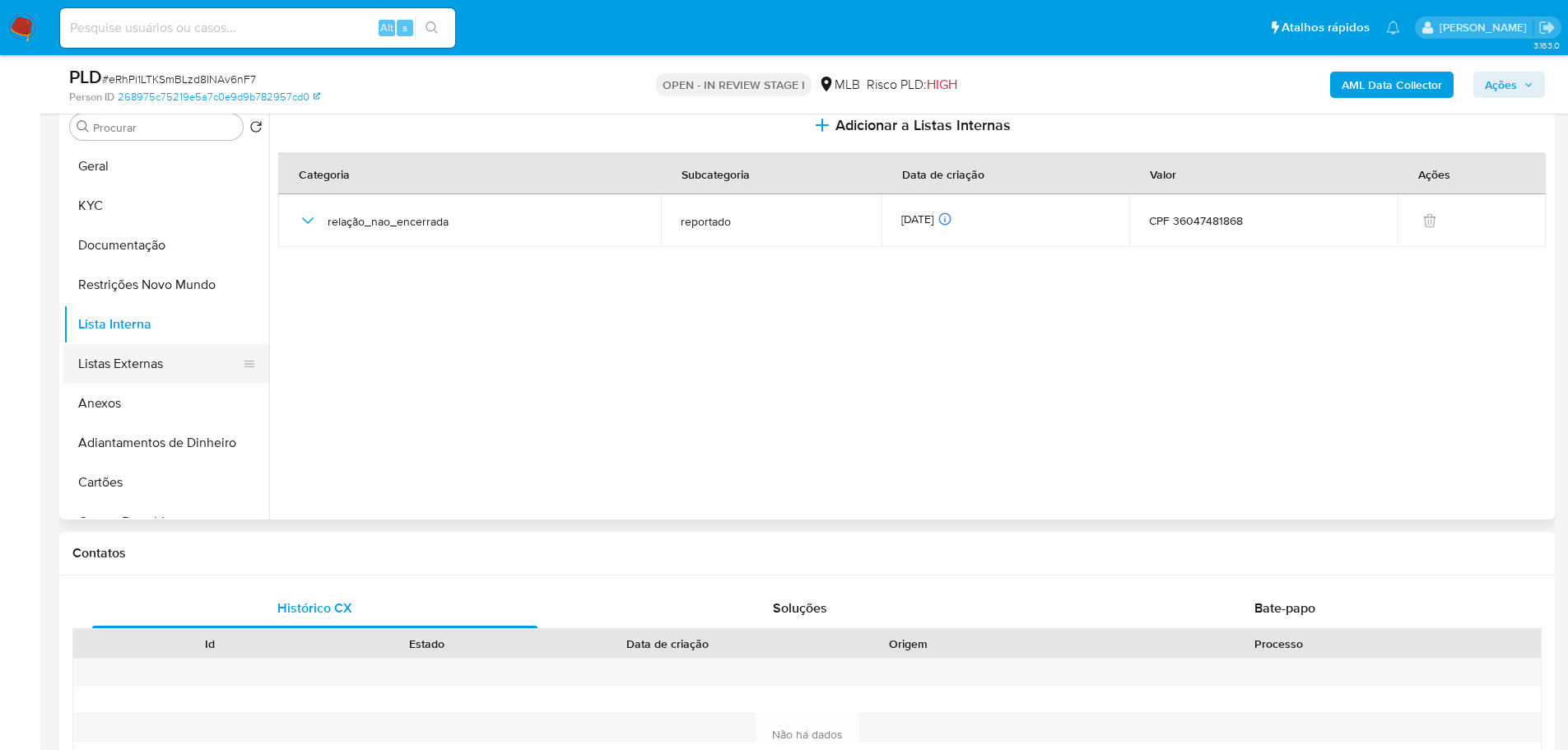
click at [178, 376] on button "Listas Externas" at bounding box center [159, 364] width 192 height 40
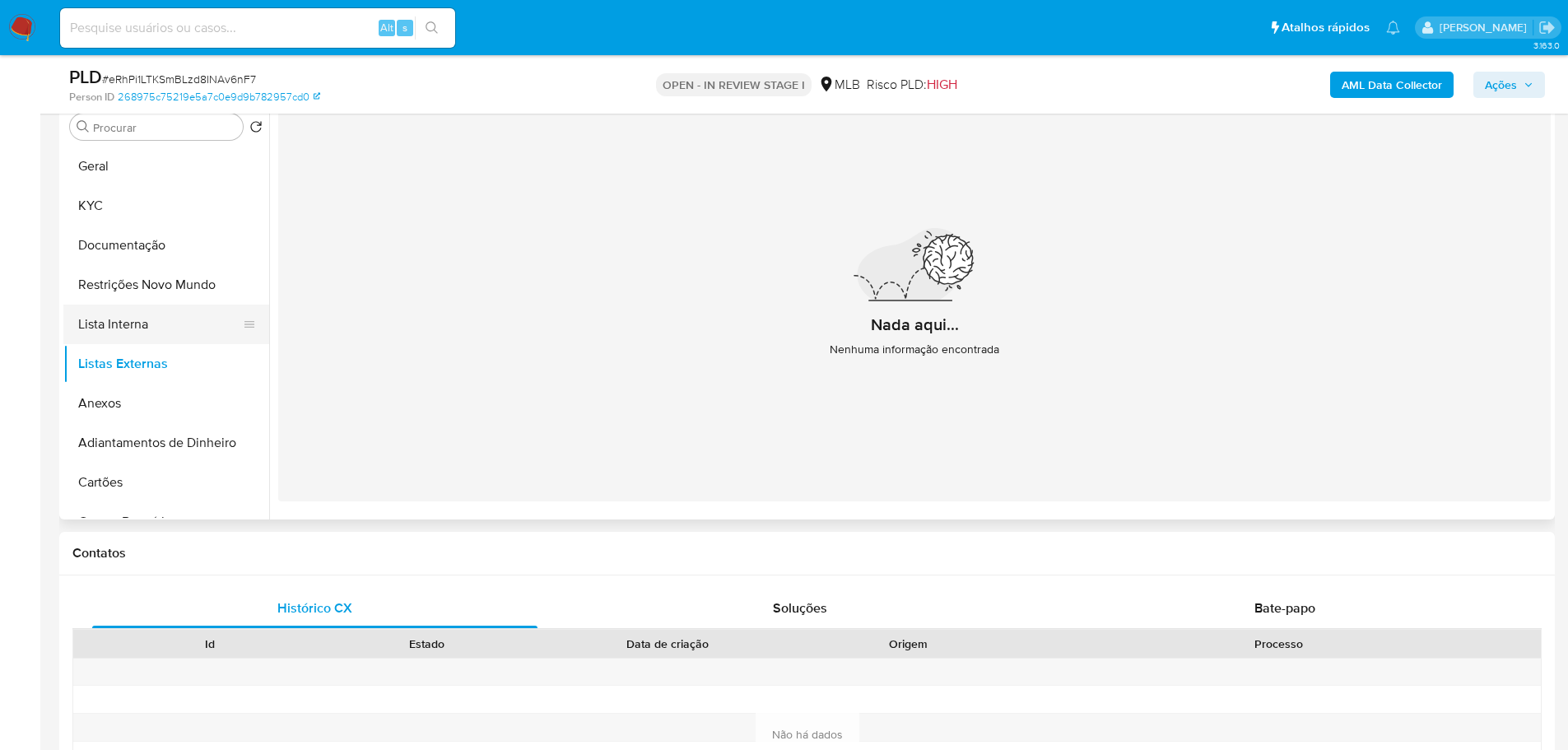
click at [183, 334] on button "Lista Interna" at bounding box center [159, 325] width 192 height 40
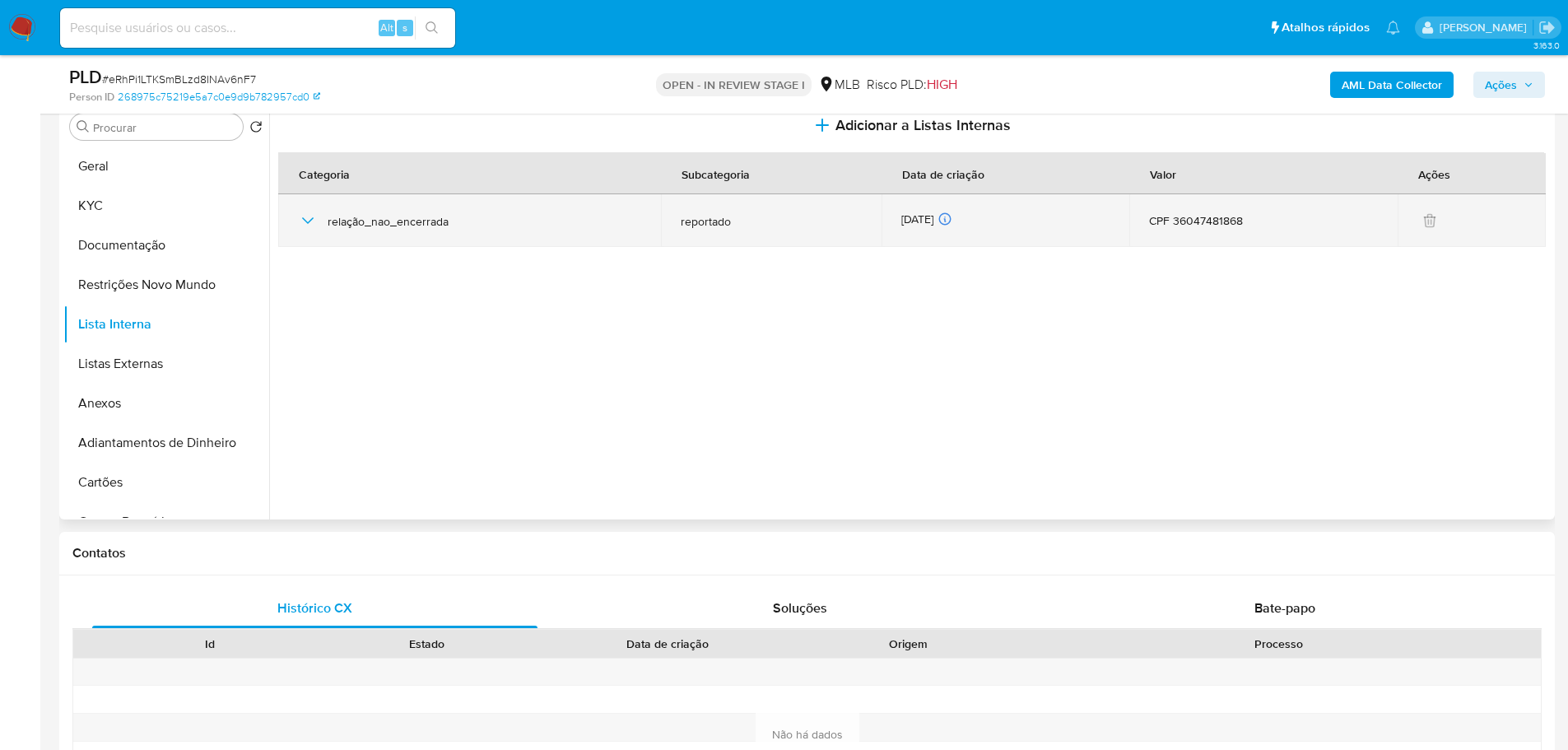
click at [301, 220] on icon "button" at bounding box center [308, 220] width 20 height 20
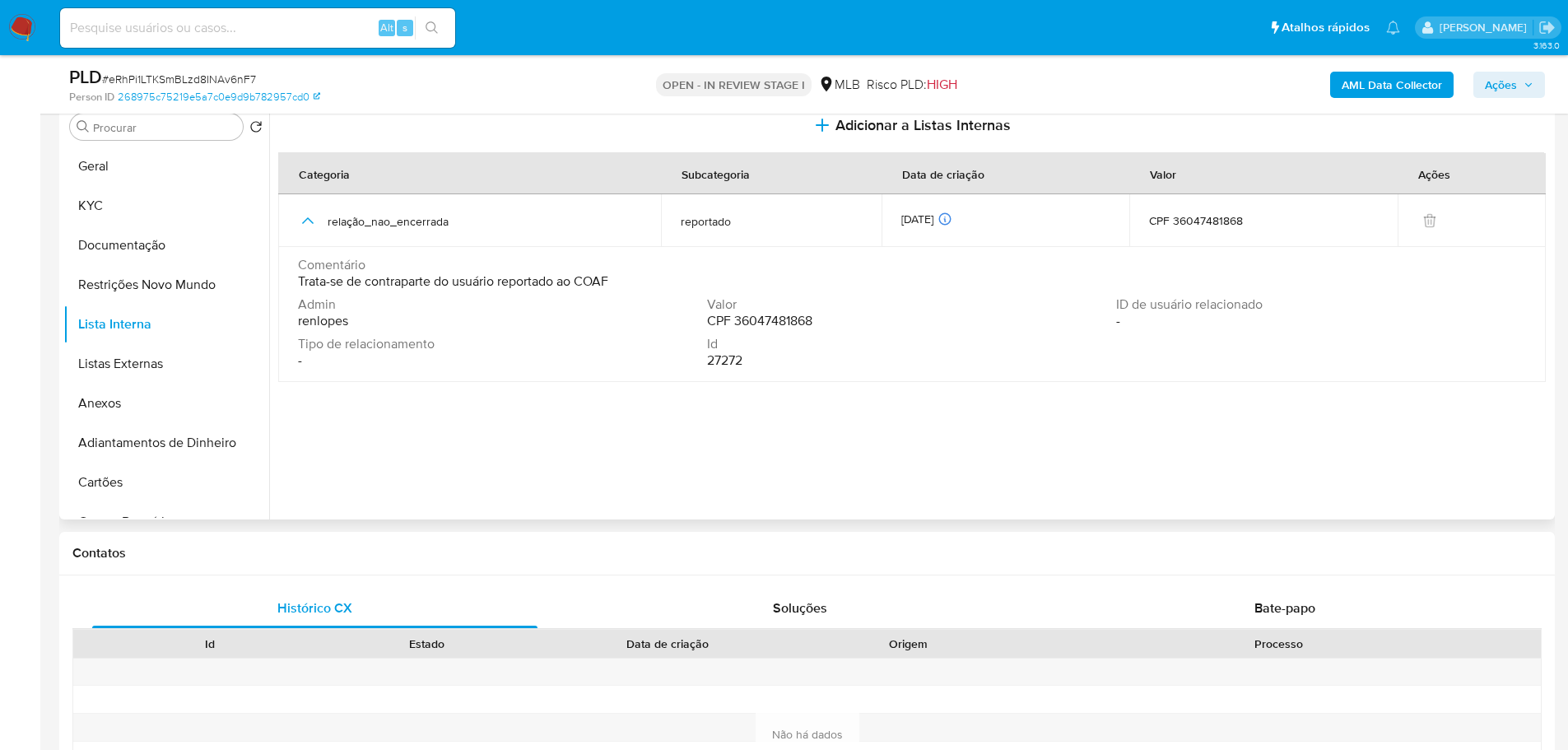
click at [714, 332] on div "Admin renlopes Valor CPF 36047481868 ID de usuário relacionado - Tipo de relaci…" at bounding box center [912, 335] width 1228 height 79
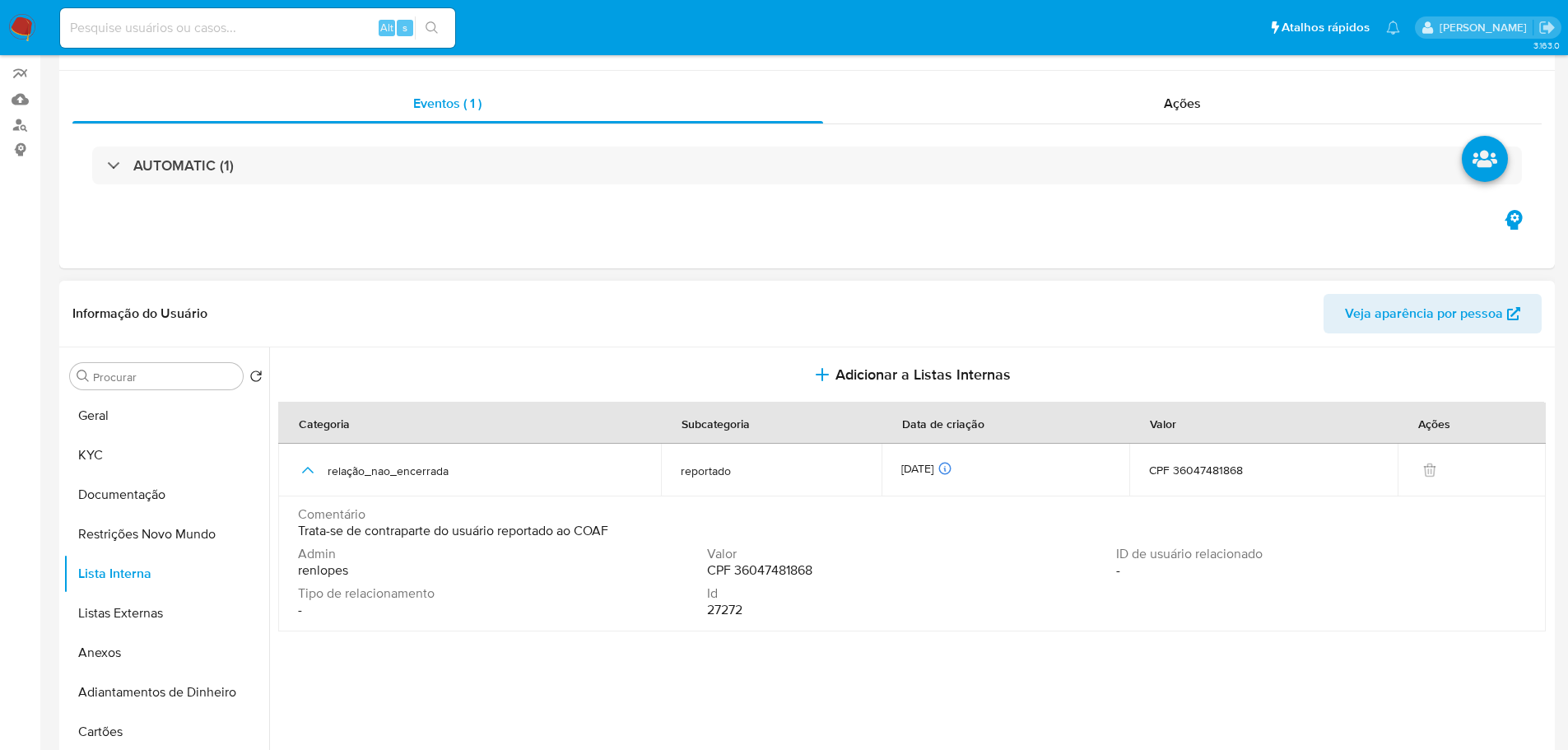
scroll to position [0, 0]
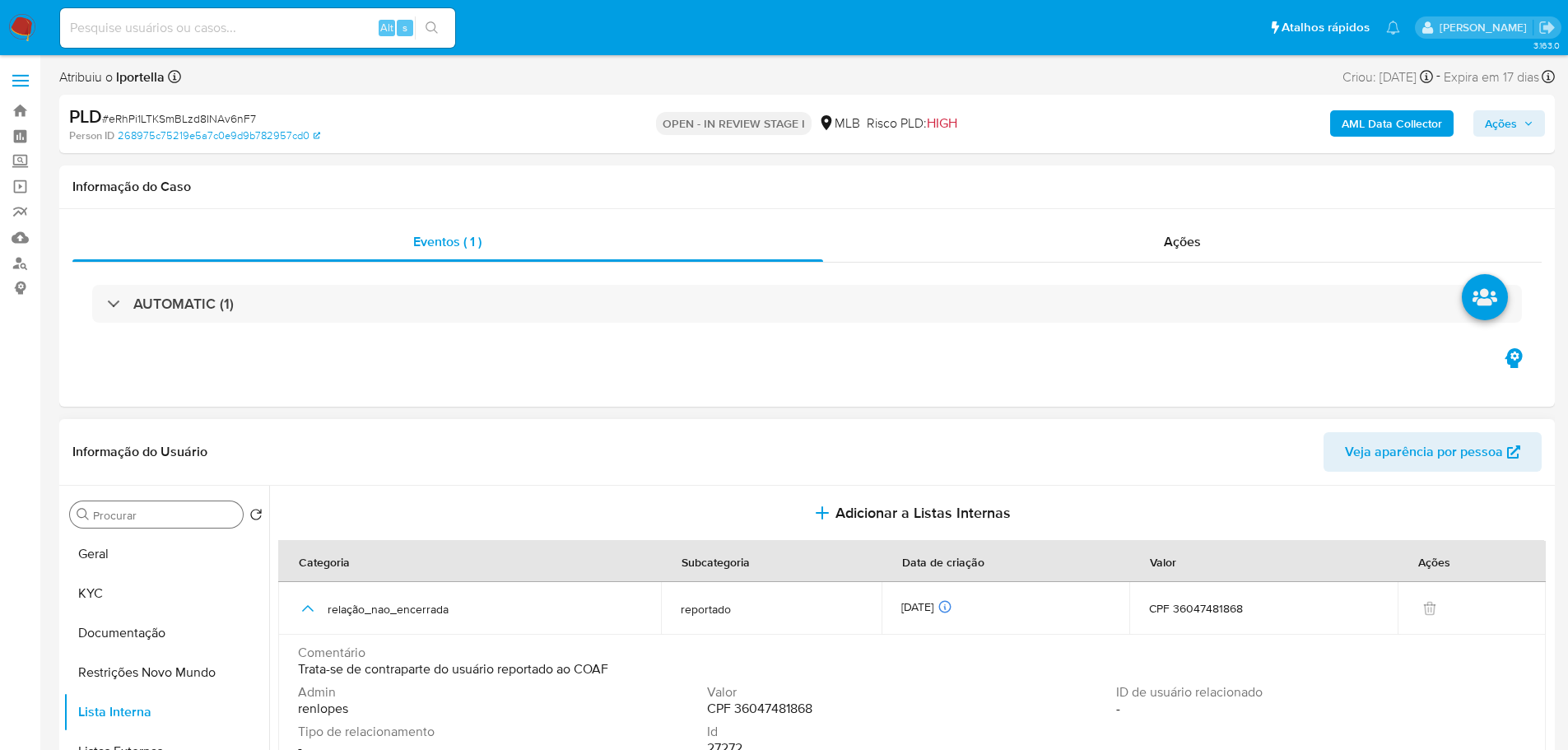
drag, startPoint x: 148, startPoint y: 542, endPoint x: 202, endPoint y: 524, distance: 56.9
click at [148, 542] on button "Geral" at bounding box center [166, 554] width 206 height 40
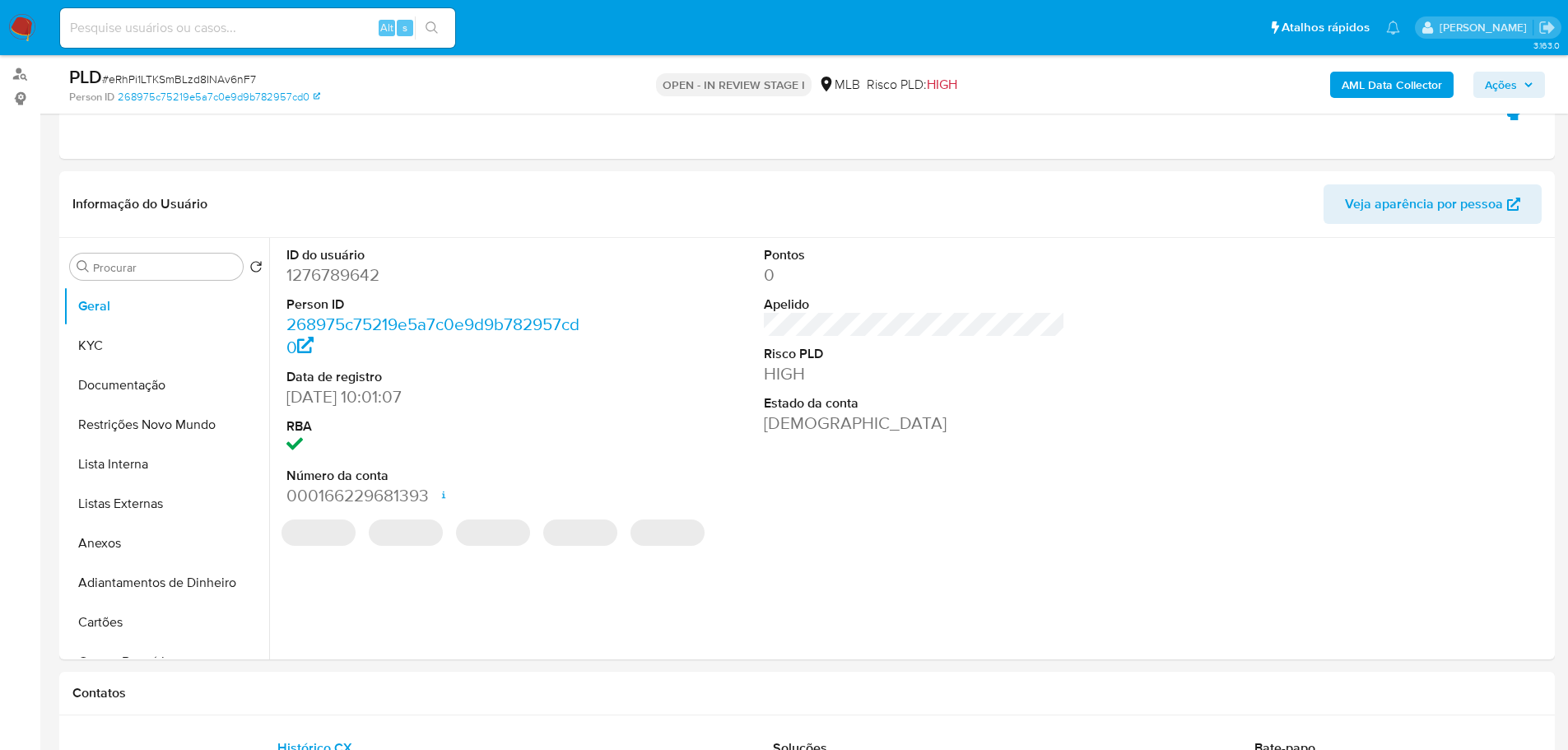
scroll to position [211, 0]
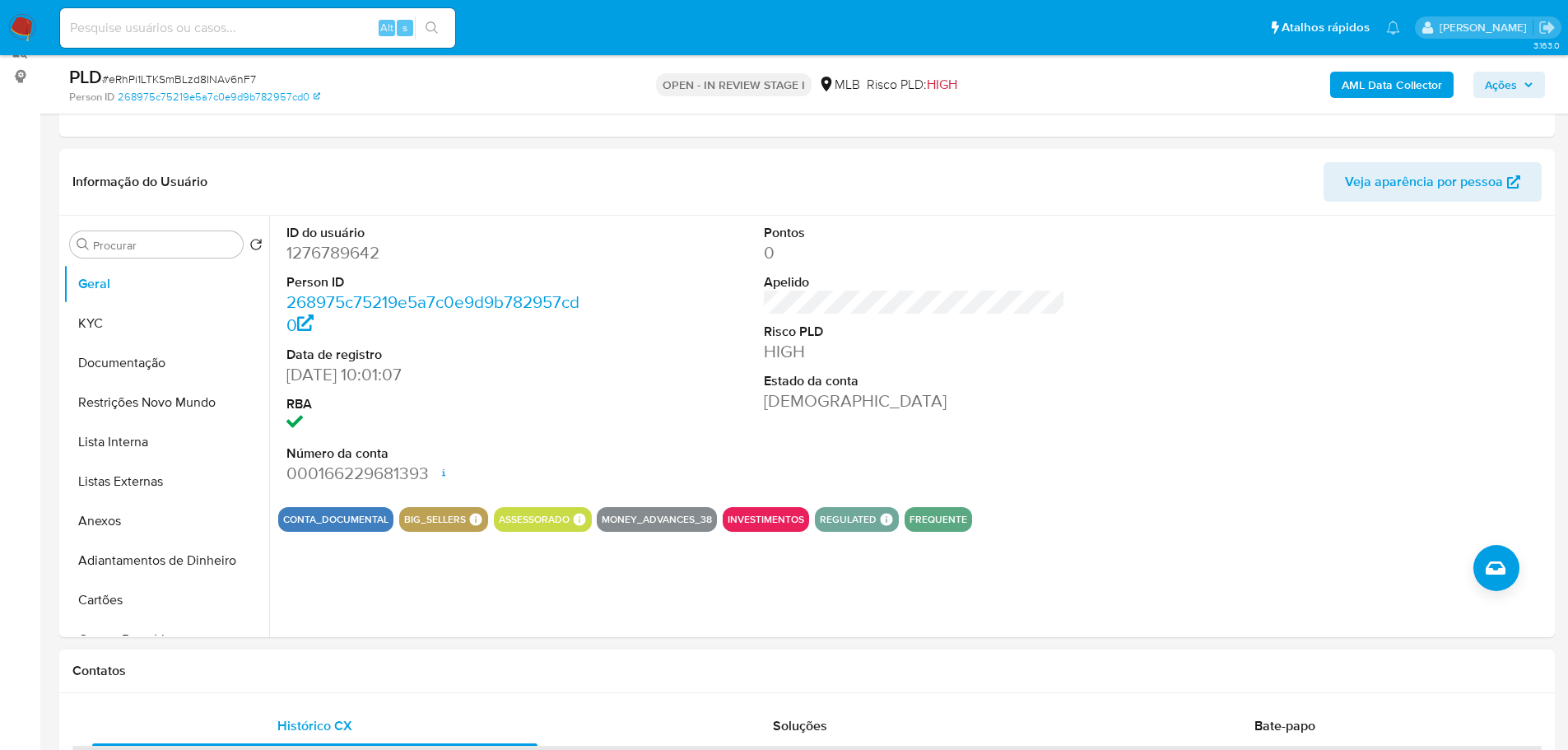
click at [312, 680] on div "Contatos" at bounding box center [806, 671] width 1495 height 44
click at [144, 325] on button "KYC" at bounding box center [159, 324] width 192 height 40
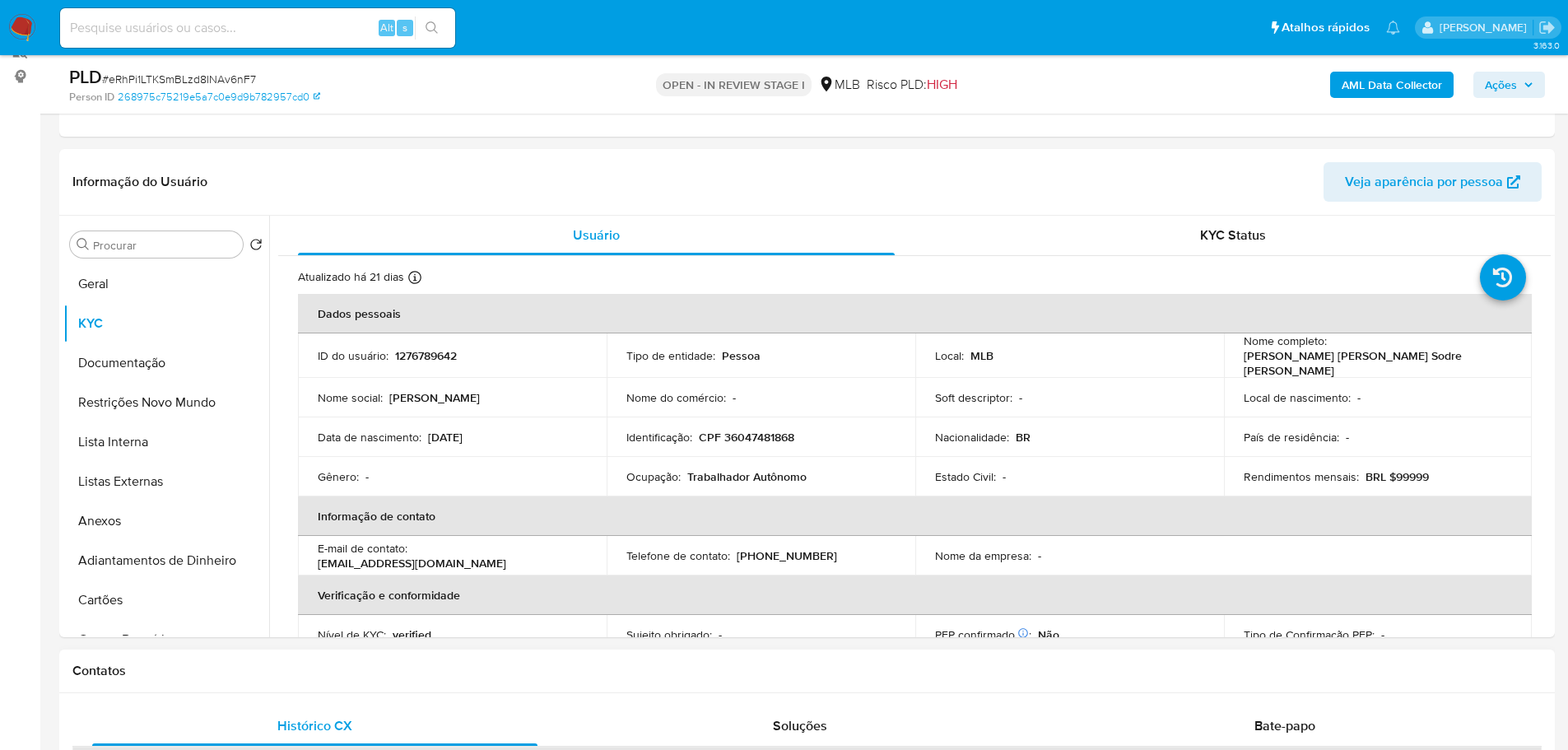
click at [276, 668] on h1 "Contatos" at bounding box center [807, 670] width 1469 height 17
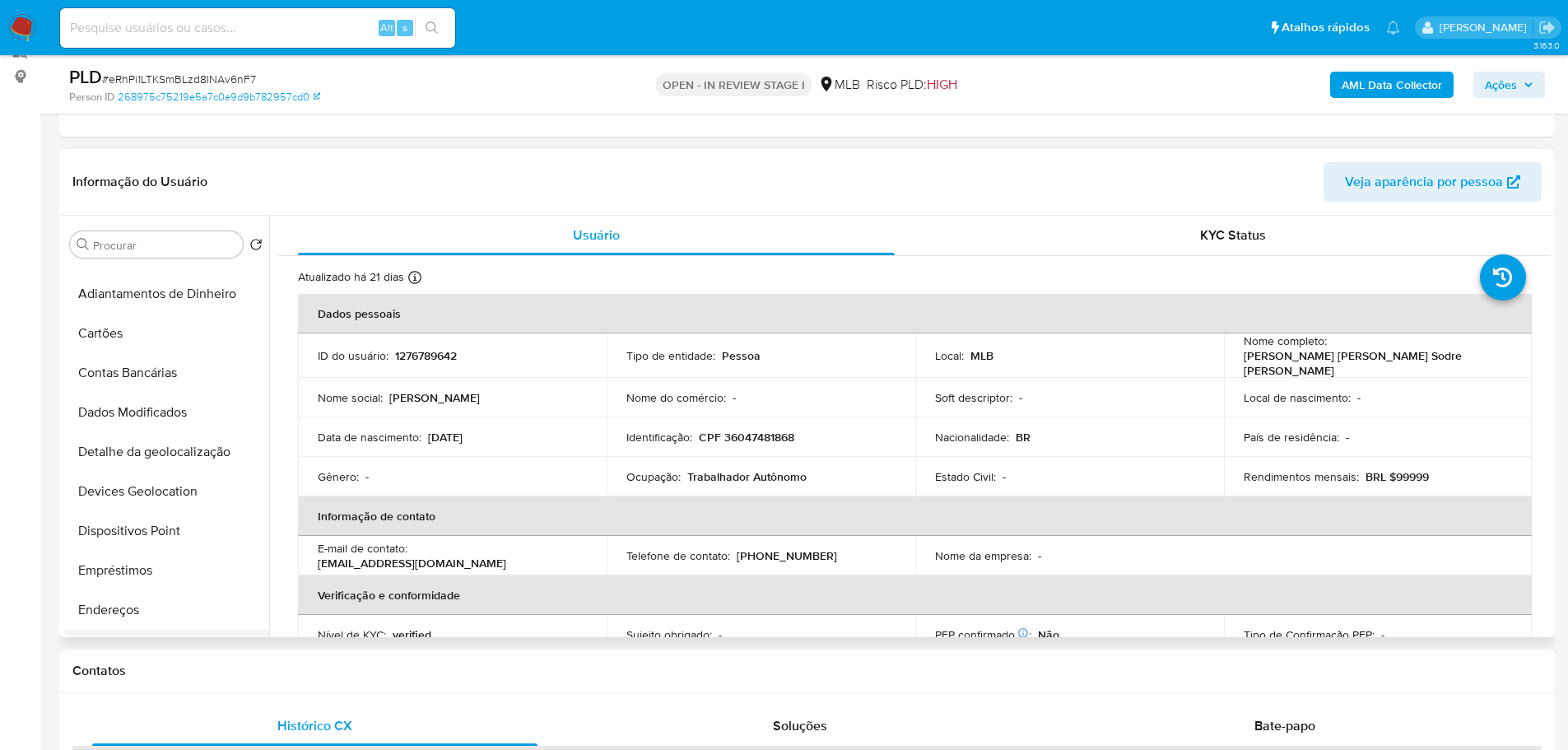
scroll to position [411, 0]
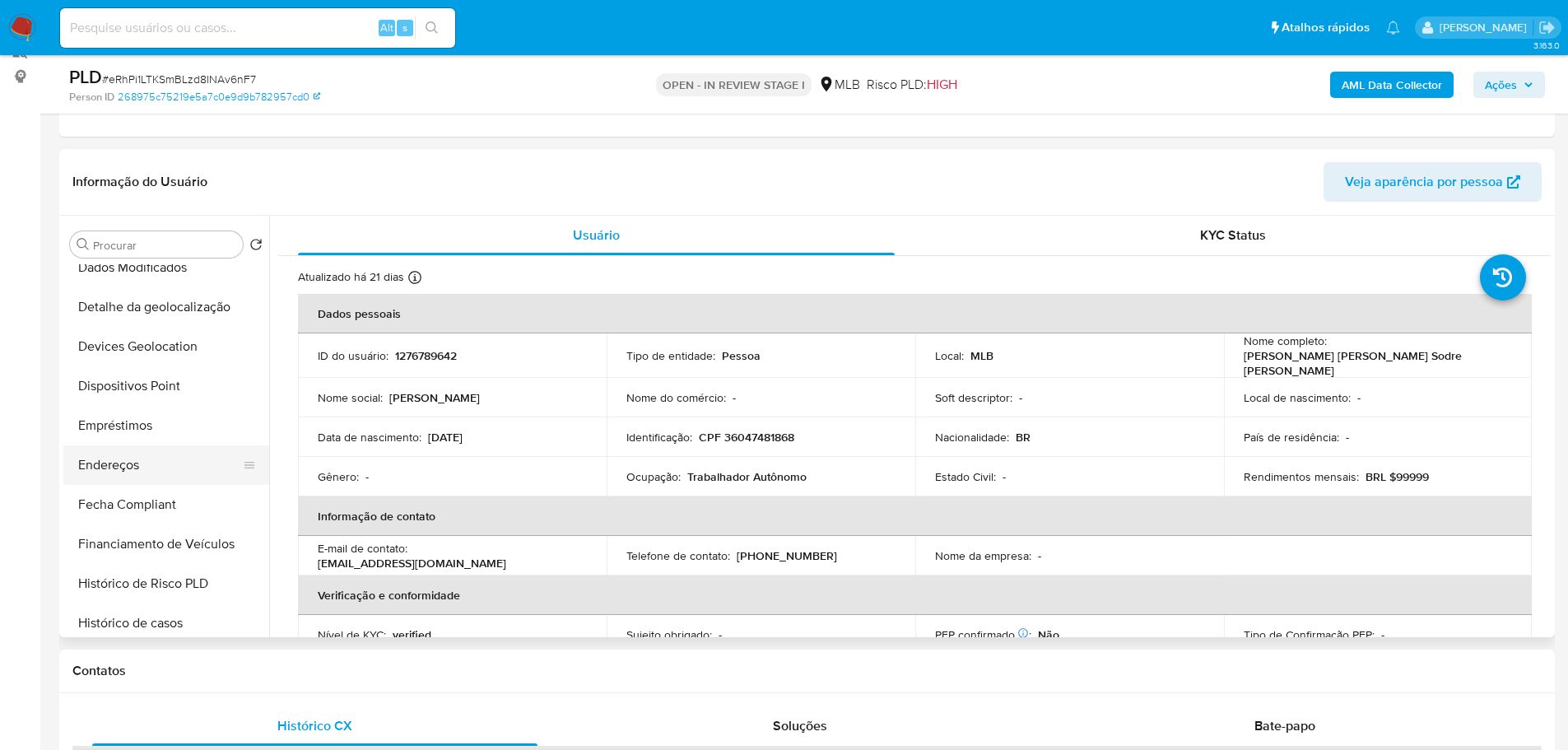
click at [137, 470] on button "Endereços" at bounding box center [159, 465] width 192 height 40
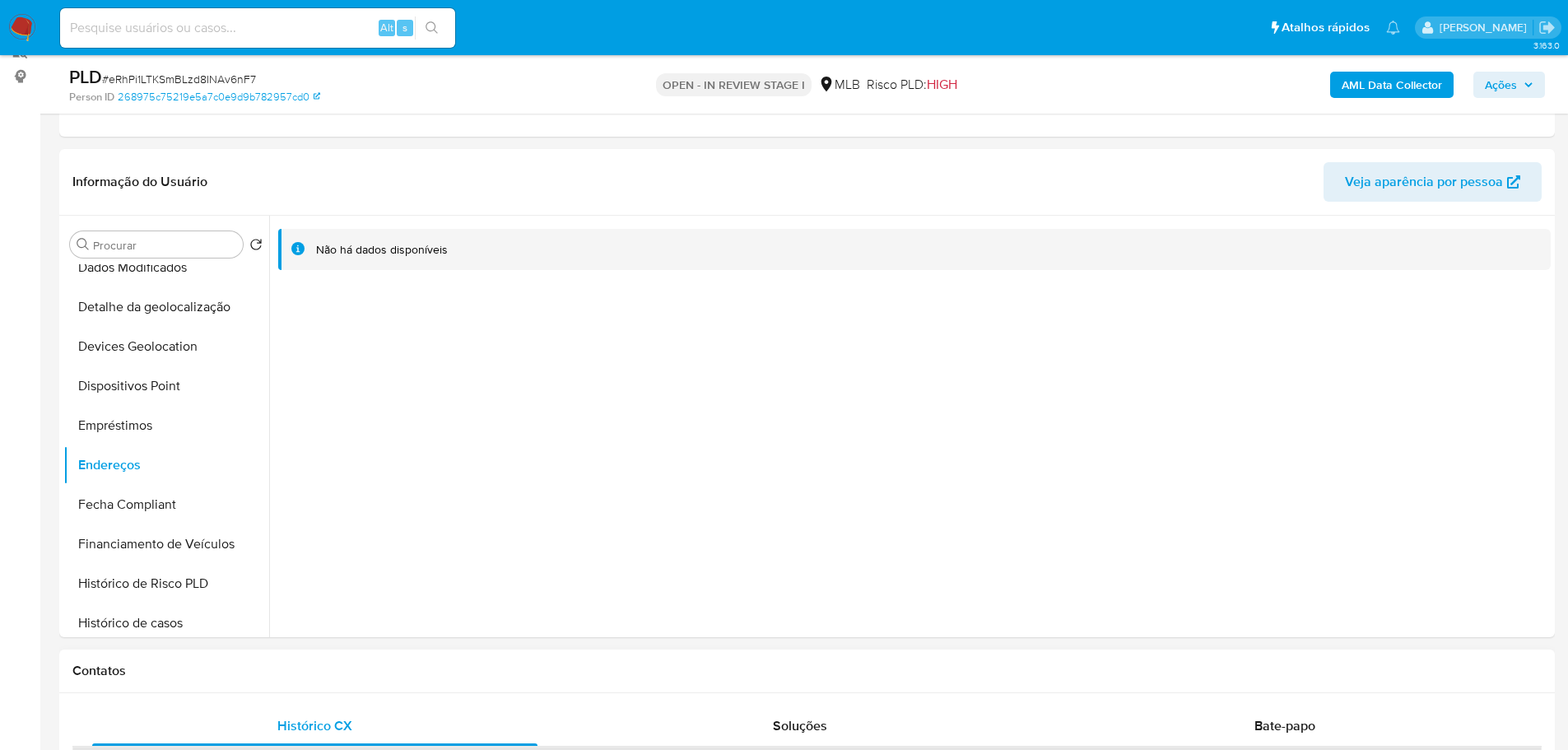
click at [214, 679] on div "Contatos" at bounding box center [806, 671] width 1495 height 44
click at [184, 310] on button "Detalhe da geolocalização" at bounding box center [159, 307] width 192 height 40
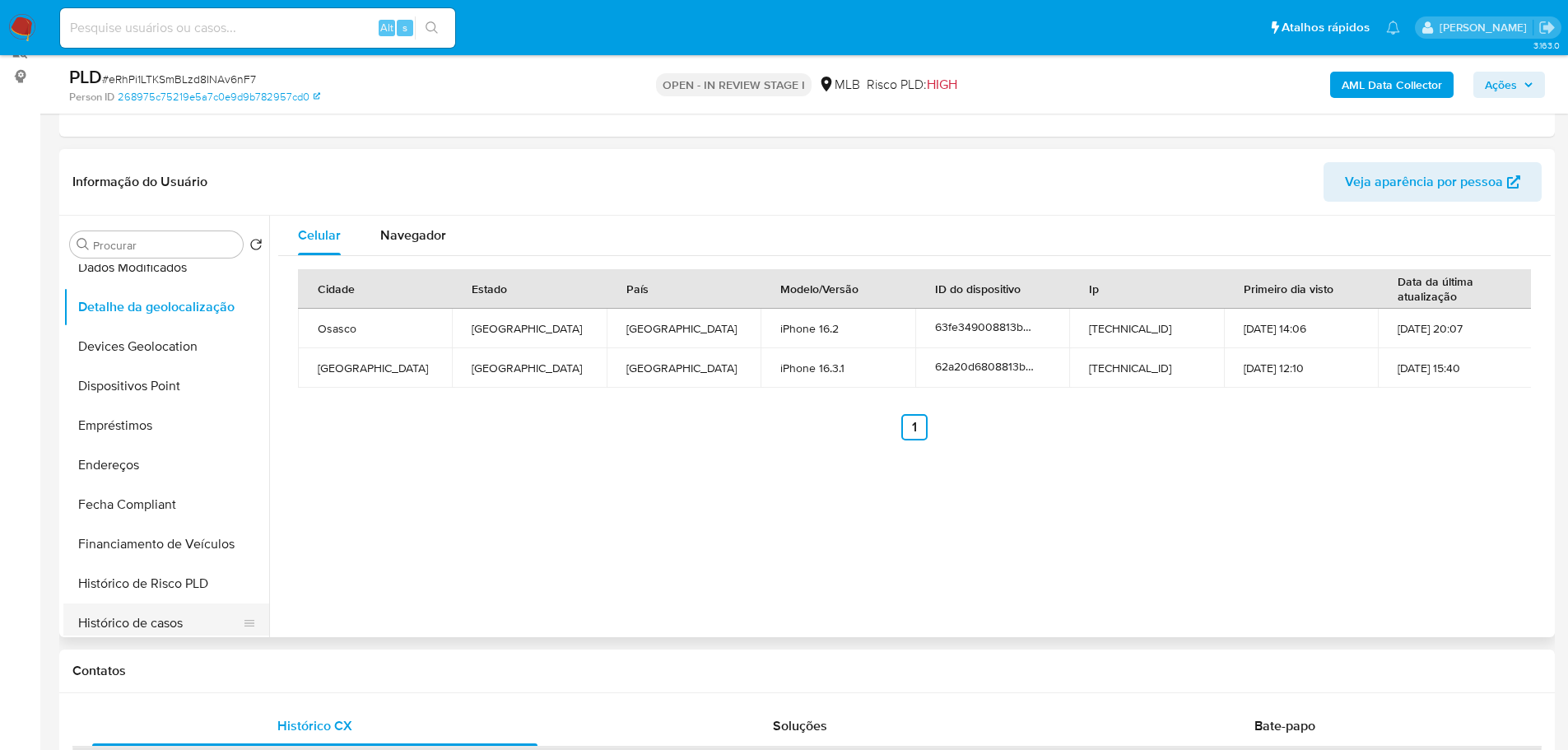
drag, startPoint x: 307, startPoint y: 672, endPoint x: 228, endPoint y: 623, distance: 93.0
click at [302, 673] on h1 "Contatos" at bounding box center [807, 670] width 1469 height 17
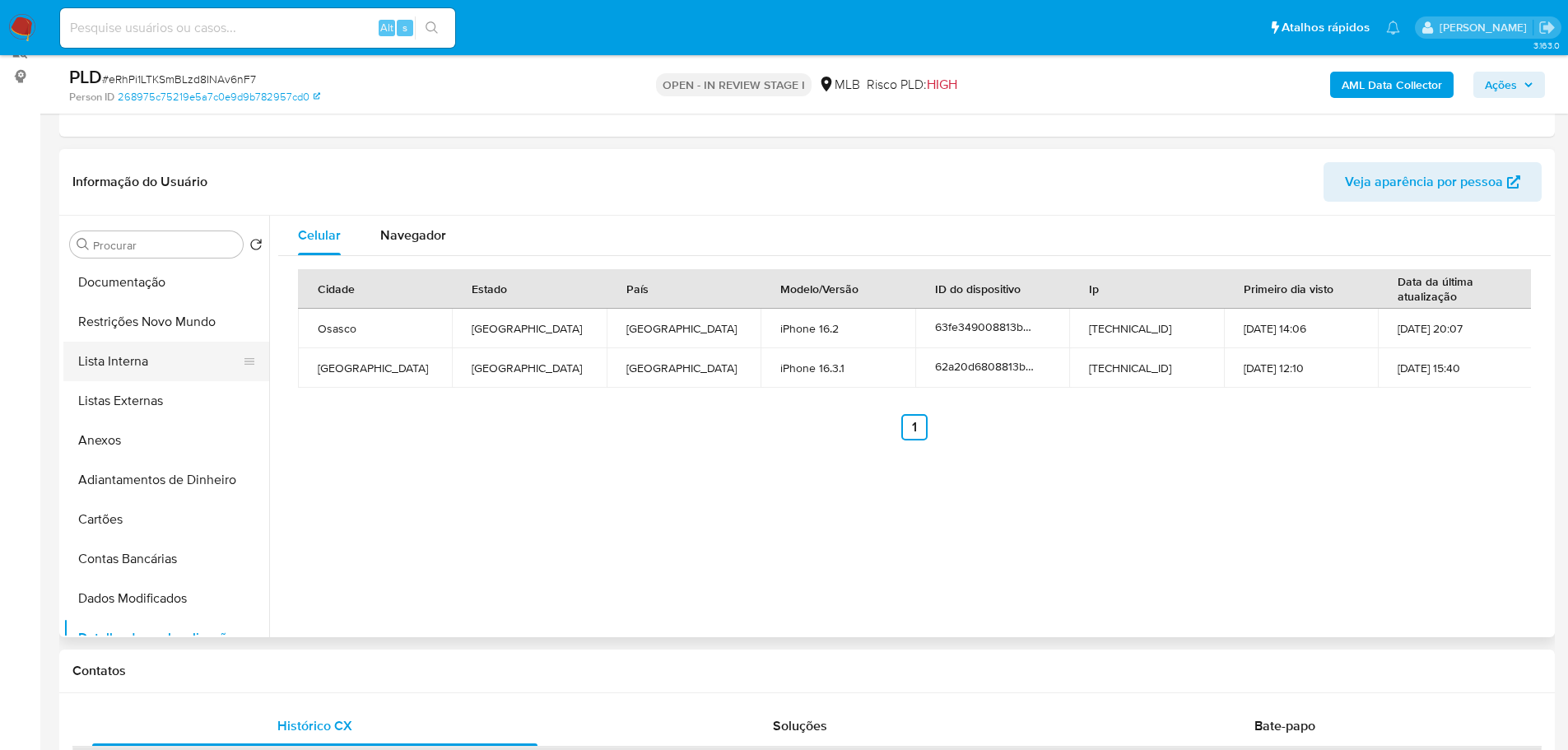
scroll to position [0, 0]
drag, startPoint x: 151, startPoint y: 407, endPoint x: 26, endPoint y: 414, distance: 125.2
click at [147, 407] on button "Restrições Novo Mundo" at bounding box center [166, 402] width 206 height 40
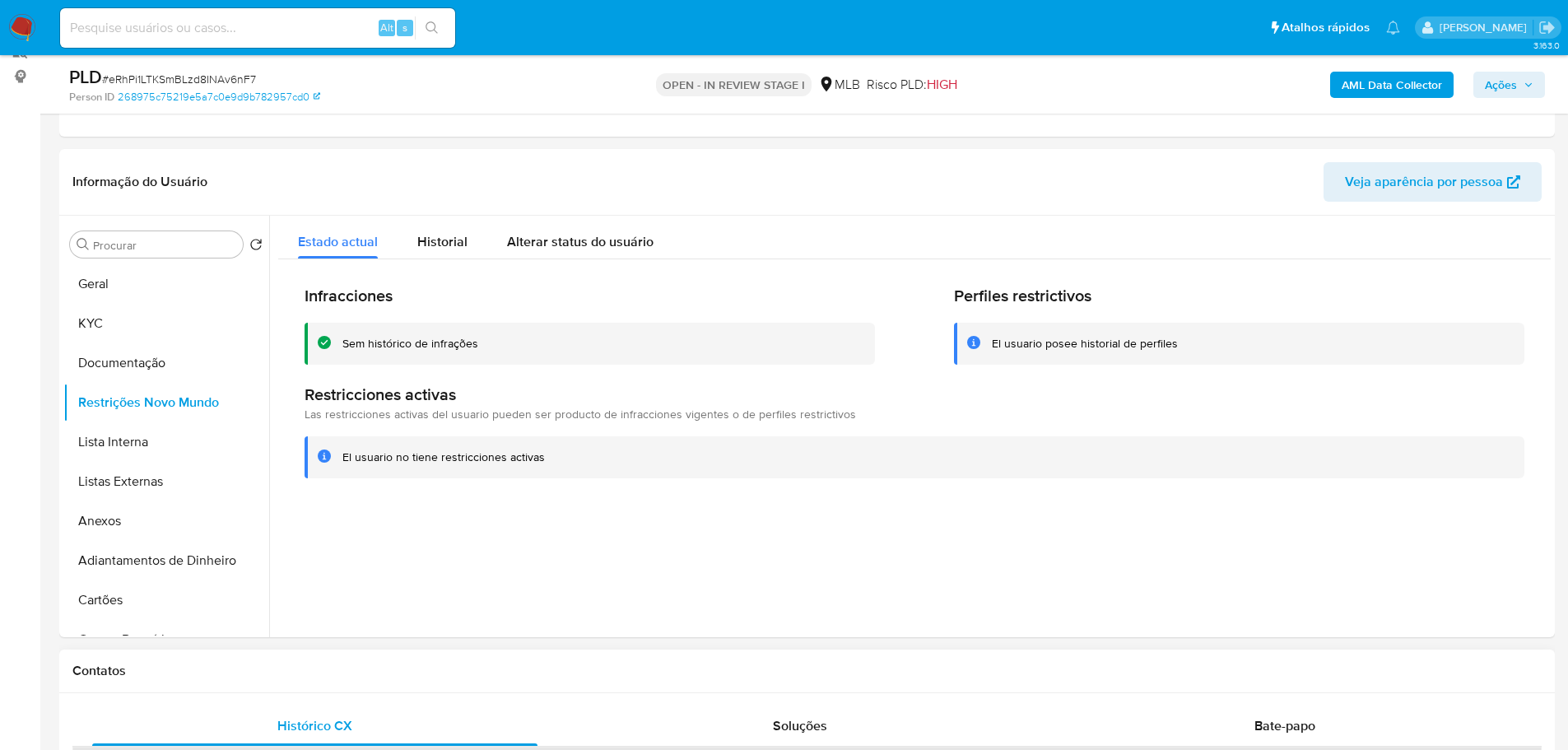
click at [290, 649] on div "Contatos" at bounding box center [806, 671] width 1495 height 44
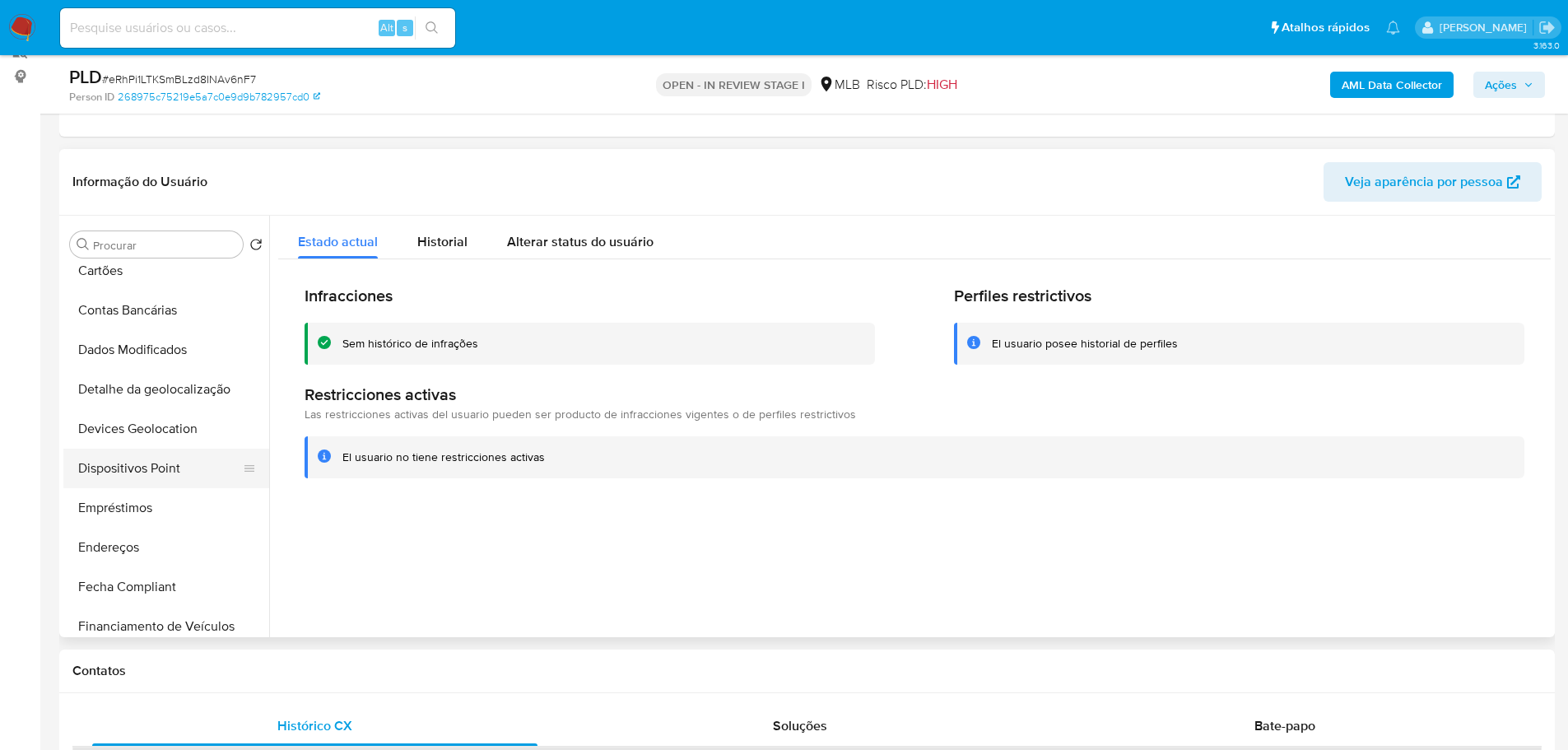
click at [160, 472] on button "Dispositivos Point" at bounding box center [159, 468] width 192 height 40
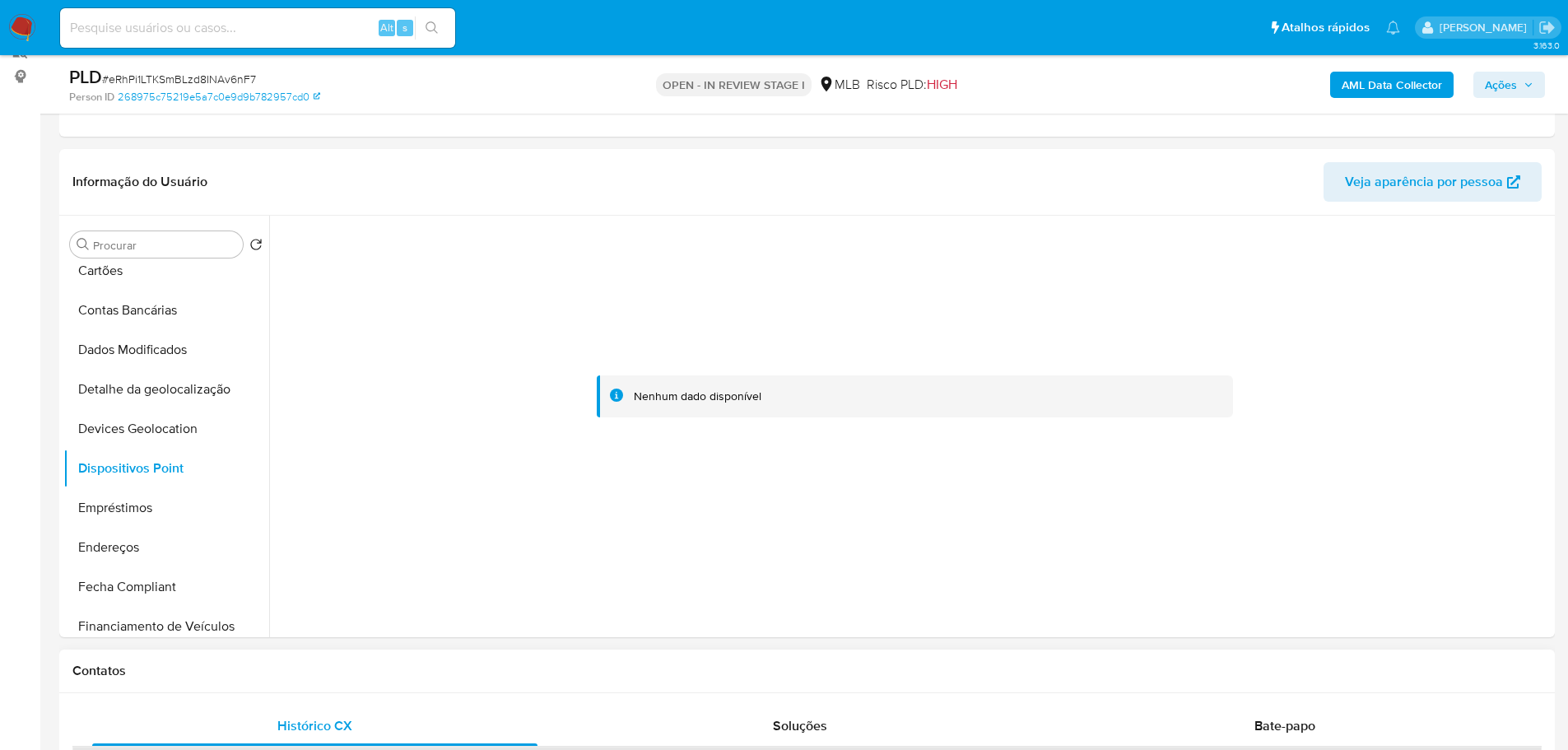
click at [447, 650] on div "Contatos" at bounding box center [806, 671] width 1495 height 44
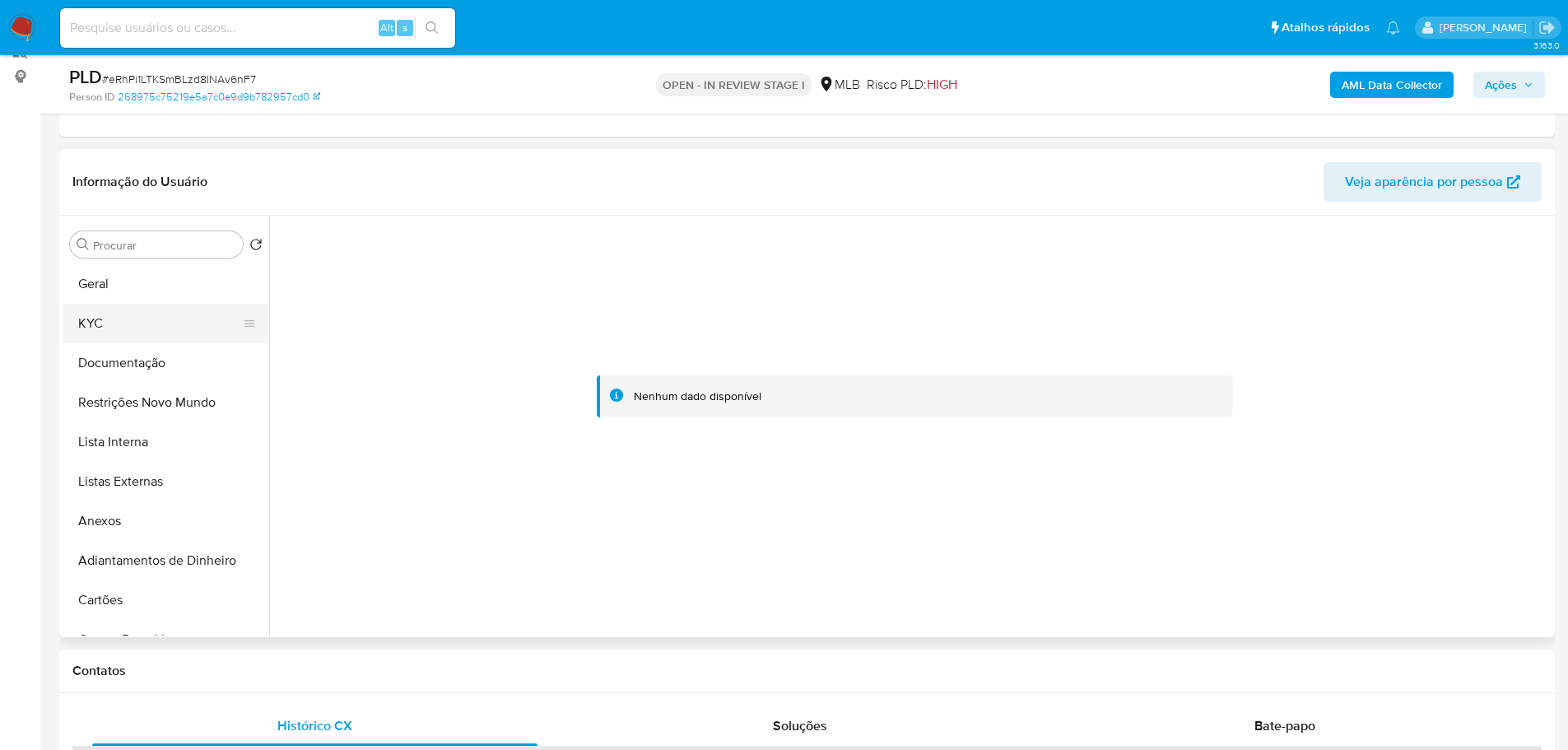
click at [97, 318] on button "KYC" at bounding box center [159, 324] width 192 height 40
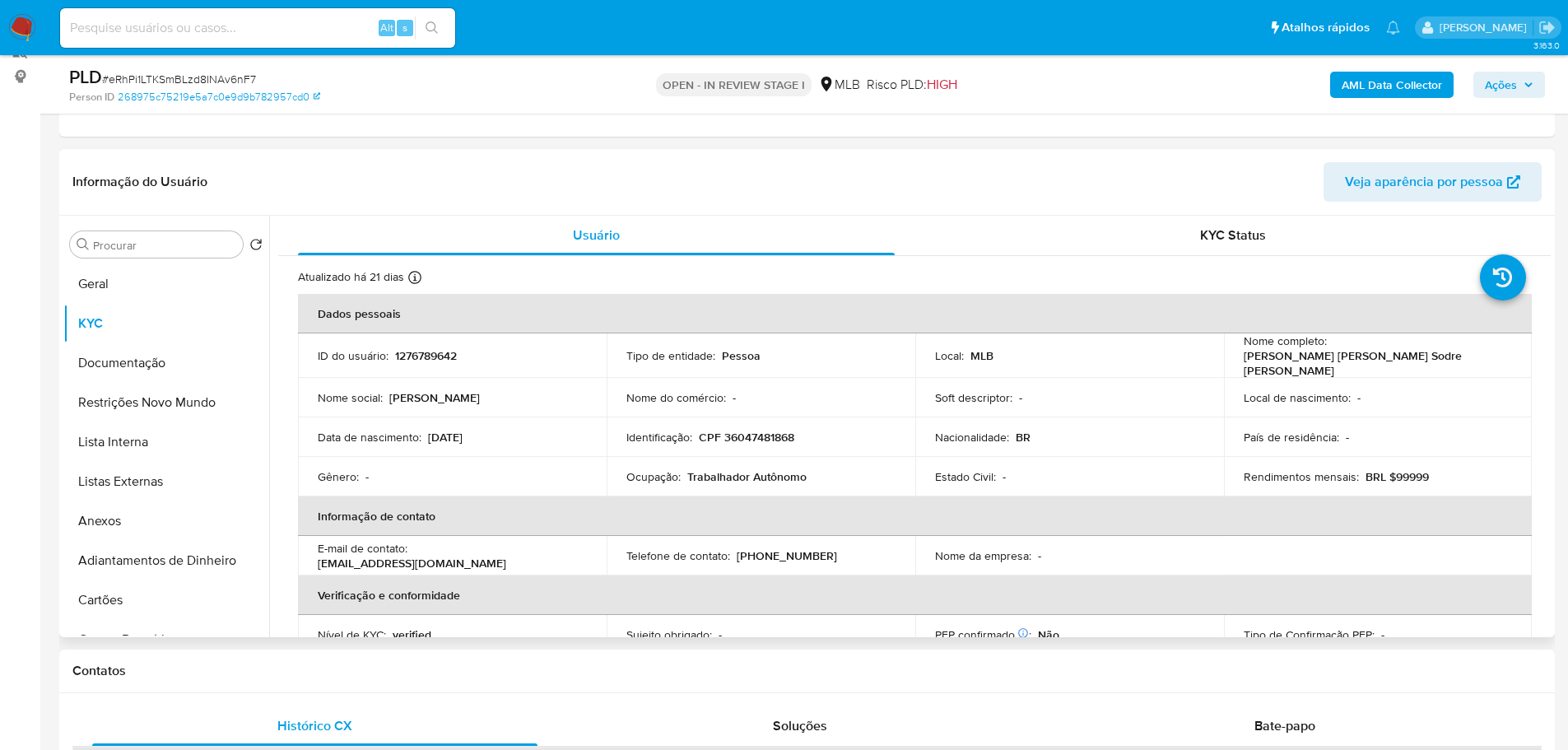
click at [763, 438] on p "CPF 36047481868" at bounding box center [746, 436] width 96 height 15
click at [762, 438] on p "CPF 36047481868" at bounding box center [746, 436] width 96 height 15
copy p "36047481868"
drag, startPoint x: 1442, startPoint y: 363, endPoint x: 1237, endPoint y: 362, distance: 205.0
click at [1237, 362] on td "Nome completo : Luiz Fernando de Abreu Sodre Santoro" at bounding box center [1379, 356] width 309 height 45
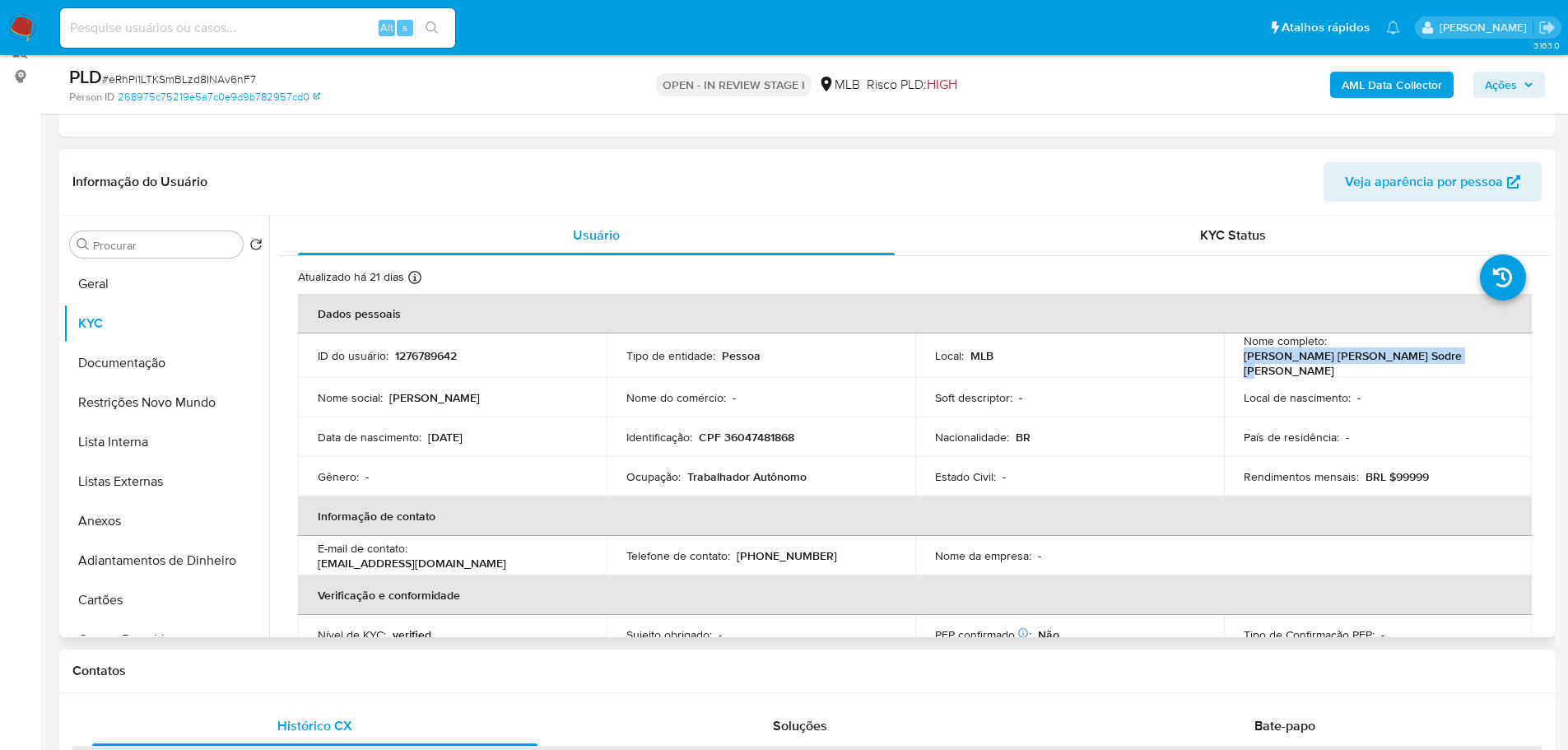
copy p "Luiz Fernando de Abreu Sodre Santoro"
click at [737, 438] on p "CPF 36047481868" at bounding box center [746, 436] width 96 height 15
click at [737, 439] on p "CPF 36047481868" at bounding box center [746, 436] width 96 height 15
copy p "36047481868"
drag, startPoint x: 131, startPoint y: 358, endPoint x: 207, endPoint y: 344, distance: 77.3
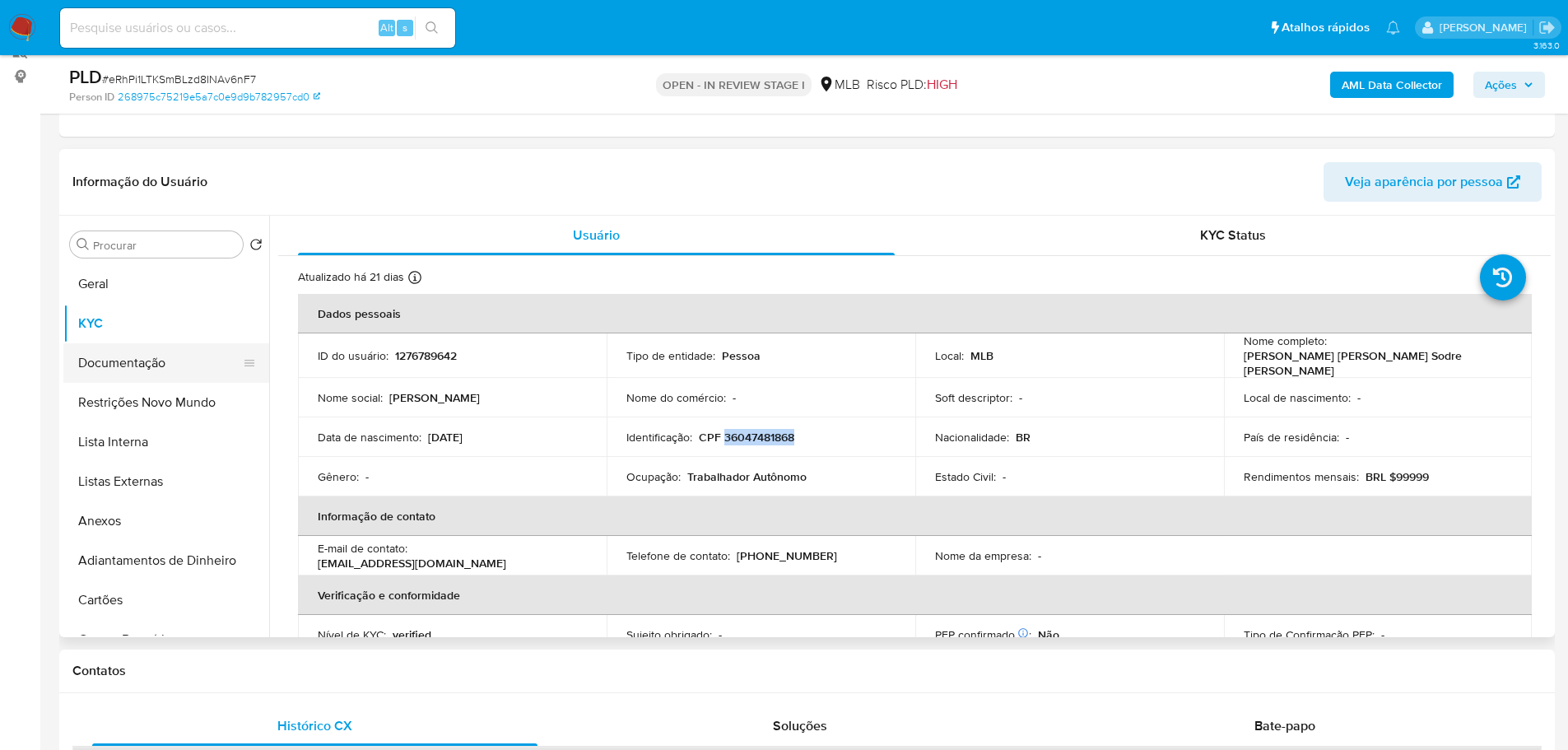
click at [131, 358] on button "Documentação" at bounding box center [159, 364] width 192 height 40
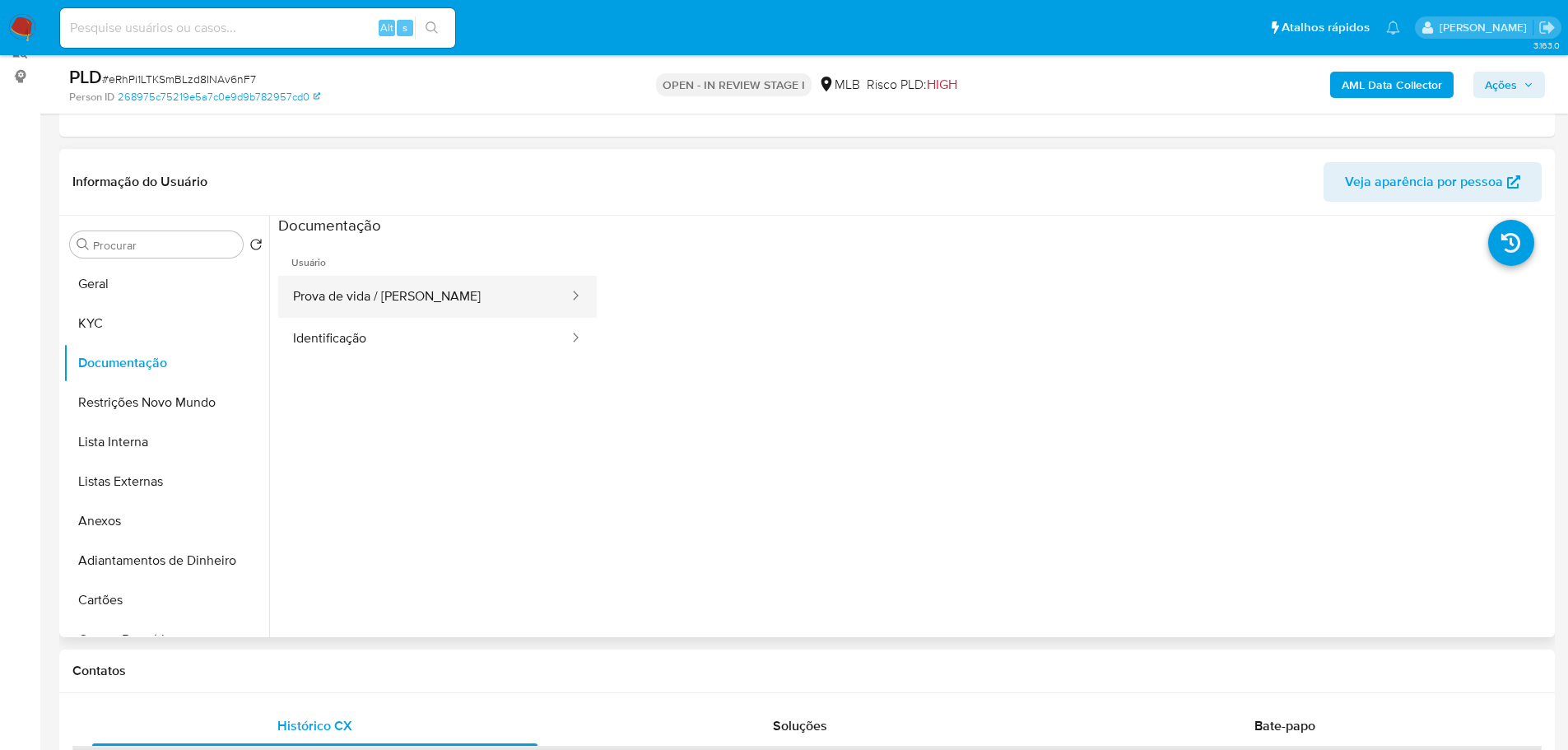
click at [395, 296] on button "Prova de vida / Selfie" at bounding box center [423, 297] width 292 height 42
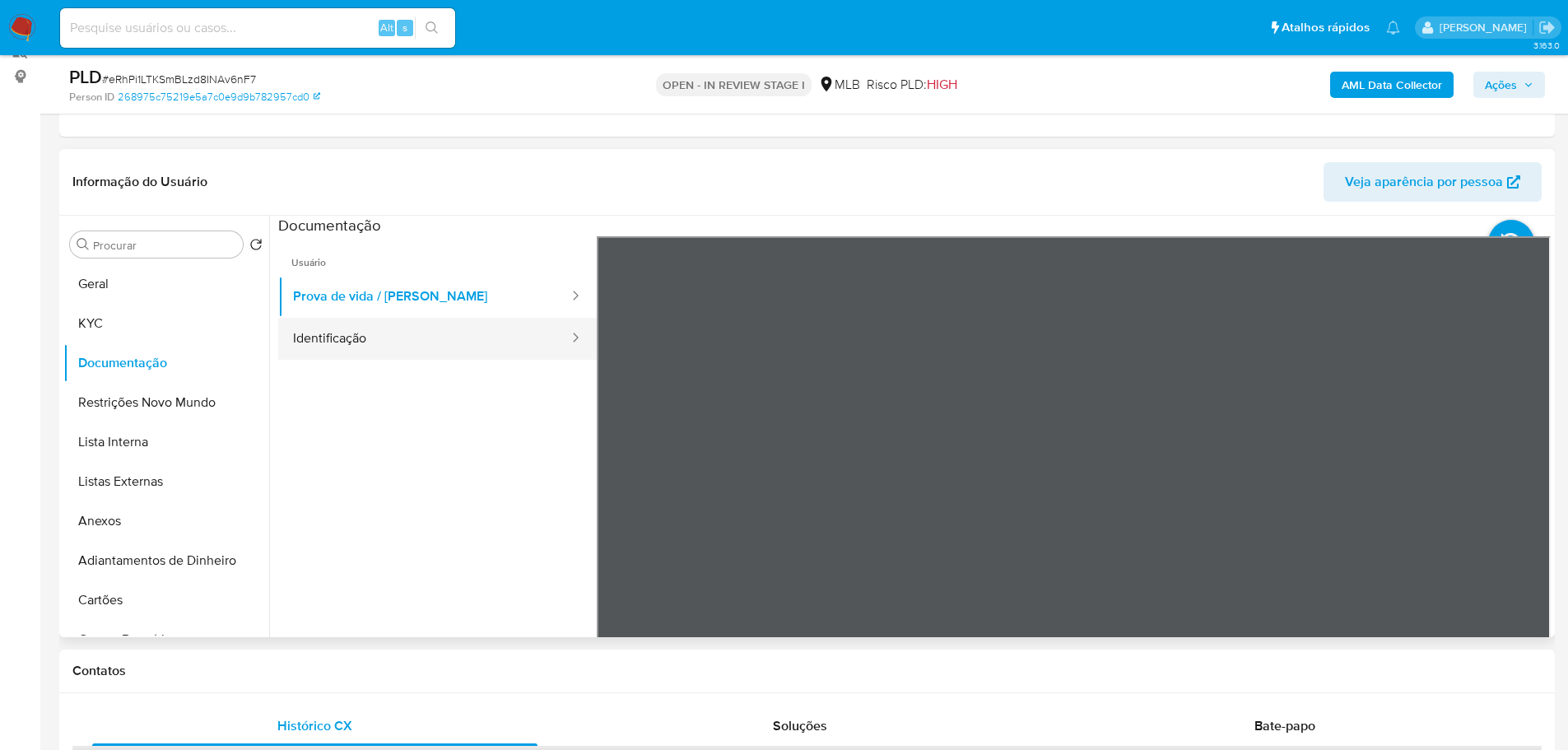
click at [344, 319] on button "Identificação" at bounding box center [423, 339] width 292 height 42
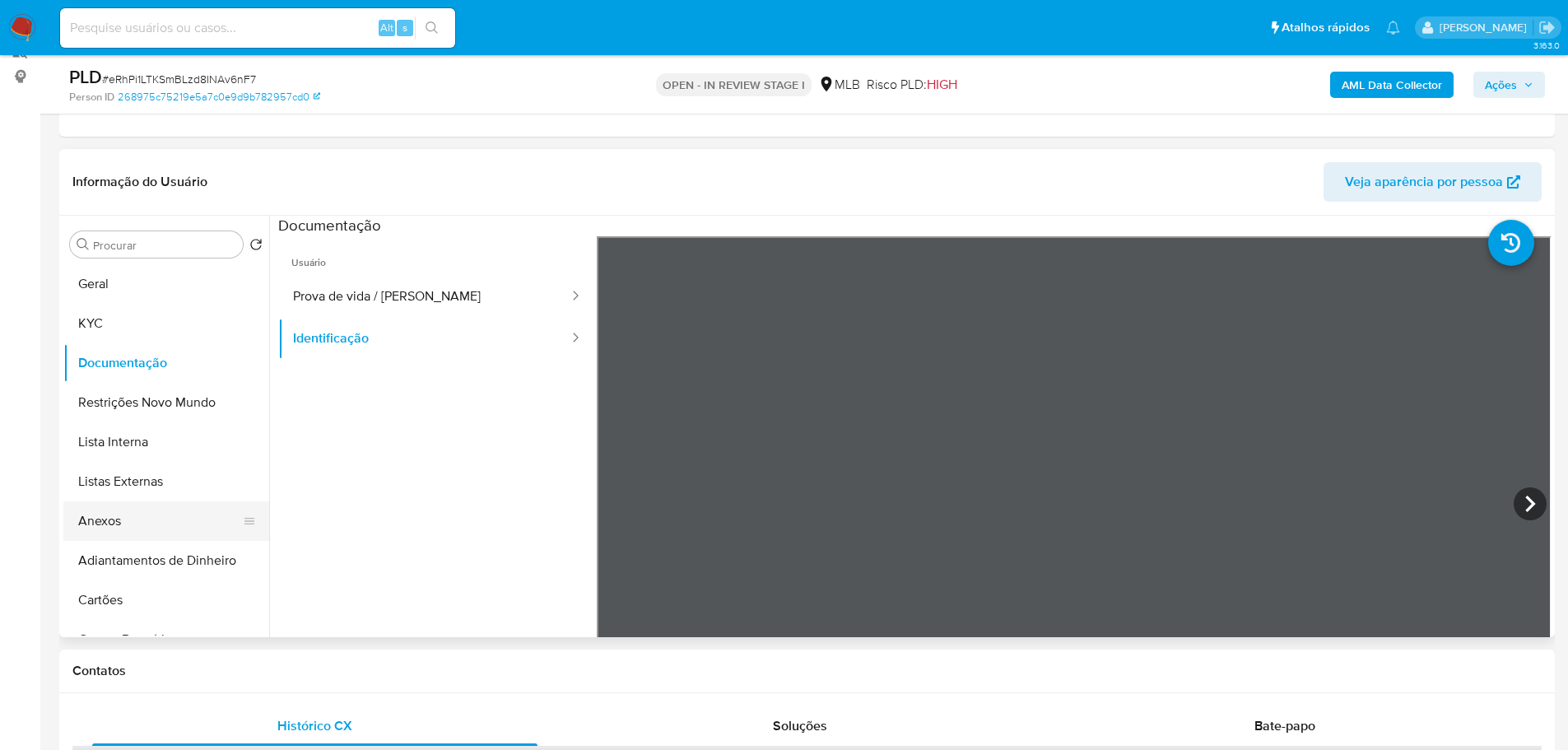
click at [126, 509] on button "Anexos" at bounding box center [159, 521] width 192 height 40
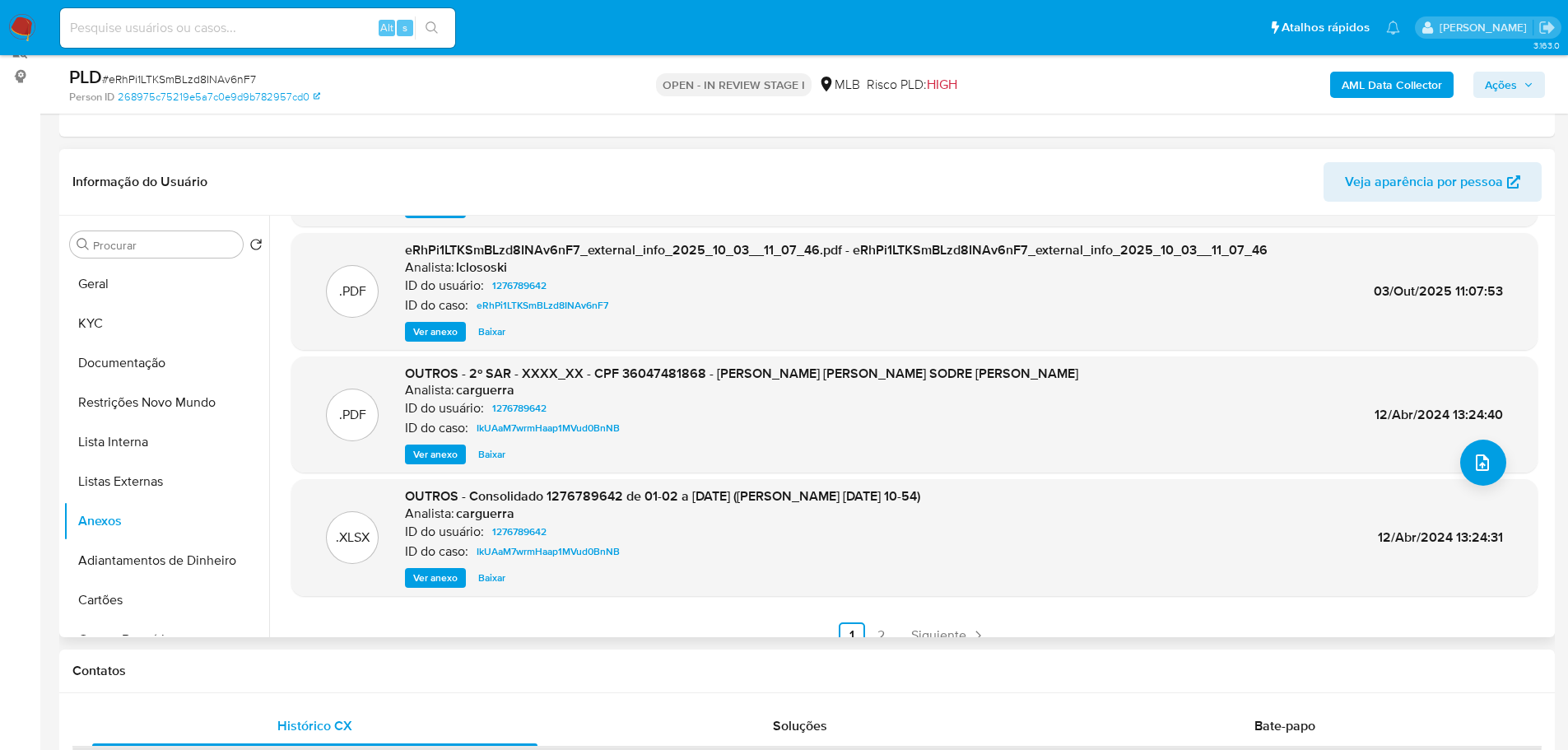
scroll to position [138, 0]
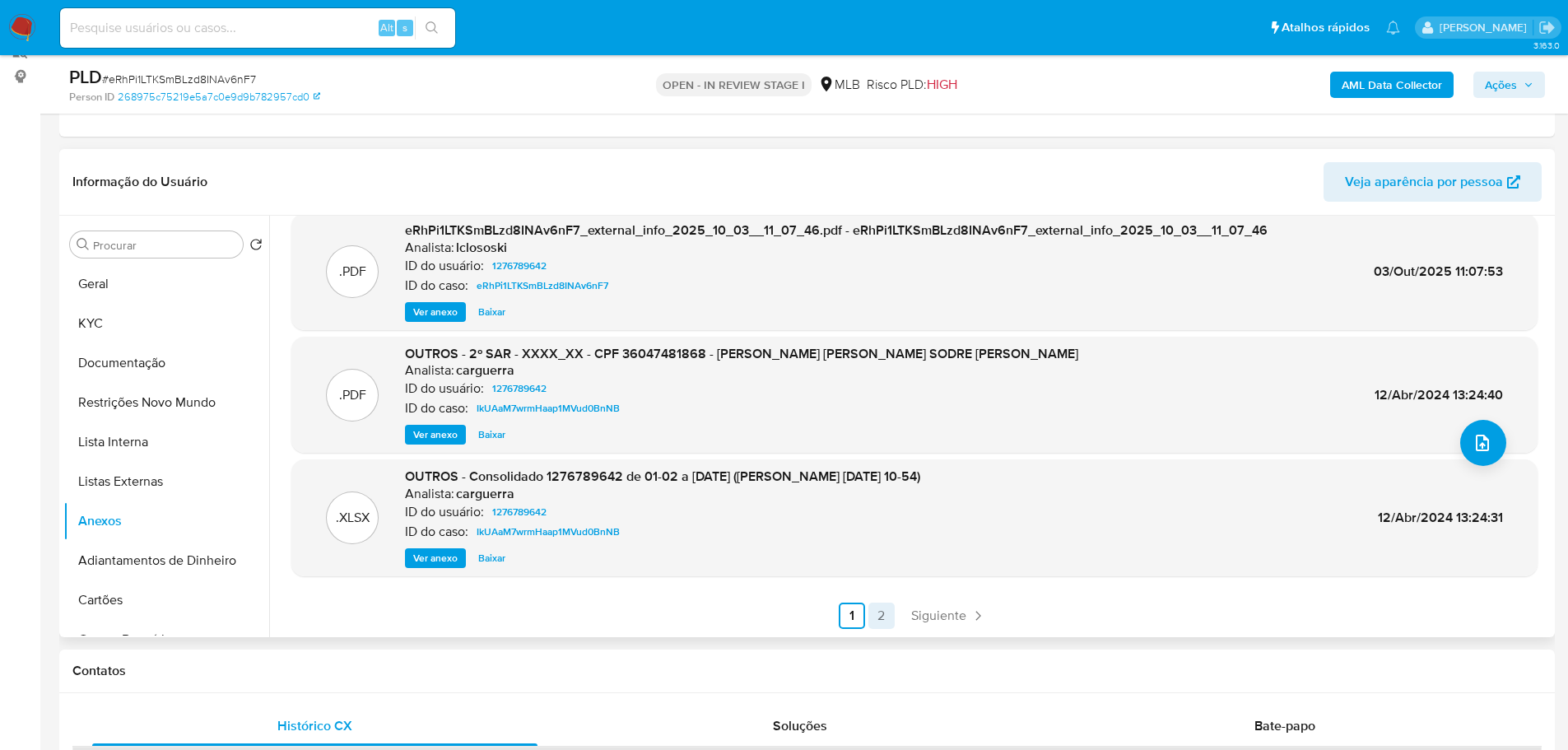
click at [883, 618] on link "2" at bounding box center [882, 616] width 26 height 26
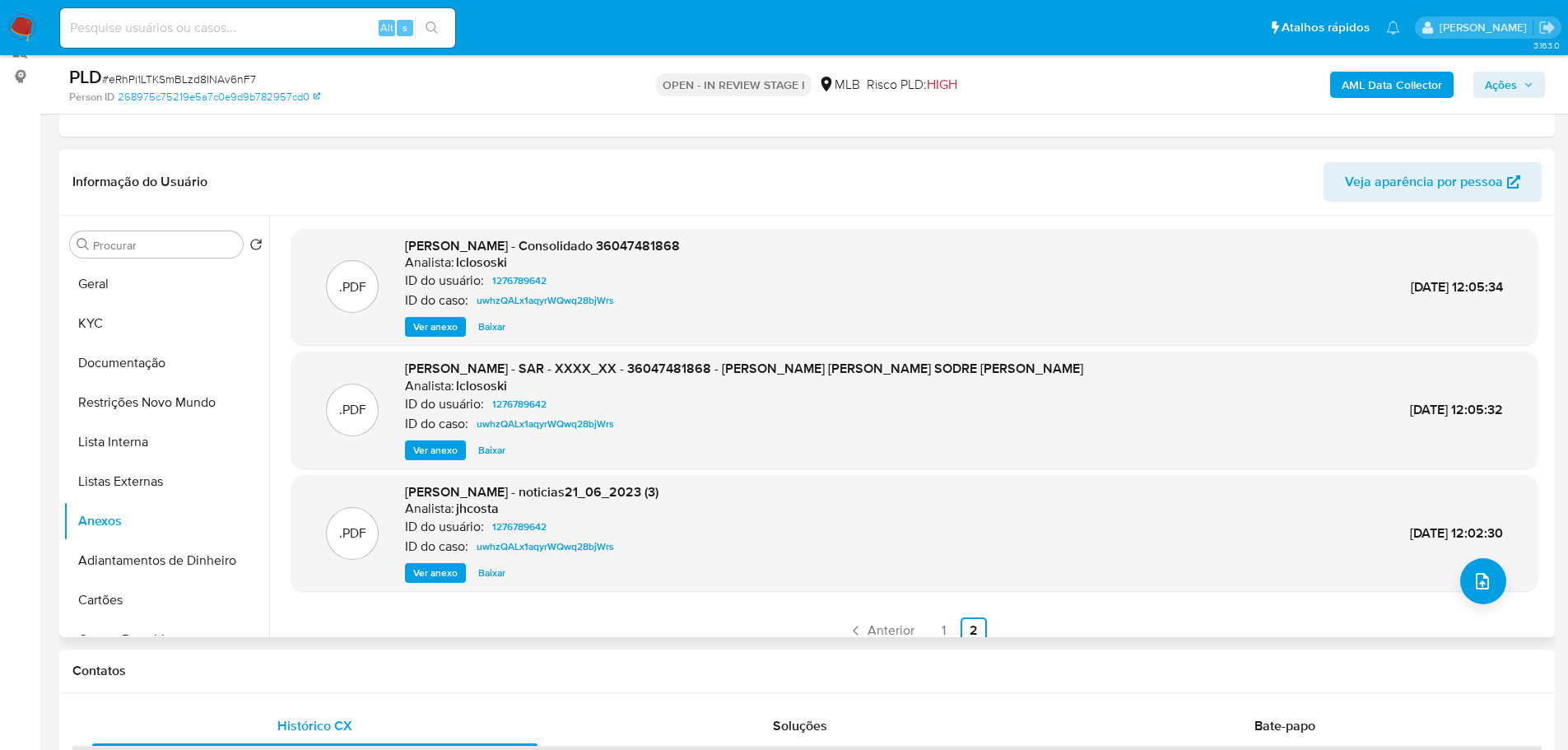
click at [445, 452] on span "Ver anexo" at bounding box center [435, 450] width 45 height 17
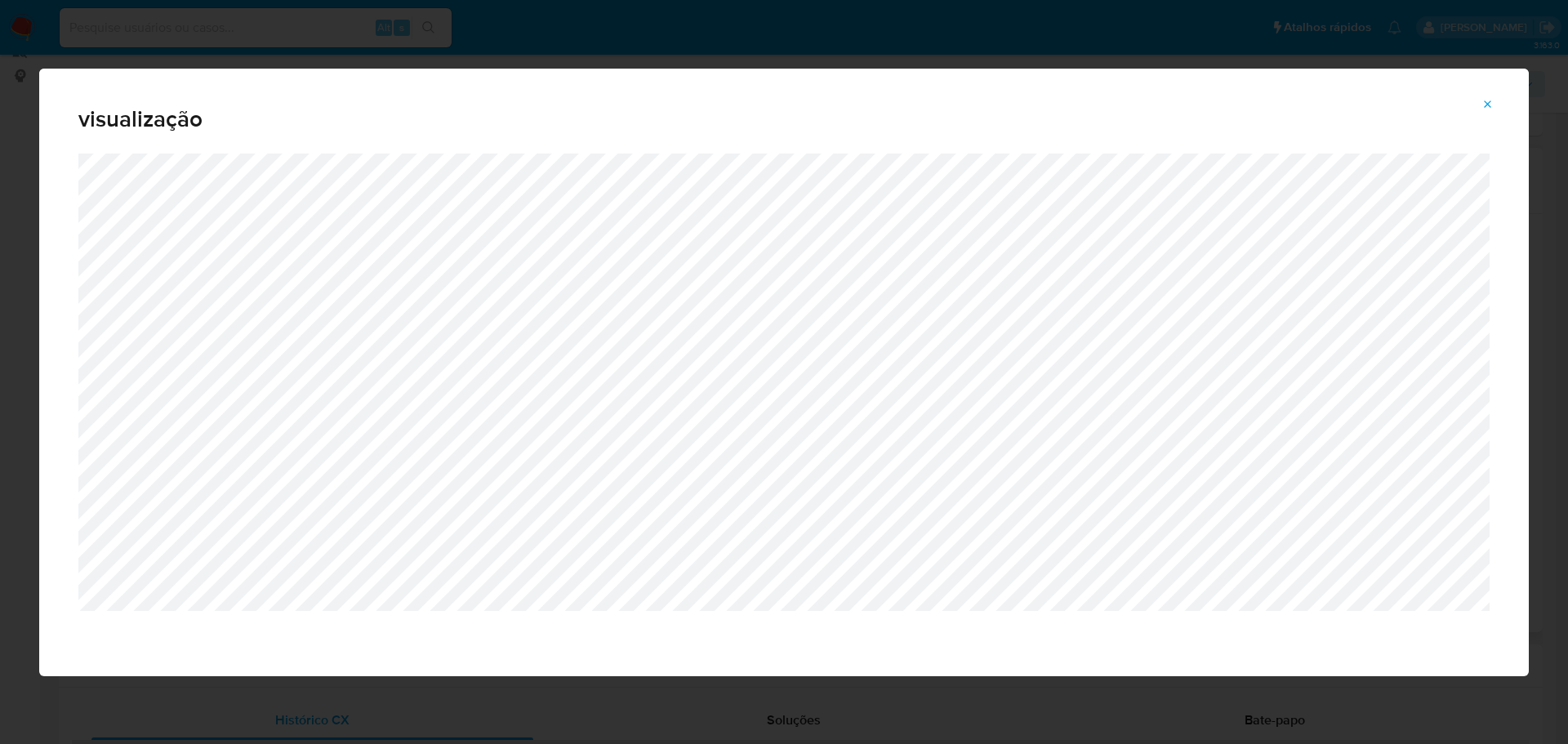
click at [1490, 101] on icon "Attachment preview" at bounding box center [1488, 104] width 13 height 13
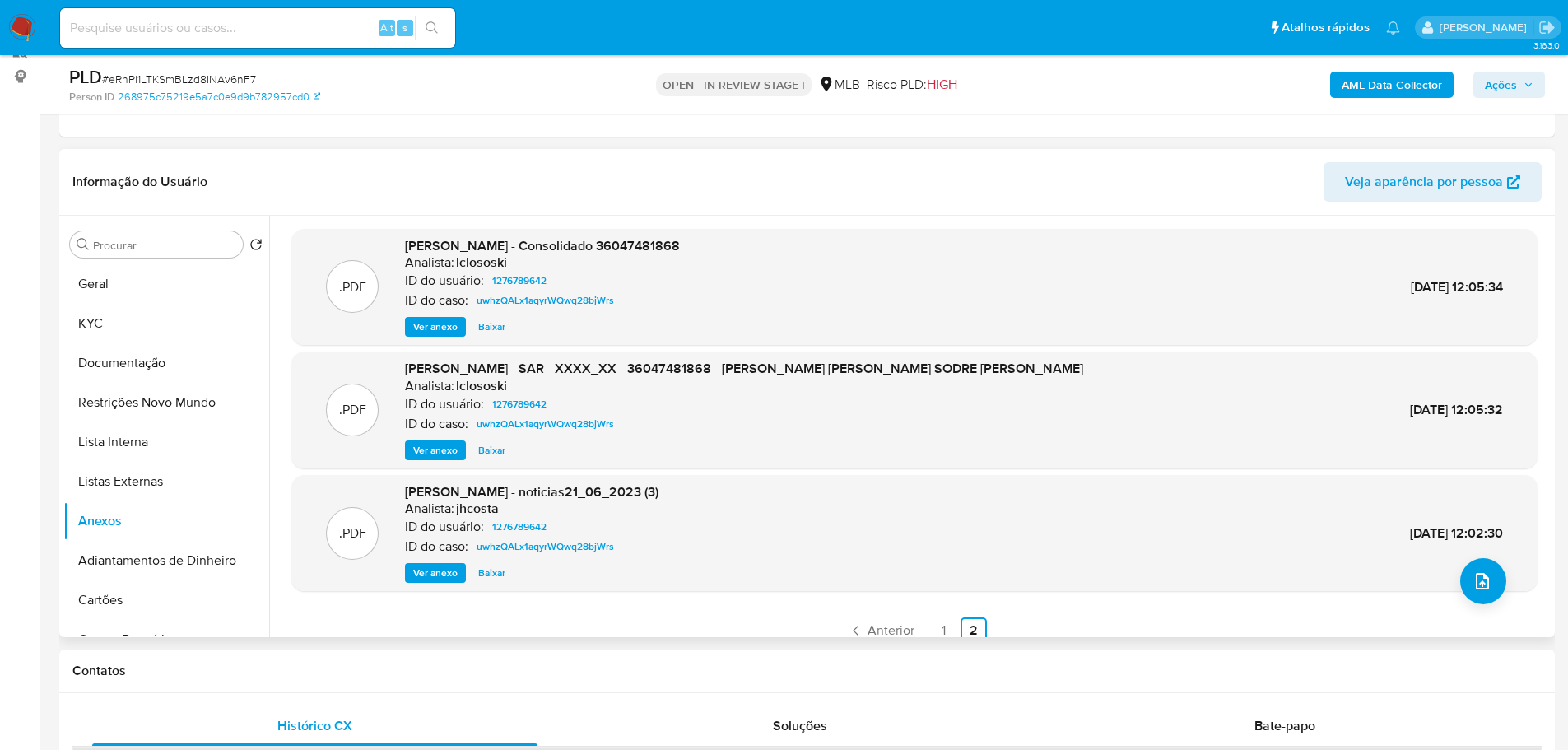
click at [20, 25] on img at bounding box center [22, 28] width 28 height 28
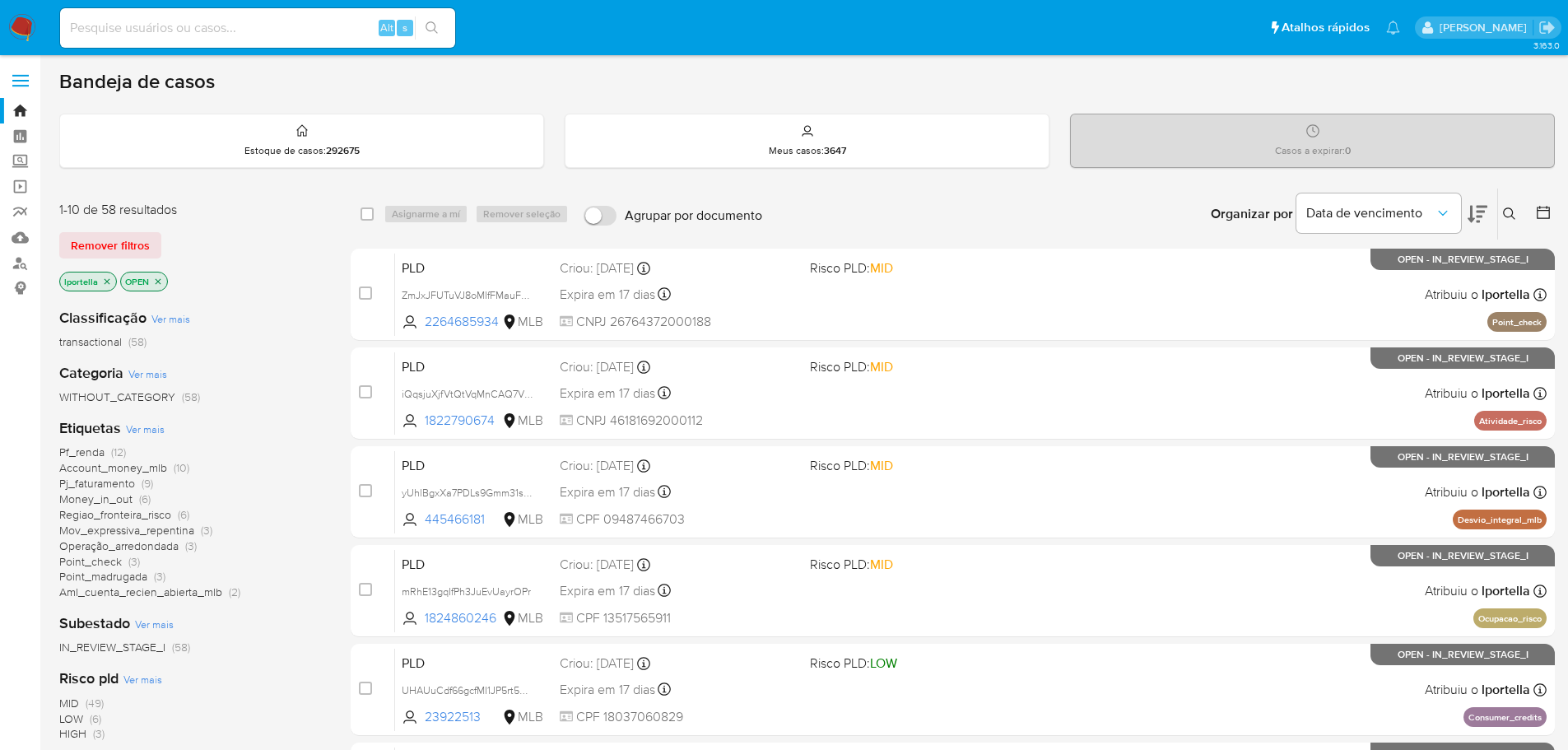
click at [107, 282] on icon "close-filter" at bounding box center [108, 281] width 6 height 6
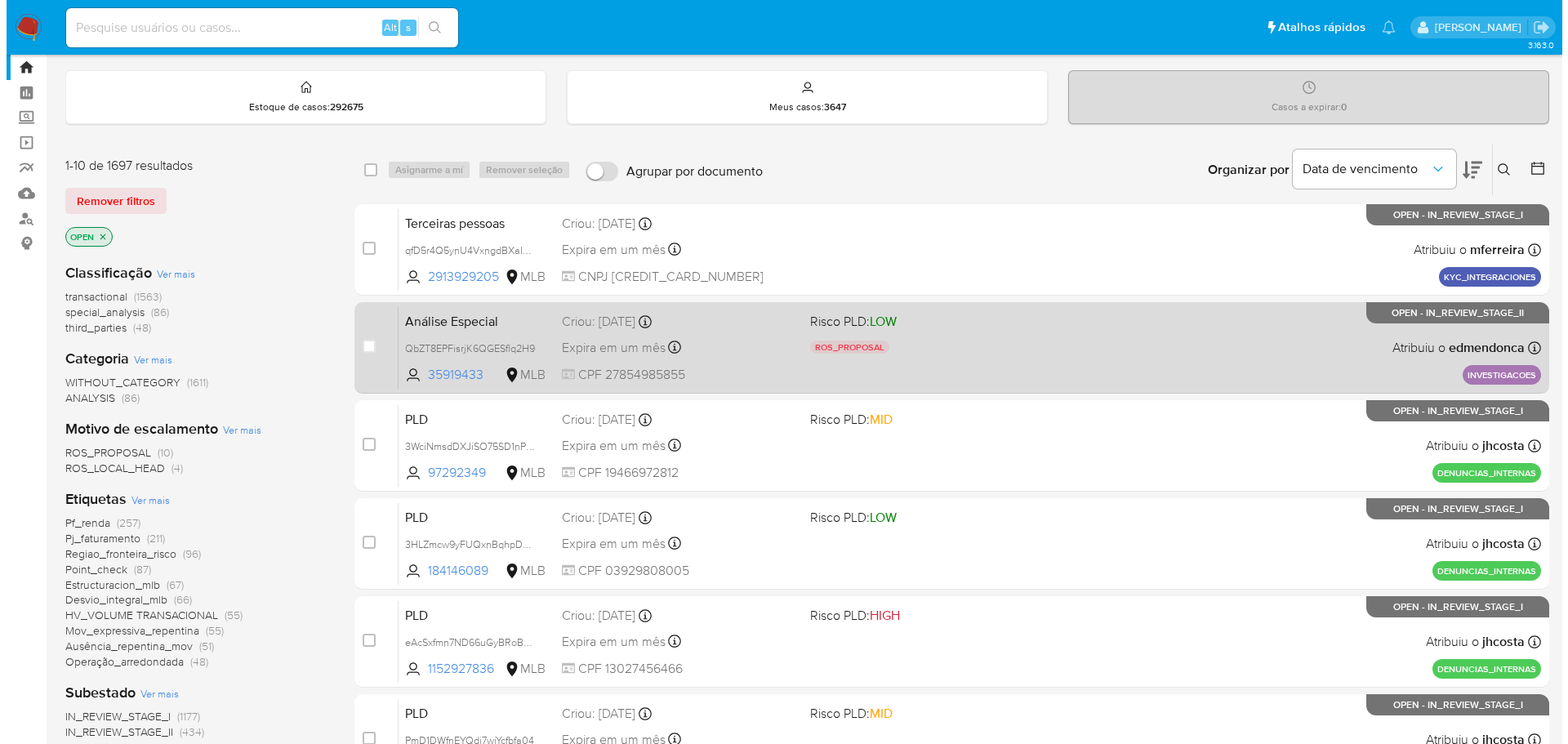
scroll to position [82, 0]
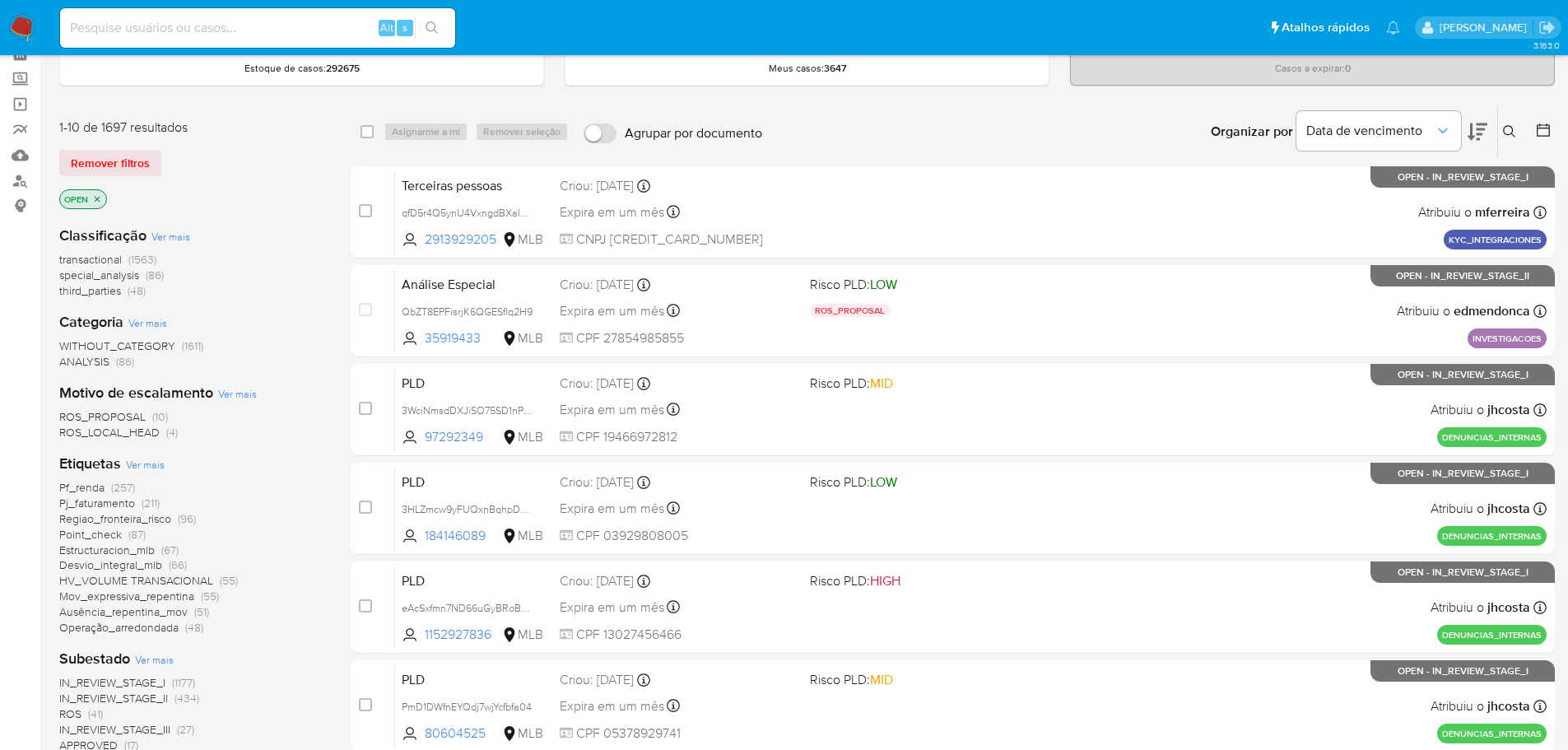
click at [147, 466] on span "Ver mais" at bounding box center [144, 464] width 39 height 15
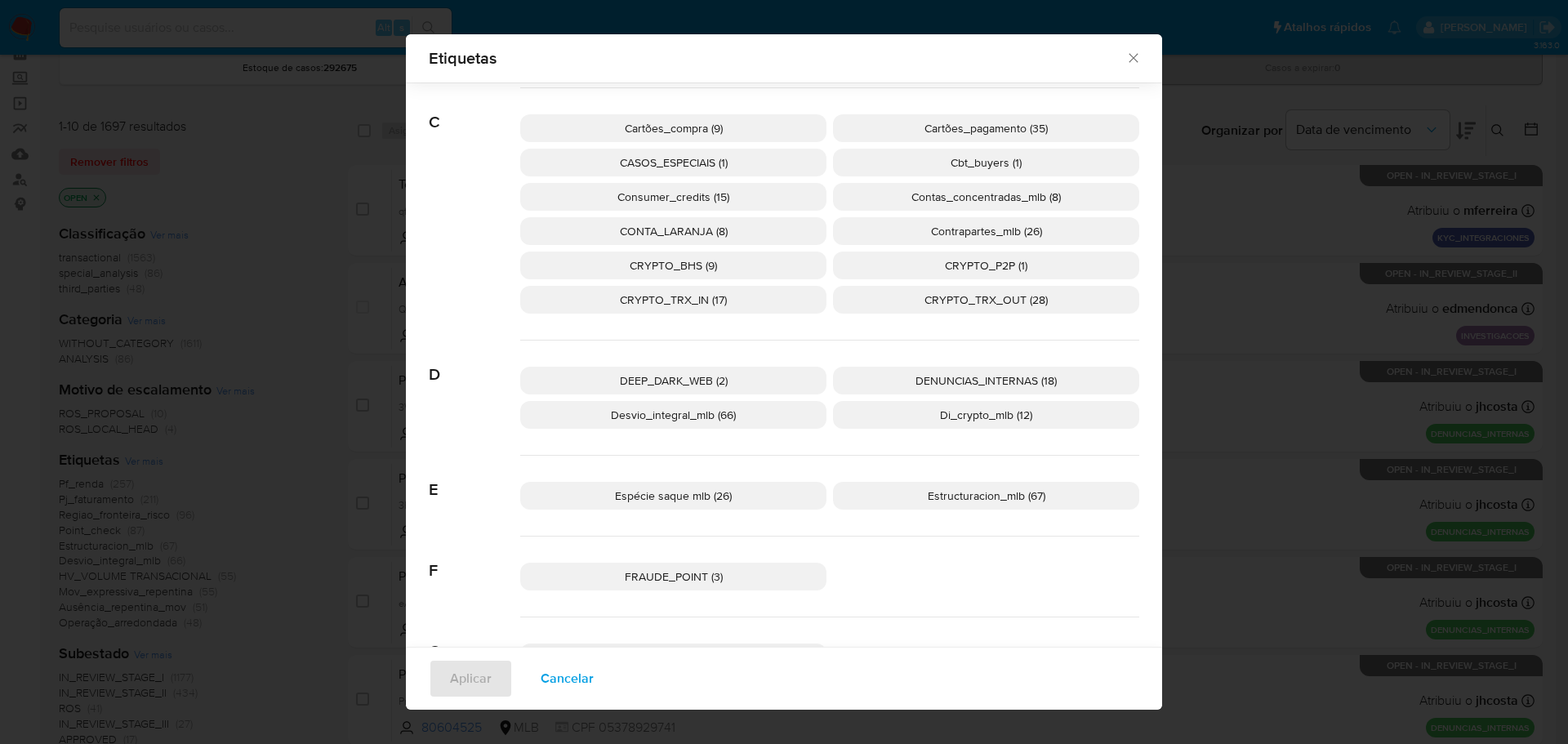
scroll to position [315, 0]
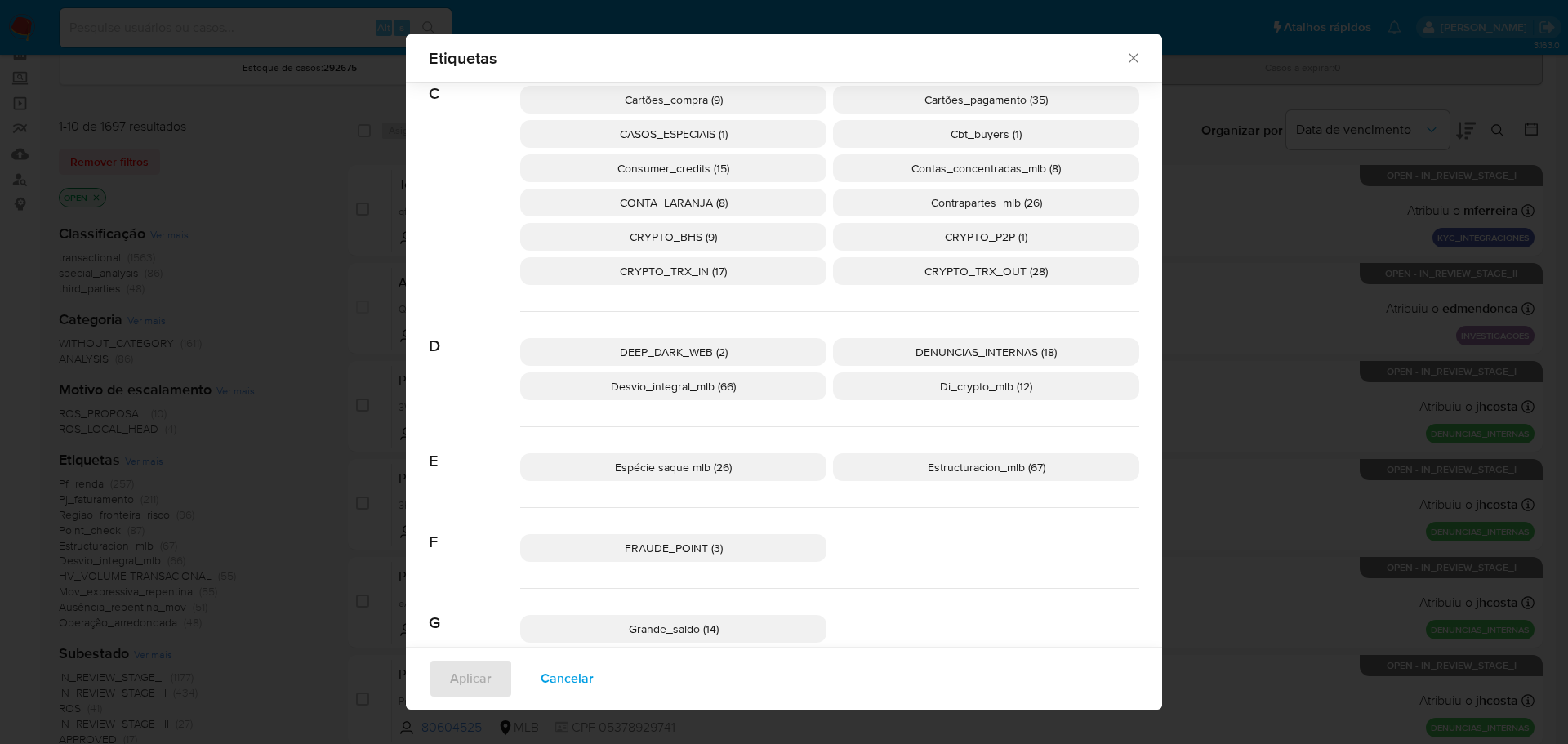
click at [997, 272] on span "CRYPTO_TRX_OUT (28)" at bounding box center [986, 271] width 124 height 17
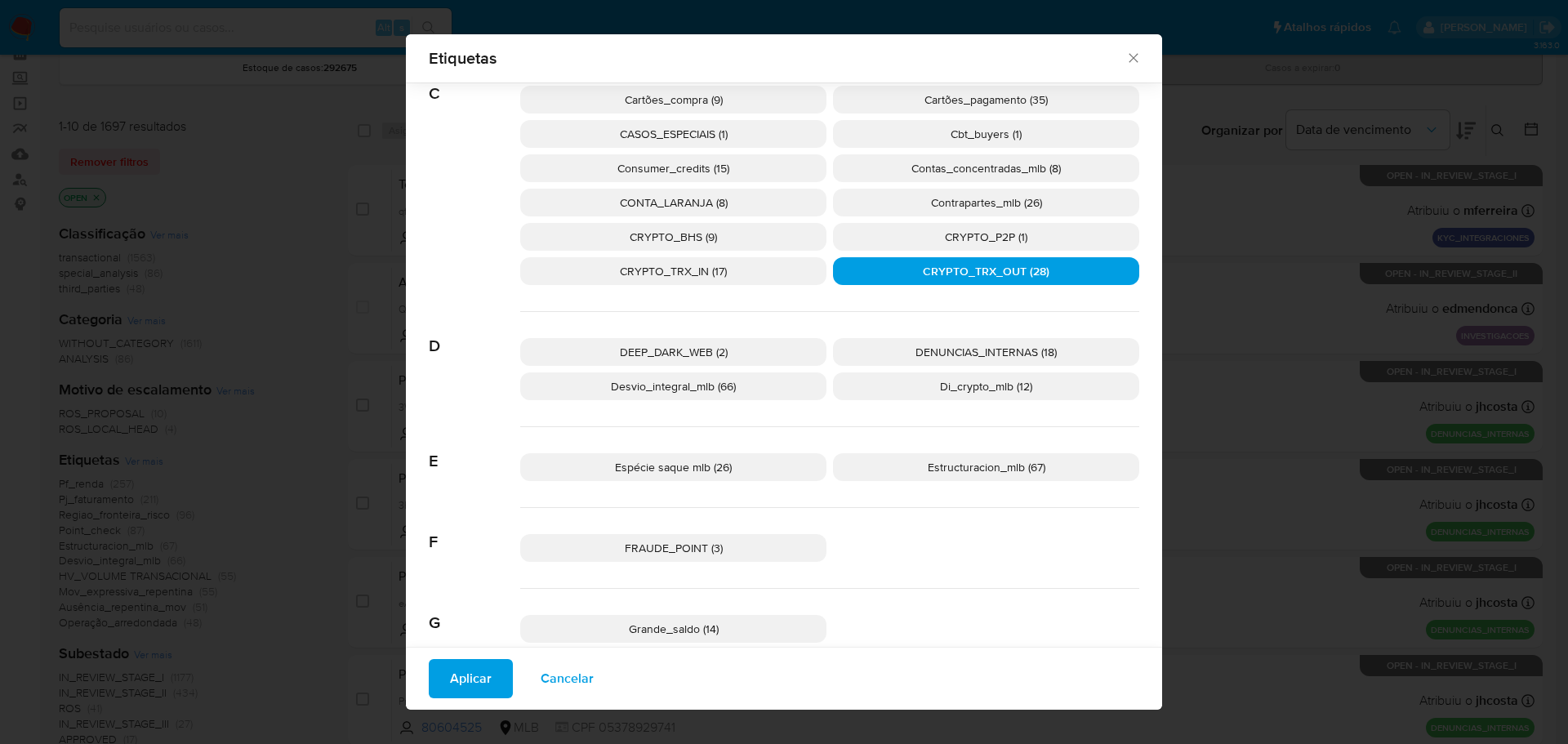
click at [463, 683] on span "Aplicar" at bounding box center [471, 678] width 42 height 36
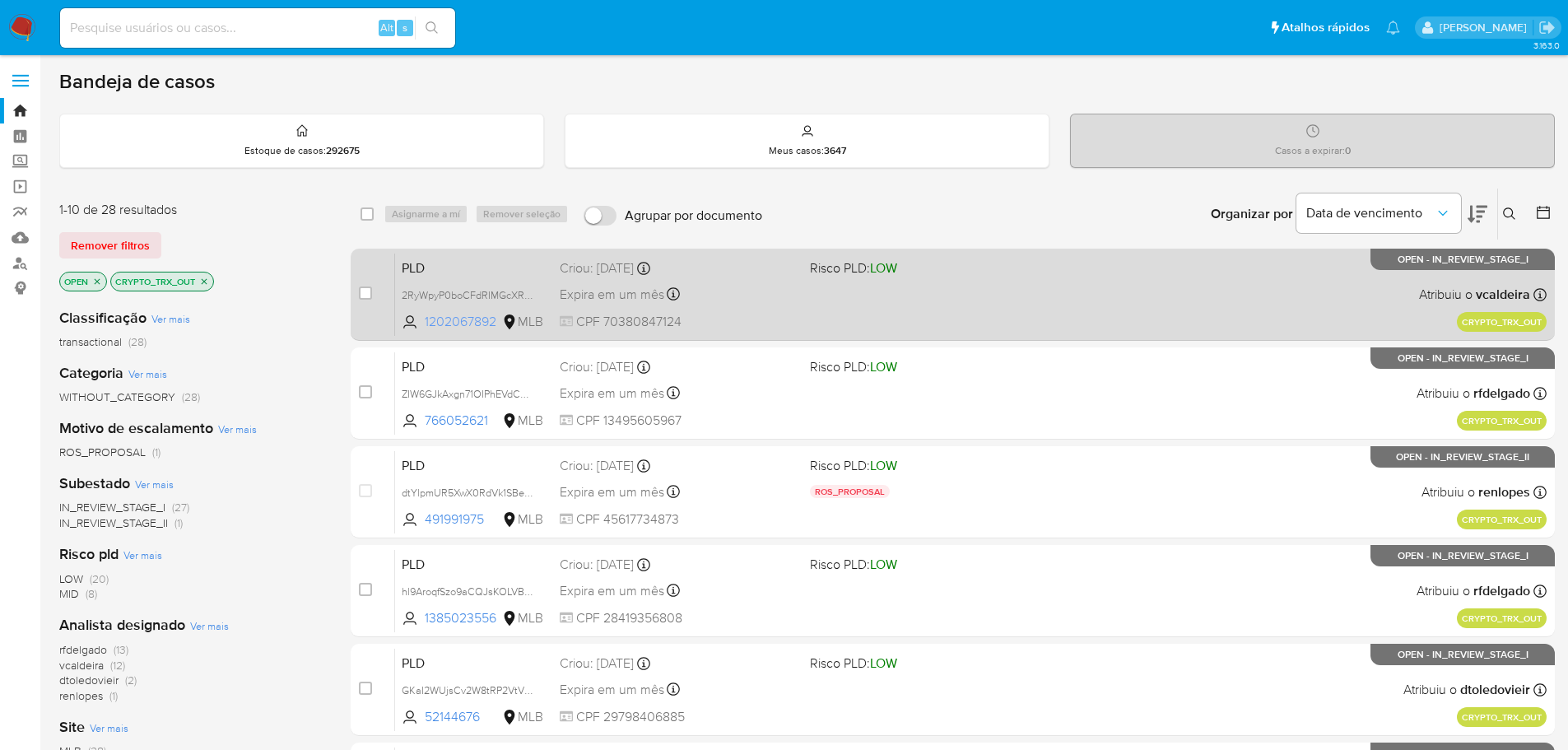
drag, startPoint x: 499, startPoint y: 325, endPoint x: 423, endPoint y: 329, distance: 76.1
click at [423, 329] on span "1202067892 MLB" at bounding box center [473, 322] width 144 height 18
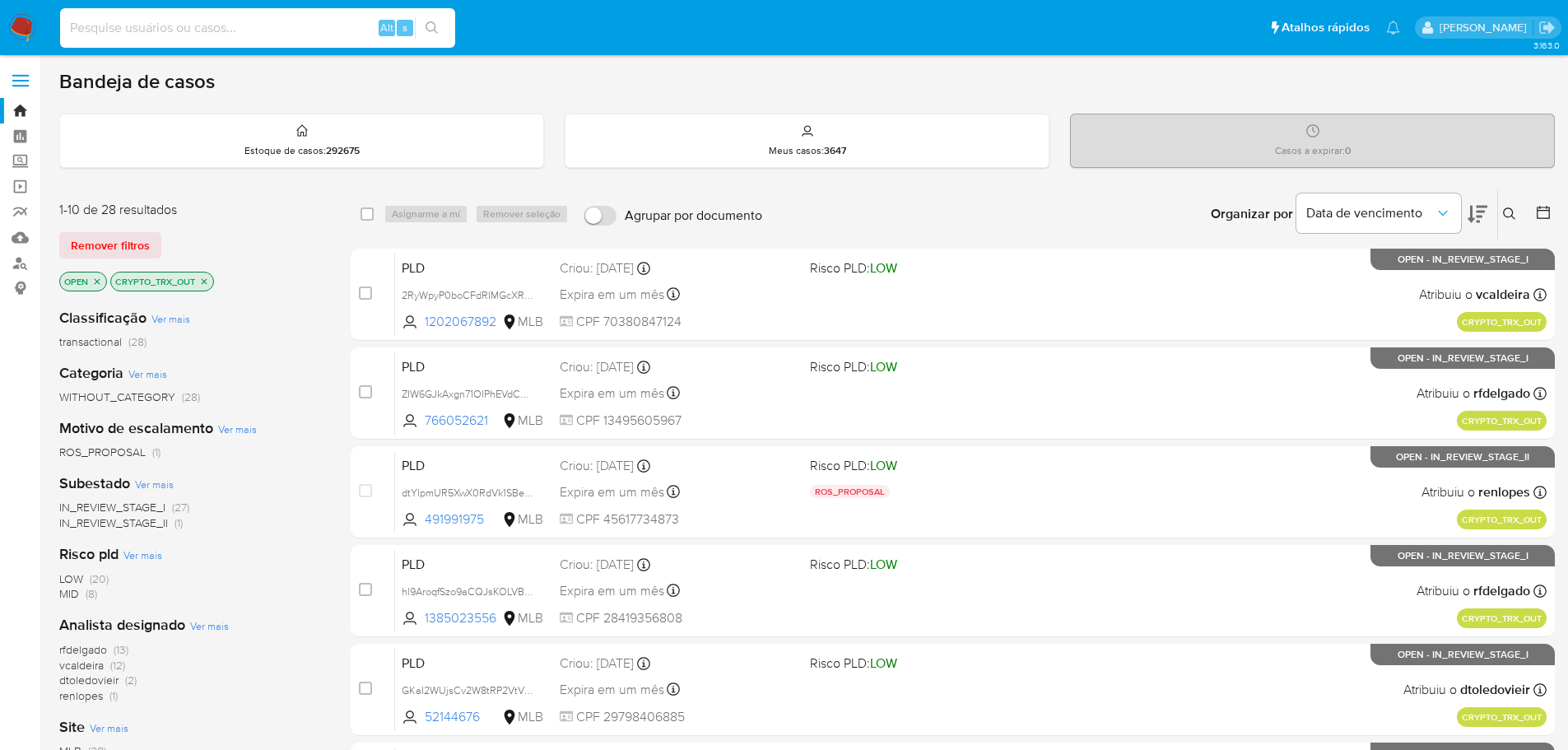
click at [263, 26] on input at bounding box center [257, 27] width 395 height 21
paste input "eRhPi1LTKSmBLzd8INAv6nF7"
type input "eRhPi1LTKSmBLzd8INAv6nF7"
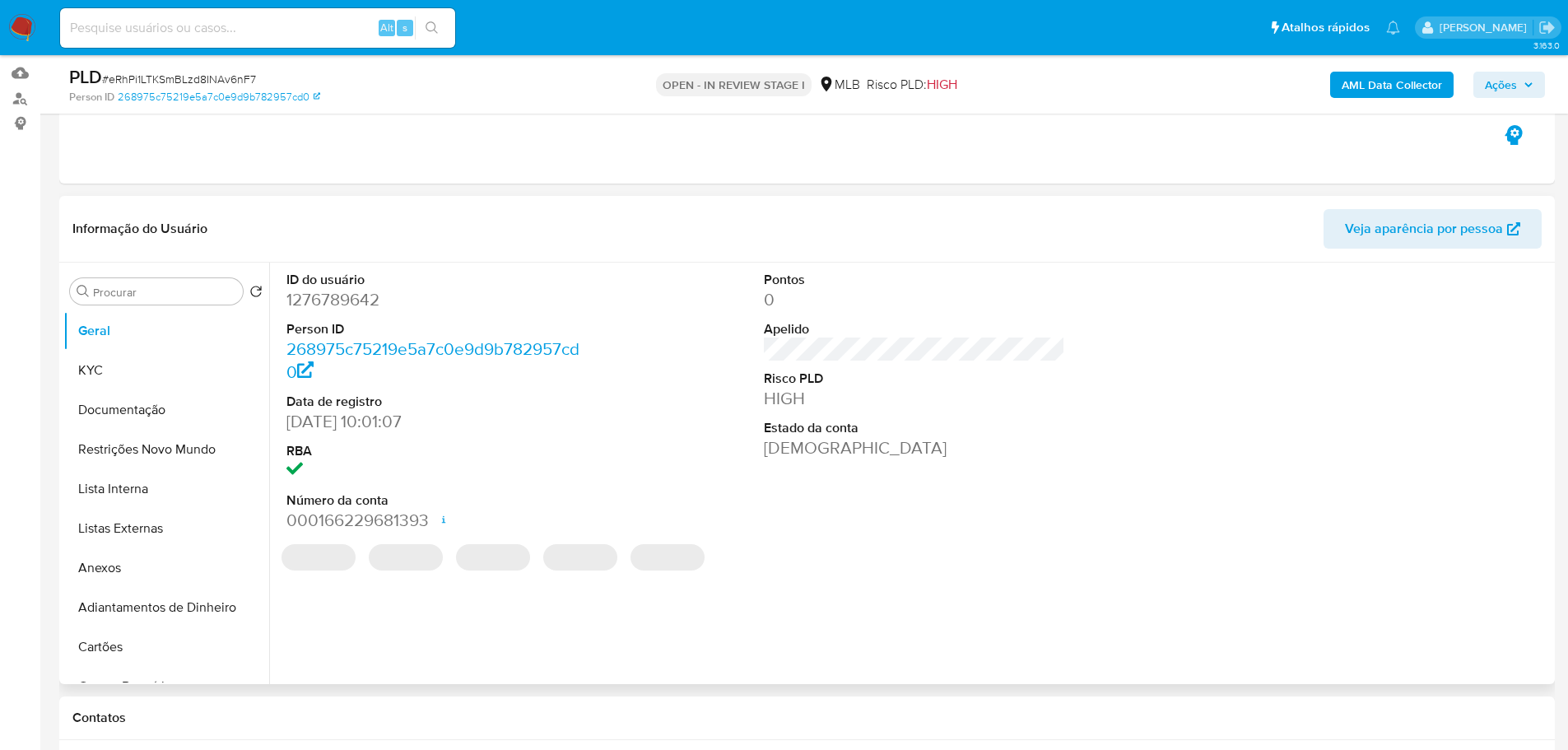
select select "10"
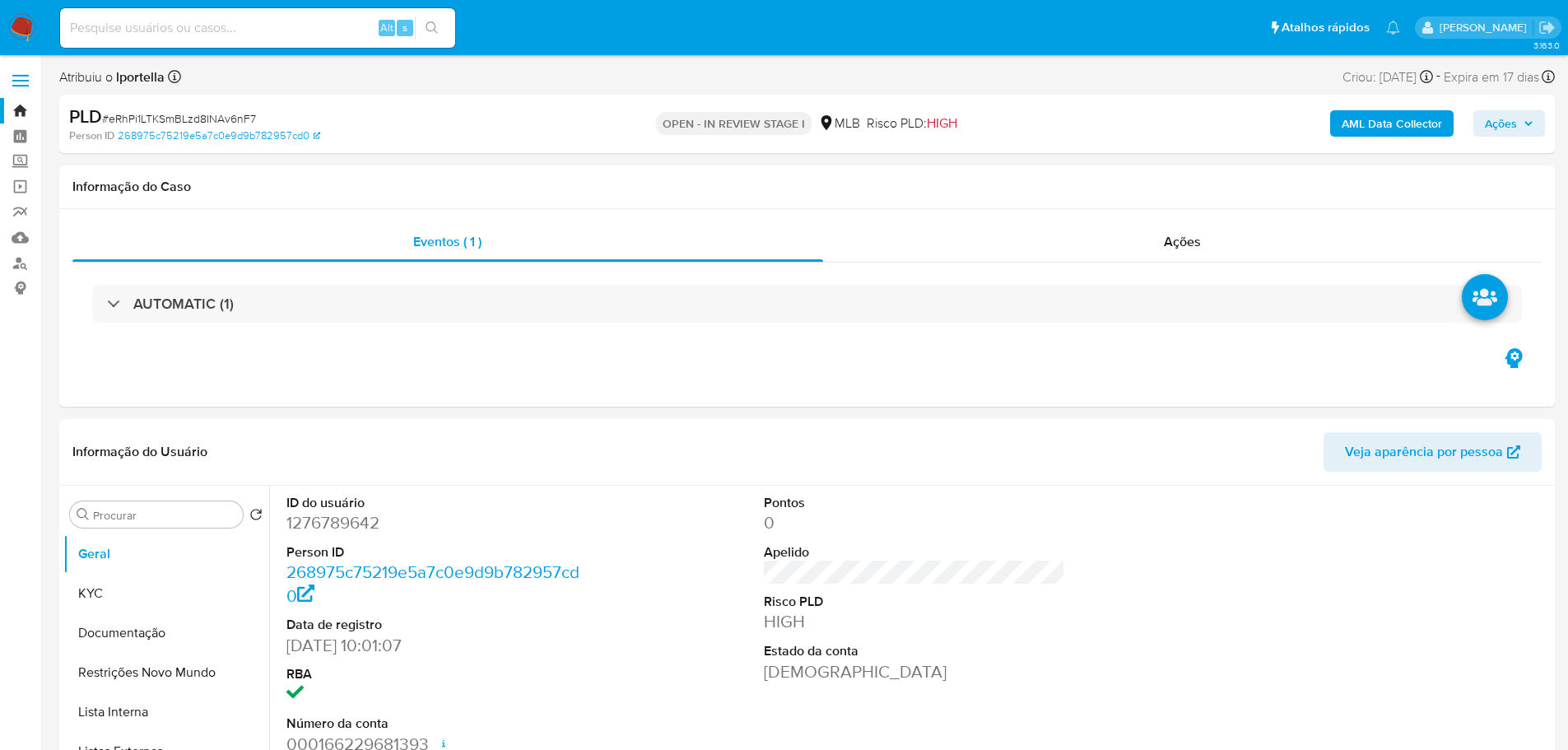
click at [1394, 135] on b "AML Data Collector" at bounding box center [1392, 124] width 101 height 26
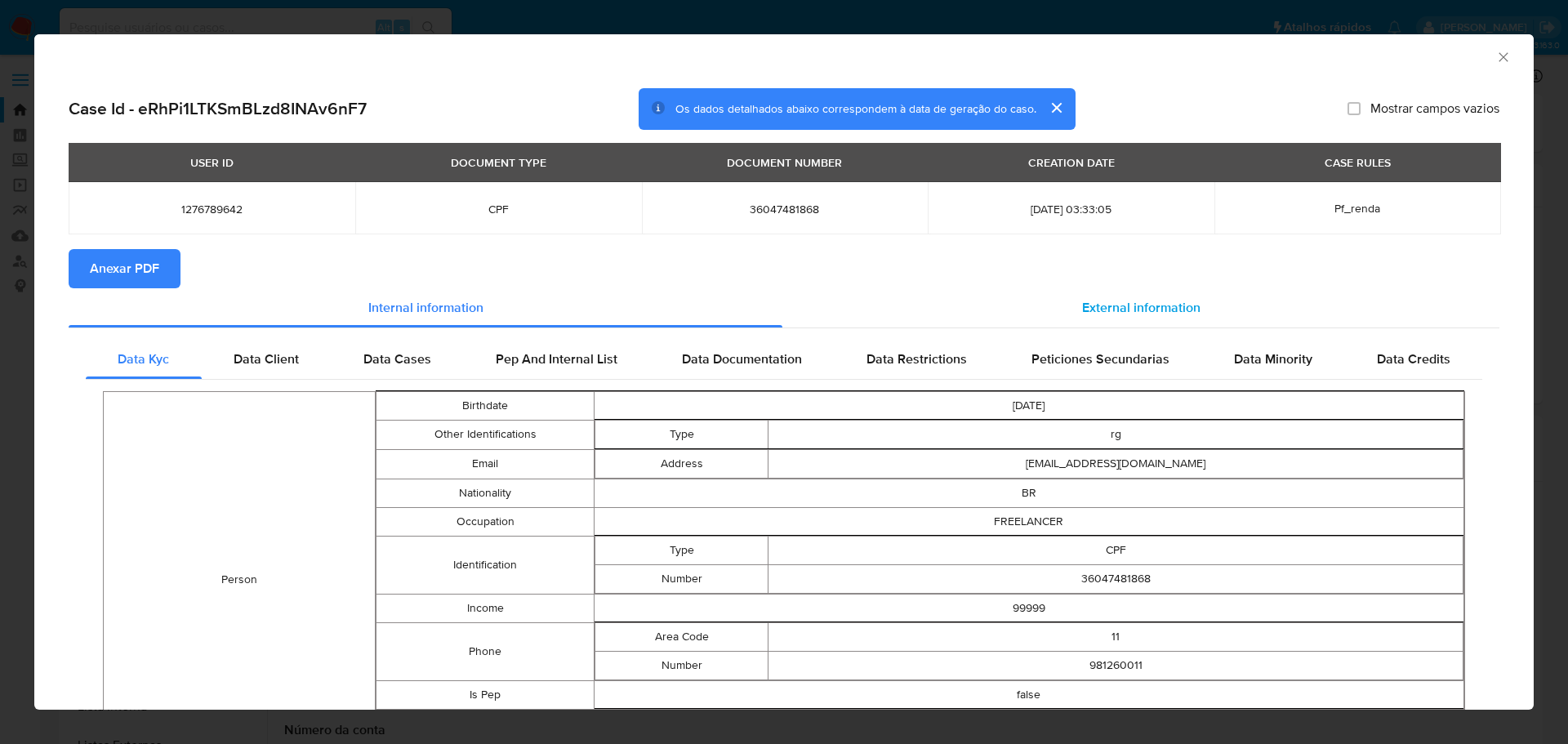
click at [1186, 320] on div "External information" at bounding box center [1140, 308] width 717 height 40
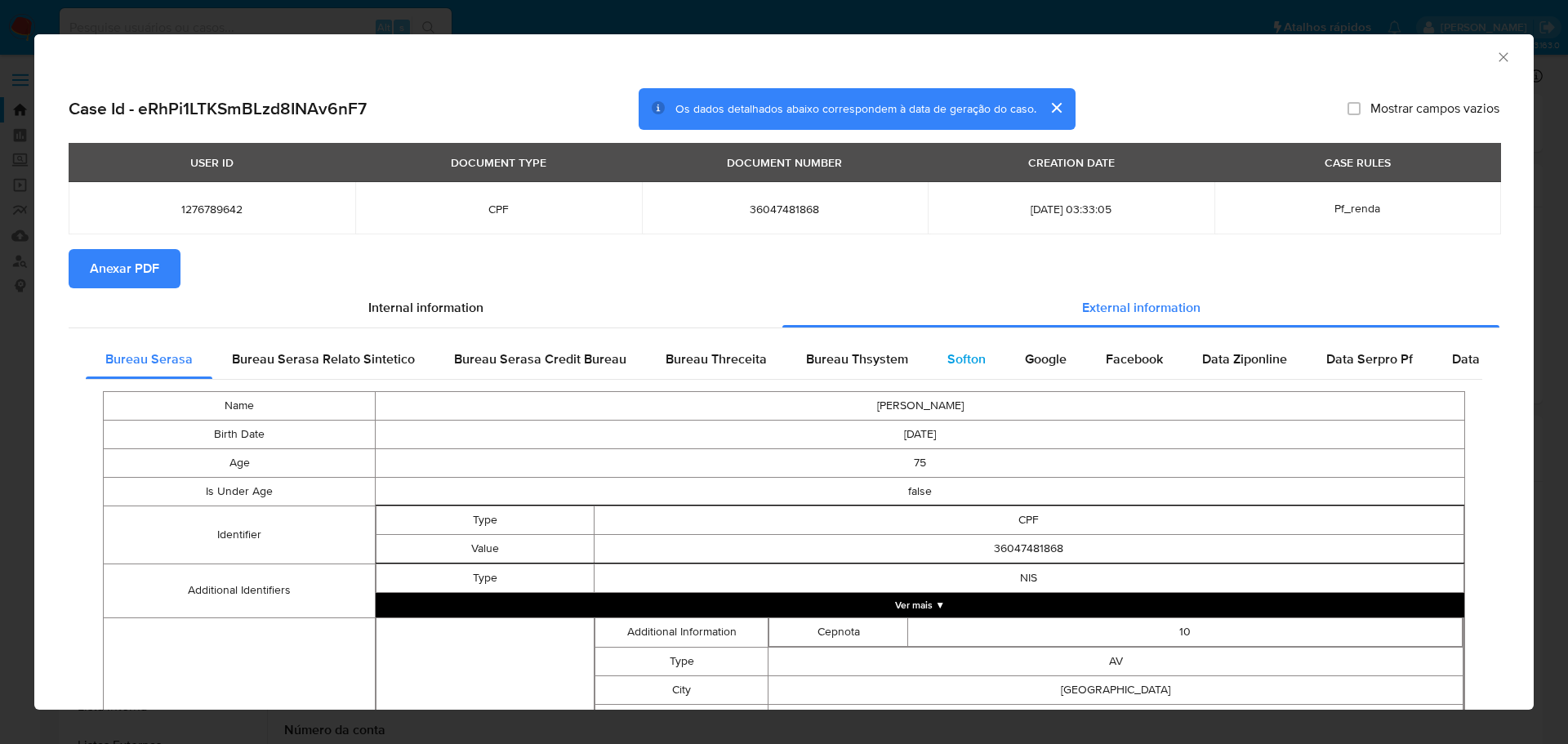
click at [947, 363] on span "Softon" at bounding box center [966, 359] width 39 height 19
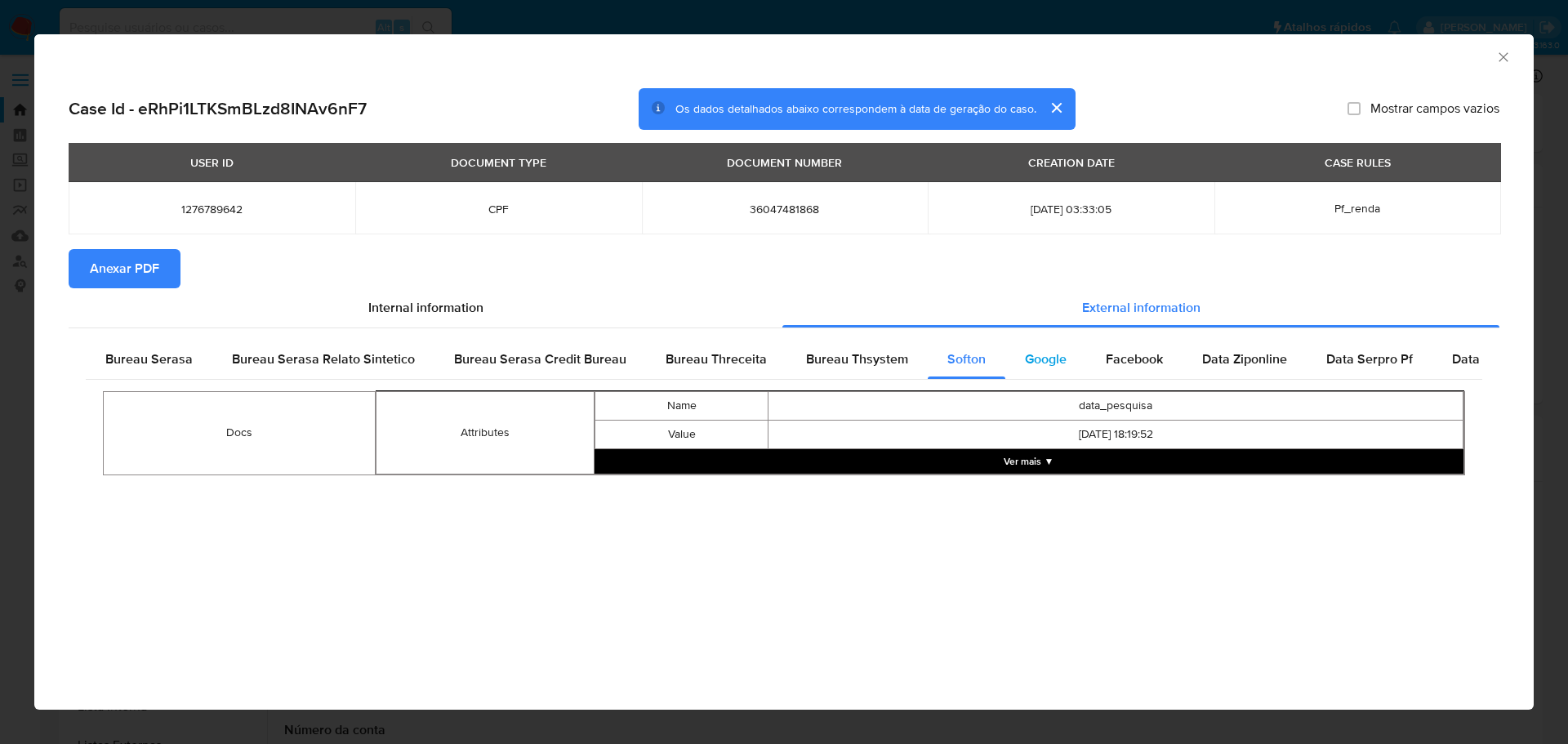
click at [1075, 360] on div "Google" at bounding box center [1046, 360] width 81 height 40
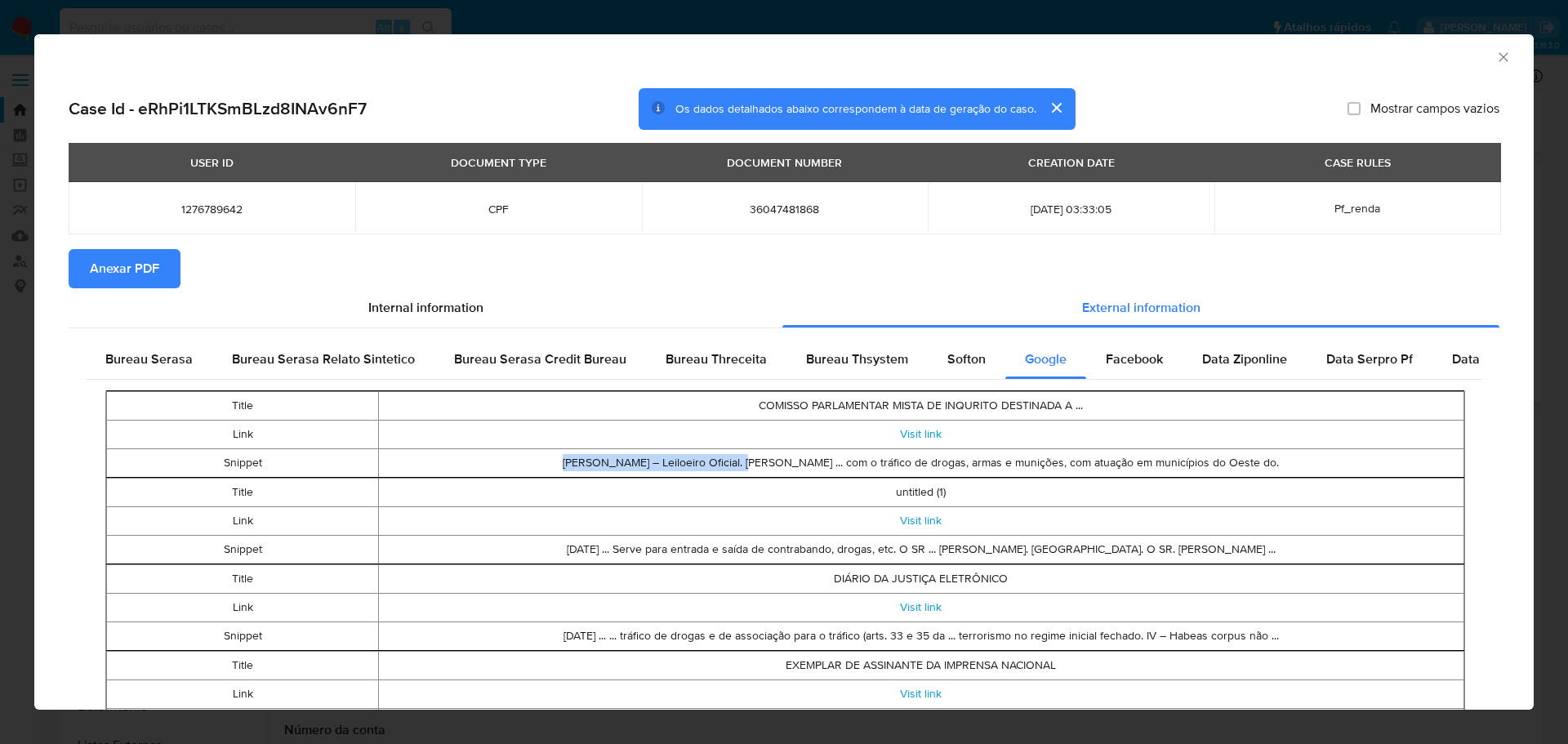
drag, startPoint x: 502, startPoint y: 462, endPoint x: 707, endPoint y: 462, distance: 205.0
click at [707, 462] on td "[PERSON_NAME] – Leiloeiro Oficial. [PERSON_NAME] ... com o tráfico de drogas, a…" at bounding box center [921, 462] width 1086 height 29
copy td "[PERSON_NAME]"
drag, startPoint x: 914, startPoint y: 520, endPoint x: 959, endPoint y: 529, distance: 45.9
click at [959, 529] on td "Visit link" at bounding box center [921, 520] width 1086 height 29
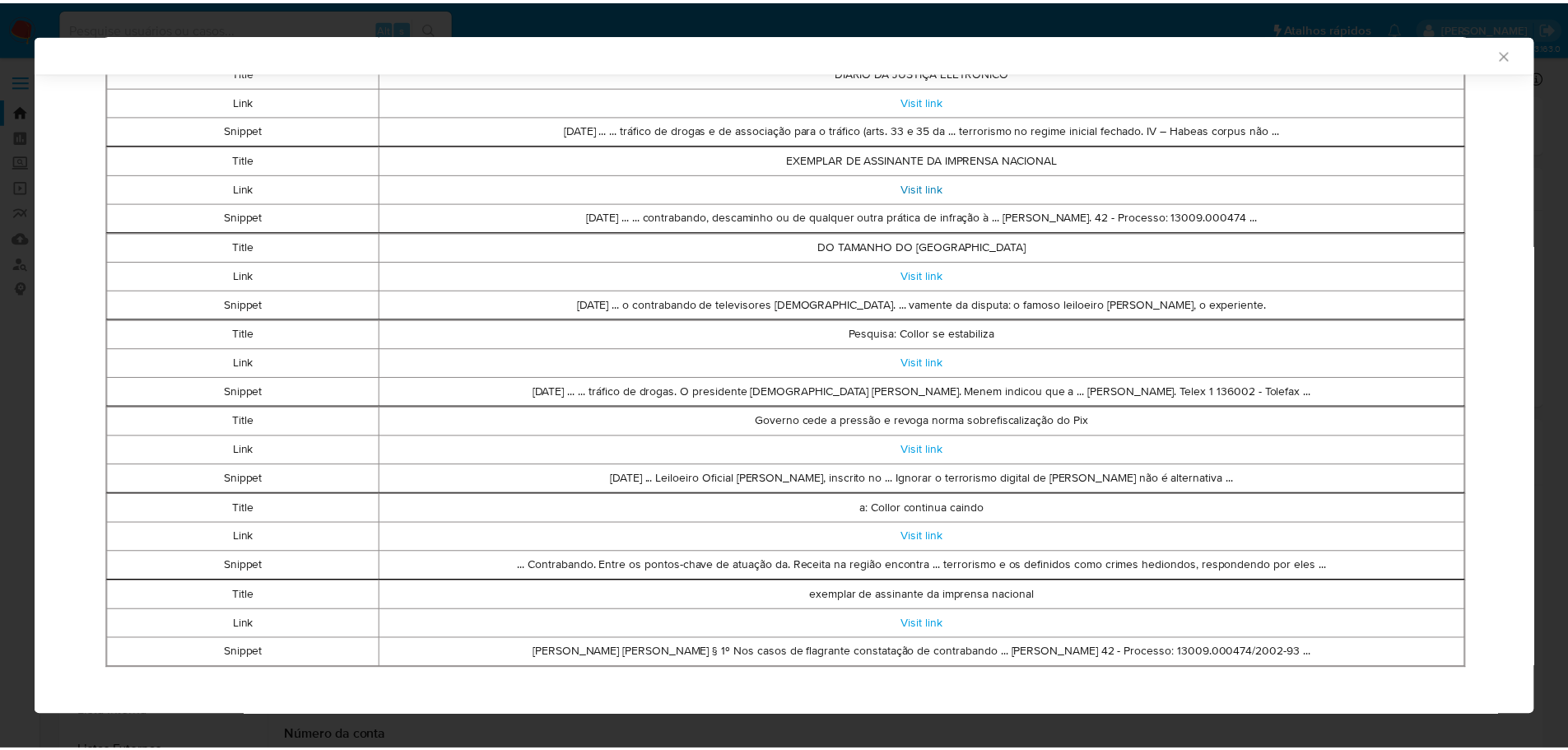
scroll to position [518, 0]
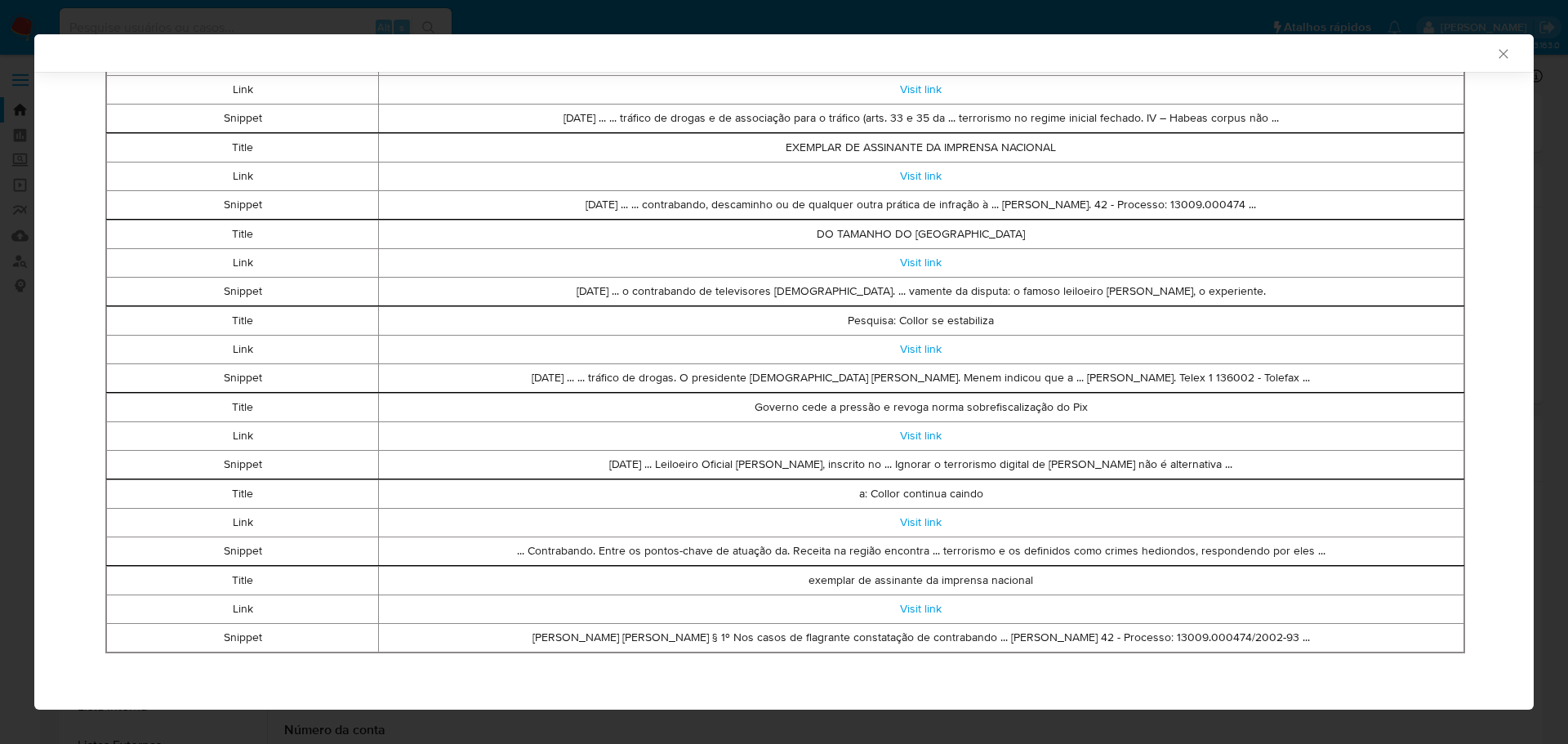
click at [1497, 54] on icon "Fechar a janela" at bounding box center [1504, 53] width 17 height 17
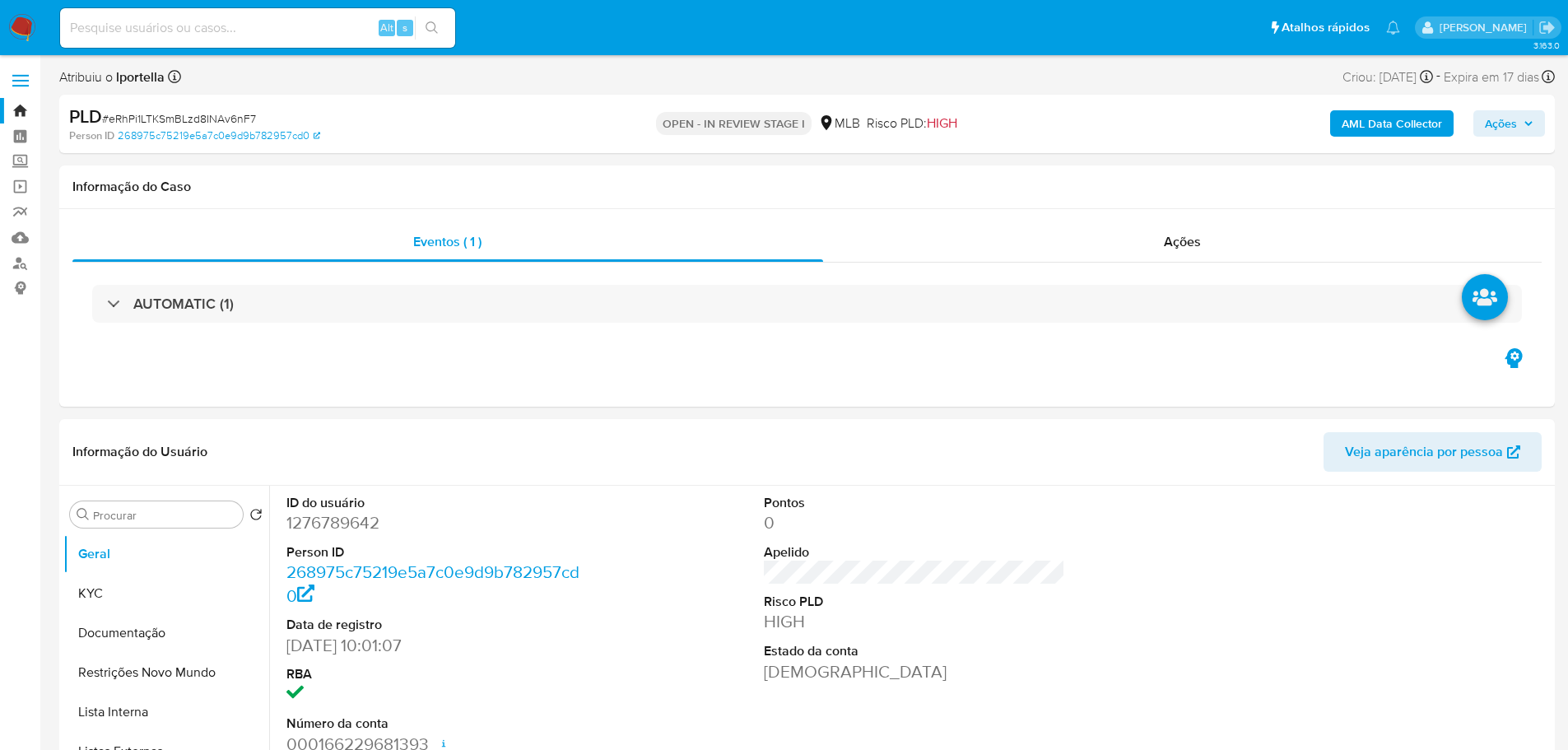
click at [29, 31] on img at bounding box center [22, 28] width 28 height 28
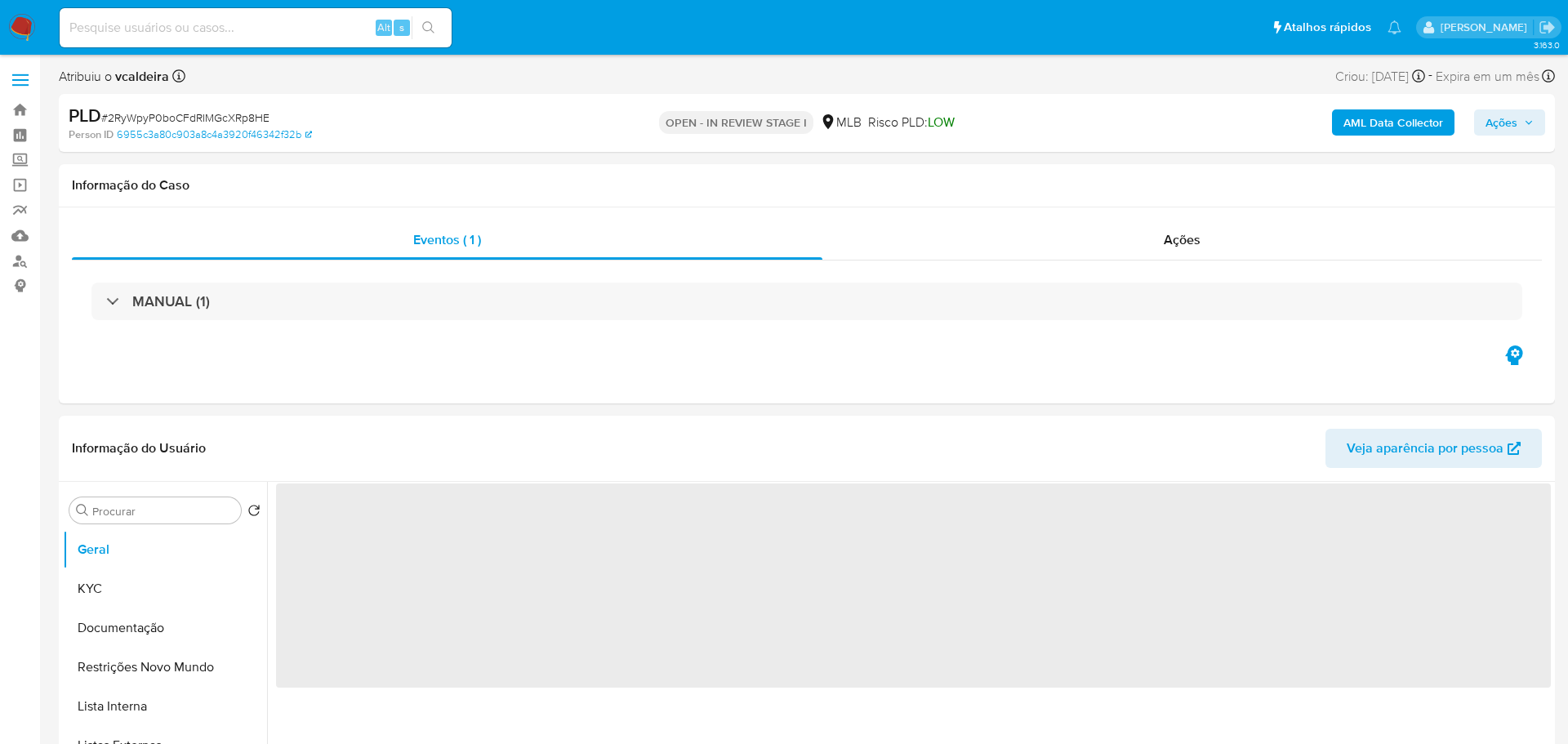
select select "10"
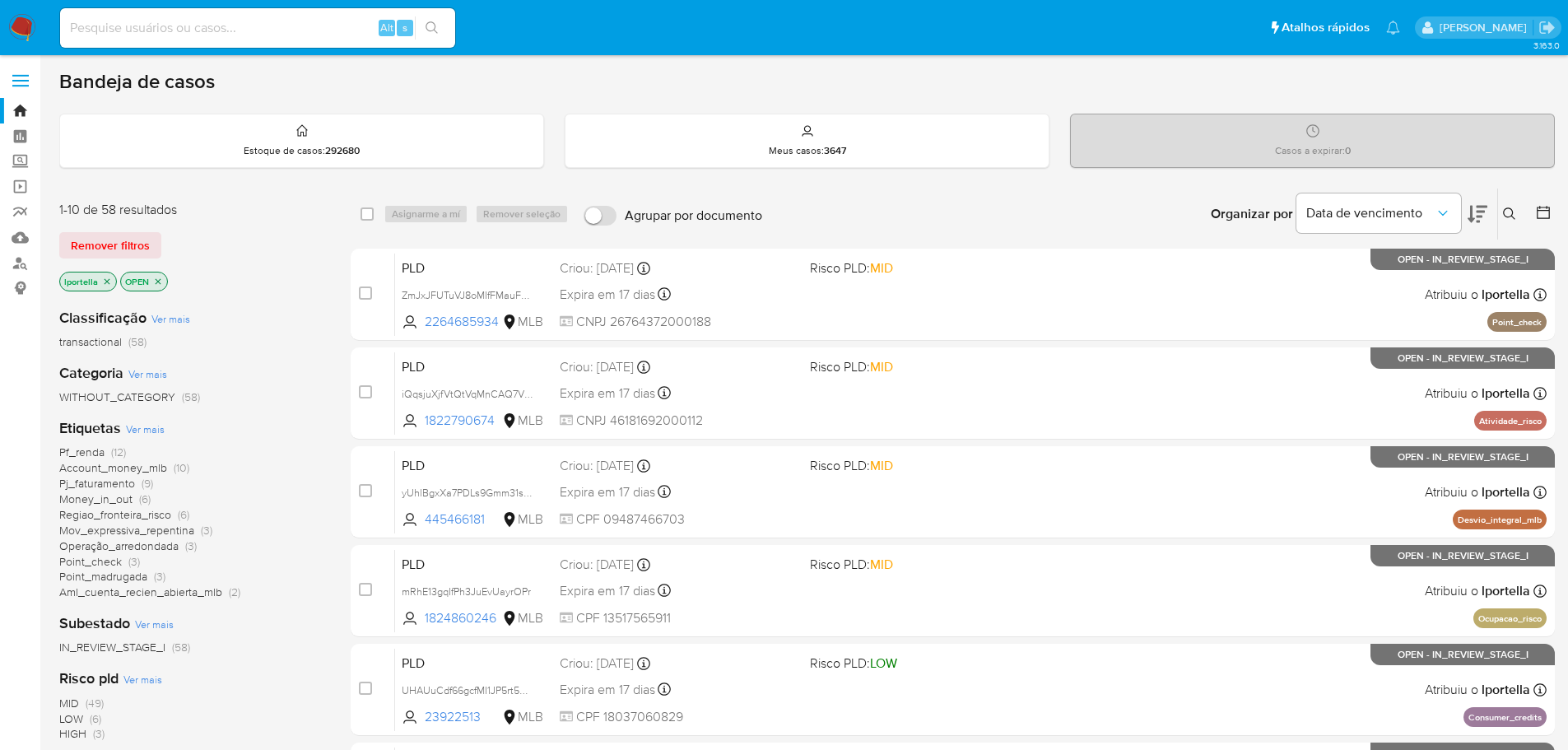
scroll to position [164, 0]
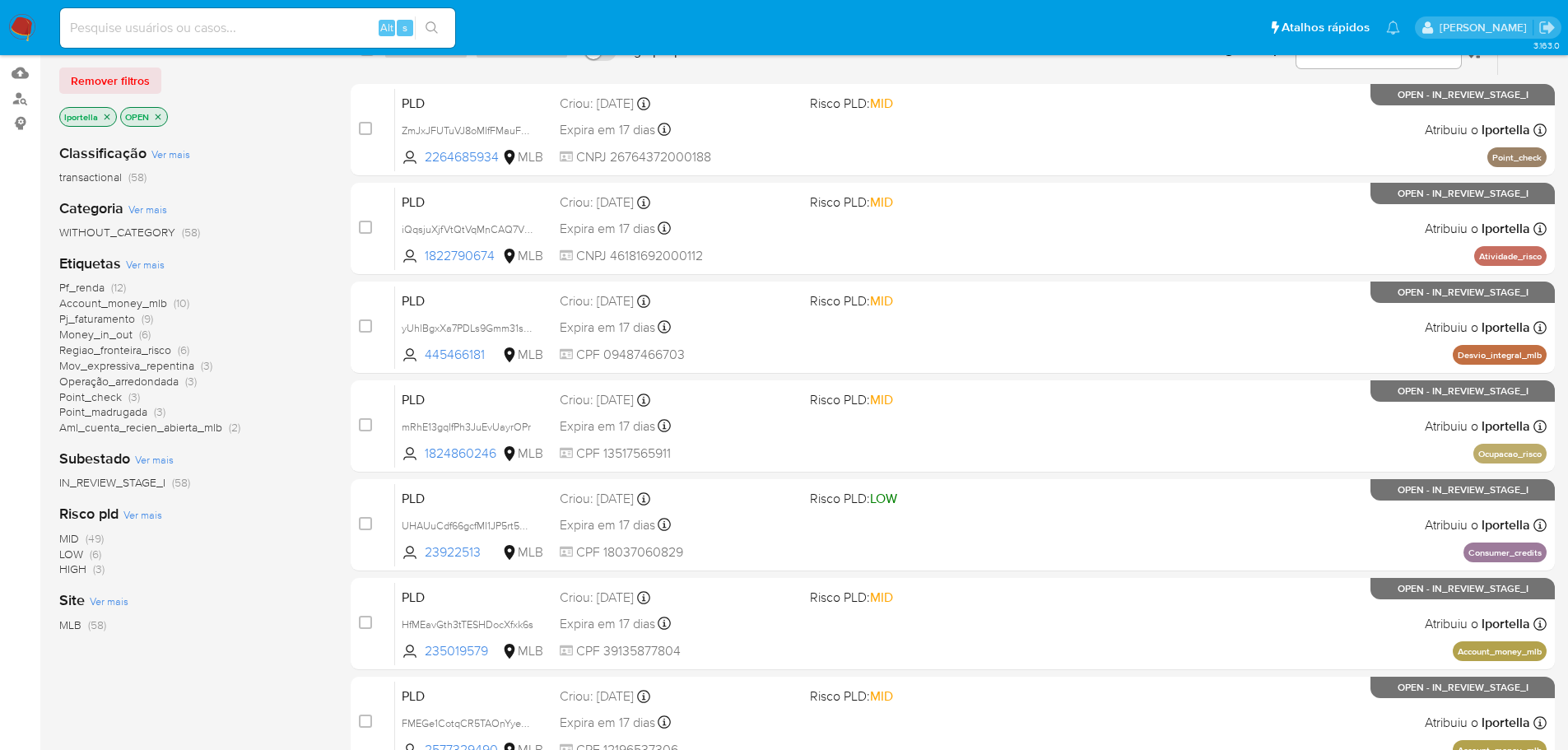
click at [177, 31] on input at bounding box center [257, 27] width 395 height 21
paste input "2411683351"
type input "2411683351"
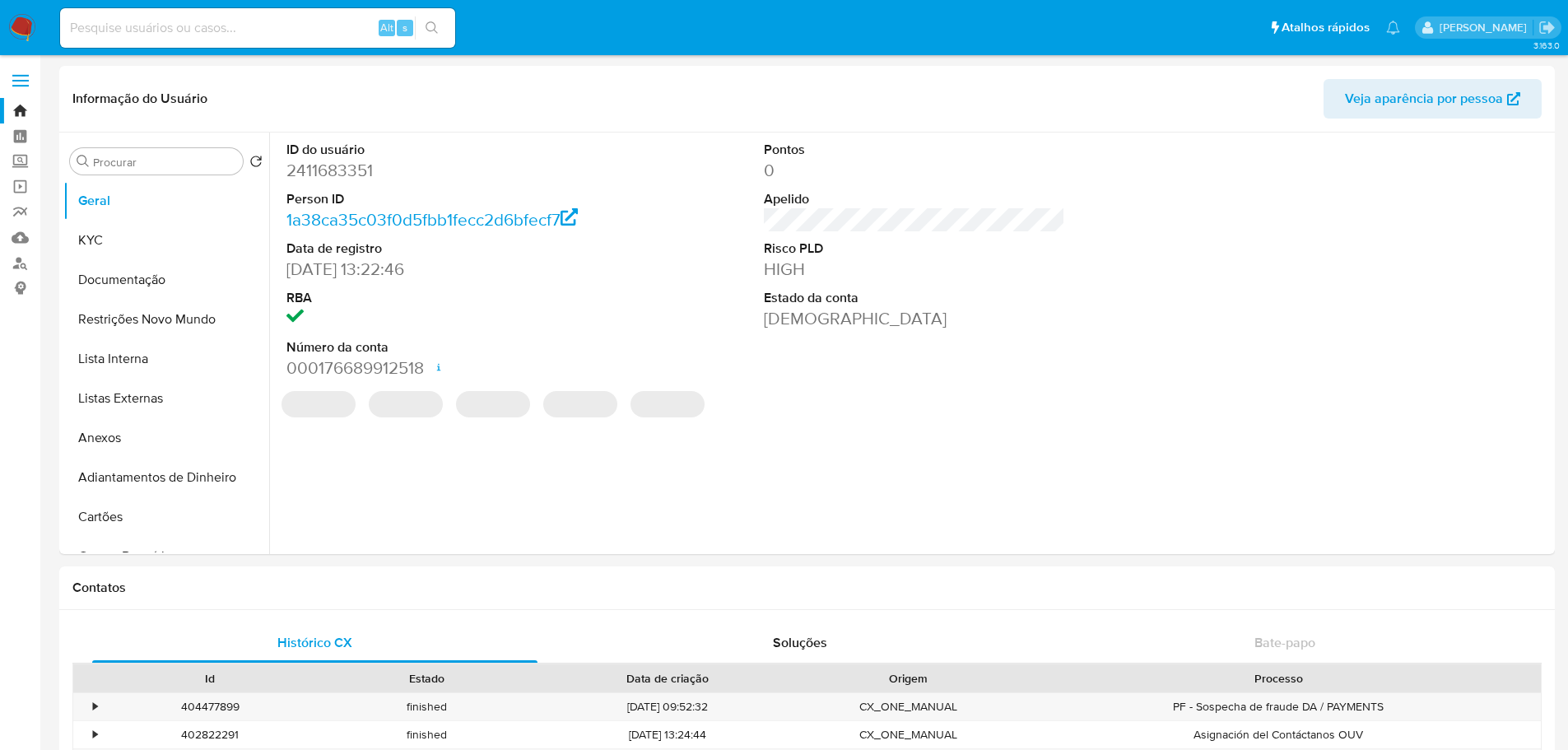
select select "10"
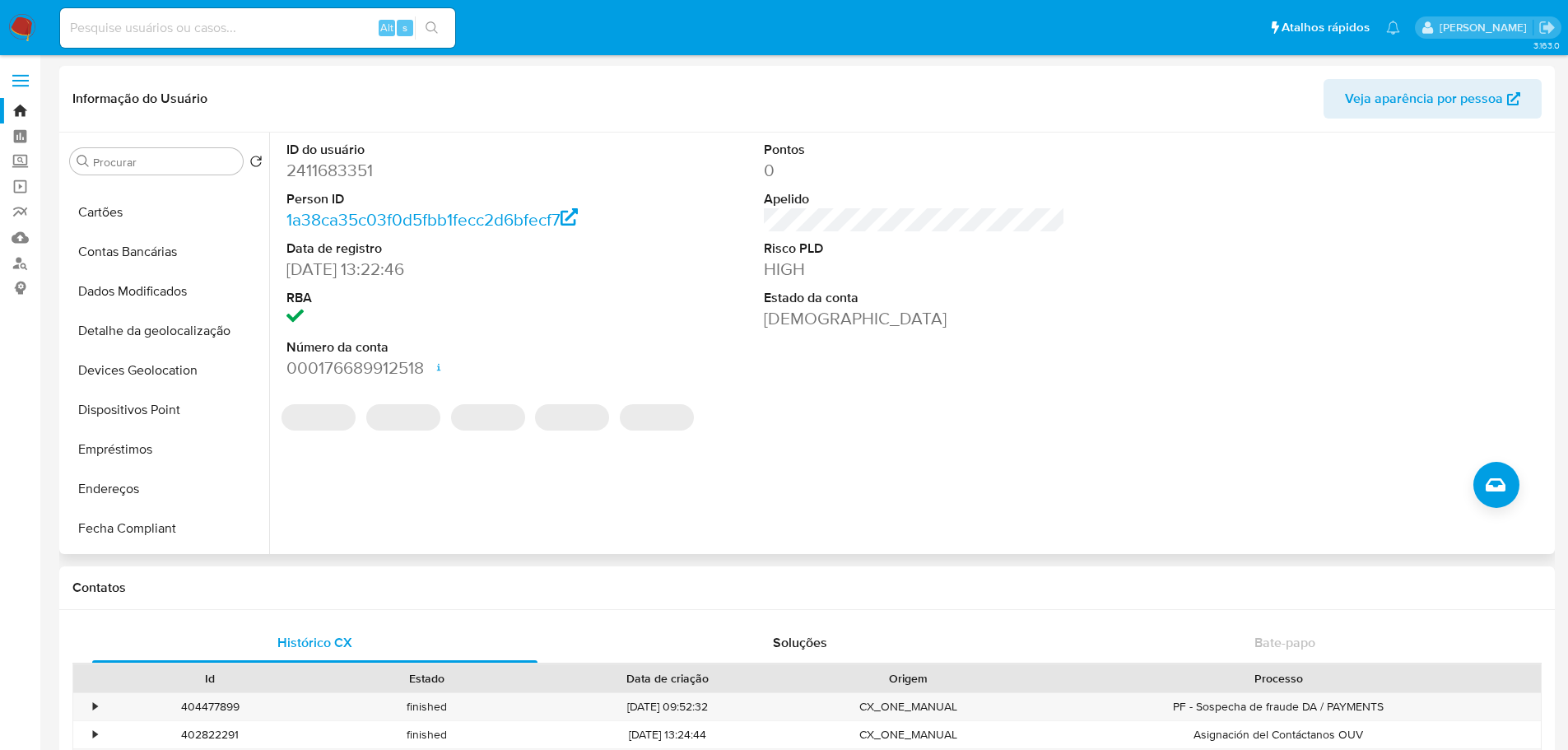
scroll to position [494, 0]
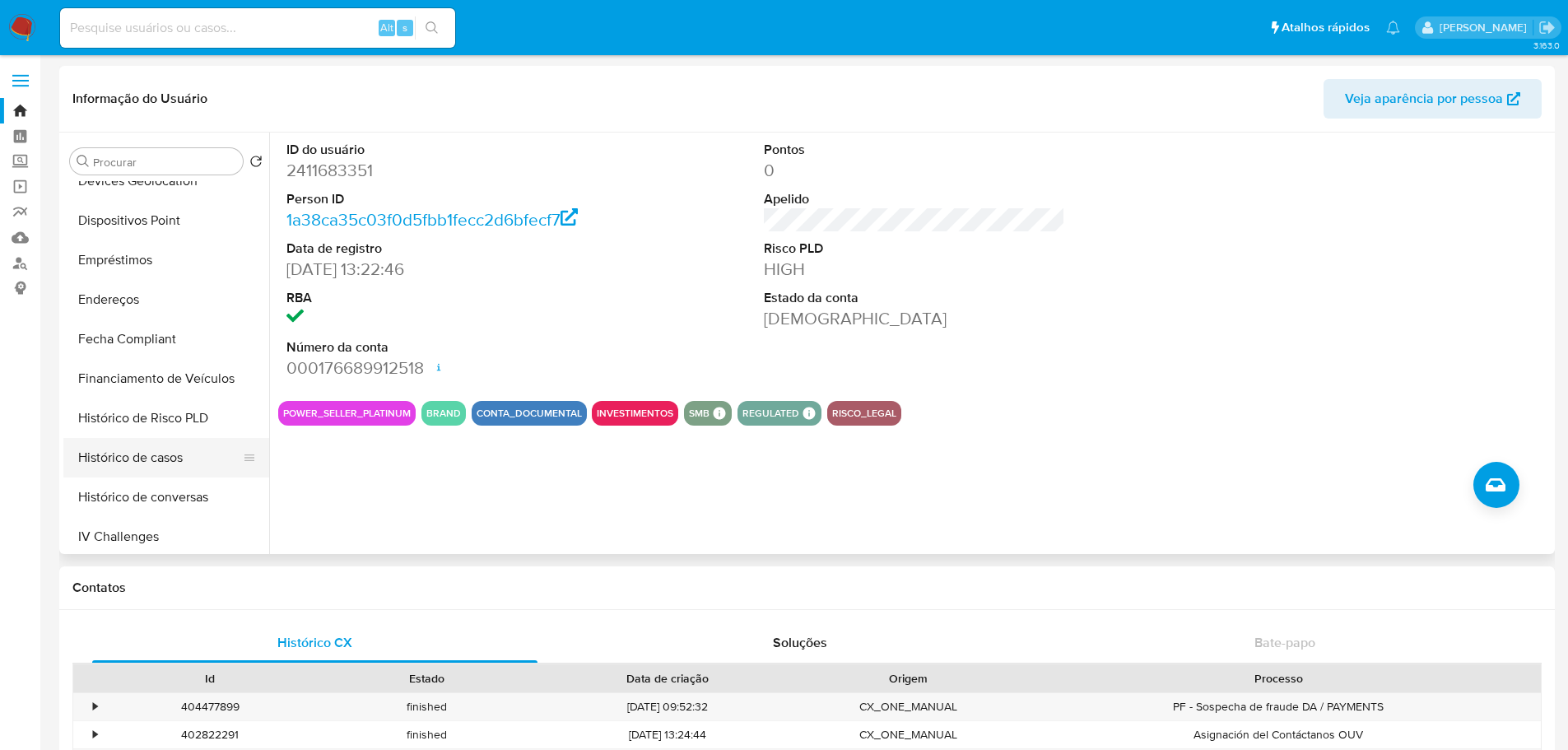
click at [168, 461] on button "Histórico de casos" at bounding box center [159, 458] width 192 height 40
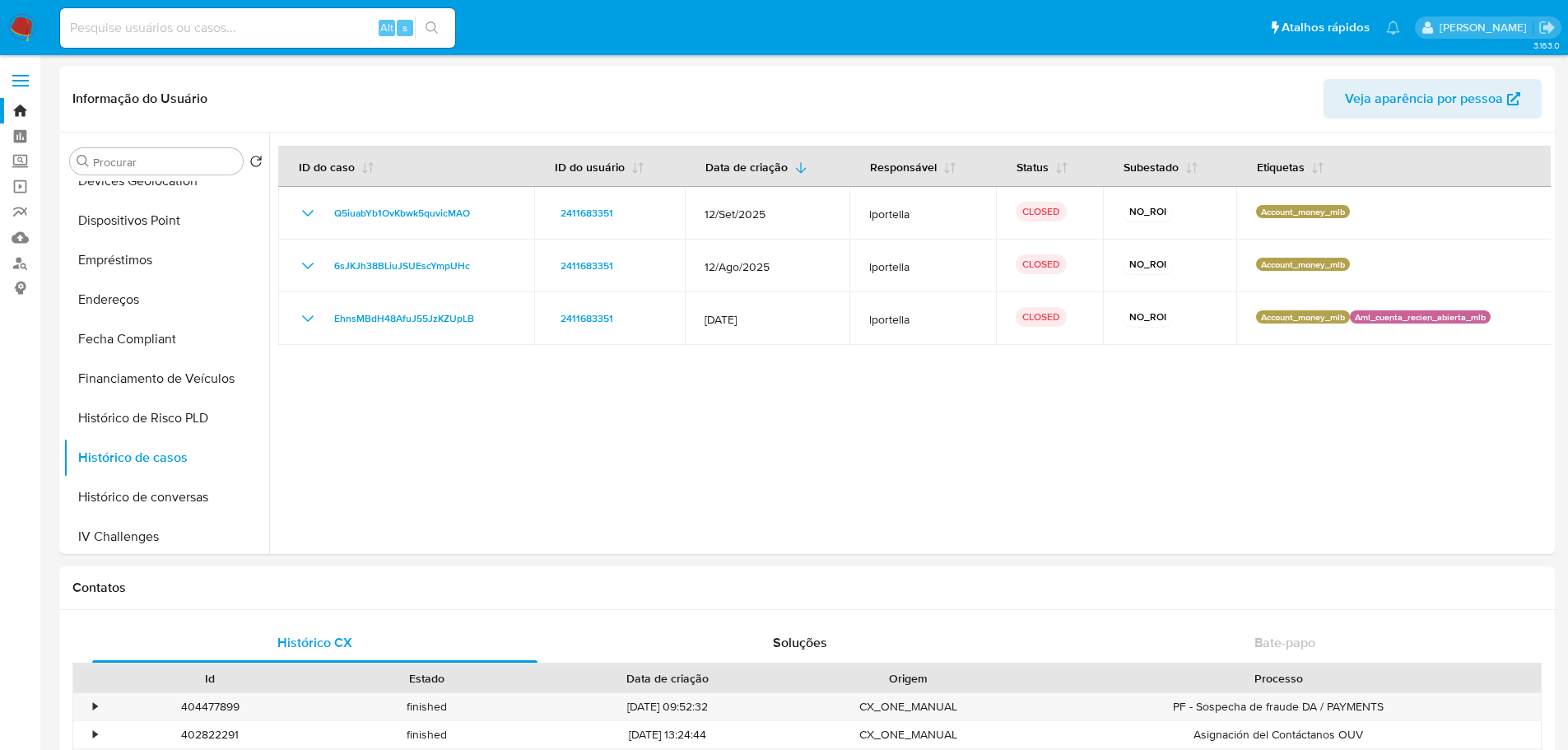
click at [28, 26] on img at bounding box center [22, 28] width 28 height 28
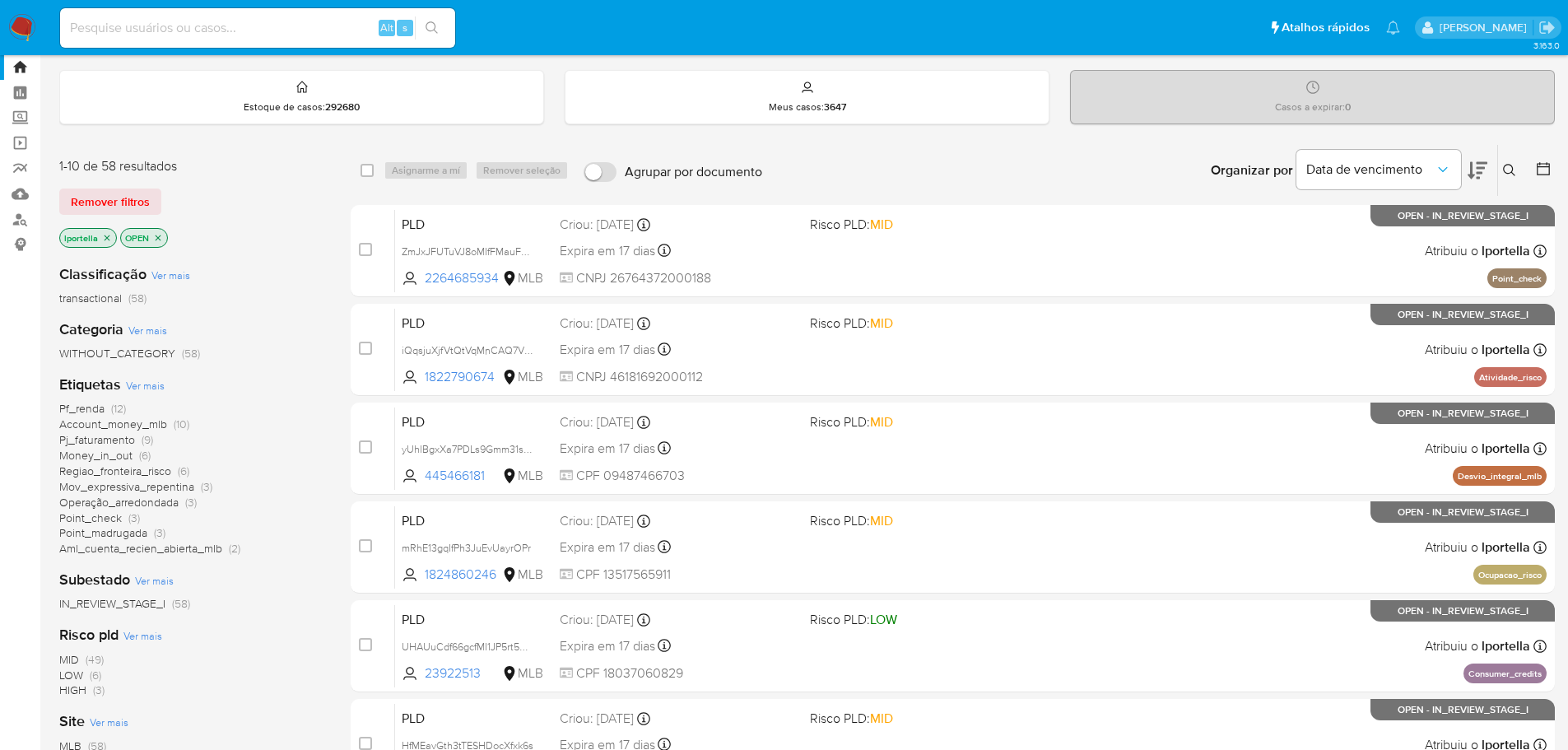
scroll to position [83, 0]
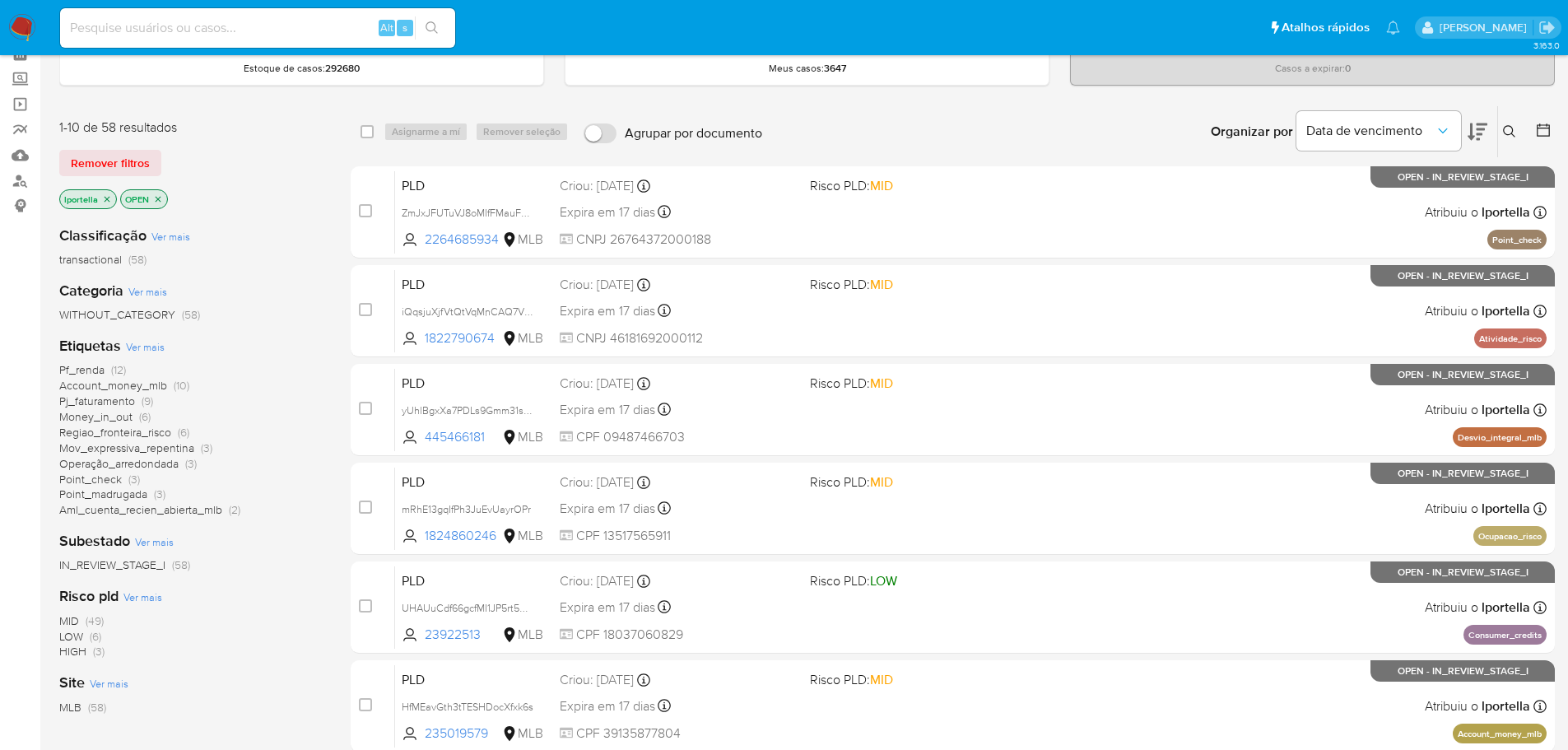
click at [67, 651] on span "HIGH" at bounding box center [72, 650] width 27 height 17
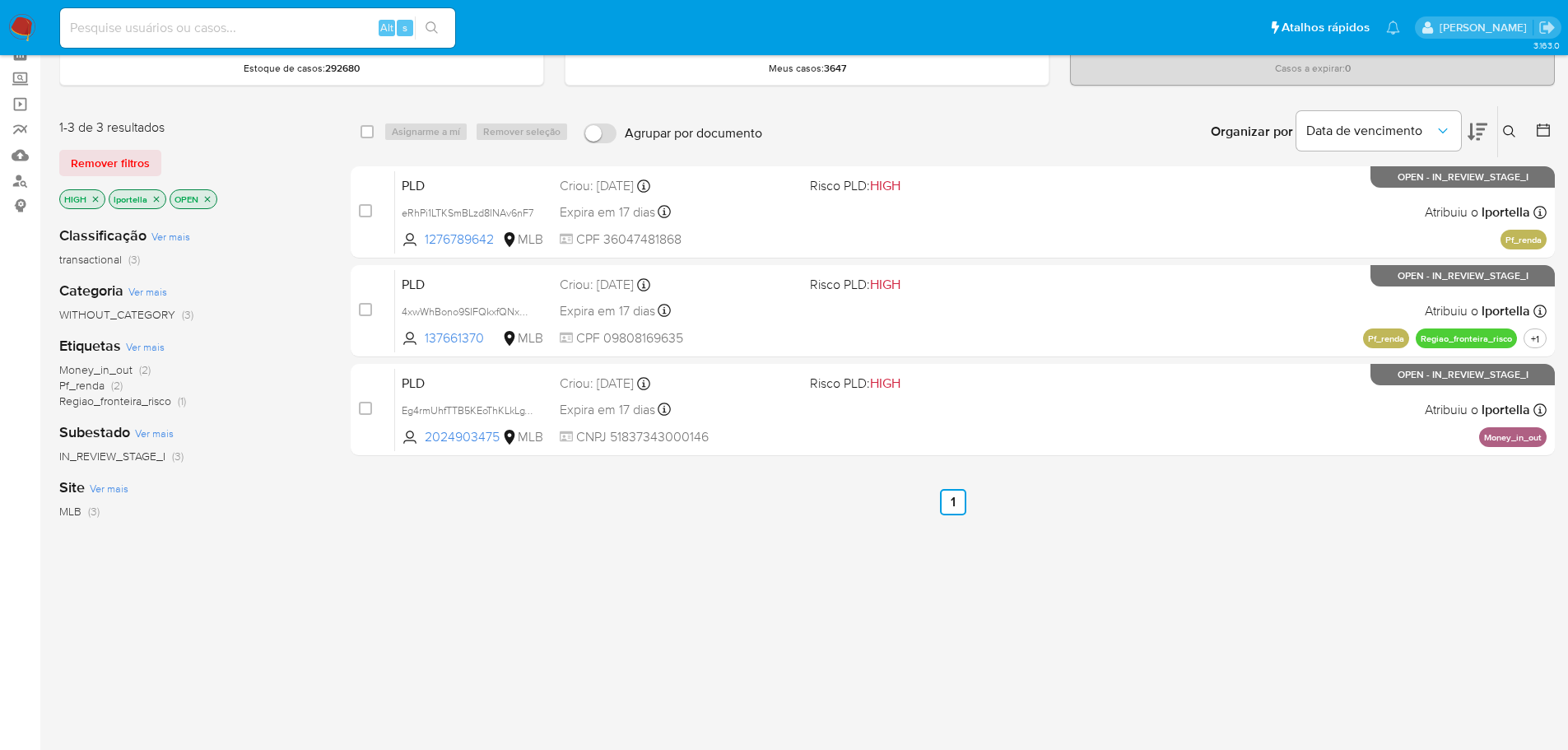
click at [23, 29] on img at bounding box center [22, 28] width 28 height 28
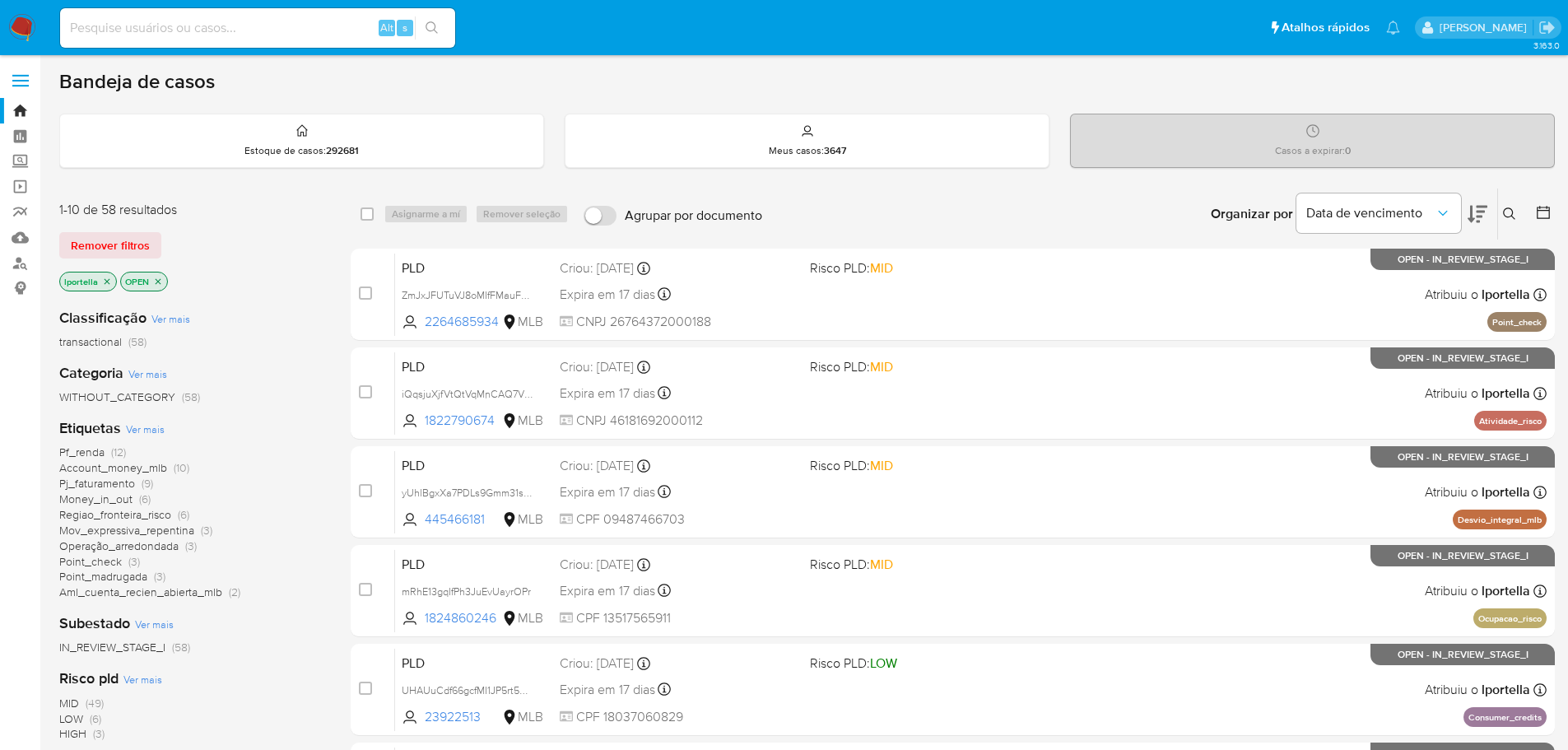
click at [153, 37] on input at bounding box center [257, 27] width 395 height 21
paste input "387929843"
type input "387929843"
